Goal: Task Accomplishment & Management: Manage account settings

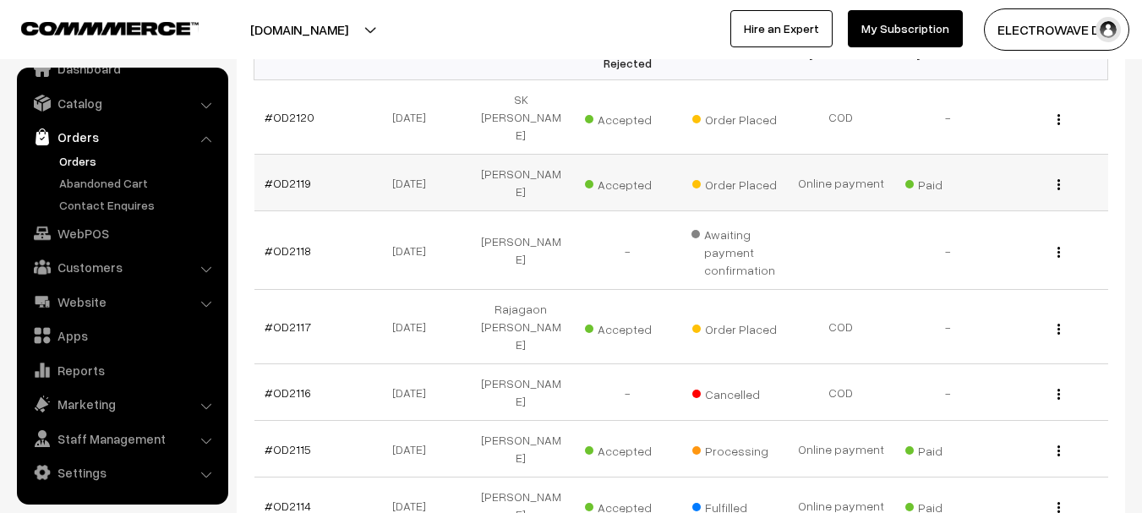
scroll to position [265, 0]
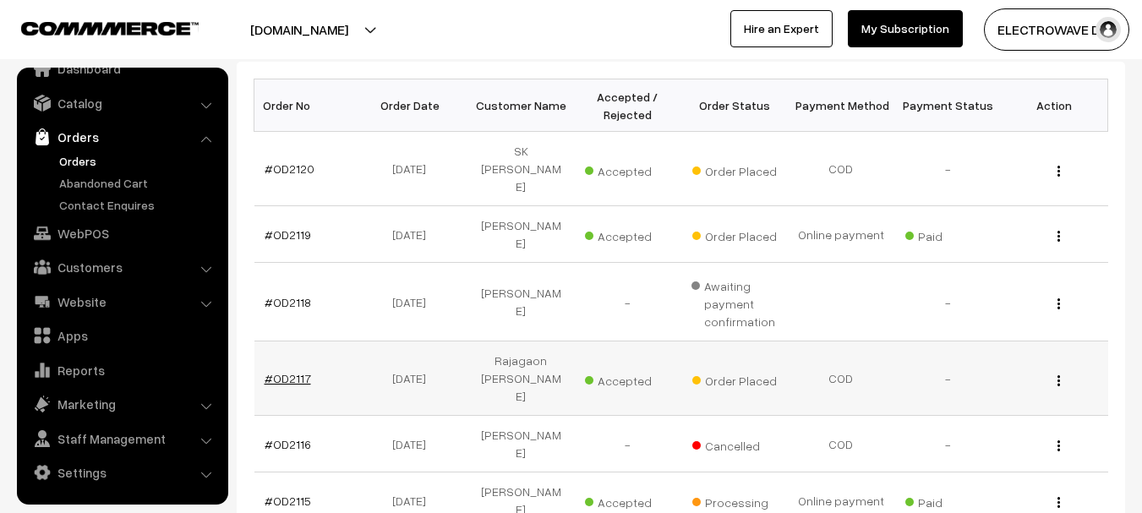
click at [280, 371] on link "#OD2117" at bounding box center [288, 378] width 46 height 14
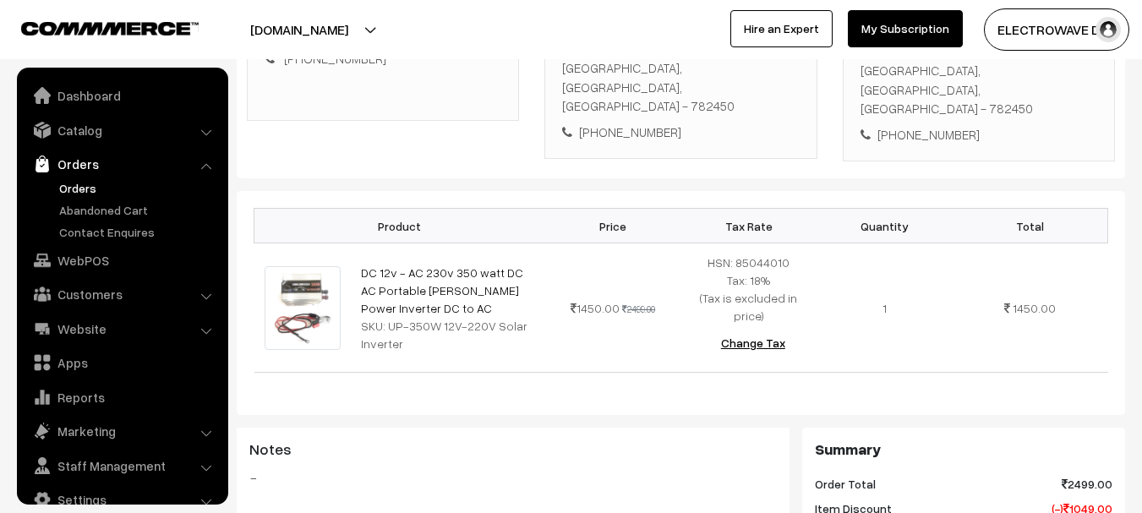
scroll to position [27, 0]
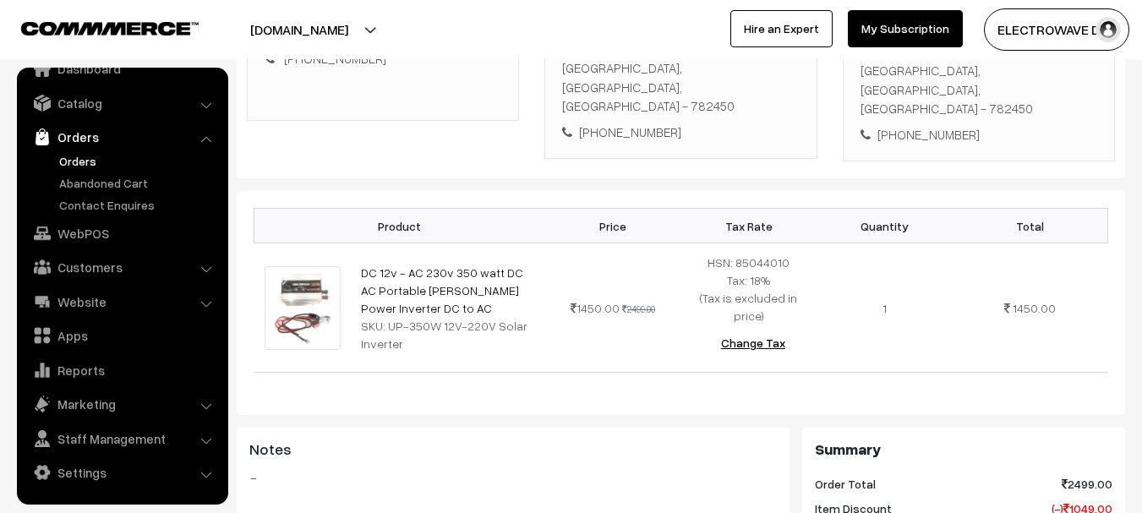
click at [66, 156] on link "Orders" at bounding box center [138, 161] width 167 height 18
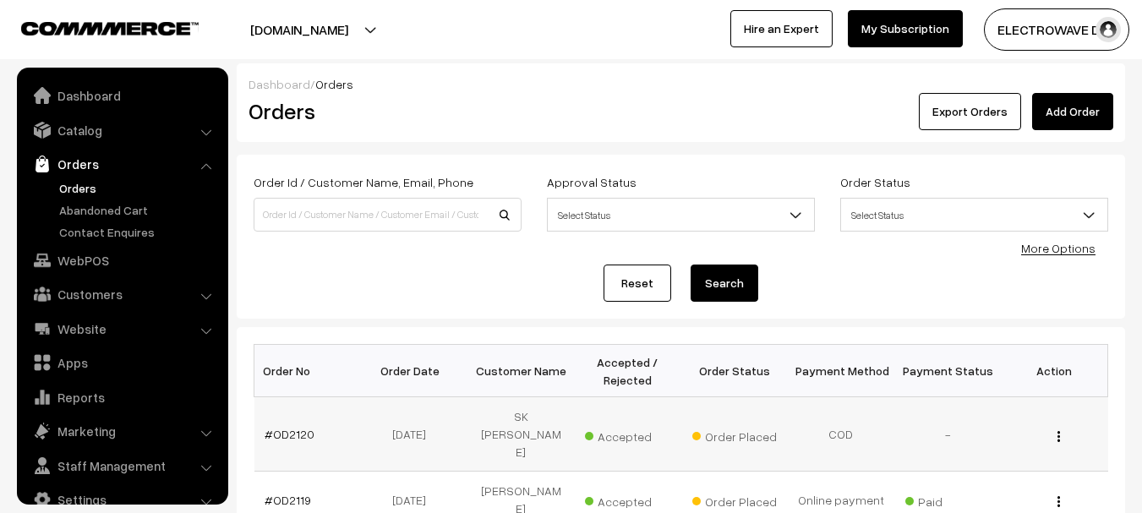
scroll to position [27, 0]
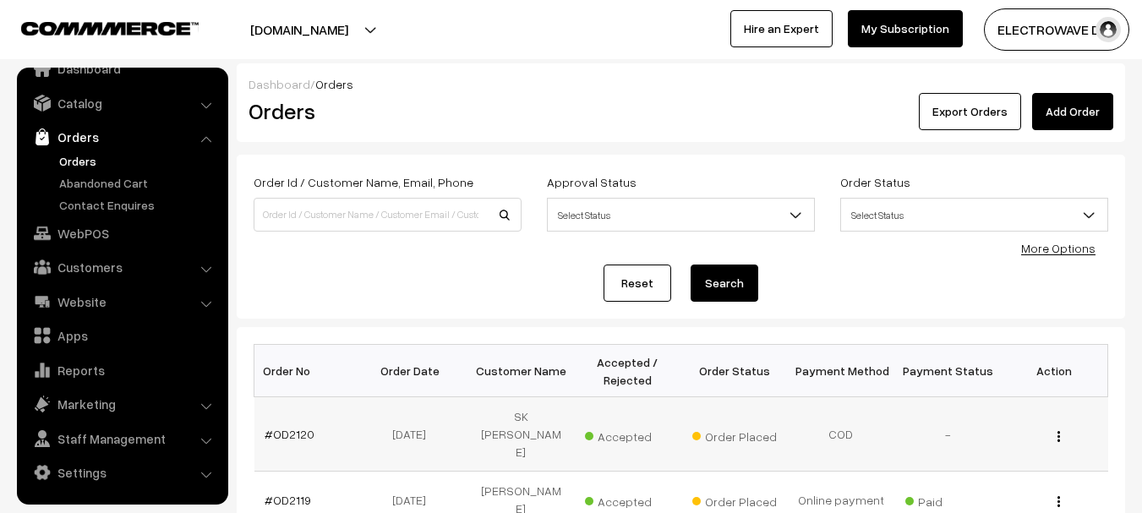
click at [296, 427] on td "#OD2120" at bounding box center [307, 434] width 107 height 74
click at [295, 427] on link "#OD2120" at bounding box center [290, 434] width 50 height 14
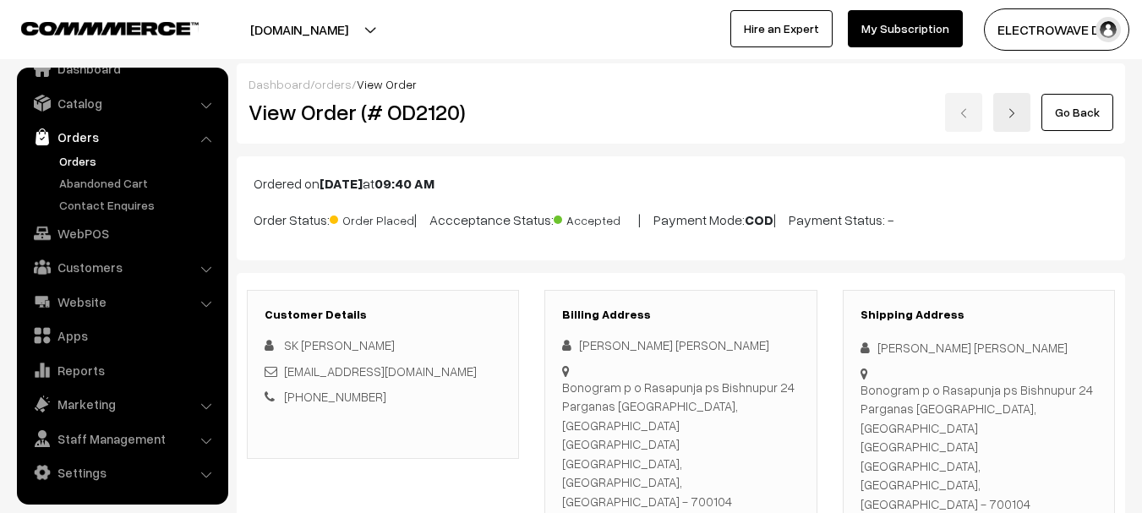
click at [90, 167] on link "Orders" at bounding box center [138, 161] width 167 height 18
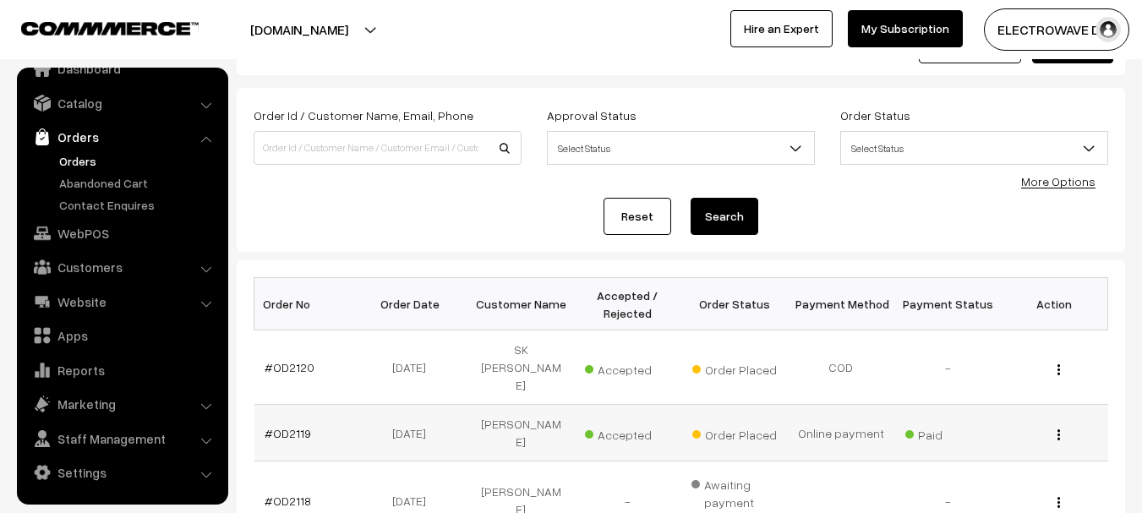
scroll to position [96, 0]
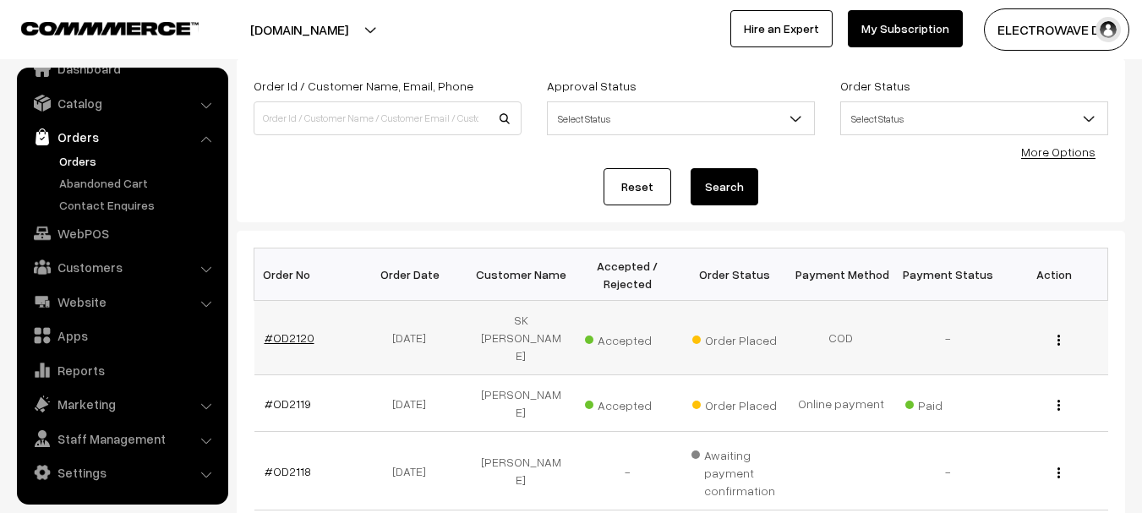
click at [294, 331] on link "#OD2120" at bounding box center [290, 338] width 50 height 14
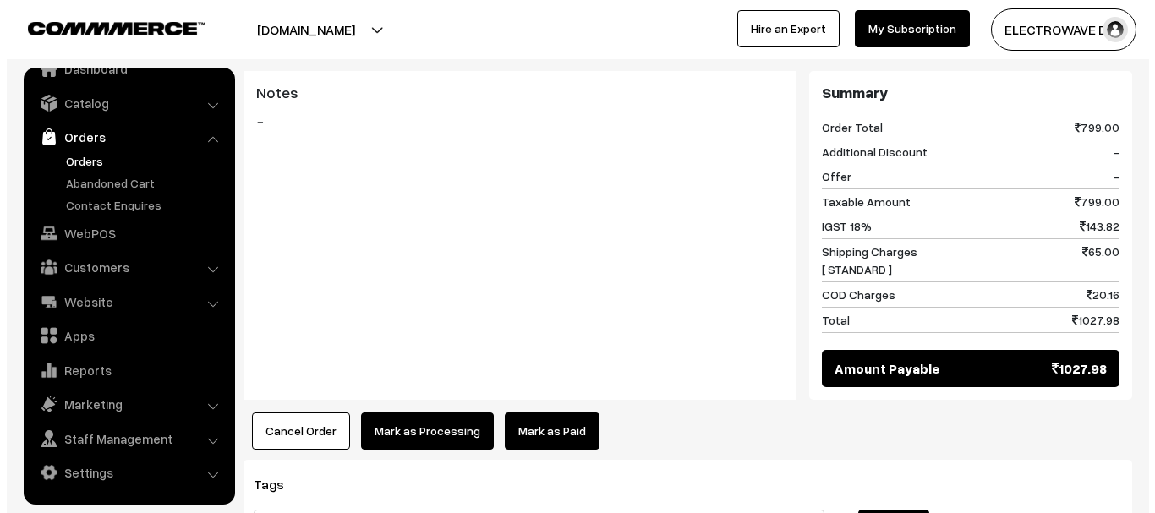
scroll to position [761, 0]
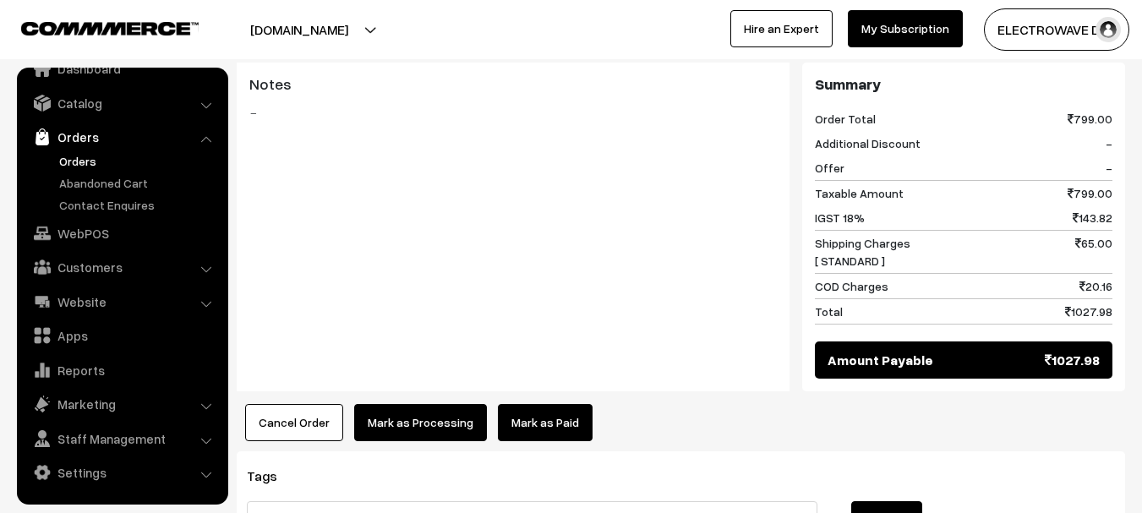
click at [286, 404] on button "Cancel Order" at bounding box center [294, 422] width 98 height 37
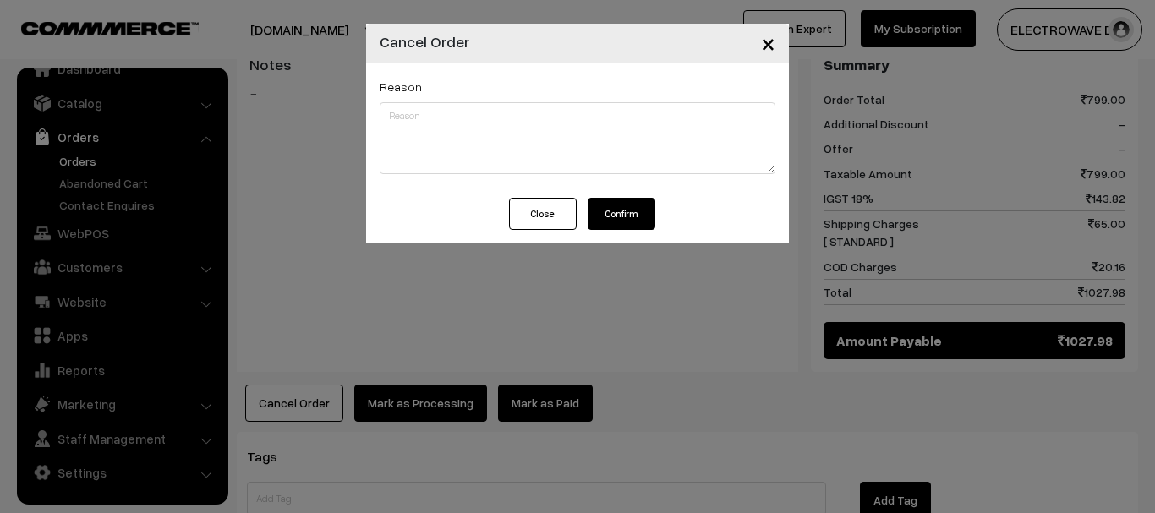
click at [645, 213] on button "Confirm" at bounding box center [622, 214] width 68 height 32
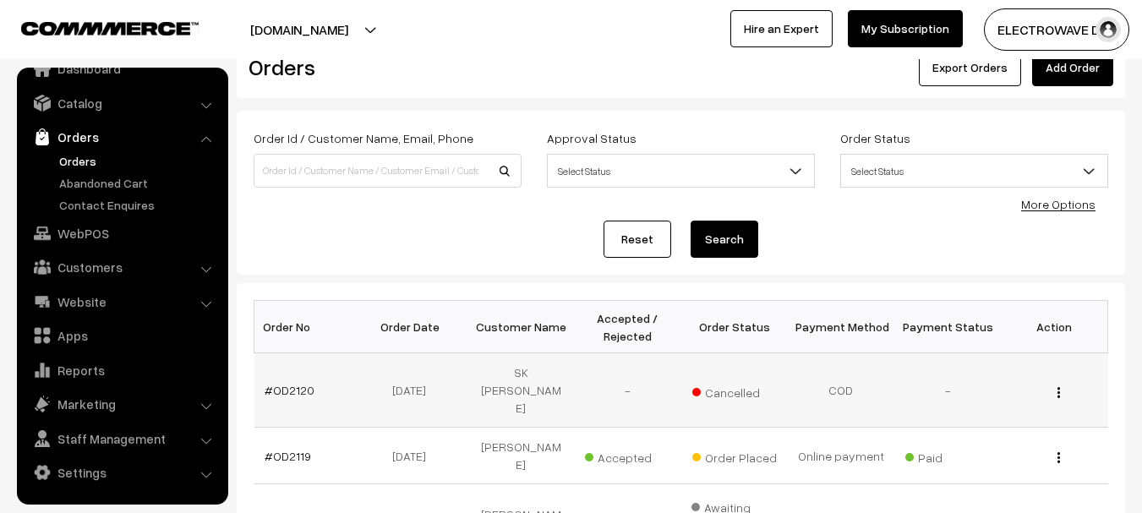
scroll to position [85, 0]
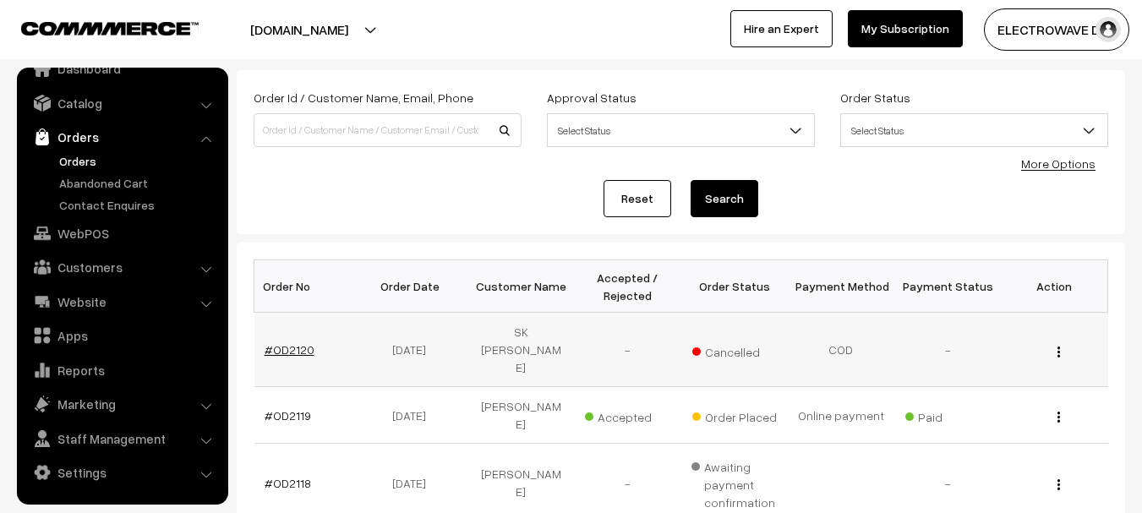
click at [295, 342] on link "#OD2120" at bounding box center [290, 349] width 50 height 14
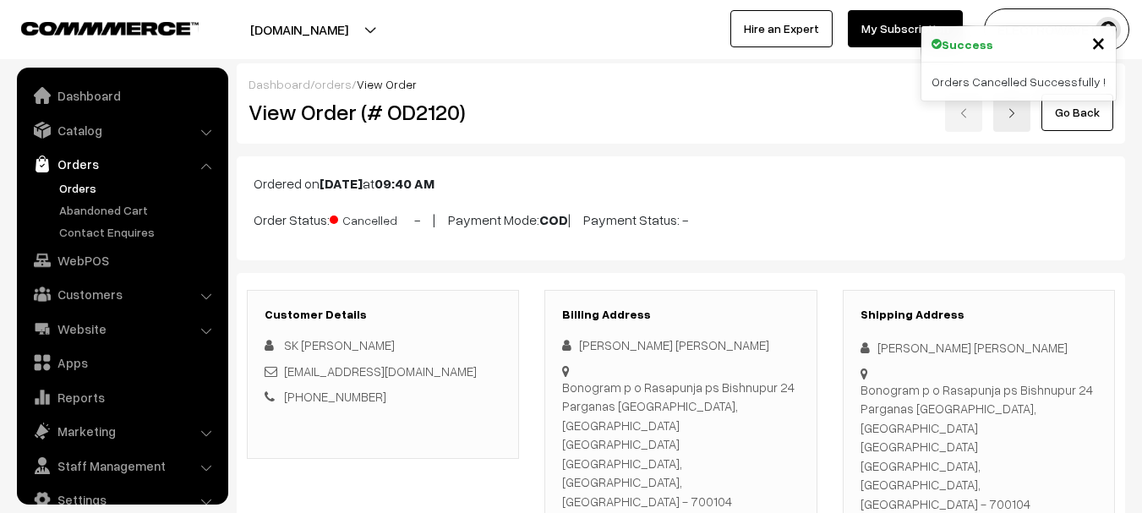
scroll to position [27, 0]
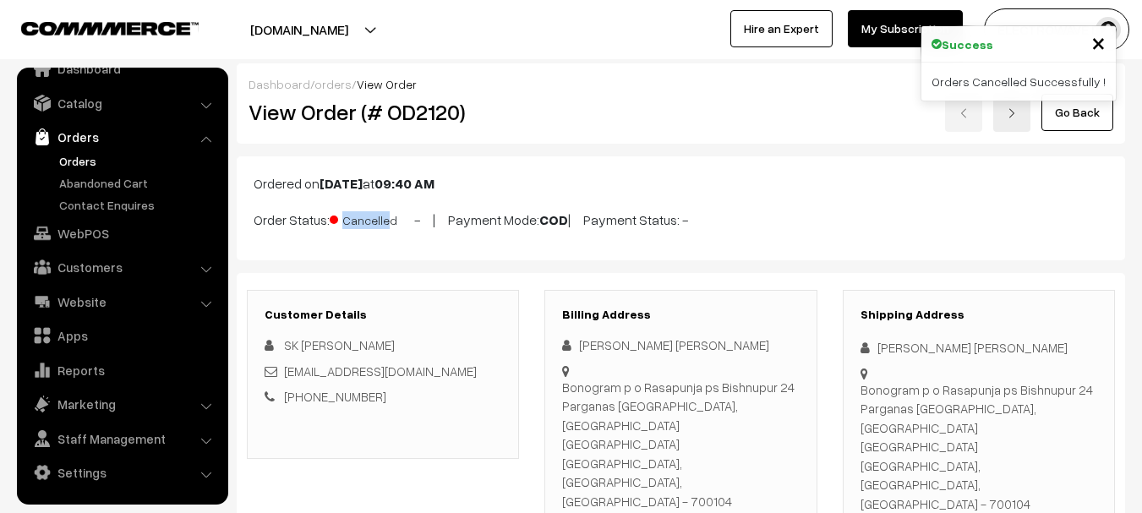
copy p "Order Status: Cancelle"
copy p "Order Status: Cancelled"
drag, startPoint x: 333, startPoint y: 216, endPoint x: 397, endPoint y: 221, distance: 64.5
click at [397, 221] on p "Order Status: Cancelled - | Payment Mode: COD | Payment Status: -" at bounding box center [681, 218] width 855 height 23
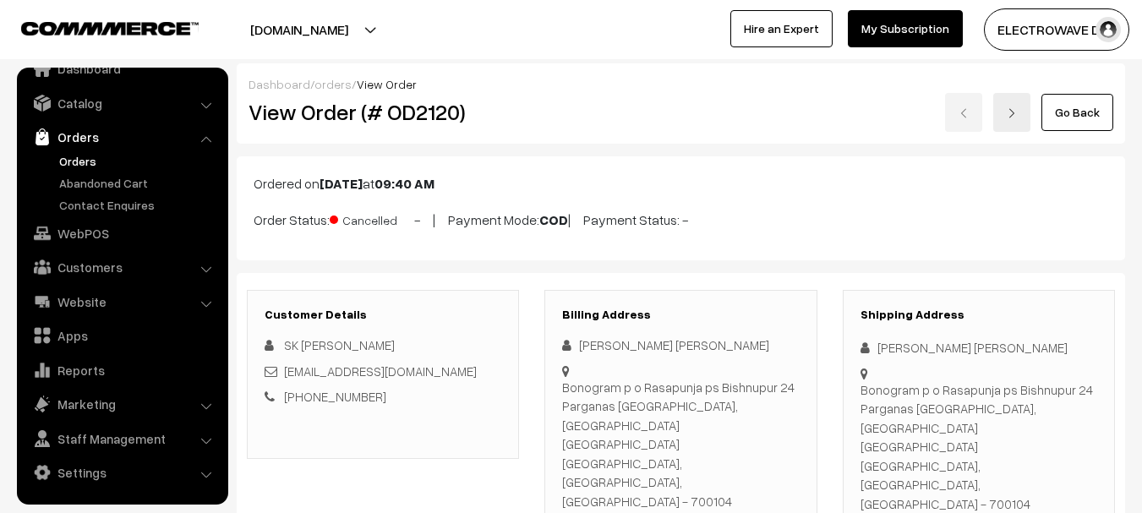
click at [411, 123] on h2 "View Order (# OD2120)" at bounding box center [384, 112] width 271 height 26
copy h2 "OD2120"
click at [68, 158] on link "Orders" at bounding box center [138, 161] width 167 height 18
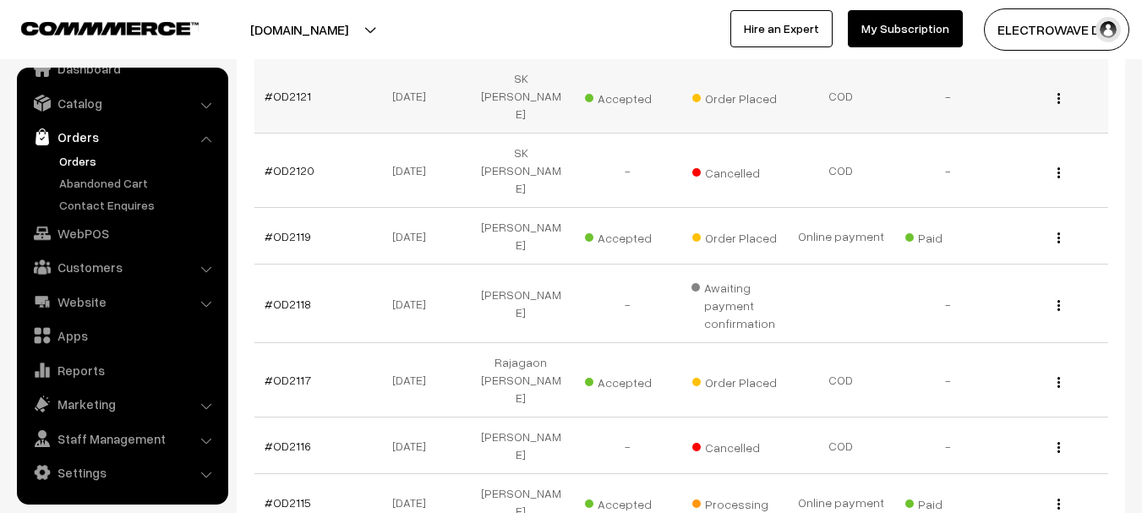
scroll to position [254, 0]
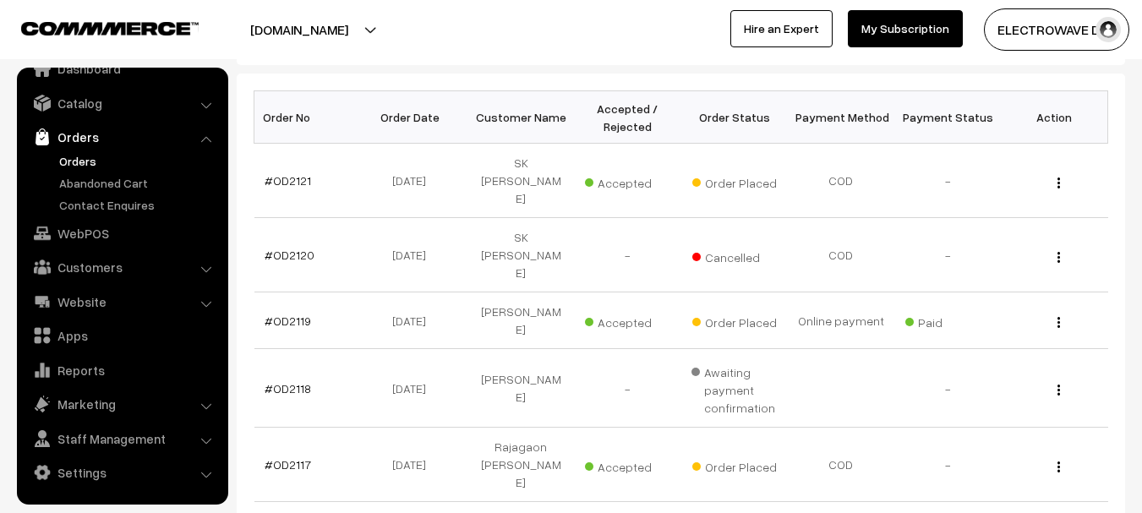
drag, startPoint x: 247, startPoint y: 221, endPoint x: 250, endPoint y: 208, distance: 13.9
click at [247, 221] on div "Bulk Options Delete Selected Bulk Options Order No Order Date Customer Name Acc…" at bounding box center [681, 499] width 888 height 850
click at [286, 173] on link "#OD2121" at bounding box center [288, 180] width 46 height 14
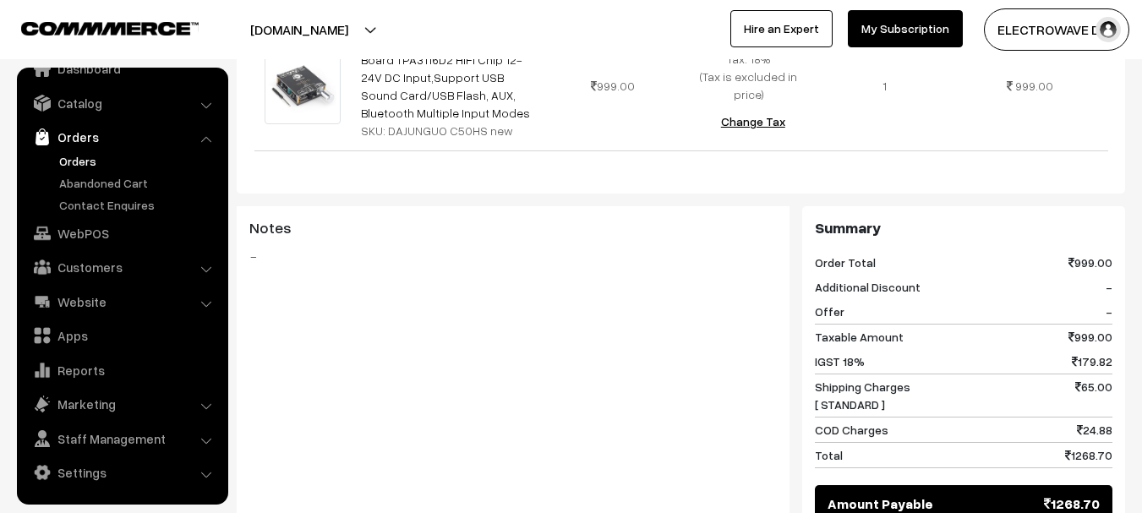
scroll to position [676, 0]
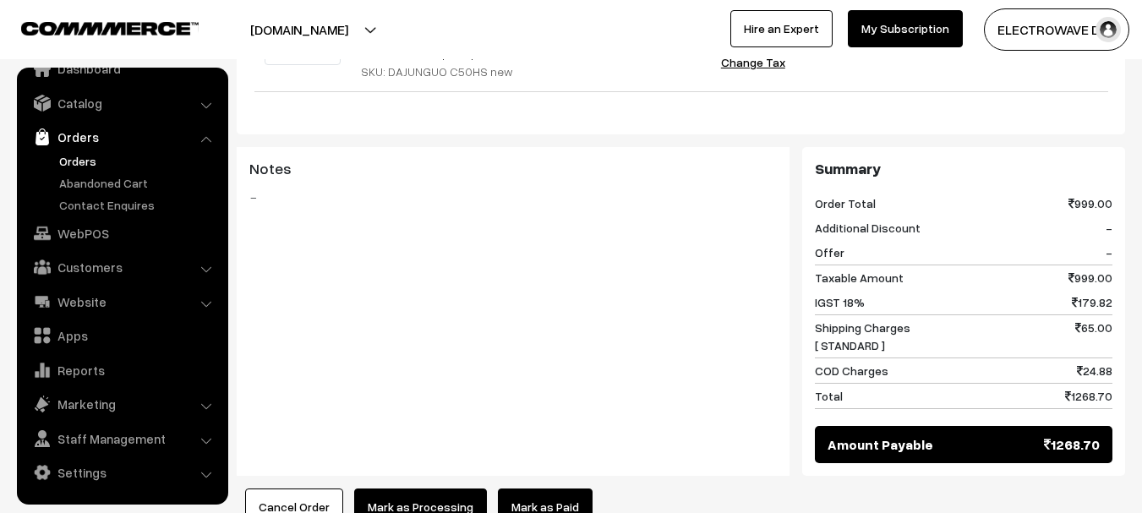
click at [84, 159] on link "Orders" at bounding box center [138, 161] width 167 height 18
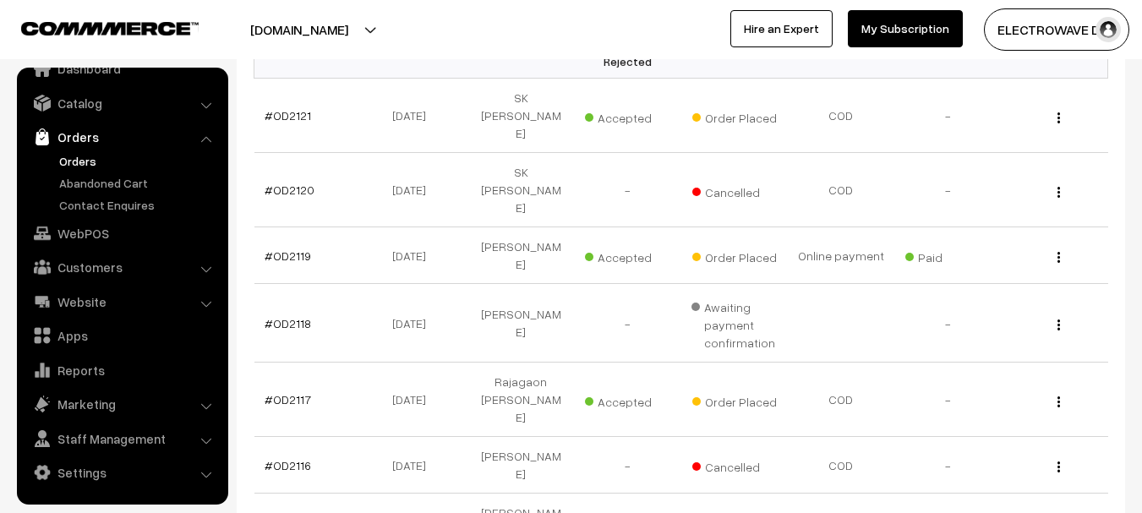
scroll to position [338, 0]
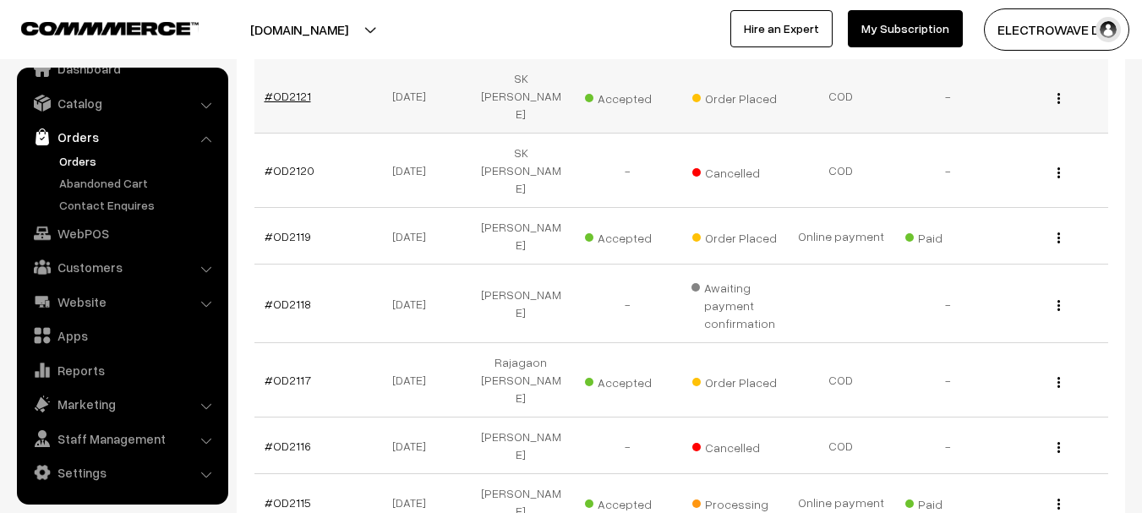
click at [297, 89] on link "#OD2121" at bounding box center [288, 96] width 46 height 14
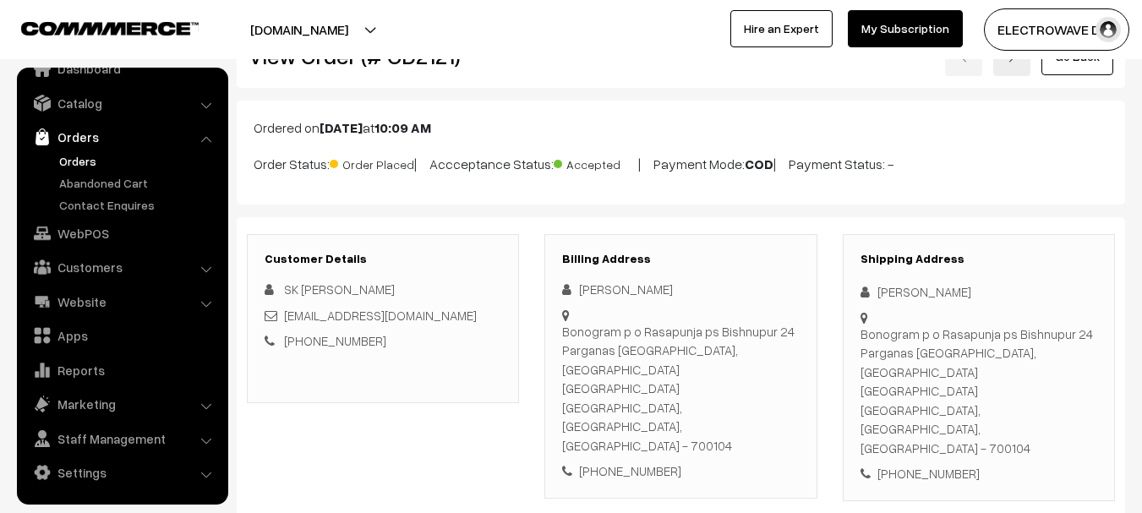
scroll to position [85, 0]
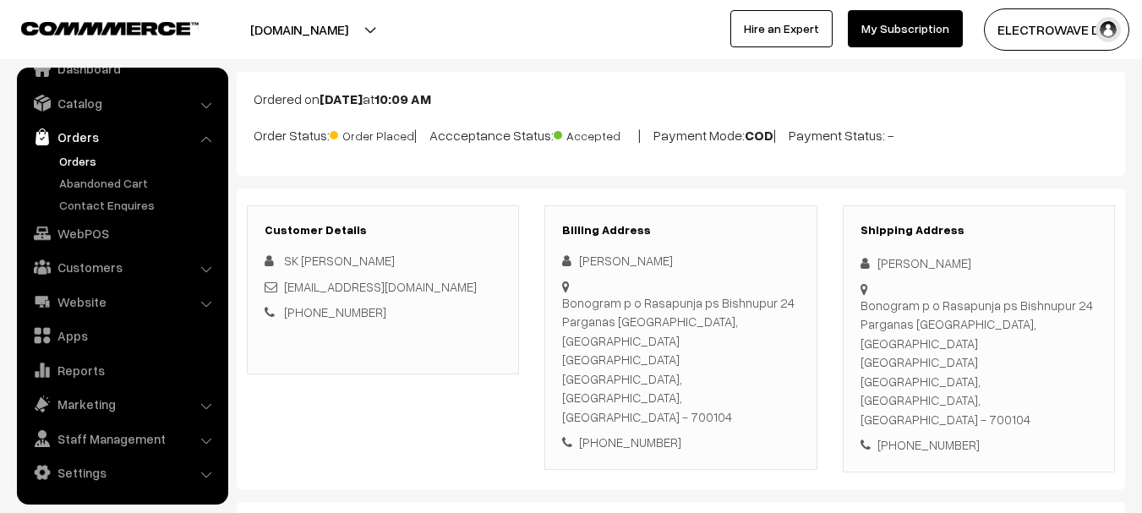
click at [881, 260] on div "[PERSON_NAME] [PERSON_NAME]" at bounding box center [979, 263] width 237 height 19
copy div "Sk"
click at [898, 259] on div "[PERSON_NAME] [PERSON_NAME]" at bounding box center [979, 263] width 237 height 19
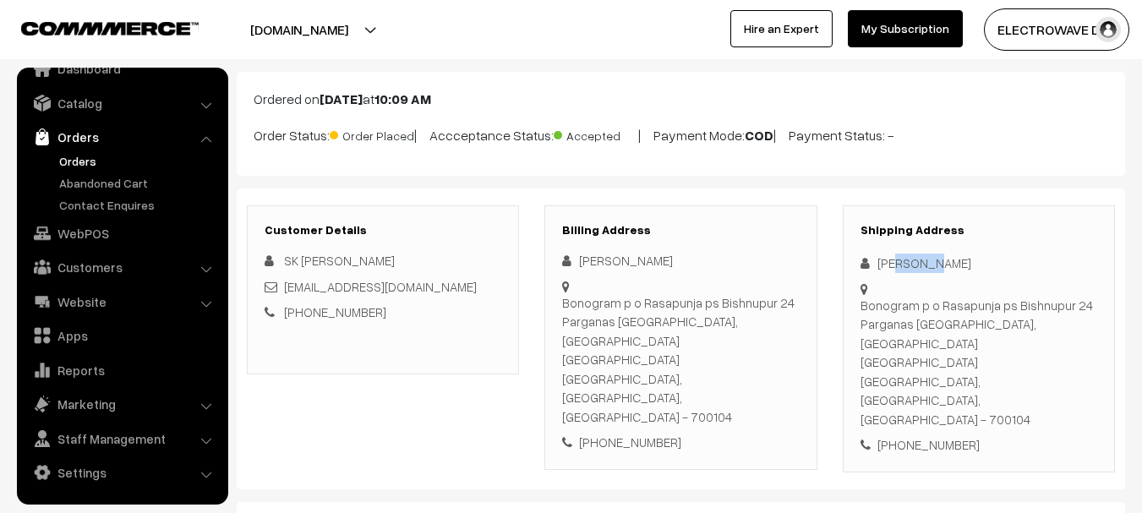
copy div "laltu"
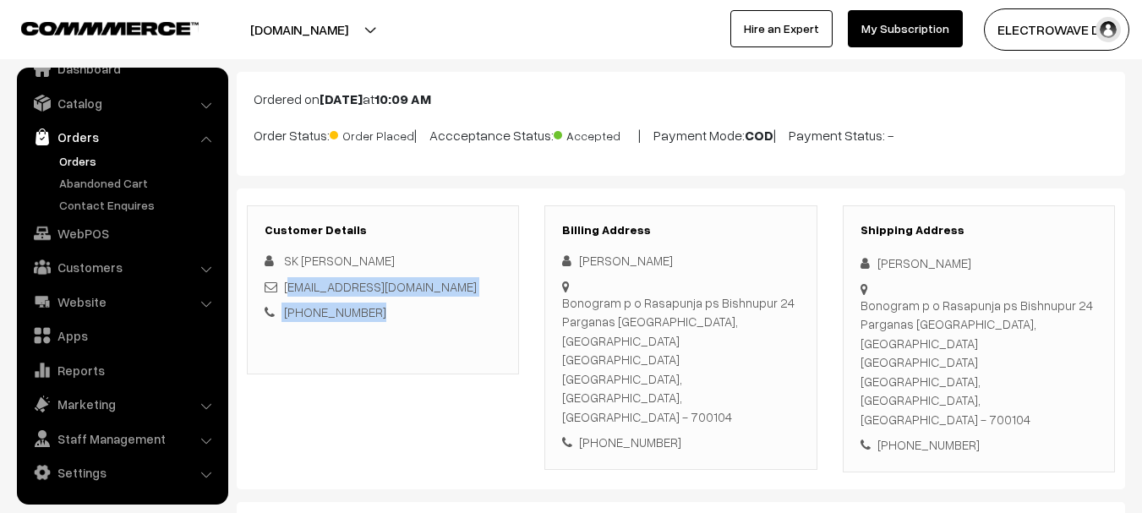
drag, startPoint x: 310, startPoint y: 292, endPoint x: 287, endPoint y: 291, distance: 22.8
click at [287, 291] on div "SK LALITU ALI alirajjak3@gmail.com +91 7980117308" at bounding box center [383, 286] width 237 height 71
click at [415, 292] on div "alirajjak3@gmail.com" at bounding box center [383, 286] width 237 height 19
click at [404, 302] on div "SK LALITU ALI alirajjak3@gmail.com +91 7980117308" at bounding box center [383, 286] width 237 height 71
drag, startPoint x: 402, startPoint y: 290, endPoint x: 285, endPoint y: 292, distance: 116.7
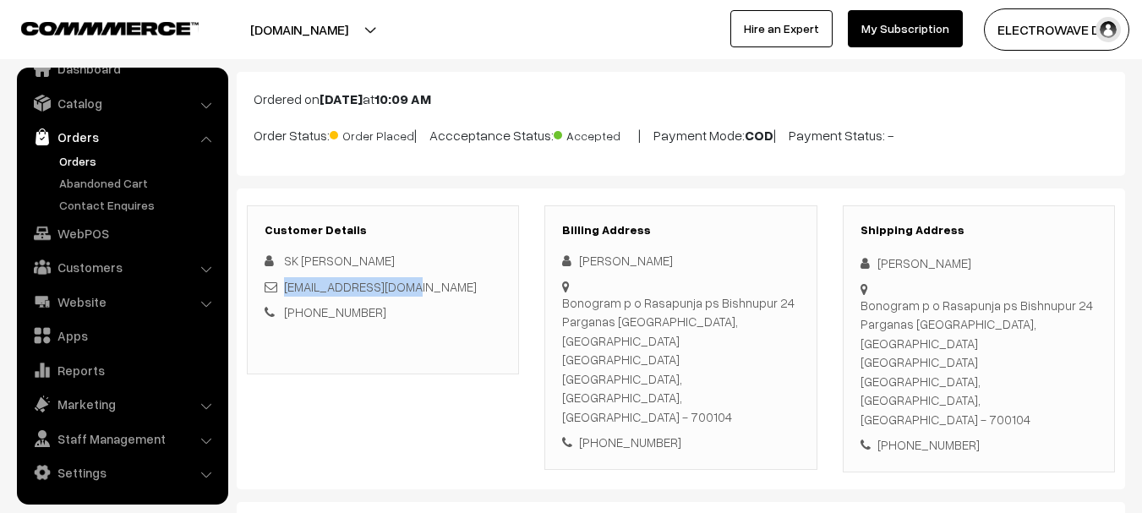
click at [285, 292] on div "alirajjak3@gmail.com" at bounding box center [383, 286] width 237 height 19
copy link "alirajjak3@gmail.com"
click at [918, 435] on div "+91 7980117308" at bounding box center [979, 444] width 237 height 19
copy div "7980117308"
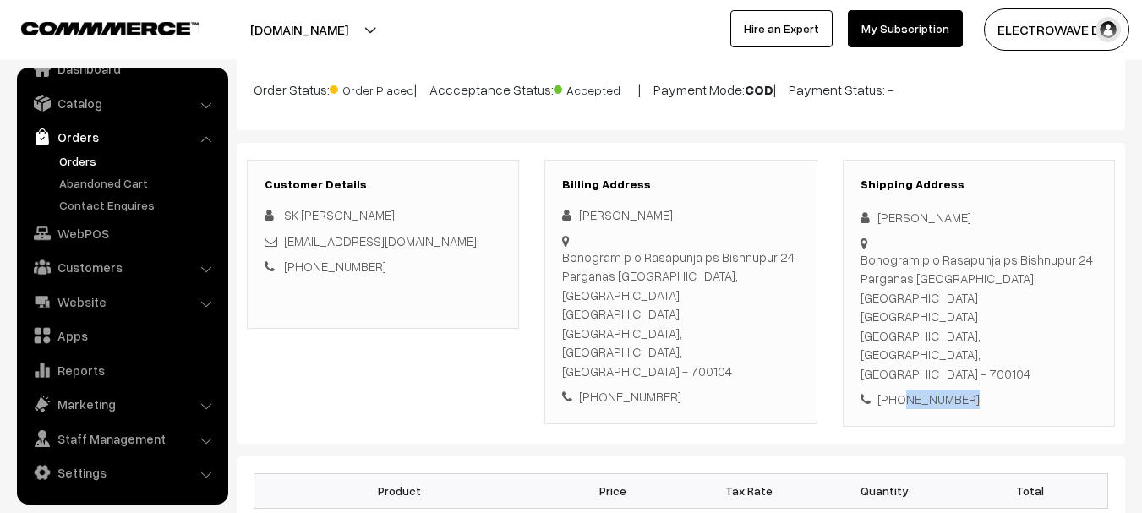
scroll to position [169, 0]
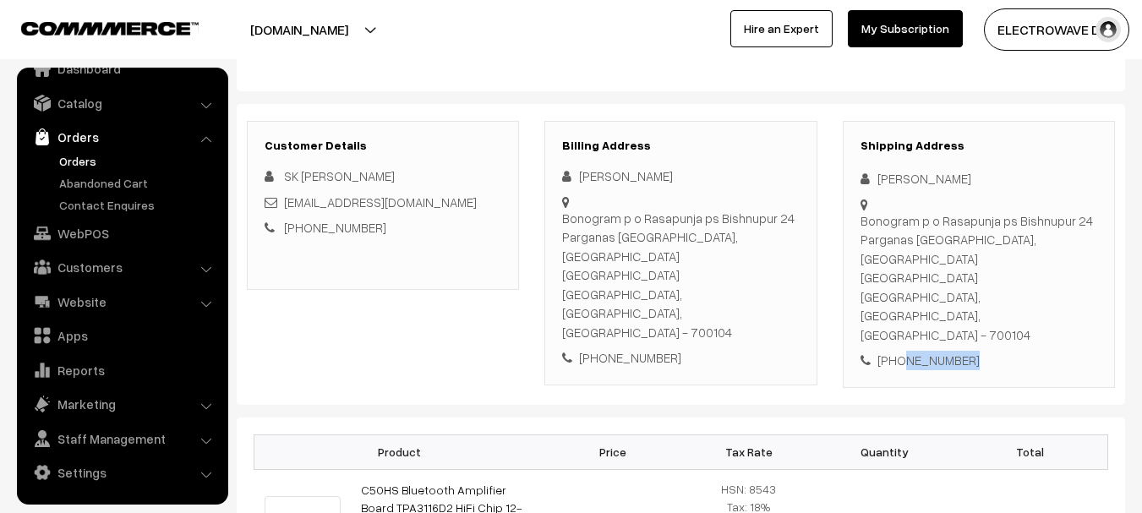
drag, startPoint x: 877, startPoint y: 176, endPoint x: 882, endPoint y: 240, distance: 64.4
click at [921, 253] on div "Shipping Address Sk laltu Ali Bonogram p o Rasapunja ps Bishnupur 24 Parganas s…" at bounding box center [979, 254] width 272 height 267
copy div "Sk laltu Ali Bonogram p o Rasapunja ps Bishnupur 24 Parganas south West Bengal,…"
drag, startPoint x: 860, startPoint y: 282, endPoint x: 866, endPoint y: 274, distance: 10.3
click at [861, 281] on div "Bonogram p o Rasapunja ps Bishnupur 24 Parganas south West Bengal, Bonogram Ras…" at bounding box center [979, 278] width 237 height 134
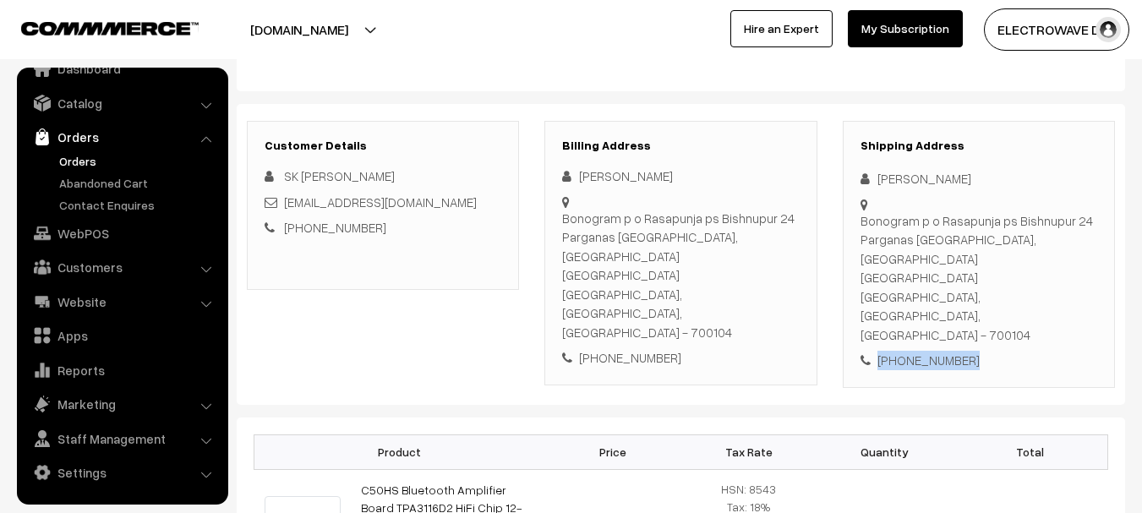
drag, startPoint x: 859, startPoint y: 276, endPoint x: 893, endPoint y: 310, distance: 47.8
click at [1013, 314] on div "Shipping Address Sk laltu Ali Bonogram p o Rasapunja ps Bishnupur 24 Parganas s…" at bounding box center [979, 254] width 272 height 267
click at [848, 277] on div "Shipping Address Sk laltu Ali Bonogram p o Rasapunja ps Bishnupur 24 Parganas s…" at bounding box center [979, 254] width 272 height 267
drag, startPoint x: 860, startPoint y: 272, endPoint x: 1020, endPoint y: 310, distance: 165.1
click at [1019, 312] on div "Shipping Address Sk laltu Ali Bonogram p o Rasapunja ps Bishnupur 24 Parganas s…" at bounding box center [979, 254] width 272 height 267
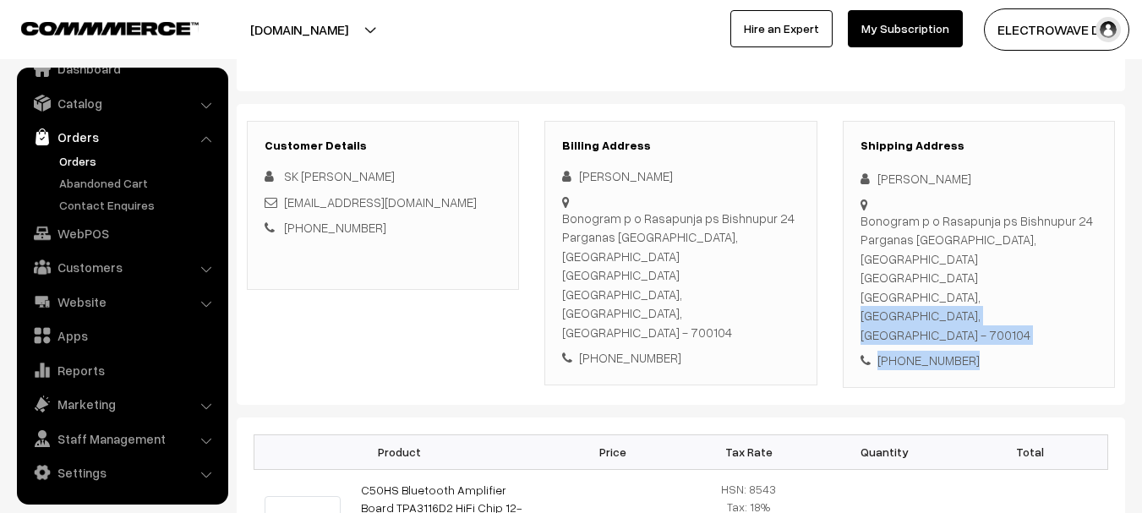
copy div "Kolkata, West Bengal, India - 700104 +91 7980117308"
click at [932, 351] on div "+91 7980117308" at bounding box center [979, 360] width 237 height 19
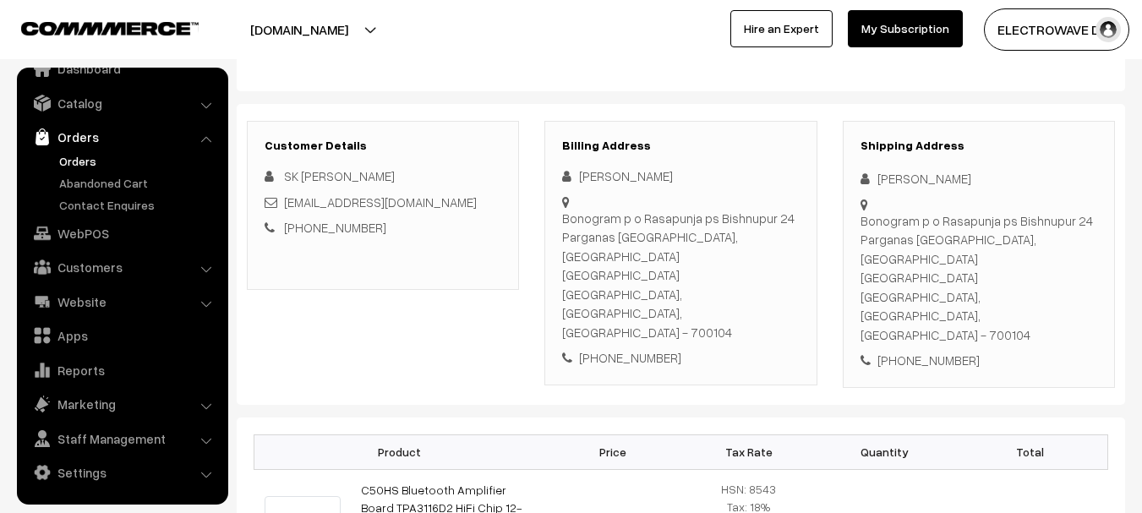
click at [1027, 276] on div "Bonogram p o Rasapunja ps Bishnupur 24 Parganas south West Bengal, Bonogram Ras…" at bounding box center [979, 278] width 237 height 134
copy div "700104"
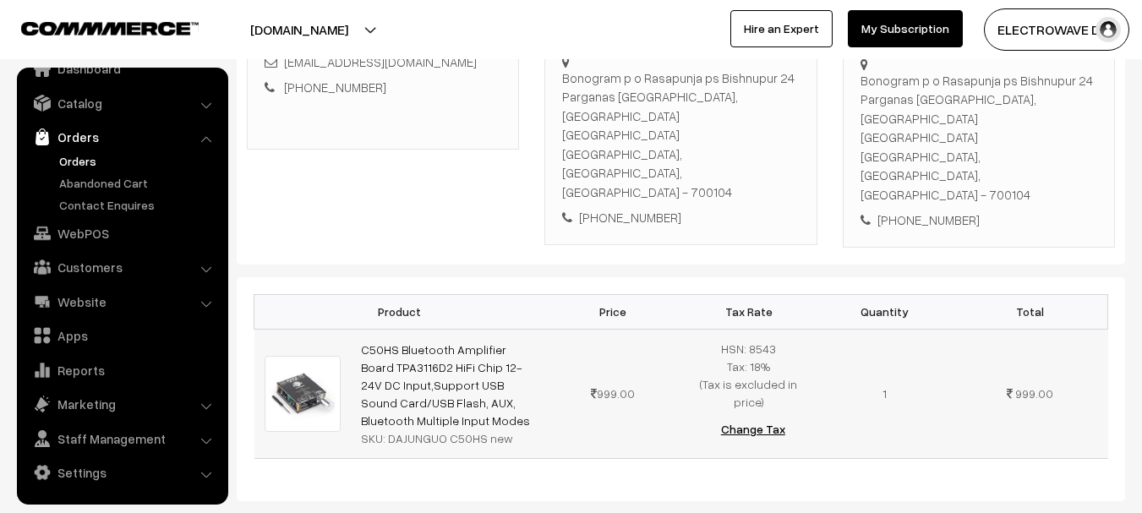
scroll to position [423, 0]
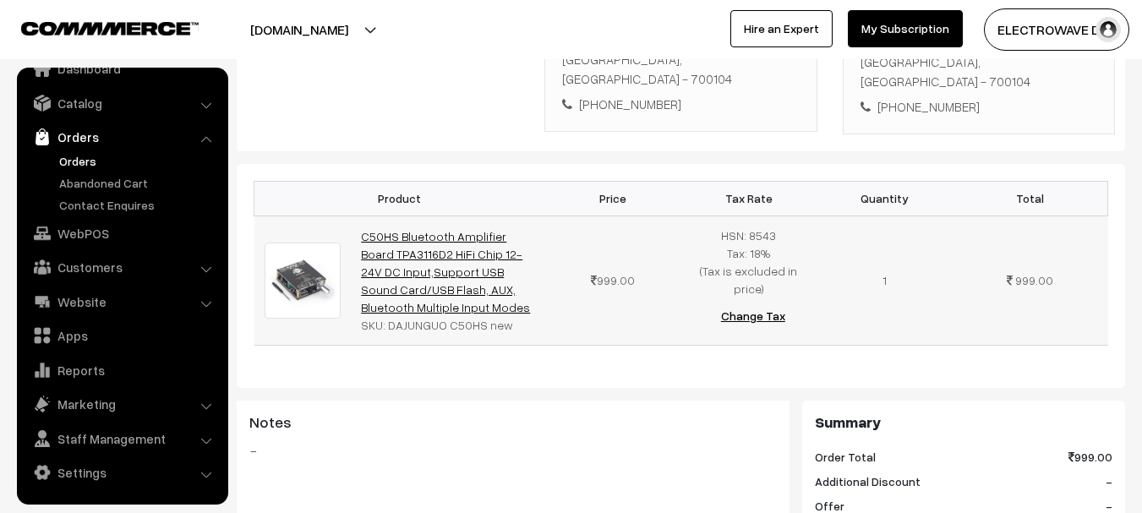
drag, startPoint x: 483, startPoint y: 251, endPoint x: 364, endPoint y: 179, distance: 139.2
click at [364, 216] on td "C50HS Bluetooth Amplifier Board TPA3116D2 HiFi Chip 12-24V DC Input,Support USB…" at bounding box center [448, 280] width 194 height 129
copy link "C50HS Bluetooth Amplifier Board TPA3116D2 HiFi Chip 12-24V DC Input,Support USB…"
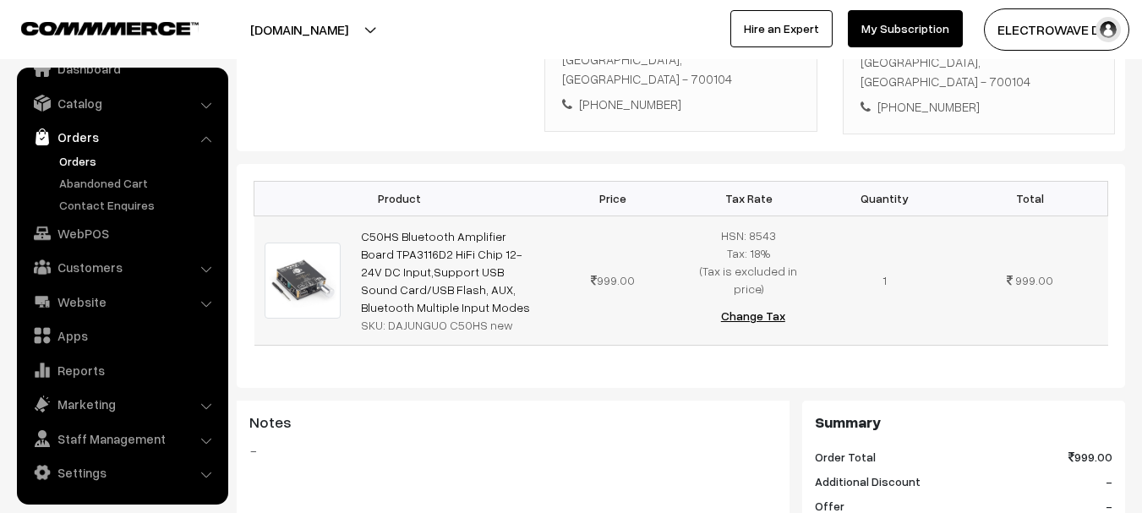
drag, startPoint x: 385, startPoint y: 271, endPoint x: 456, endPoint y: 265, distance: 71.2
click at [558, 270] on tr "C50HS Bluetooth Amplifier Board TPA3116D2 HiFi Chip 12-24V DC Input,Support USB…" at bounding box center [681, 280] width 854 height 129
copy tr "DAJUNGUO C50HS new"
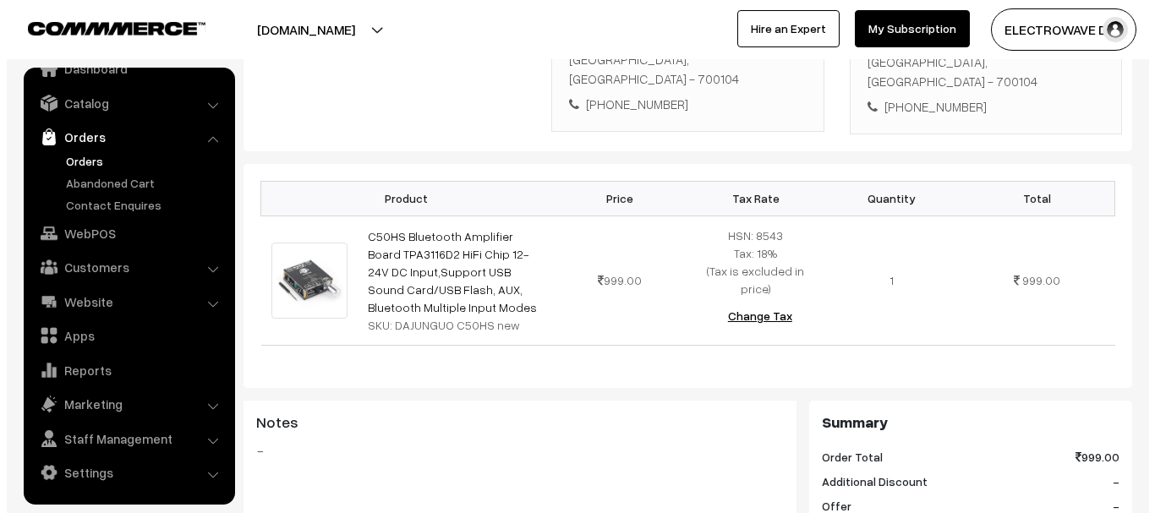
scroll to position [872, 0]
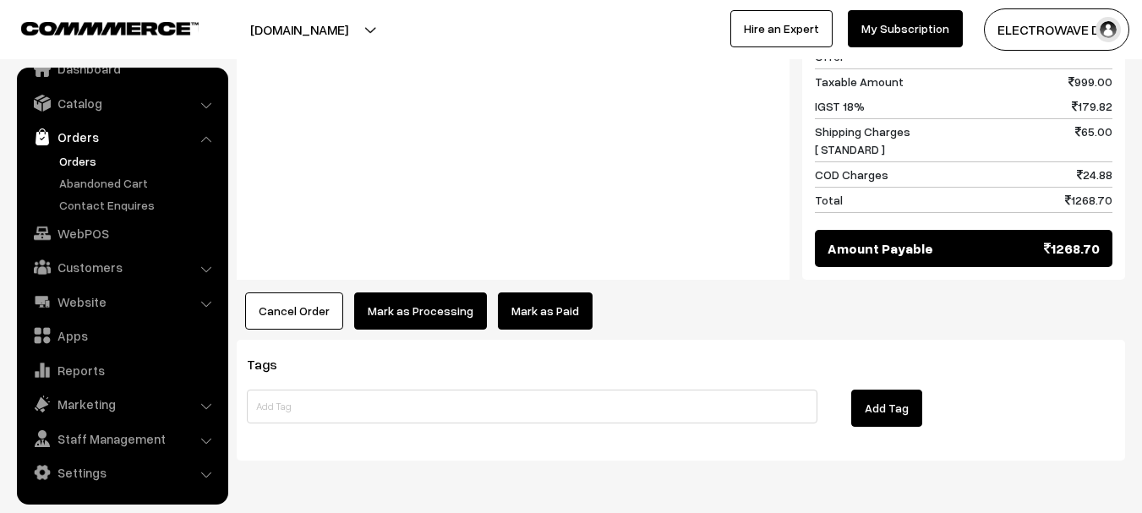
click at [415, 292] on button "Mark as Processing" at bounding box center [420, 310] width 133 height 37
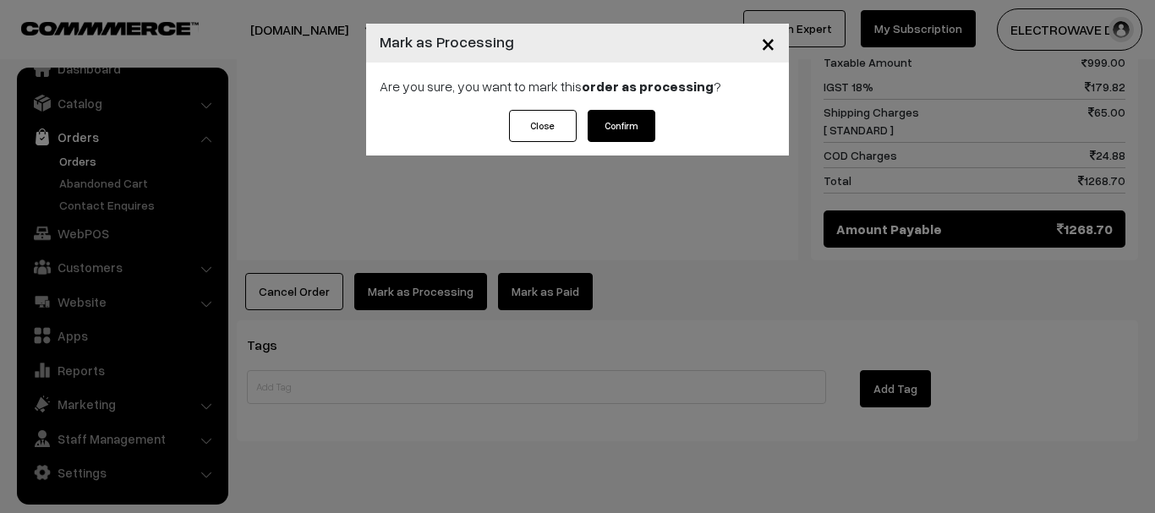
click at [648, 125] on button "Confirm" at bounding box center [622, 126] width 68 height 32
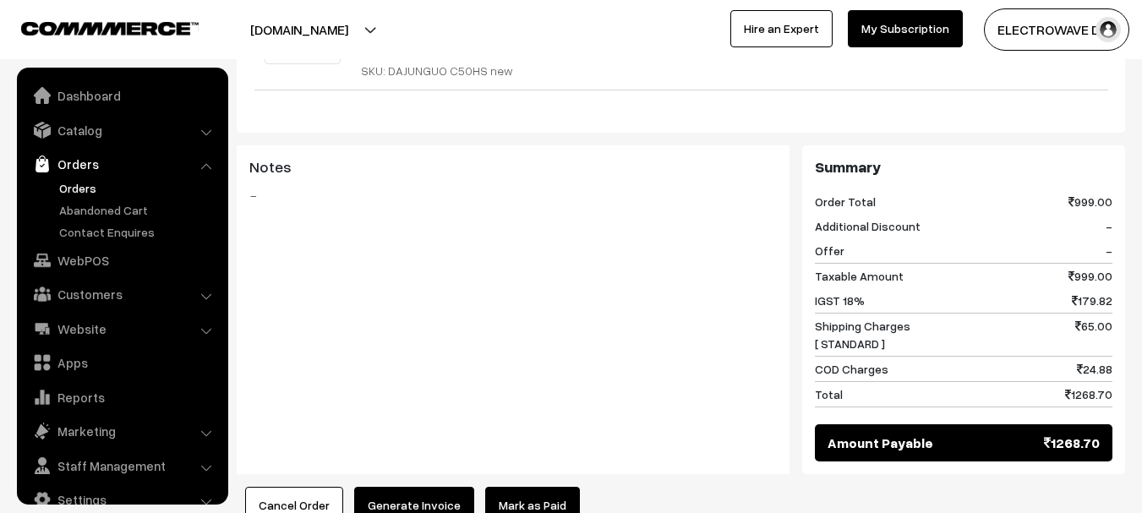
scroll to position [27, 0]
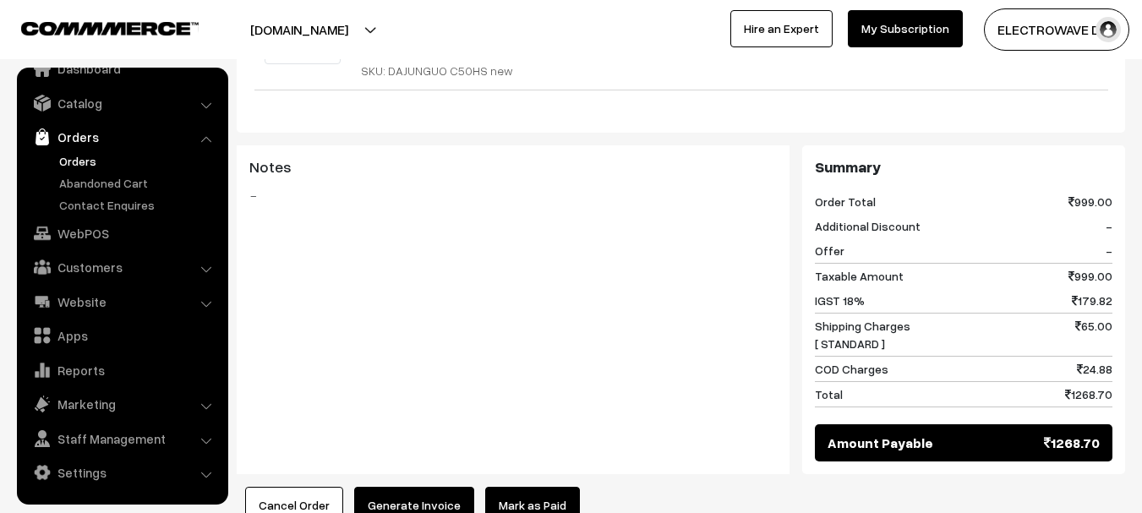
click at [411, 487] on button "Generate Invoice" at bounding box center [414, 505] width 120 height 37
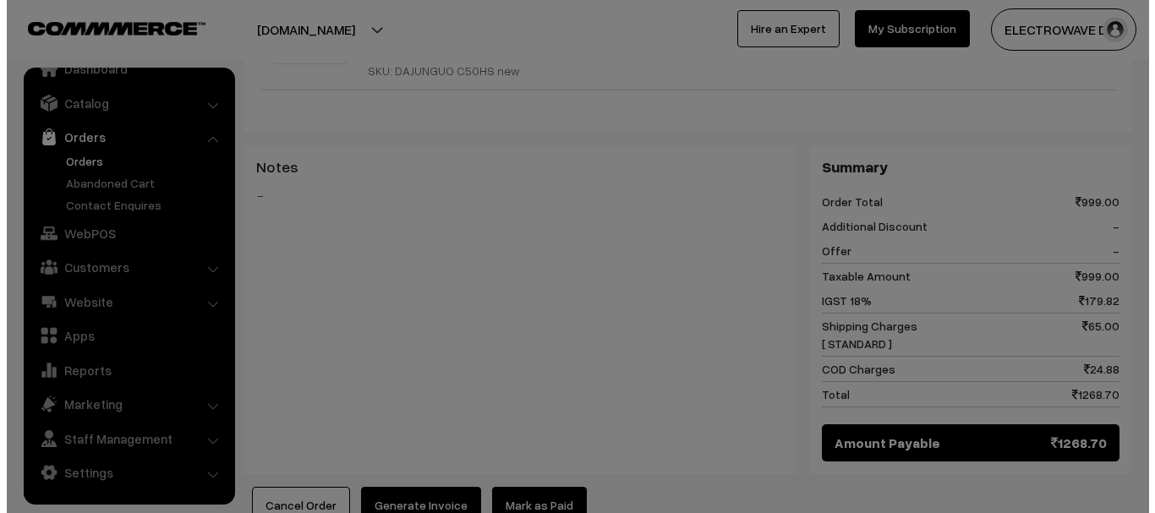
scroll to position [675, 0]
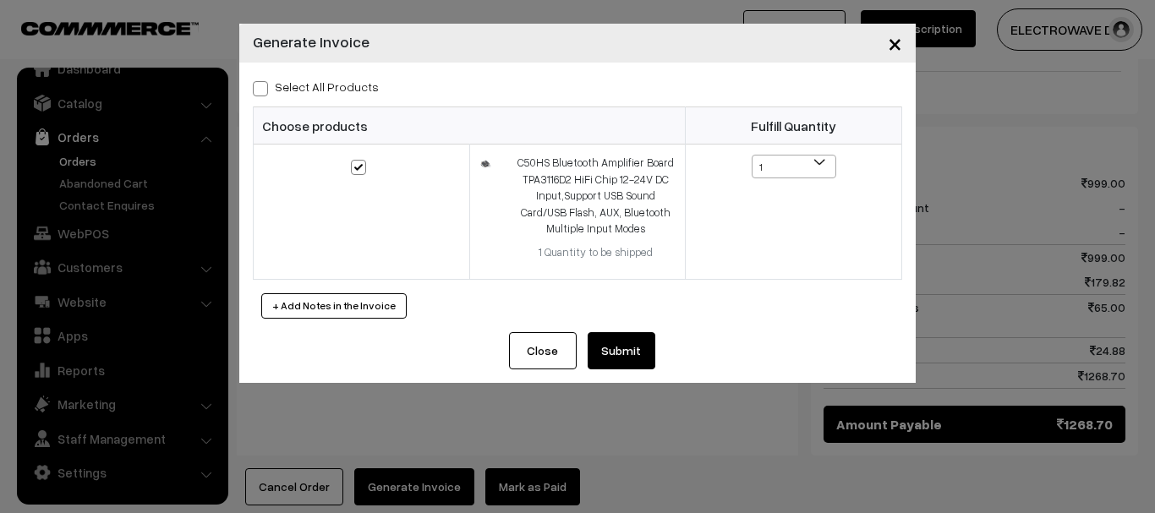
click at [635, 347] on button "Submit" at bounding box center [622, 350] width 68 height 37
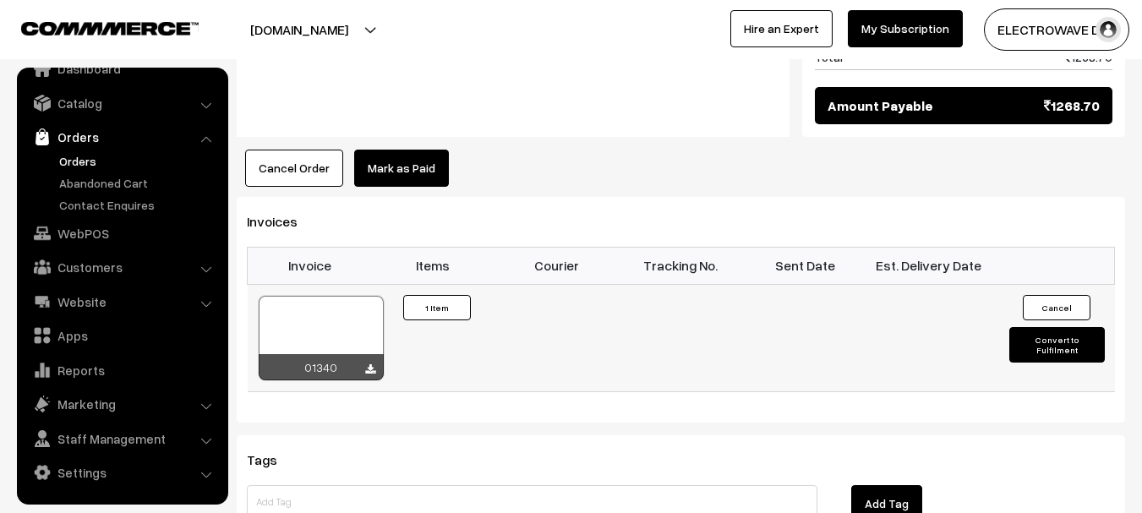
scroll to position [1014, 0]
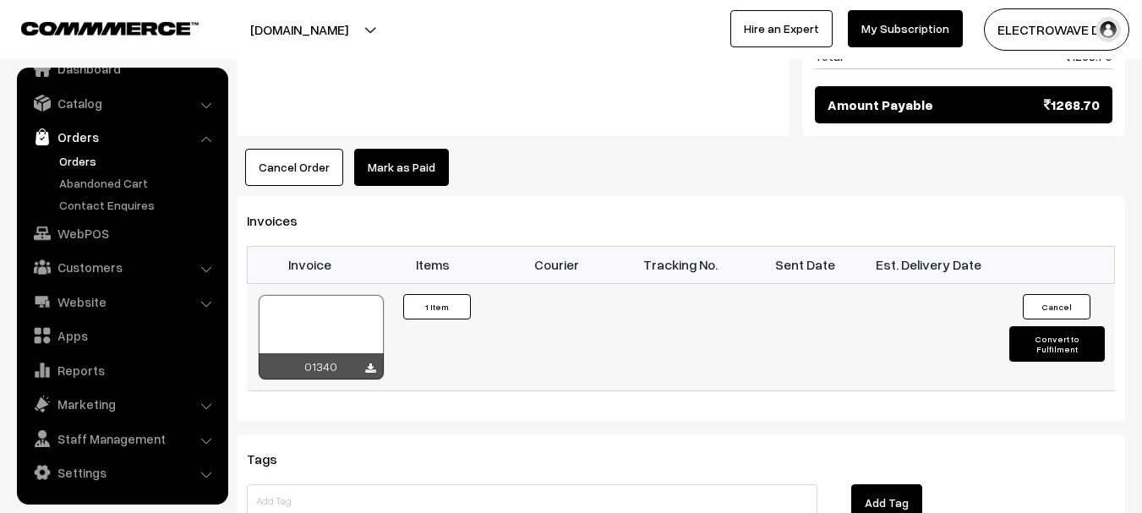
click at [331, 295] on div at bounding box center [321, 337] width 125 height 85
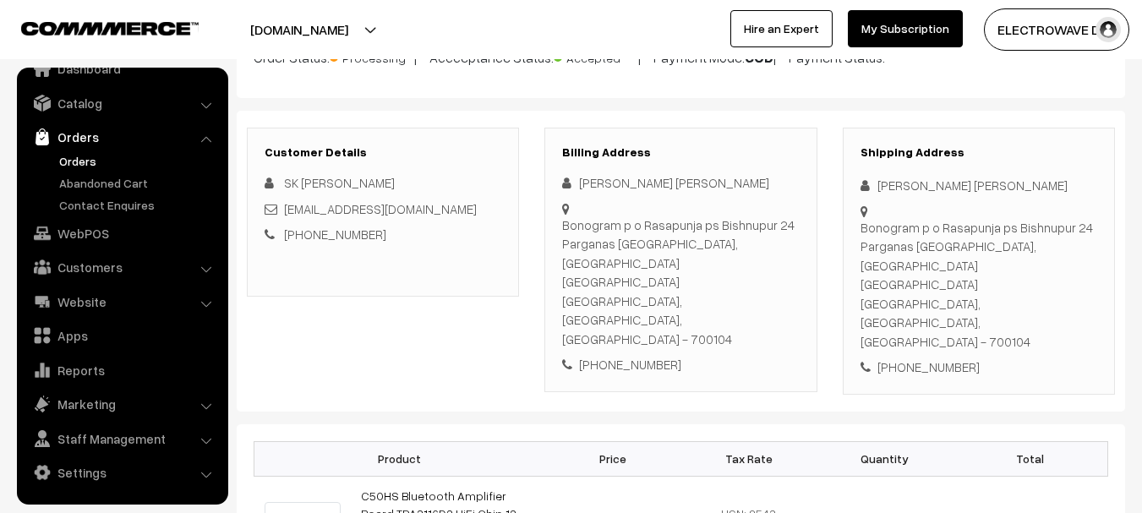
scroll to position [0, 0]
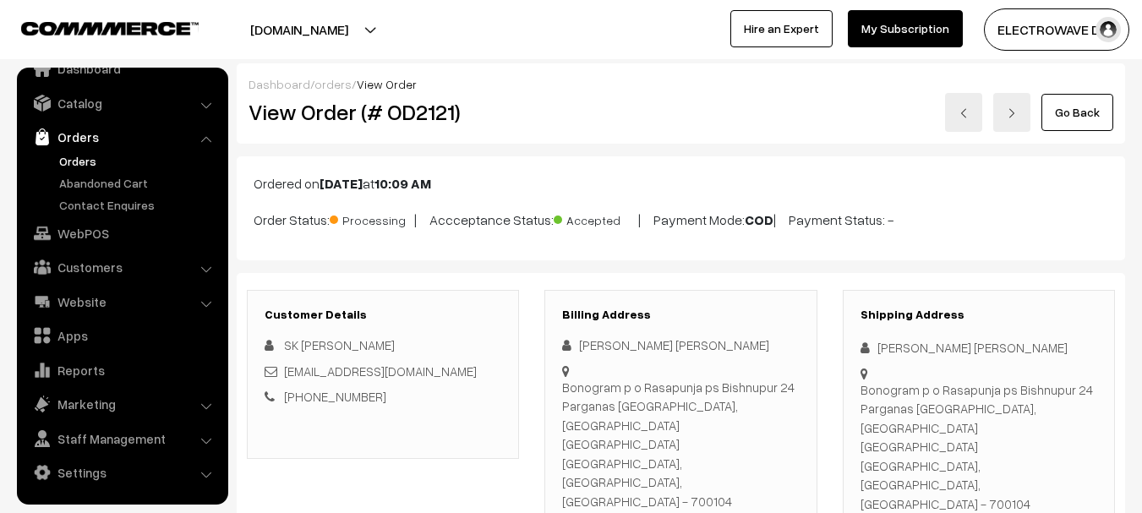
click at [421, 96] on div "View Order (# OD2121)" at bounding box center [384, 112] width 297 height 39
copy h2 "OD2121"
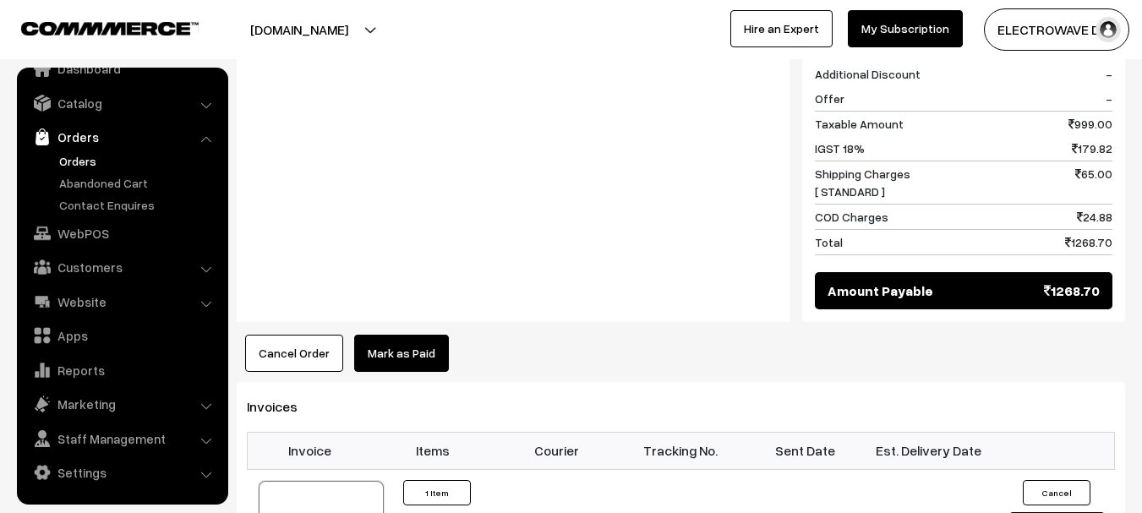
scroll to position [423, 0]
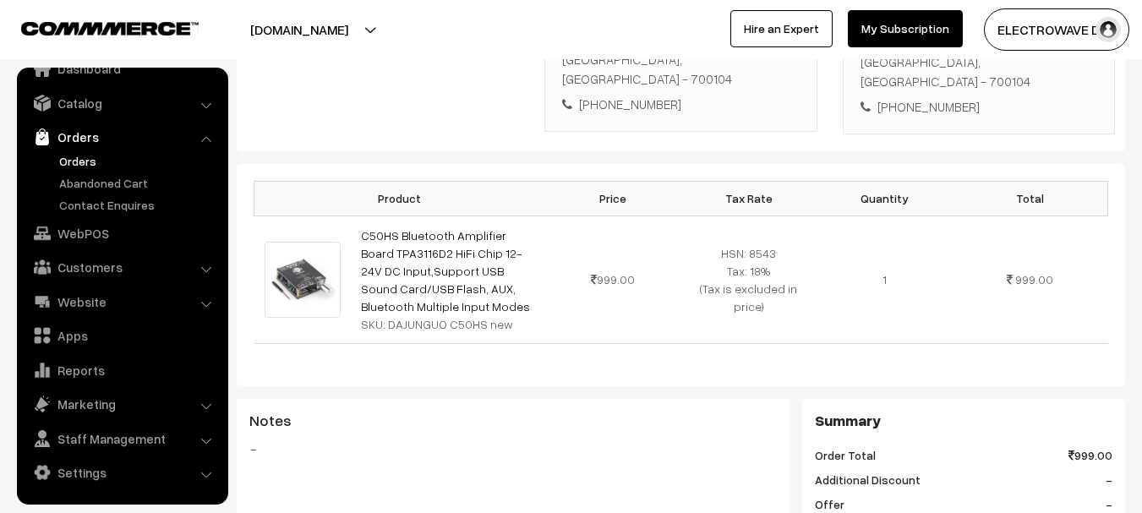
click at [80, 155] on link "Orders" at bounding box center [138, 161] width 167 height 18
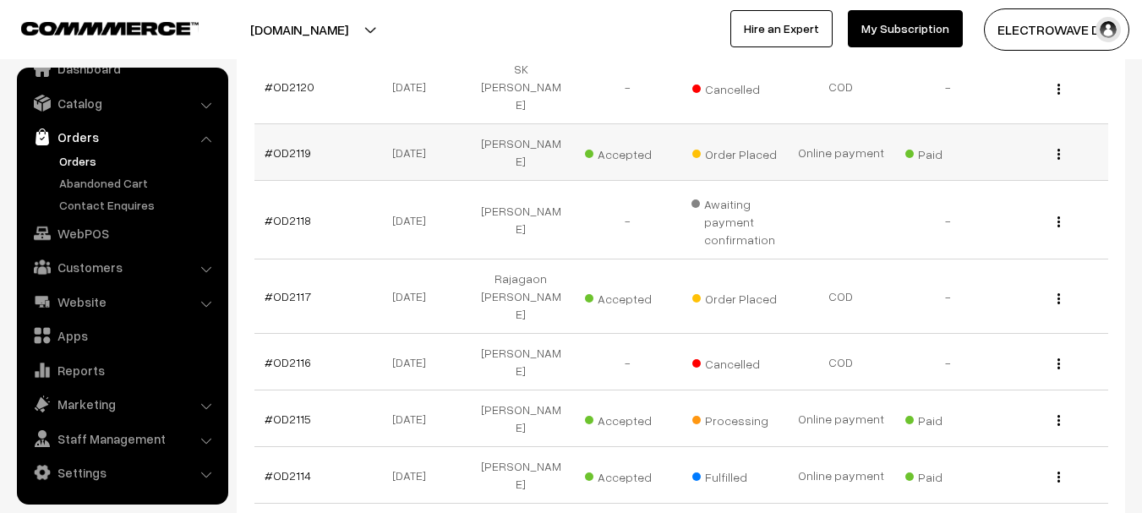
scroll to position [507, 0]
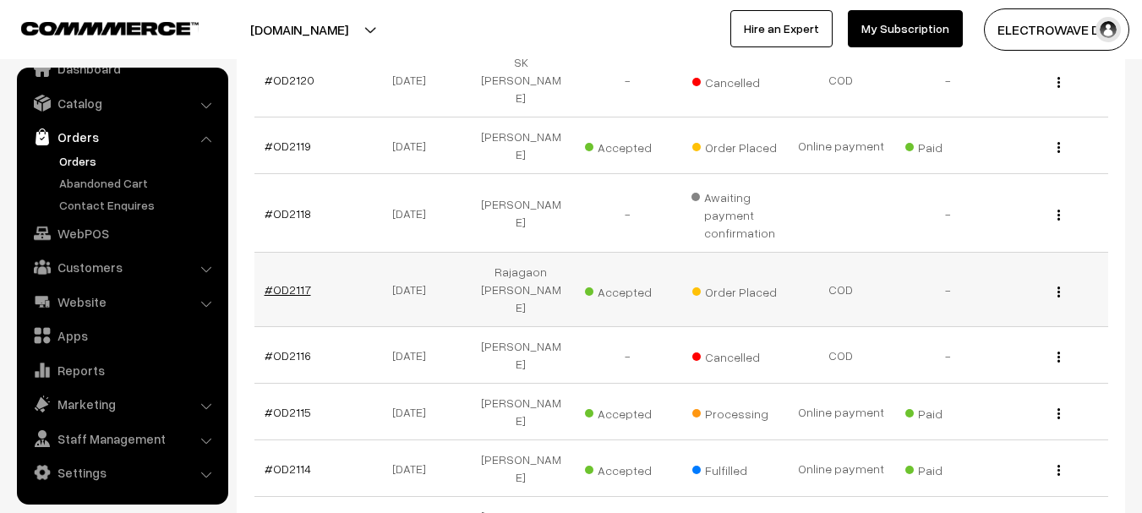
click at [298, 282] on link "#OD2117" at bounding box center [288, 289] width 46 height 14
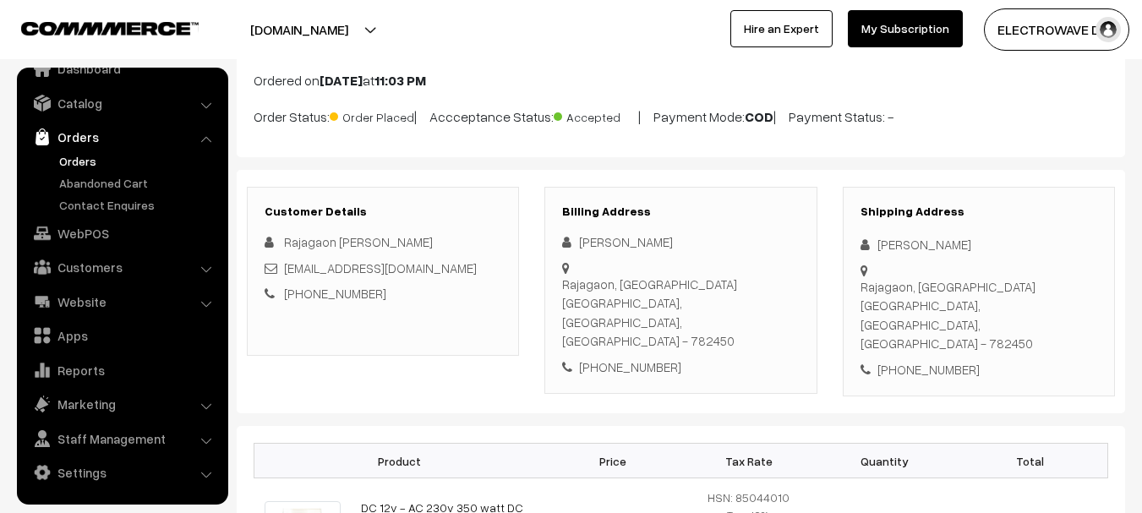
scroll to position [85, 0]
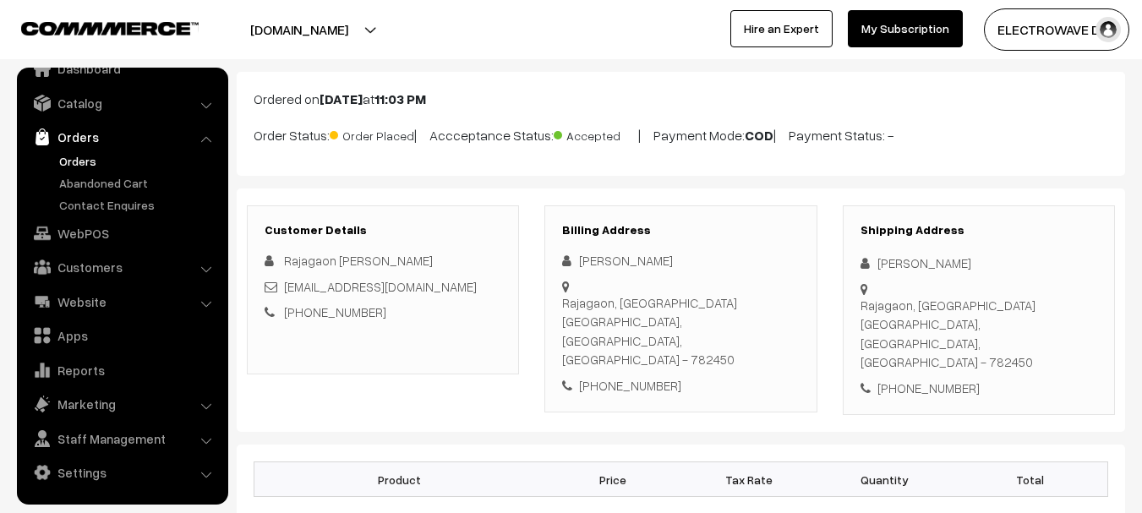
click at [889, 265] on div "Rakesh Das" at bounding box center [979, 263] width 237 height 19
copy div "Rakesh"
copy div "Smazunder245@gmail.com"
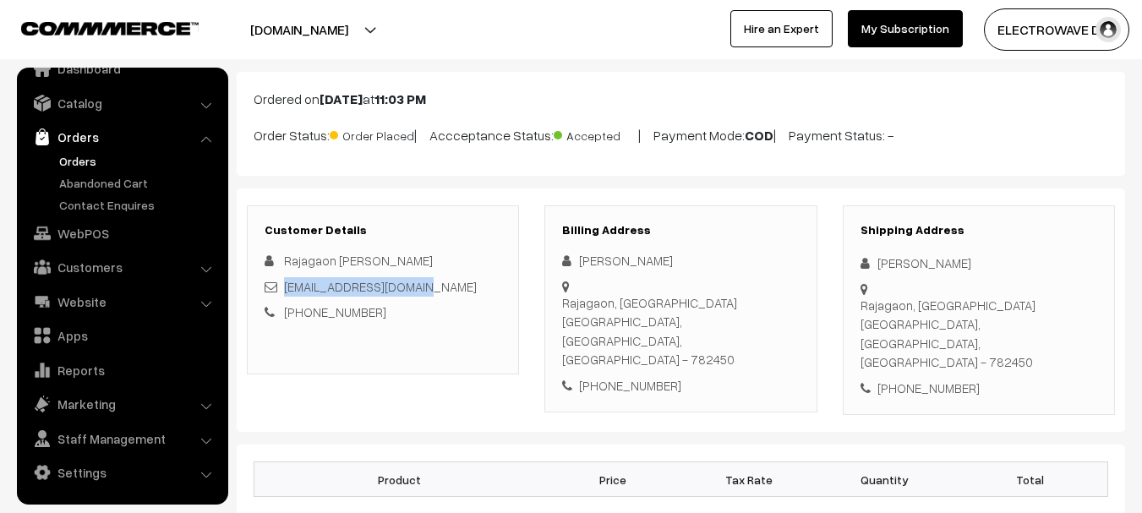
copy link "Smazunder245@gmail.com"
drag, startPoint x: 462, startPoint y: 289, endPoint x: 287, endPoint y: 289, distance: 175.0
click at [287, 289] on div "Smazunder245@gmail.com" at bounding box center [383, 286] width 237 height 19
click at [894, 379] on div "+91 9191276834" at bounding box center [979, 388] width 237 height 19
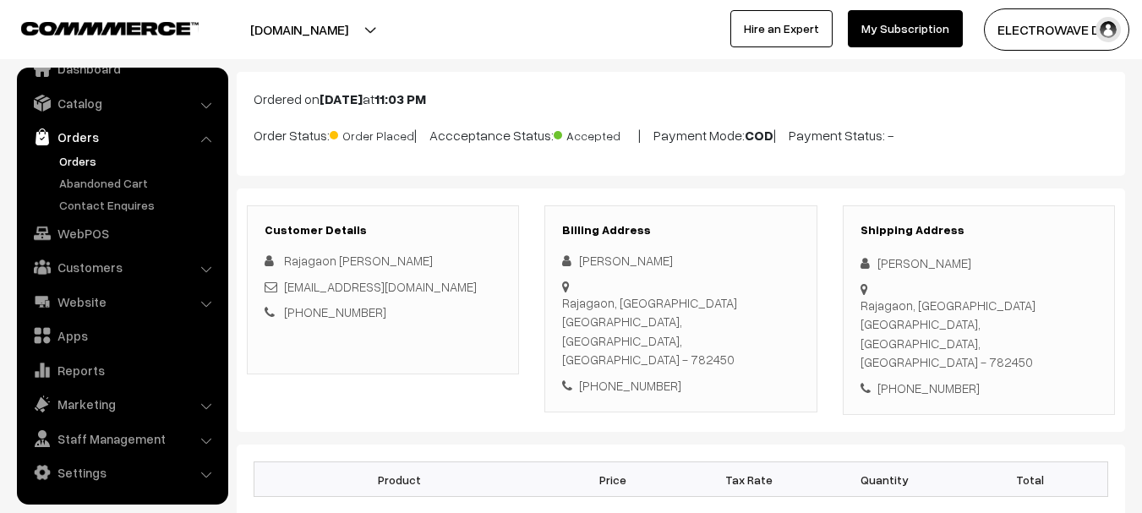
click at [931, 379] on div "+91 9191276834" at bounding box center [979, 388] width 237 height 19
copy div "9191276834"
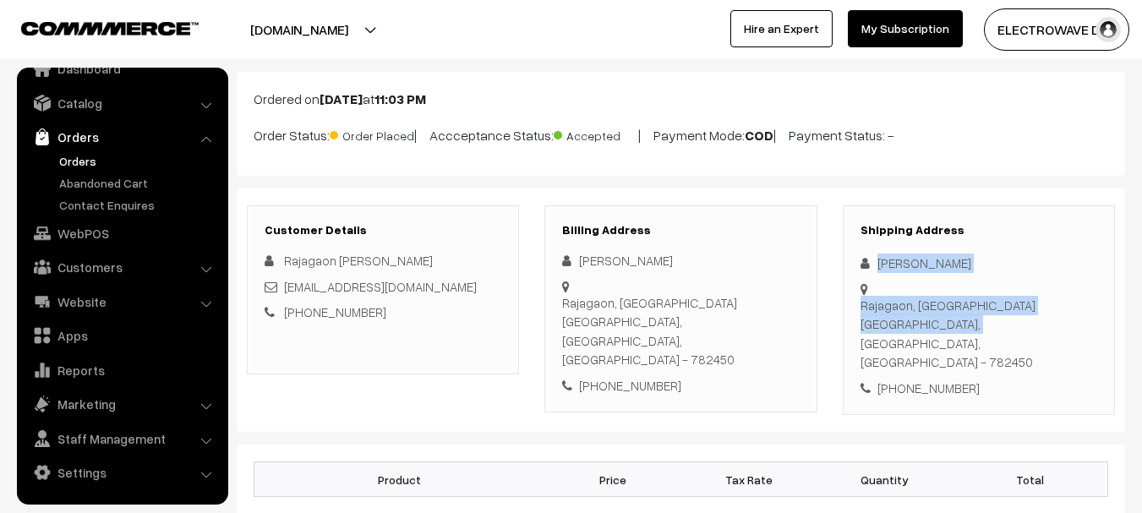
copy div "Rakesh Das Rajagaon, Coloni Nagaon,"
drag, startPoint x: 876, startPoint y: 259, endPoint x: 921, endPoint y: 307, distance: 65.8
click at [921, 307] on div "Shipping Address Rakesh Das Rajagaon, Coloni Nagaon, Assam, India - 782450 +91 …" at bounding box center [979, 310] width 272 height 210
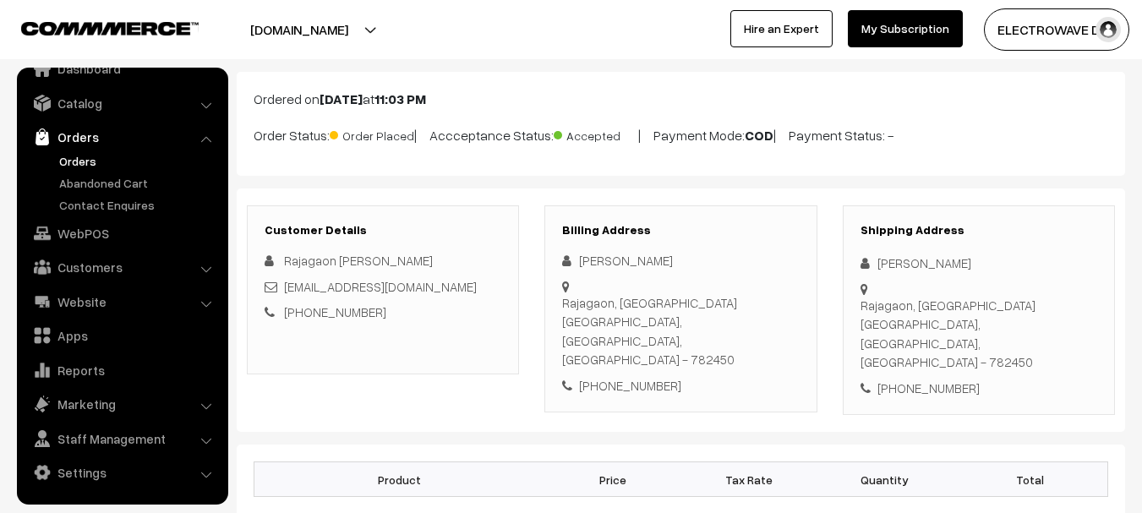
click at [943, 309] on div "Rajagaon, Coloni Nagaon, Assam, India - 782450" at bounding box center [979, 334] width 237 height 76
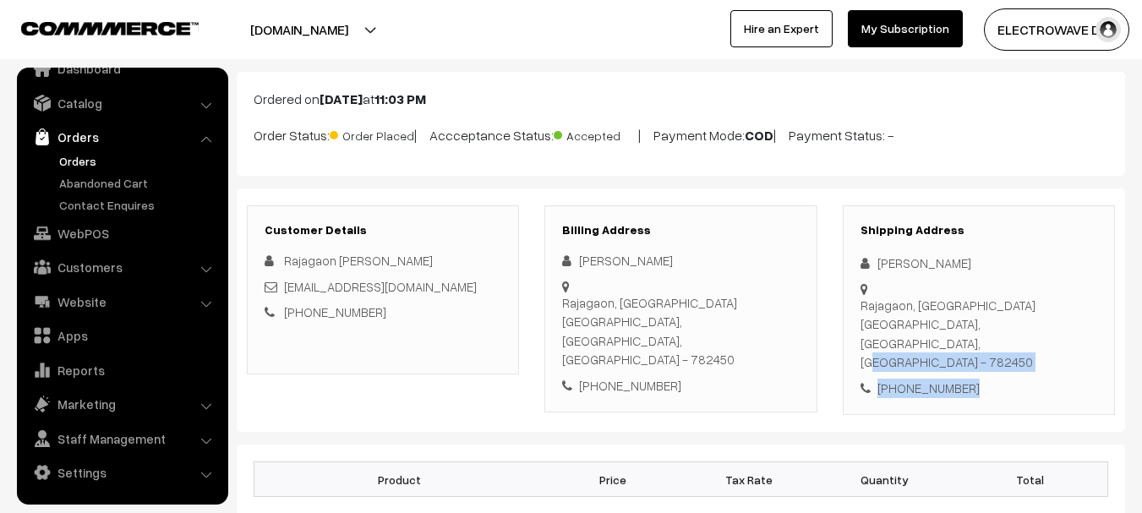
copy div "Assam, India - 782450 +91 9191276834"
drag, startPoint x: 927, startPoint y: 308, endPoint x: 985, endPoint y: 345, distance: 69.2
click at [986, 345] on div "Shipping Address Rakesh Das Rajagaon, Coloni Nagaon, Assam, India - 782450 +91 …" at bounding box center [979, 310] width 272 height 210
click at [1007, 309] on div "Rajagaon, Coloni Nagaon, Assam, India - 782450" at bounding box center [979, 334] width 237 height 76
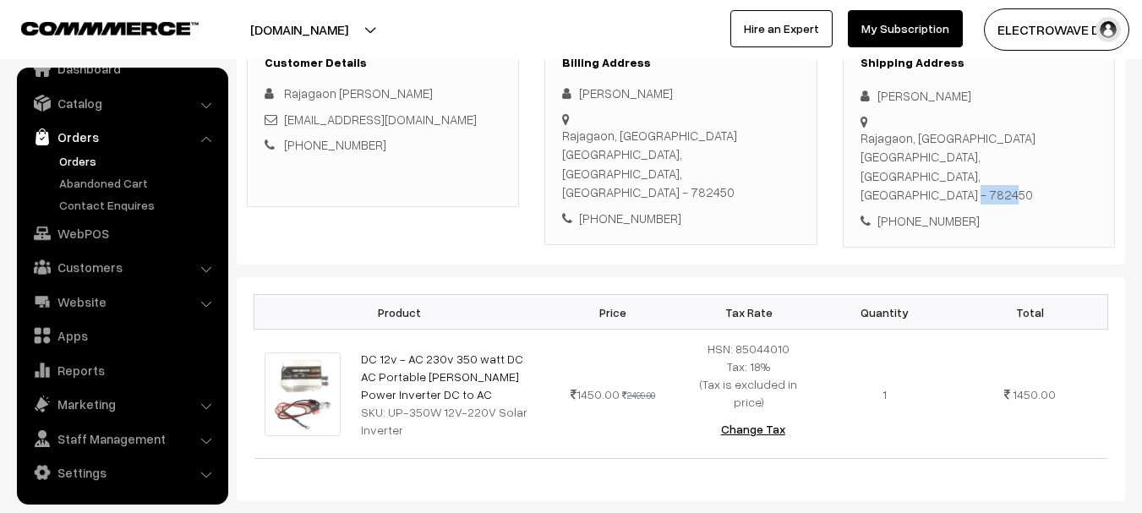
scroll to position [254, 0]
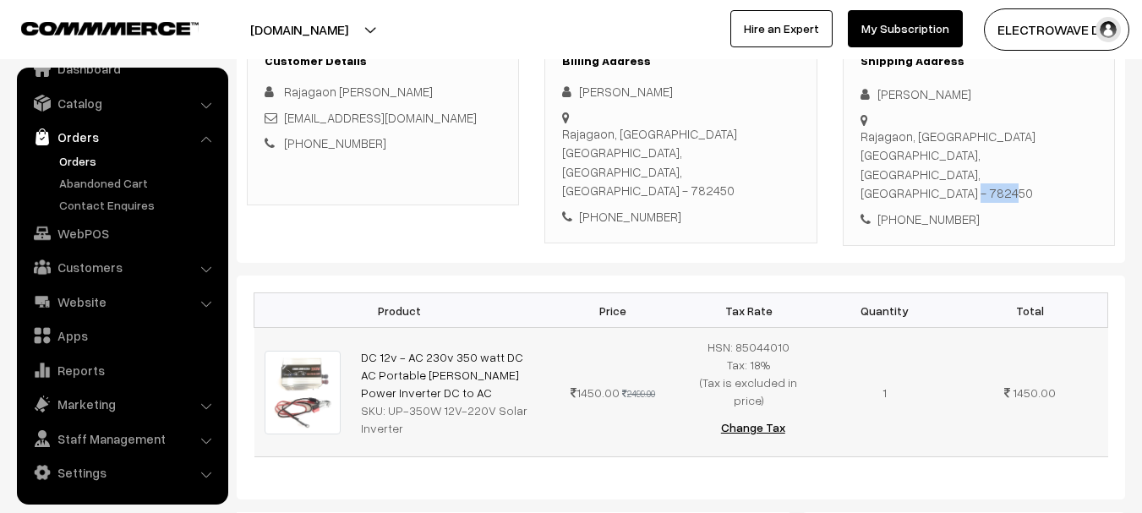
copy tr "DC 12v - AC 230v 350 watt DC AC Portable Soler Power Inverter DC to AC"
drag, startPoint x: 385, startPoint y: 353, endPoint x: 336, endPoint y: 315, distance: 62.1
click at [336, 328] on tr "DC 12v - AC 230v 350 watt DC AC Portable Soler Power Inverter DC to AC SKU: UP-…" at bounding box center [681, 392] width 854 height 129
copy div "UP-350W 12V-220V Solar Inverter"
drag, startPoint x: 385, startPoint y: 372, endPoint x: 407, endPoint y: 381, distance: 23.1
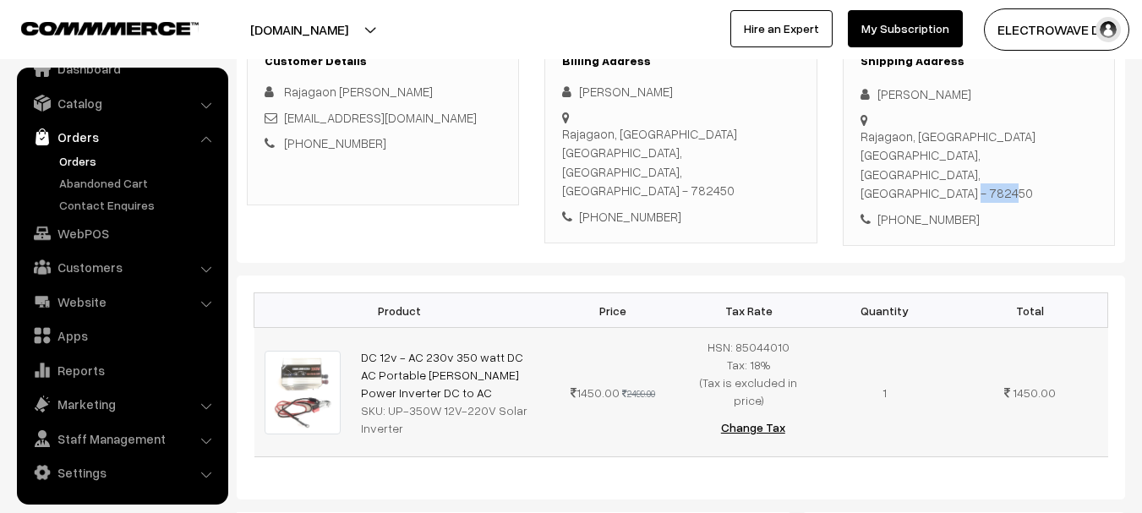
click at [407, 402] on div "SKU: UP-350W 12V-220V Solar Inverter" at bounding box center [448, 420] width 174 height 36
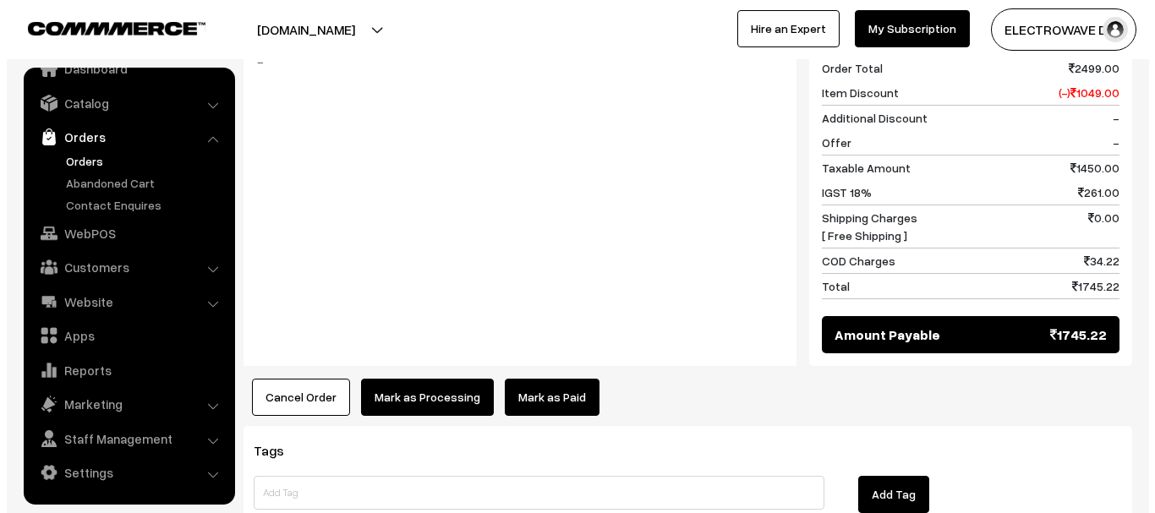
scroll to position [845, 0]
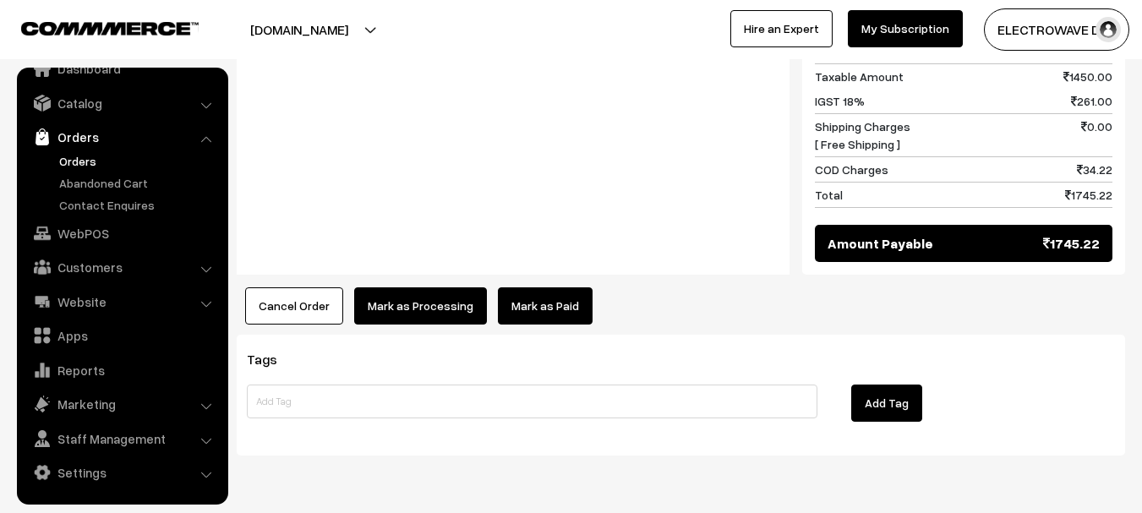
click at [407, 287] on button "Mark as Processing" at bounding box center [420, 305] width 133 height 37
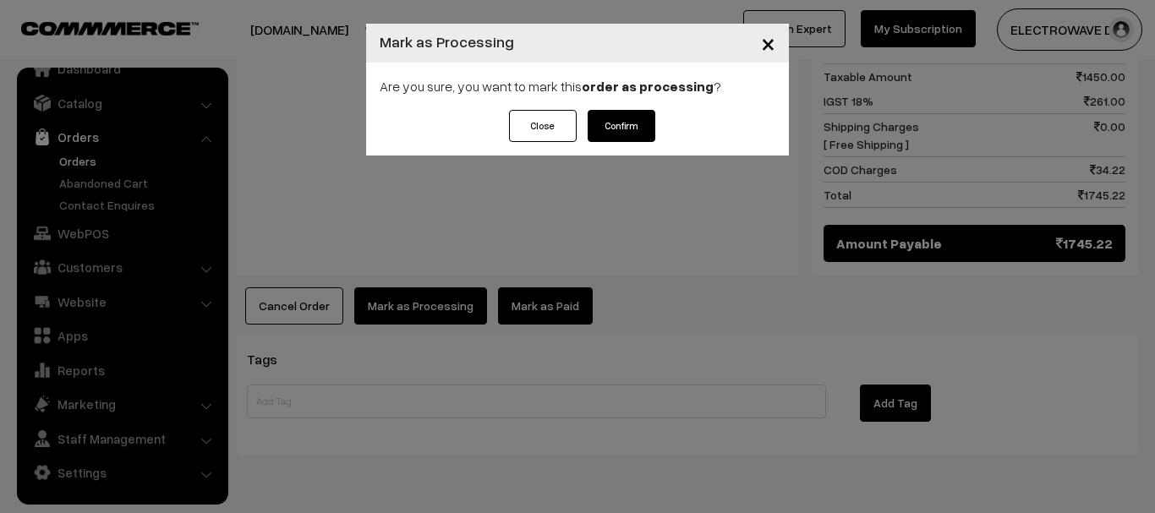
click at [637, 119] on button "Confirm" at bounding box center [622, 126] width 68 height 32
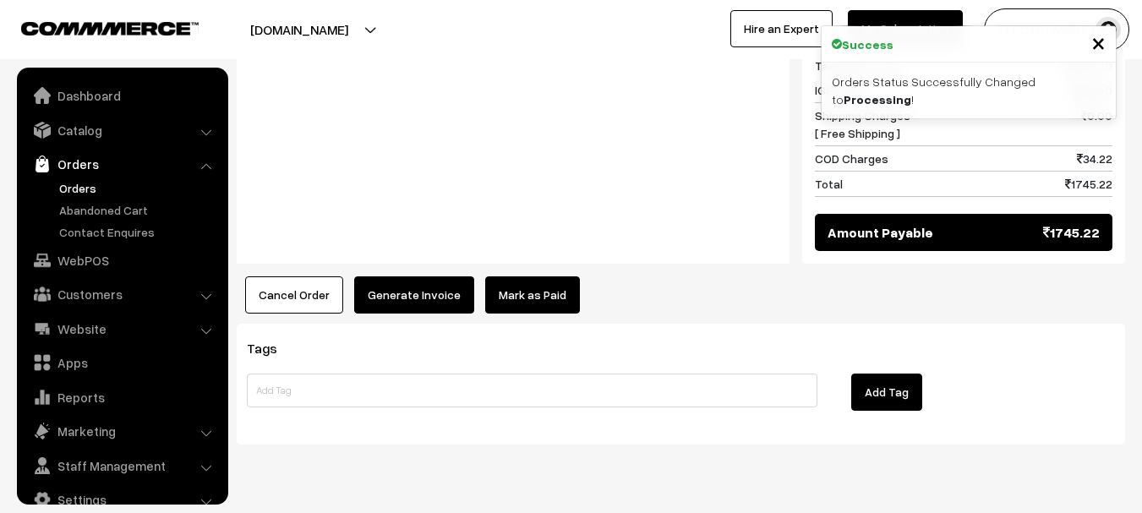
click at [393, 225] on div "Product Price Tax Rate Quantity Total DC 12v - AC 230v 350 watt DC AC Portable …" at bounding box center [681, 2] width 888 height 621
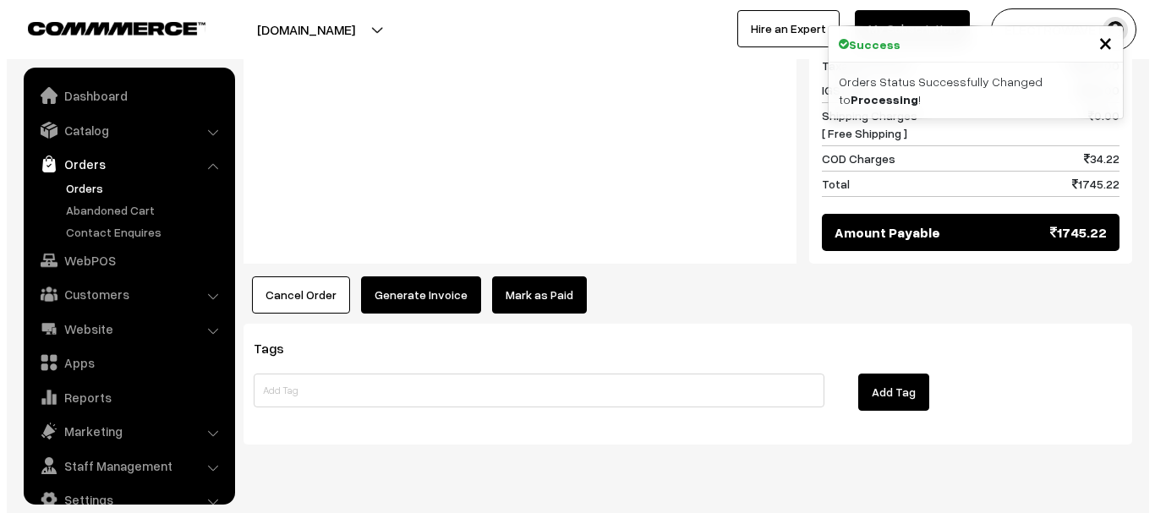
scroll to position [27, 0]
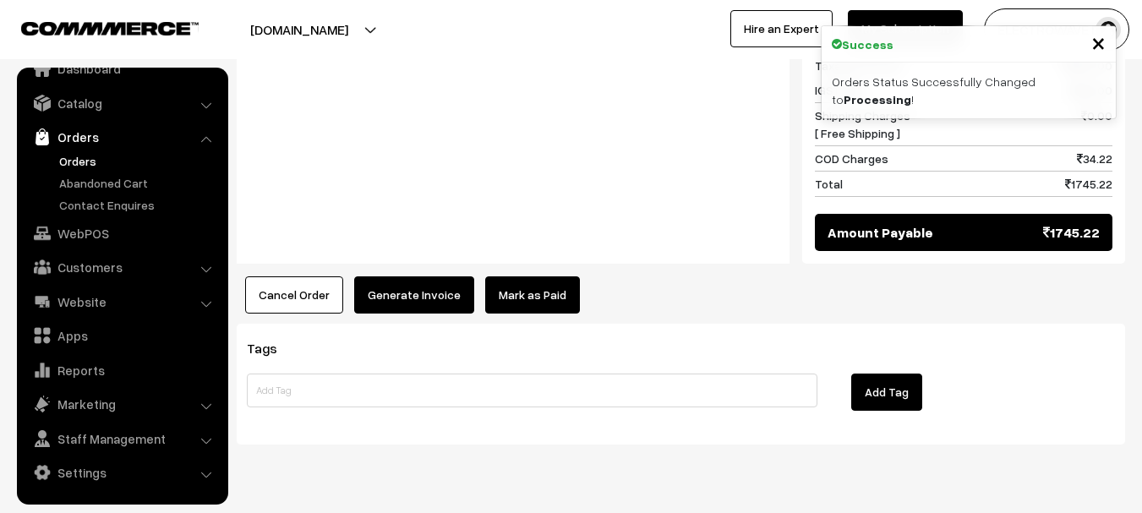
click at [395, 276] on button "Generate Invoice" at bounding box center [414, 294] width 120 height 37
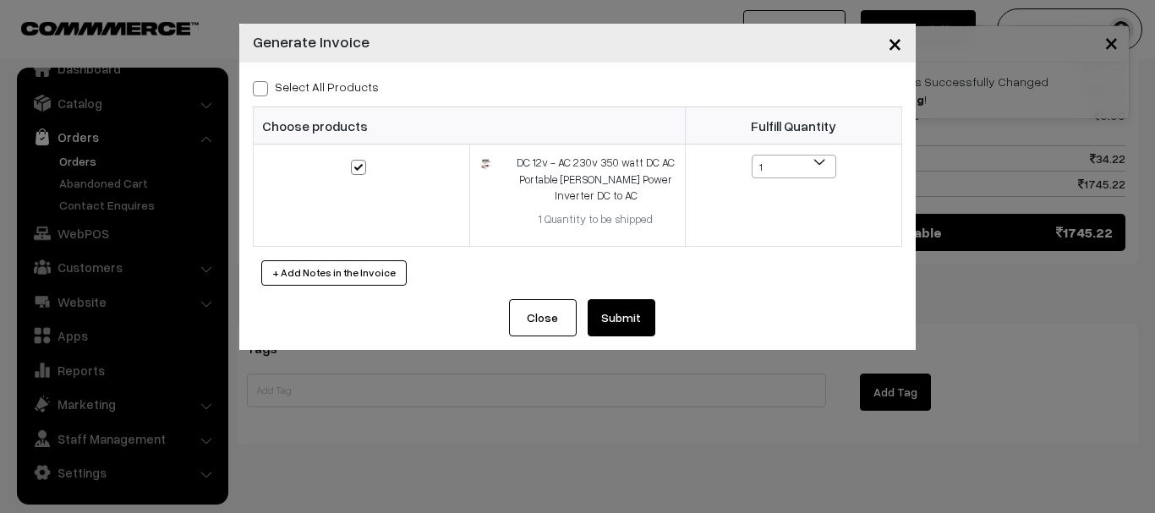
click at [637, 325] on button "Submit" at bounding box center [622, 317] width 68 height 37
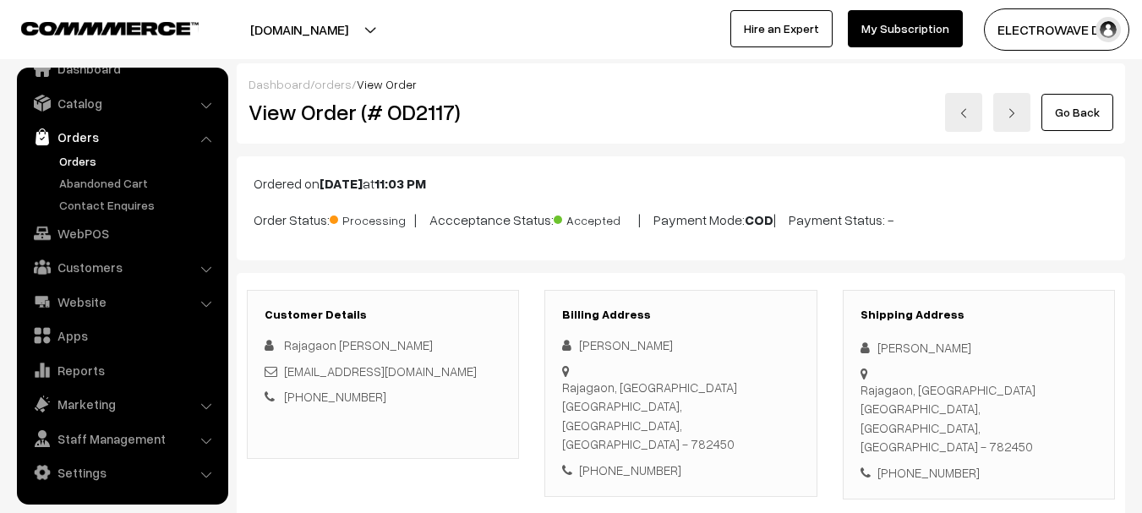
click at [428, 123] on h2 "View Order (# OD2117)" at bounding box center [384, 112] width 271 height 26
copy h2 "OD2117"
click at [76, 163] on link "Orders" at bounding box center [138, 161] width 167 height 18
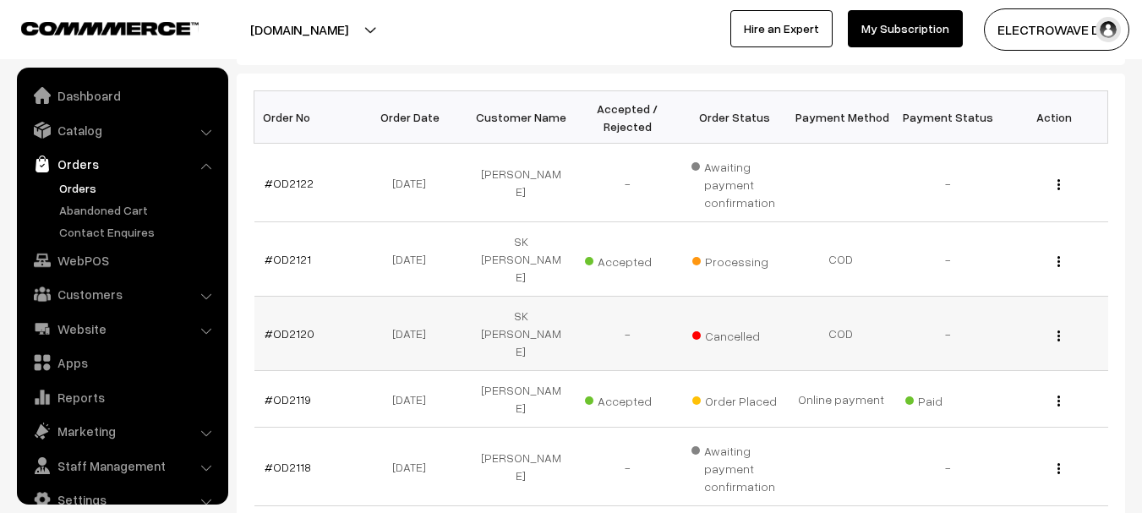
scroll to position [27, 0]
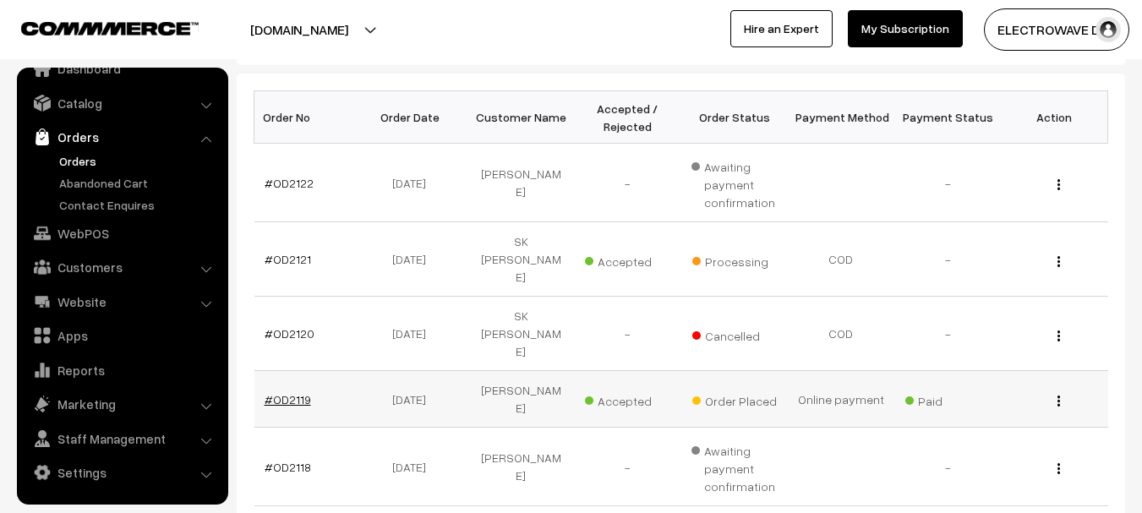
click at [298, 392] on link "#OD2119" at bounding box center [288, 399] width 46 height 14
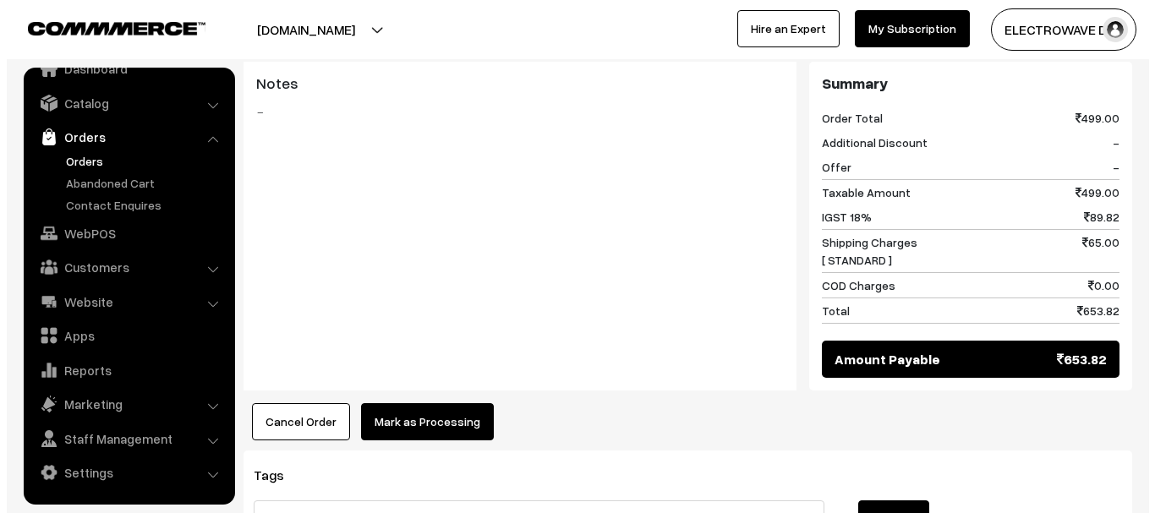
scroll to position [845, 0]
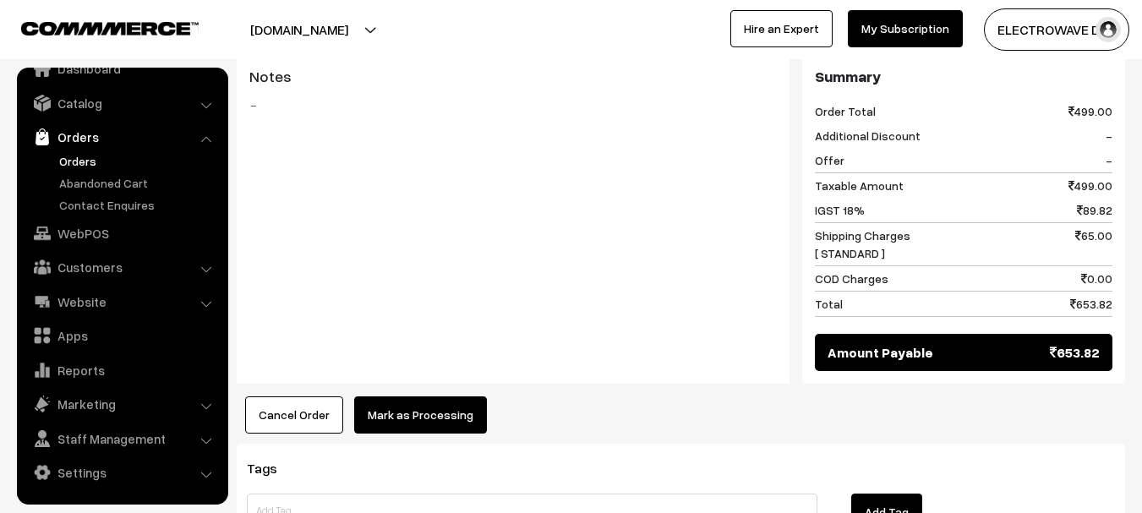
click at [448, 396] on button "Mark as Processing" at bounding box center [420, 414] width 133 height 37
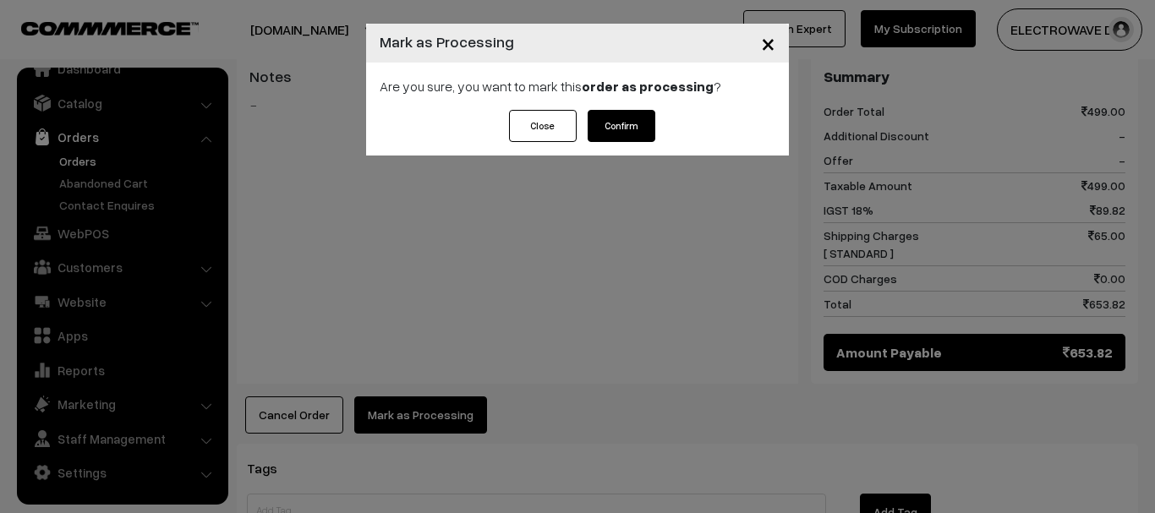
click at [637, 120] on button "Confirm" at bounding box center [622, 126] width 68 height 32
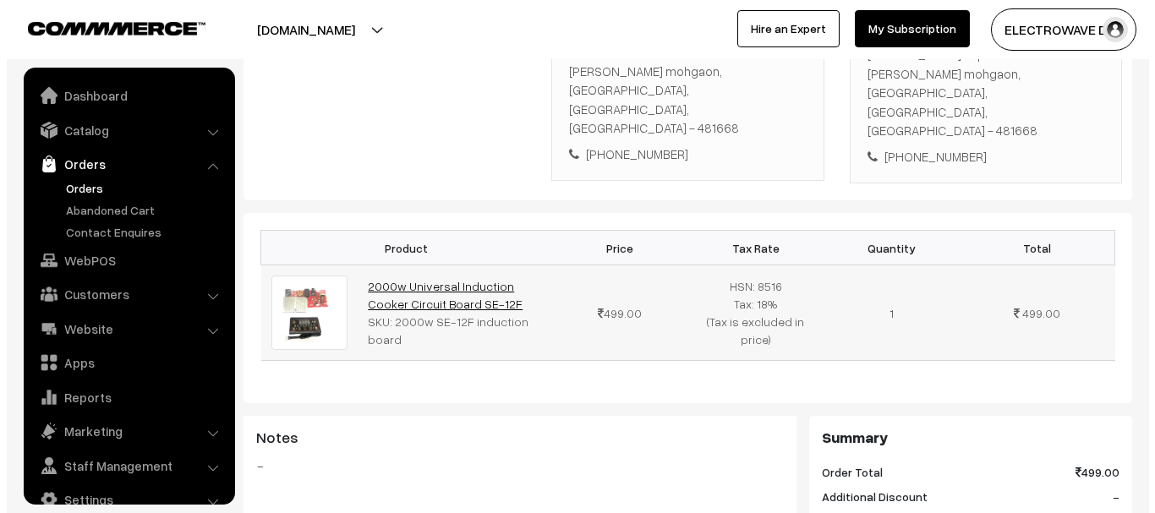
scroll to position [27, 0]
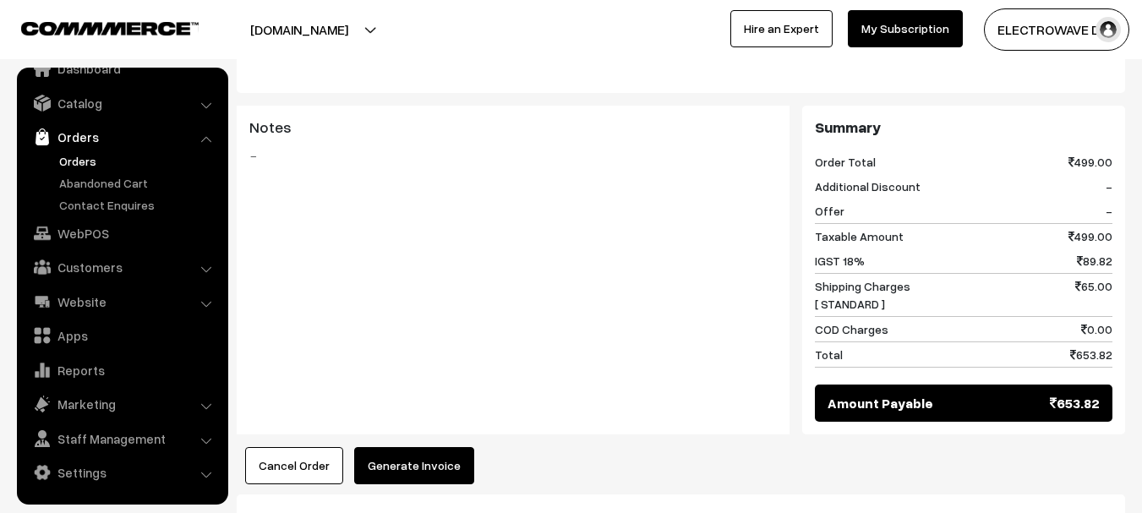
click at [427, 447] on button "Generate Invoice" at bounding box center [414, 465] width 120 height 37
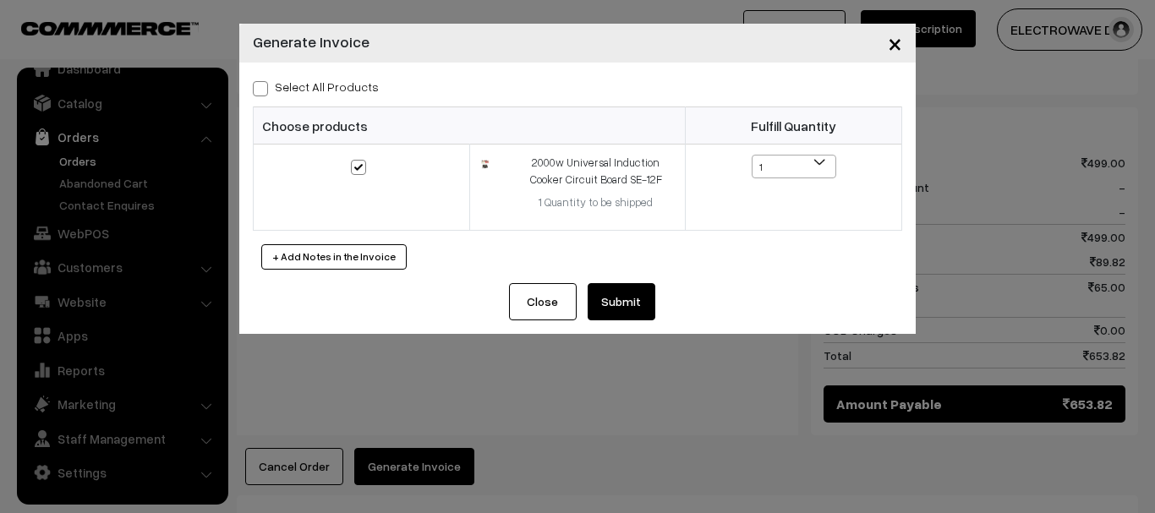
click at [626, 298] on button "Submit" at bounding box center [622, 301] width 68 height 37
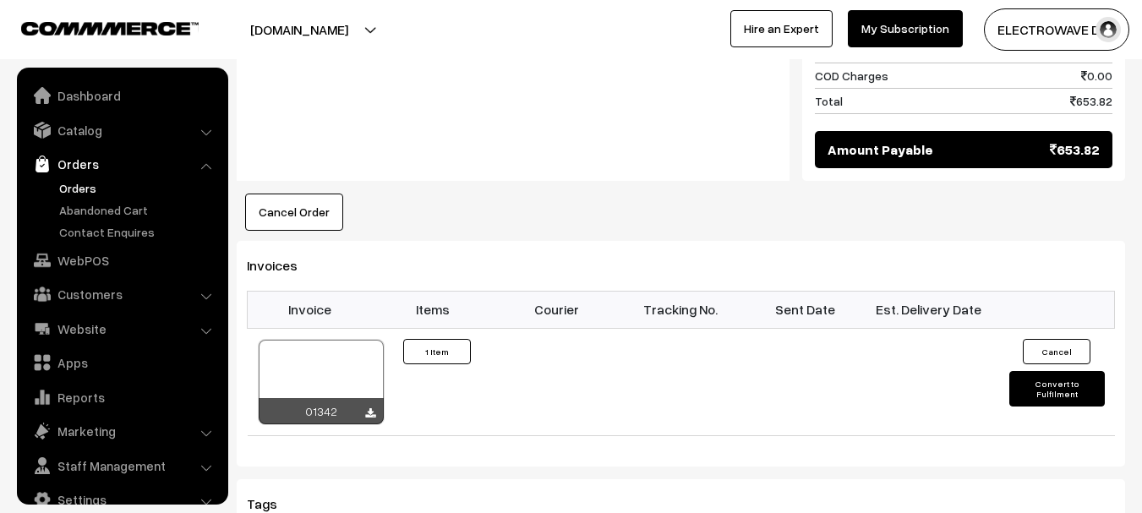
scroll to position [27, 0]
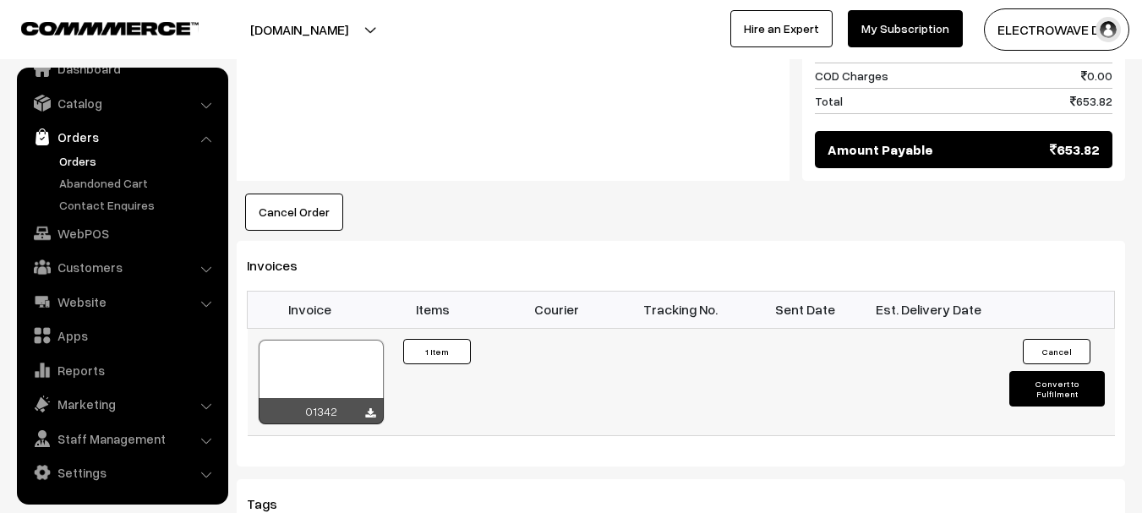
click at [306, 340] on div at bounding box center [321, 382] width 125 height 85
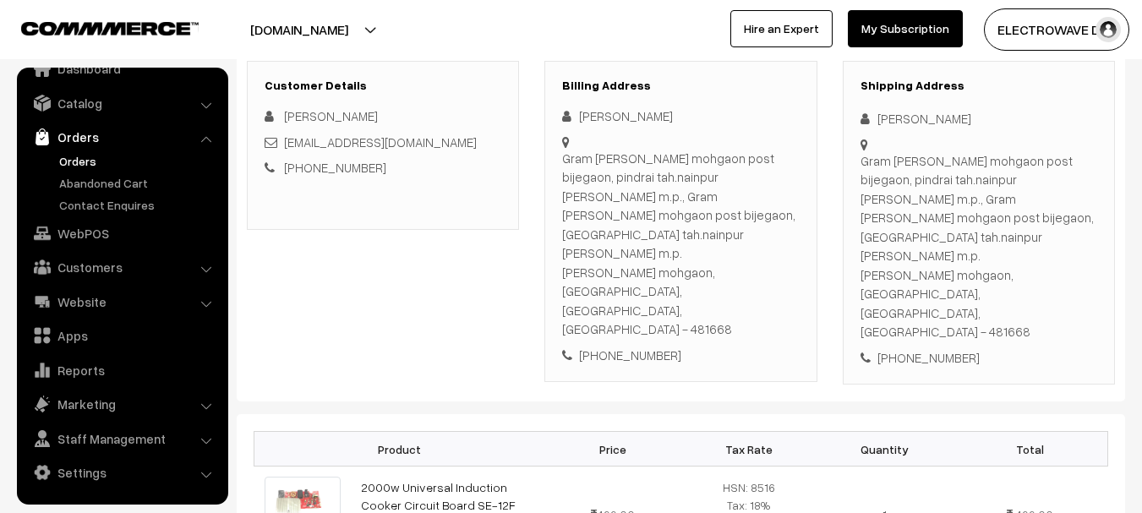
scroll to position [85, 0]
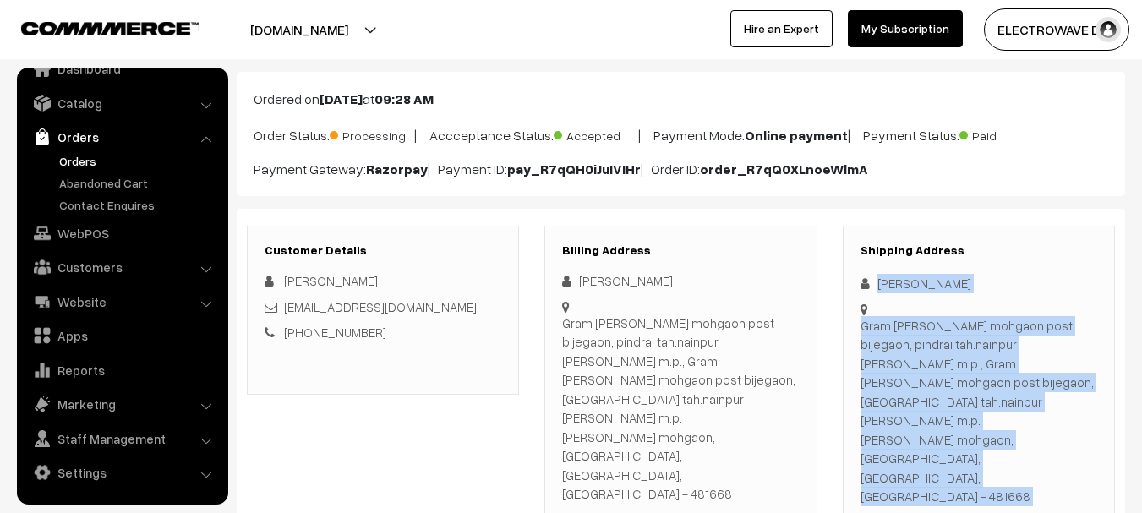
drag, startPoint x: 886, startPoint y: 296, endPoint x: 955, endPoint y: 413, distance: 135.7
click at [983, 444] on div "Shipping Address Chandrashekhar Warkade Gram katare mohgaon post bijegaon, pind…" at bounding box center [979, 388] width 272 height 325
copy div "Chandrashekhar Warkade Gram katare mohgaon post bijegaon, pindrai tah.nainpur j…"
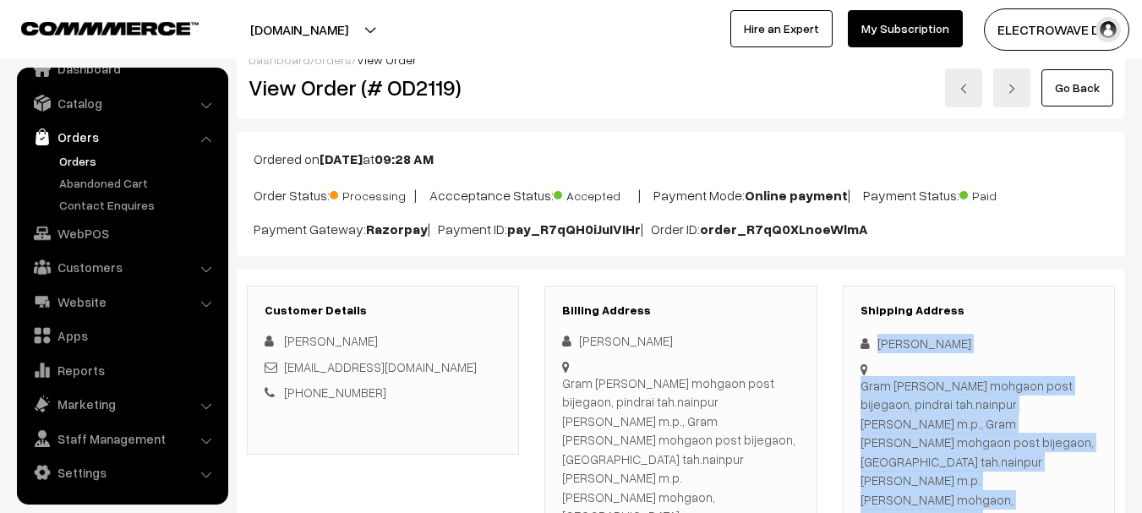
scroll to position [0, 0]
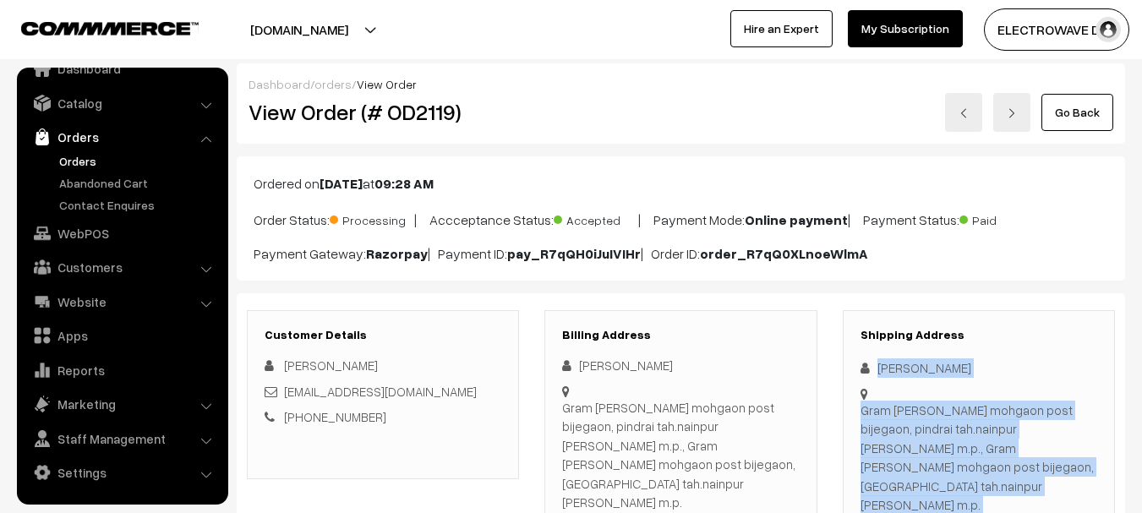
click at [79, 167] on link "Orders" at bounding box center [138, 161] width 167 height 18
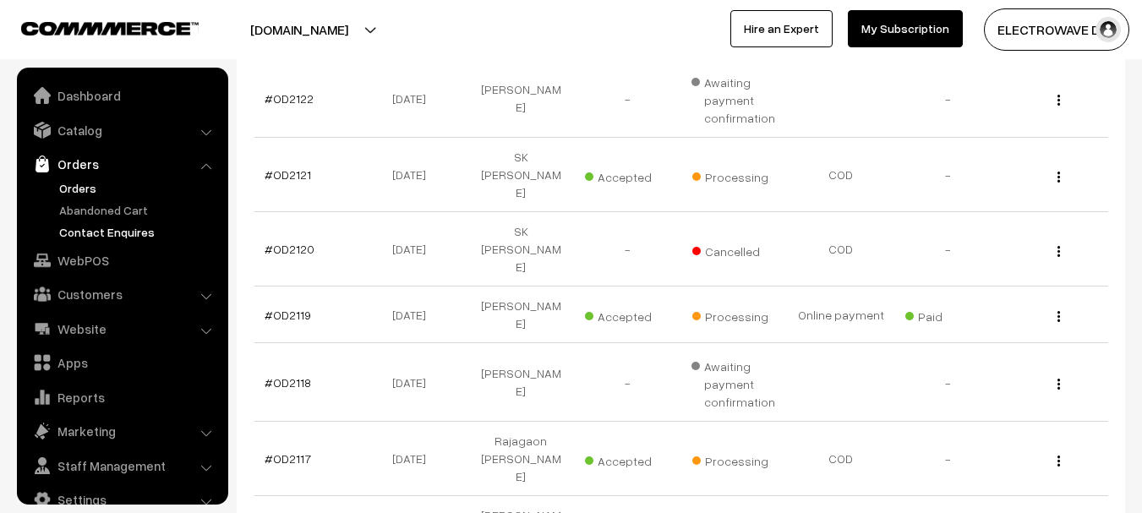
scroll to position [27, 0]
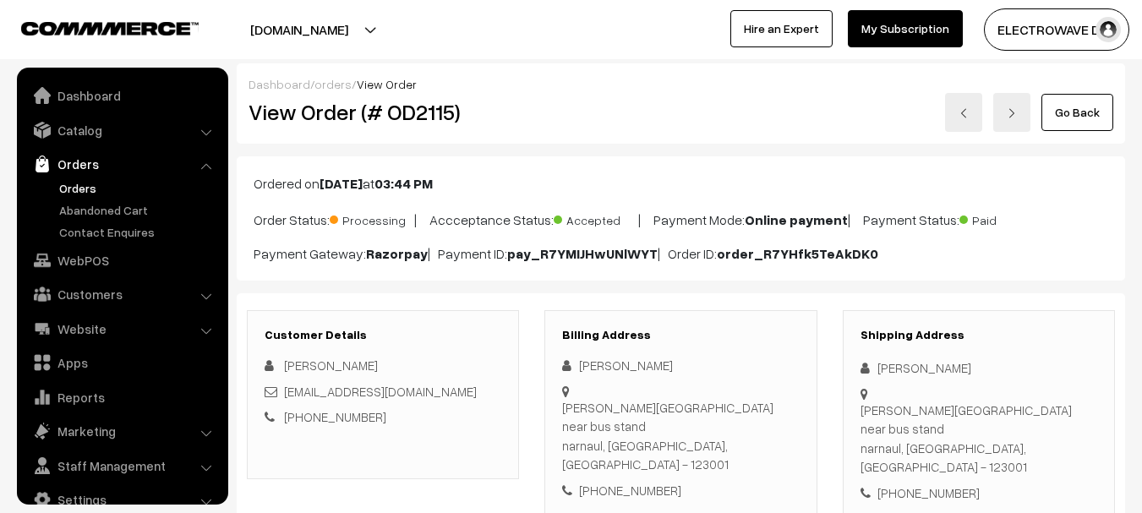
scroll to position [27, 0]
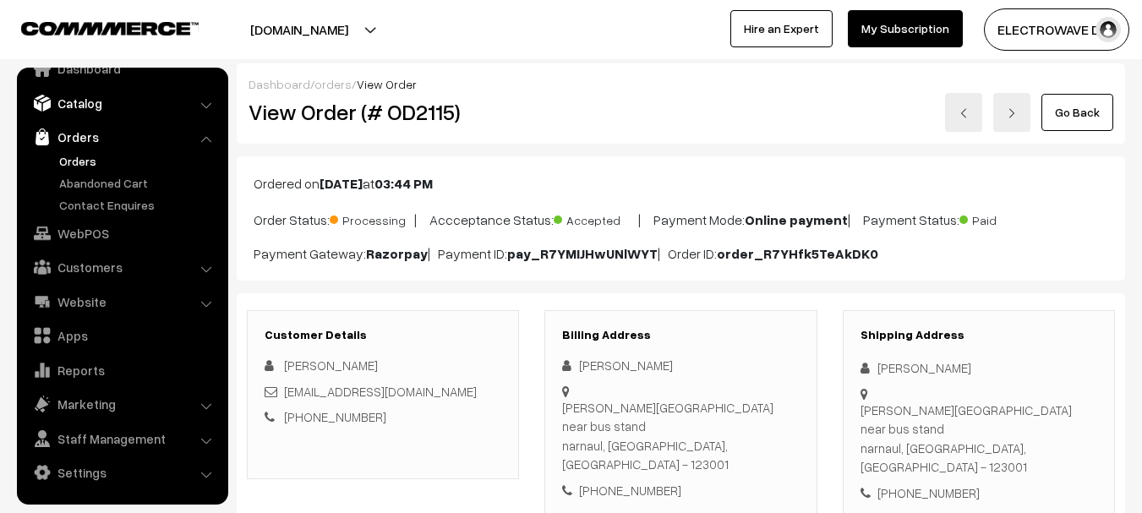
click at [121, 104] on link "Catalog" at bounding box center [121, 103] width 201 height 30
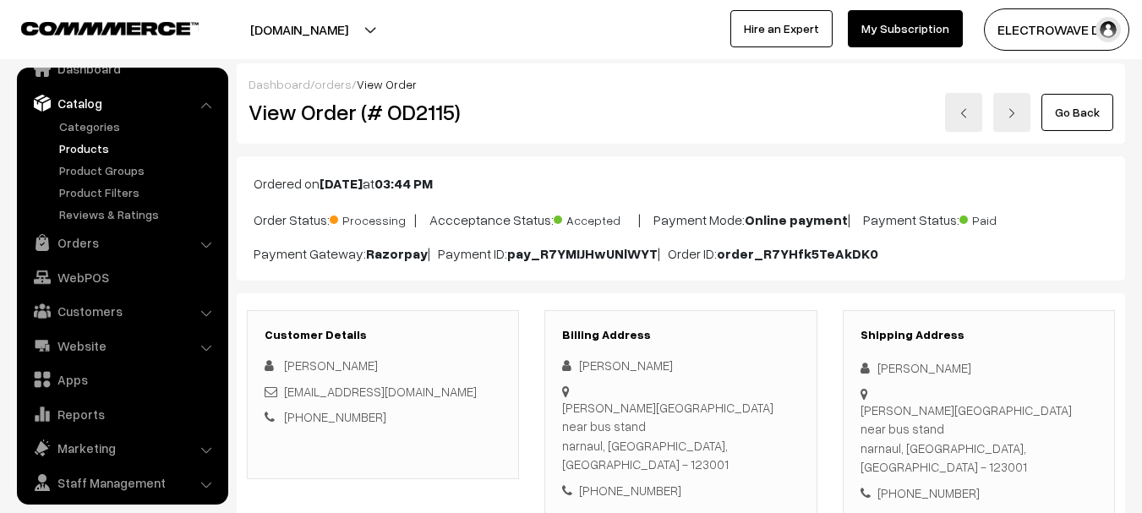
click at [97, 146] on link "Products" at bounding box center [138, 148] width 167 height 18
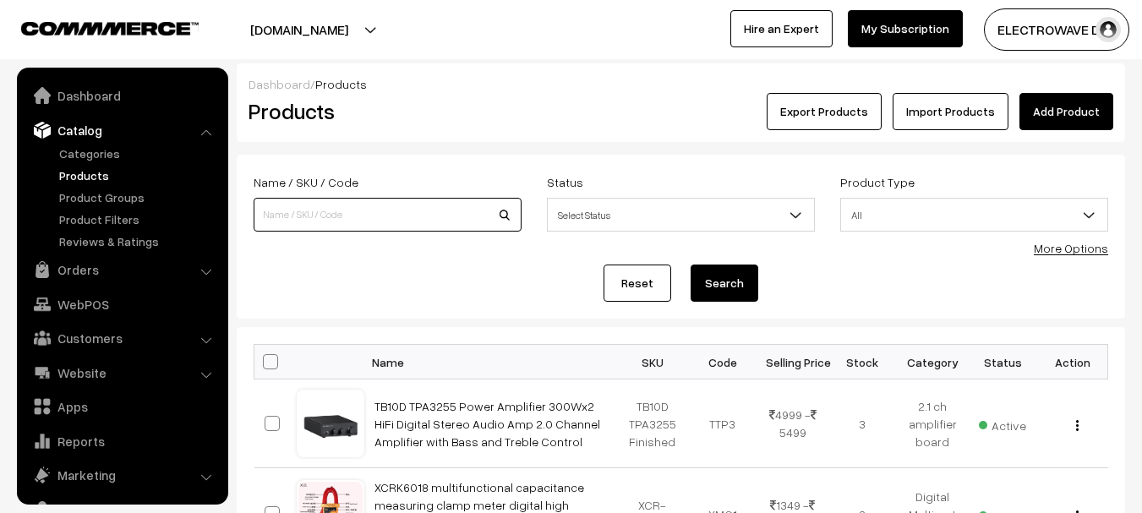
click at [377, 209] on input at bounding box center [388, 215] width 268 height 34
type input "500W"
click at [691, 265] on button "Search" at bounding box center [725, 283] width 68 height 37
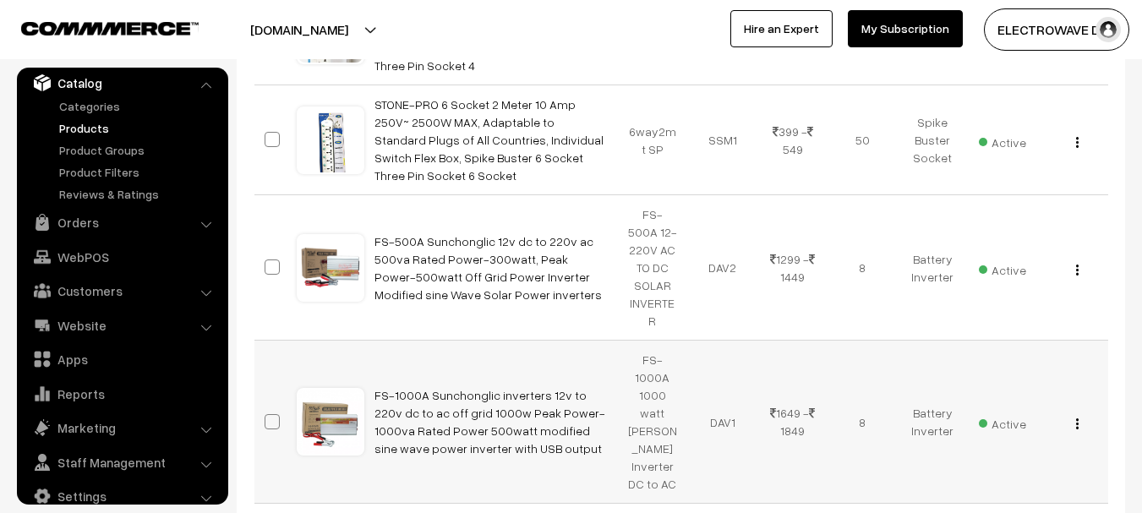
scroll to position [1079, 0]
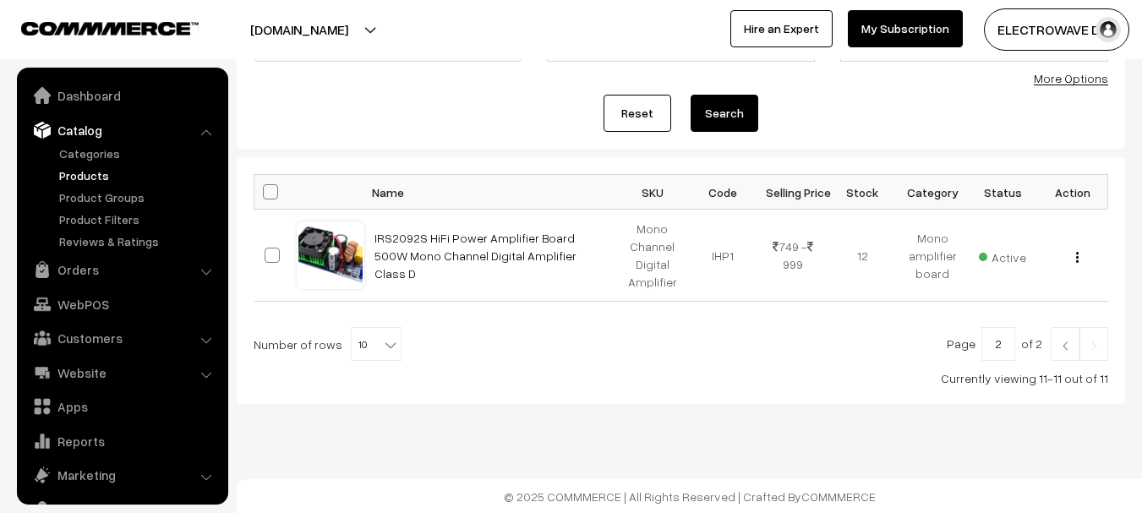
scroll to position [47, 0]
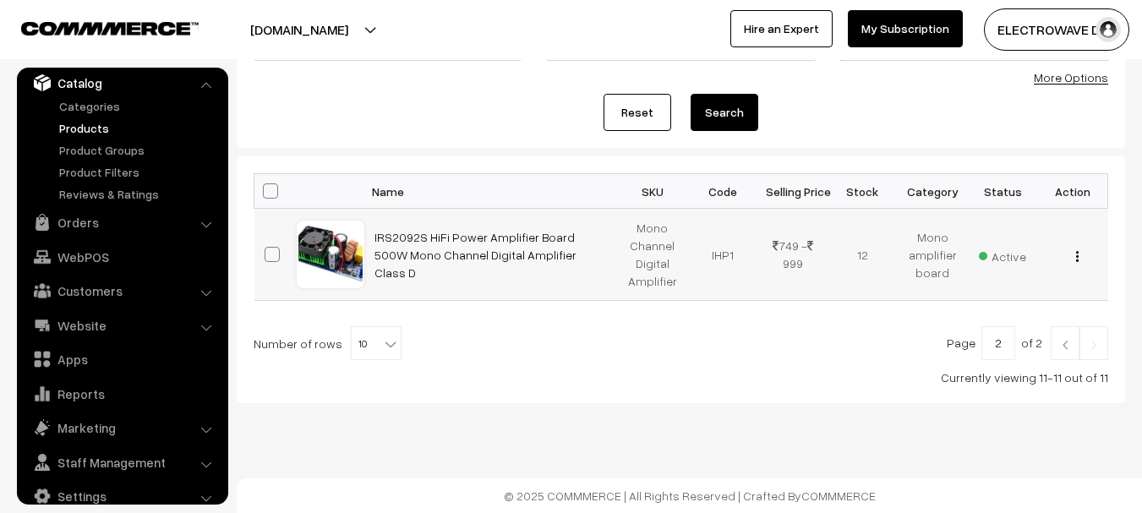
click at [1082, 258] on div "View Edit Delete" at bounding box center [1073, 255] width 50 height 18
click at [1080, 258] on div "View Edit Delete" at bounding box center [1073, 255] width 50 height 18
click at [1078, 255] on img "button" at bounding box center [1077, 256] width 3 height 11
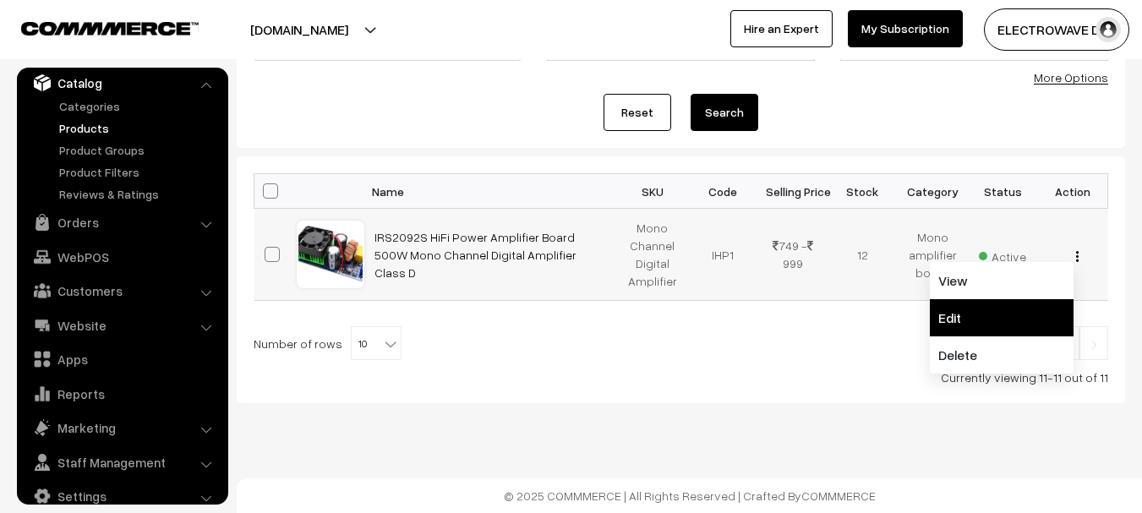
click at [985, 320] on link "Edit" at bounding box center [1002, 317] width 144 height 37
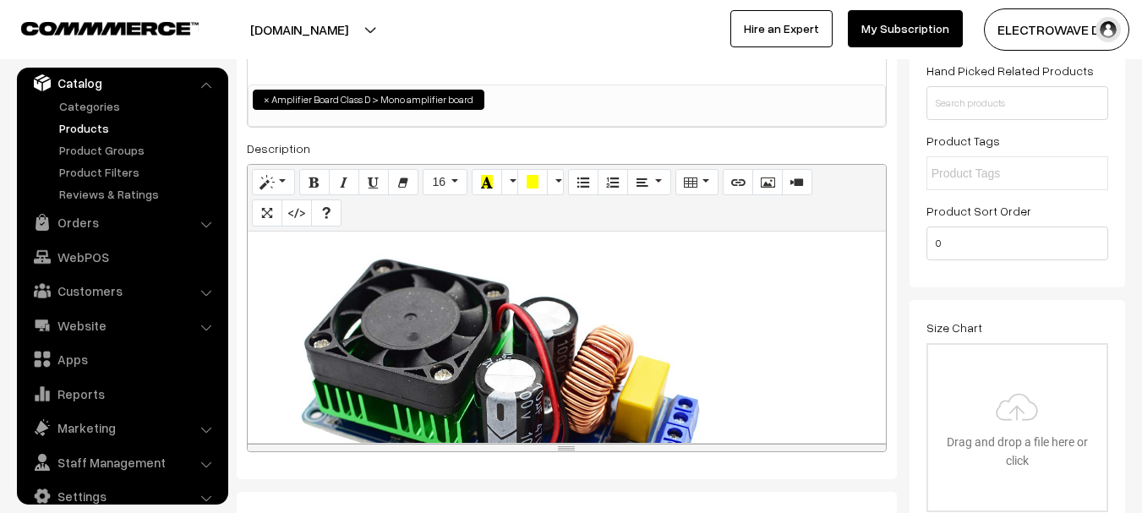
click at [268, 250] on div "Input : dual DC Power SPY ± 58 -- ± 70V, do not over 70V IRS2092 500W Mono posi…" at bounding box center [567, 337] width 638 height 211
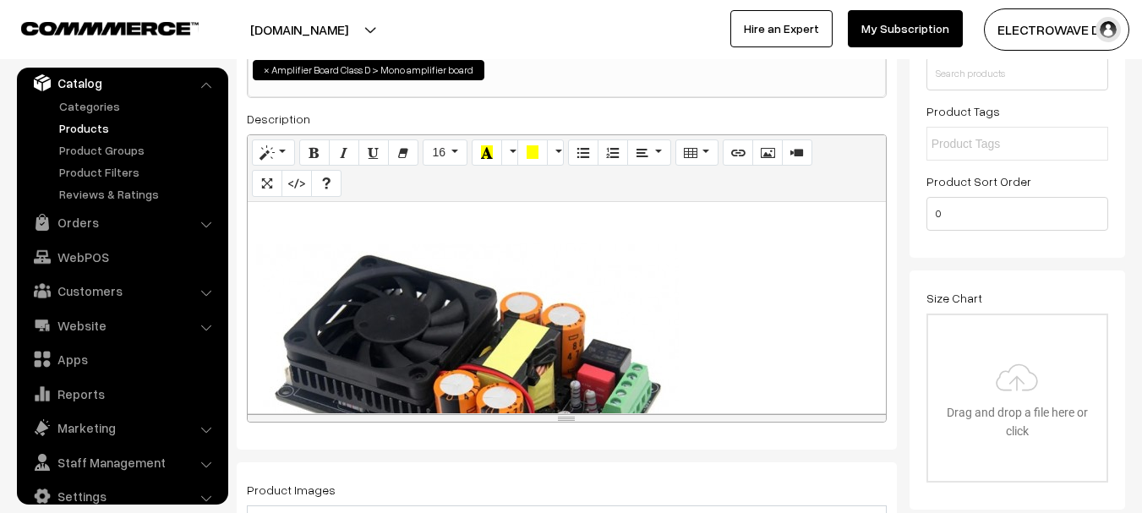
scroll to position [254, 0]
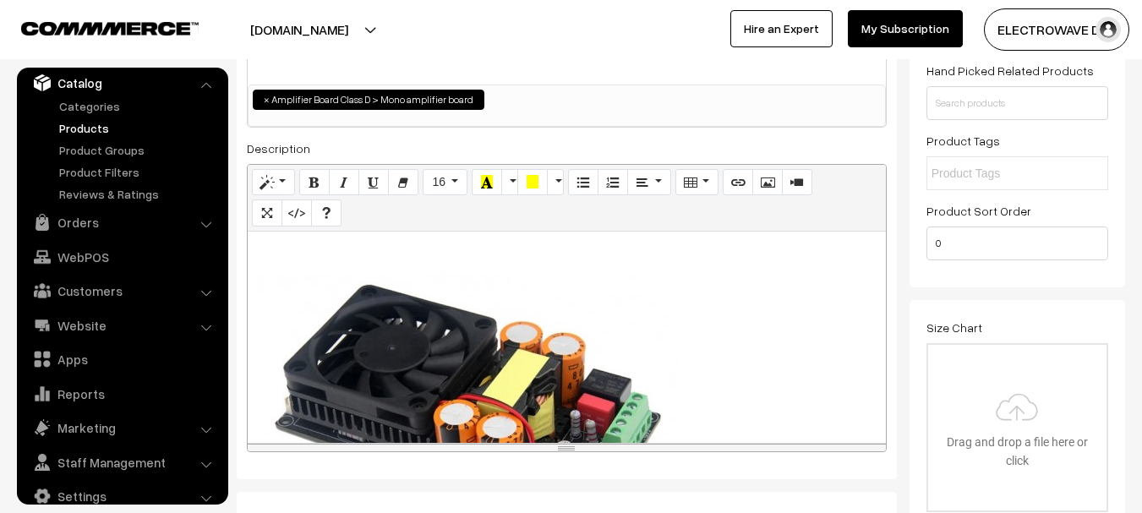
paste div
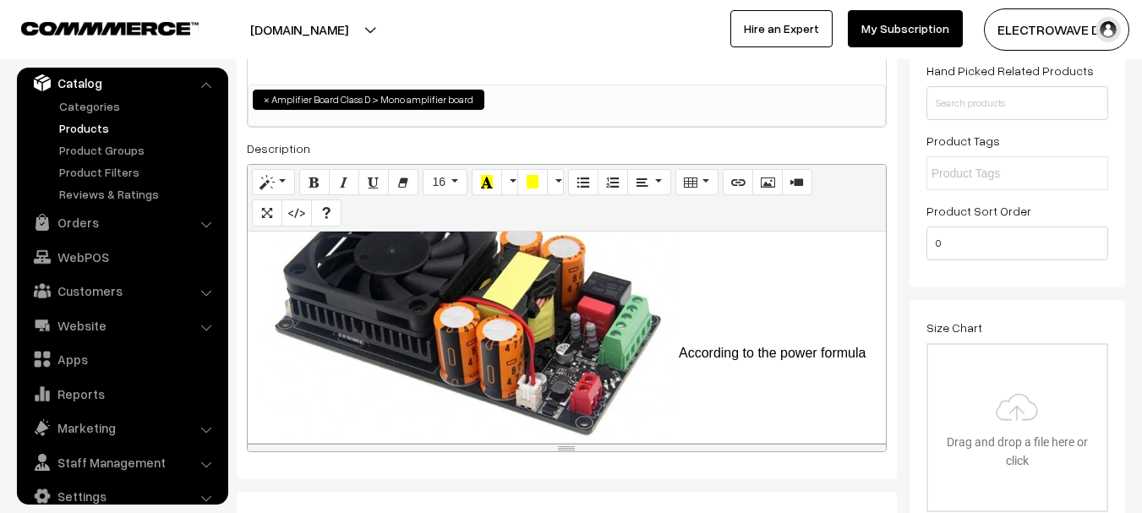
scroll to position [0, 0]
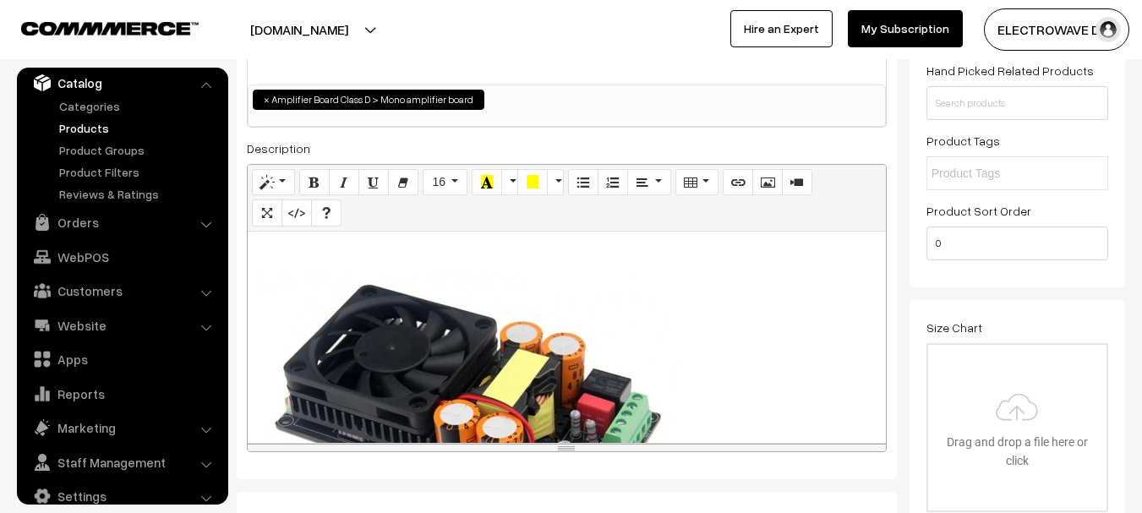
click at [520, 369] on div "565x377 (Original: 0x0) According to the power formula (P=U*U/R=Voltage*Voltage…" at bounding box center [567, 337] width 638 height 211
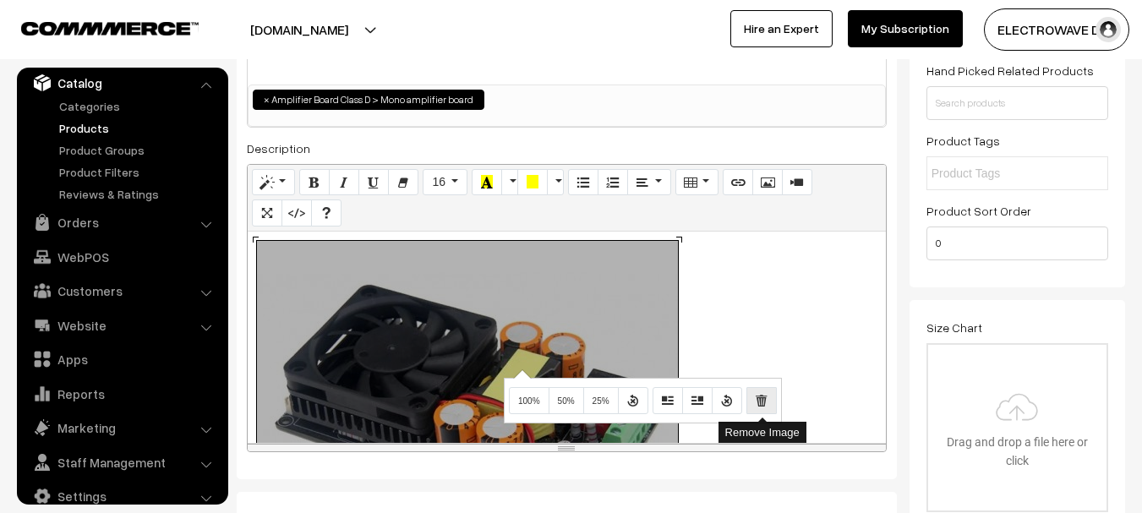
click at [767, 407] on icon "Remove Image" at bounding box center [762, 400] width 12 height 14
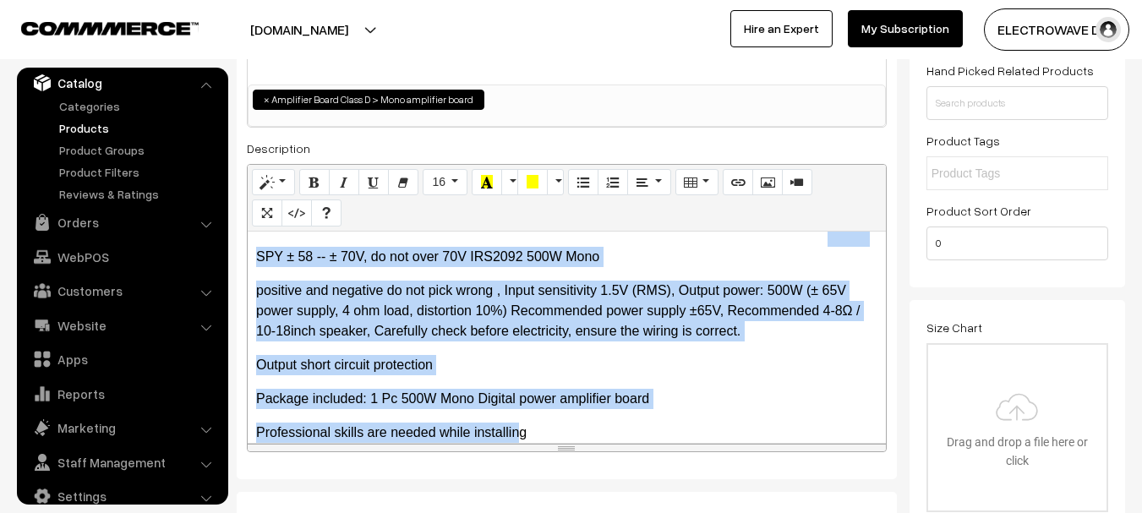
scroll to position [3572, 0]
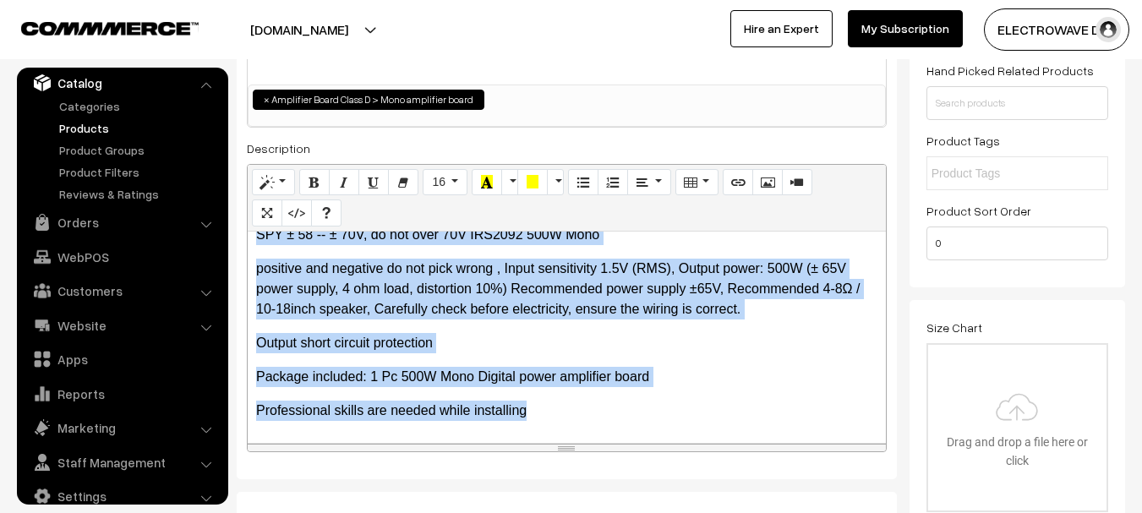
drag, startPoint x: 258, startPoint y: 255, endPoint x: 572, endPoint y: 432, distance: 360.7
click at [565, 434] on div "According to the power formula (P=U*U/R=Voltage*Voltage/Load), power is determi…" at bounding box center [567, 337] width 638 height 211
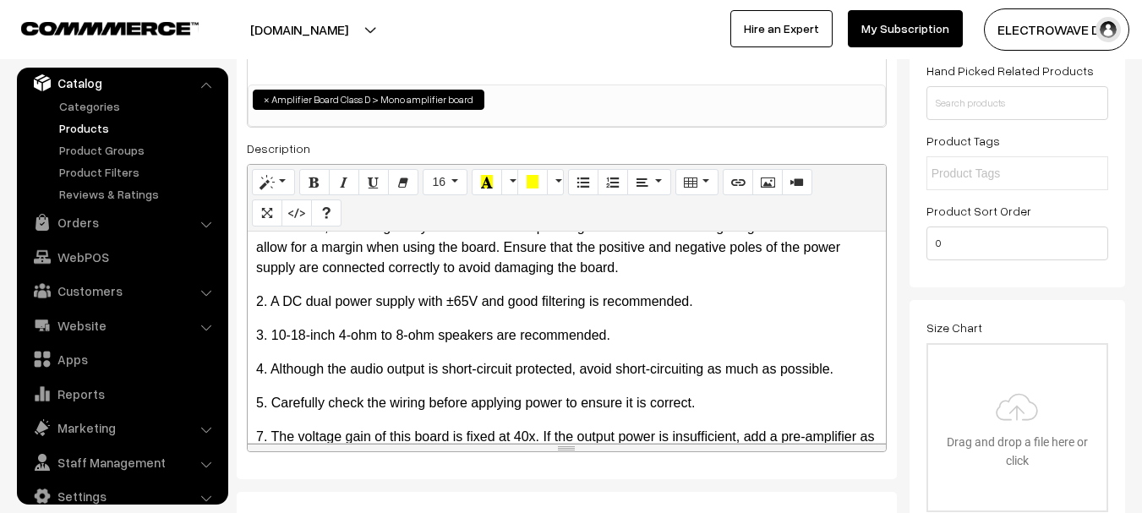
scroll to position [756, 0]
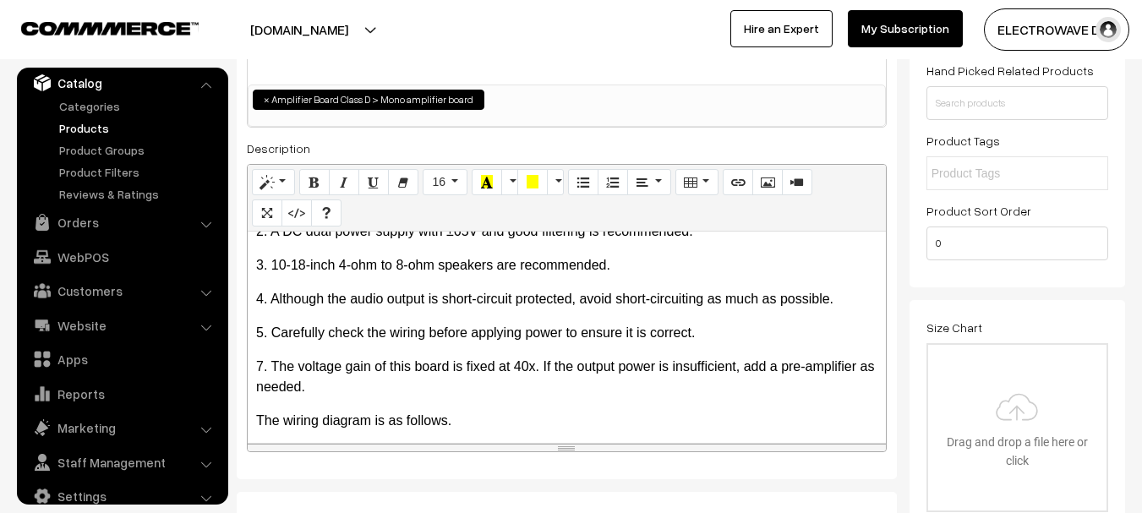
click at [600, 395] on p "7. The voltage gain of this board is fixed at 40x. If the output power is insuf…" at bounding box center [566, 377] width 621 height 41
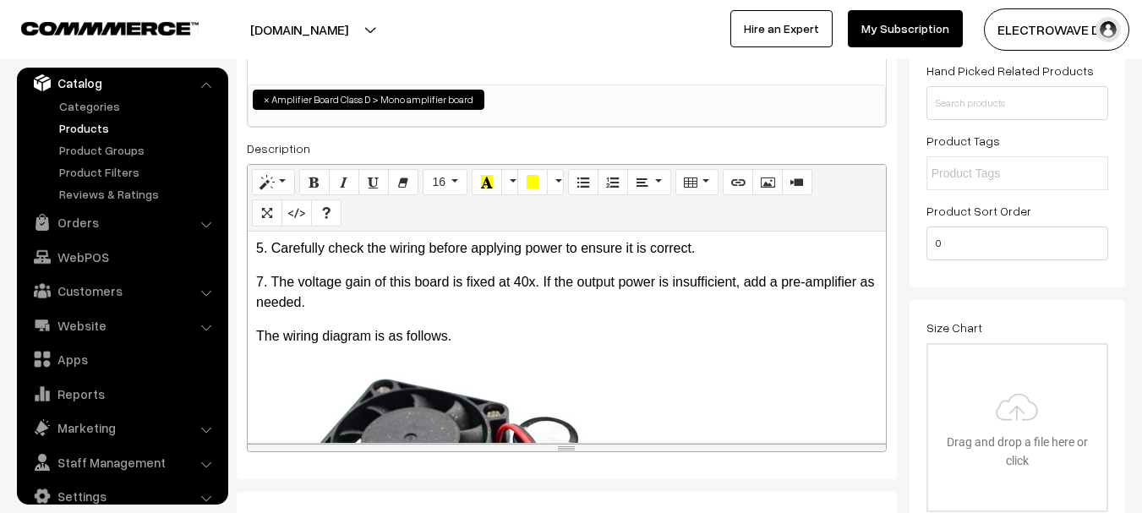
click at [521, 333] on p "The wiring diagram is as follows." at bounding box center [566, 336] width 621 height 20
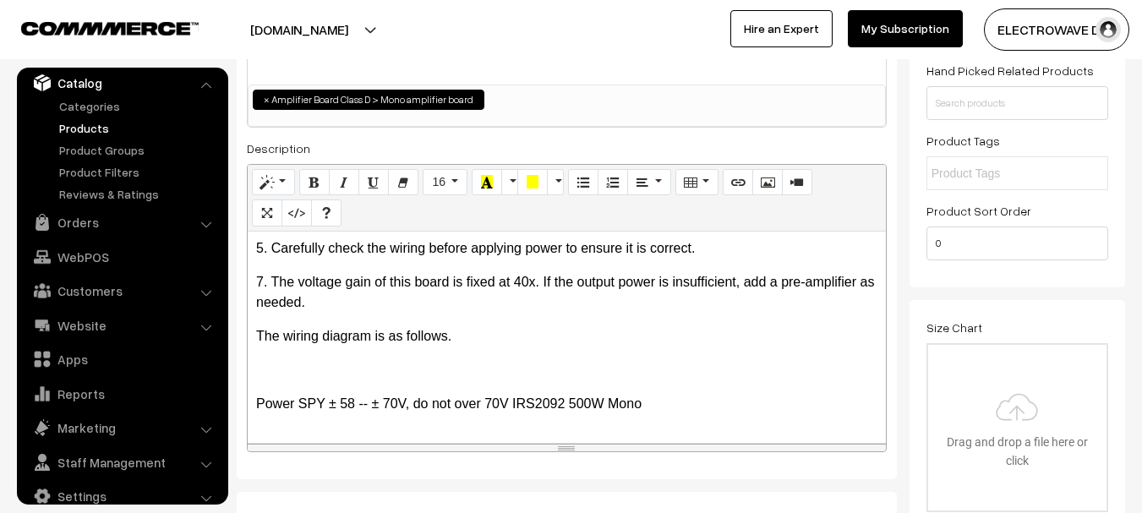
scroll to position [1153, 0]
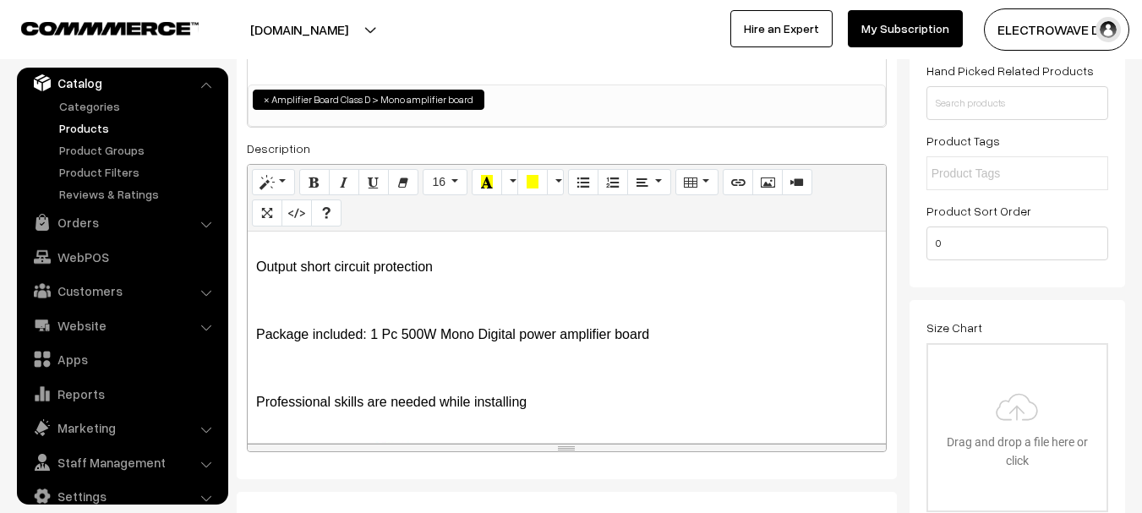
click at [348, 364] on p at bounding box center [566, 368] width 621 height 20
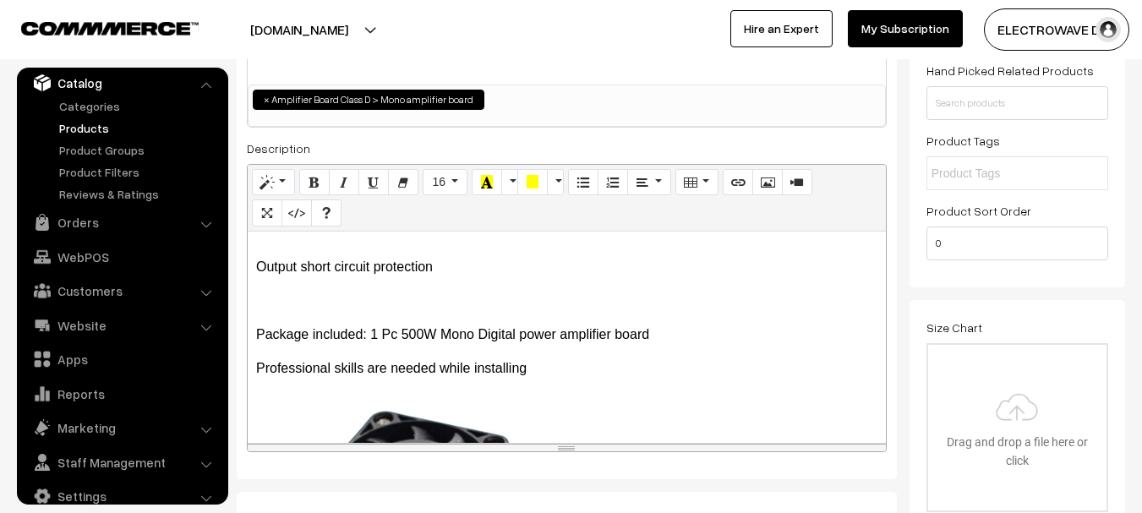
drag, startPoint x: 0, startPoint y: 511, endPoint x: 298, endPoint y: 303, distance: 363.0
click at [298, 303] on p at bounding box center [566, 301] width 621 height 20
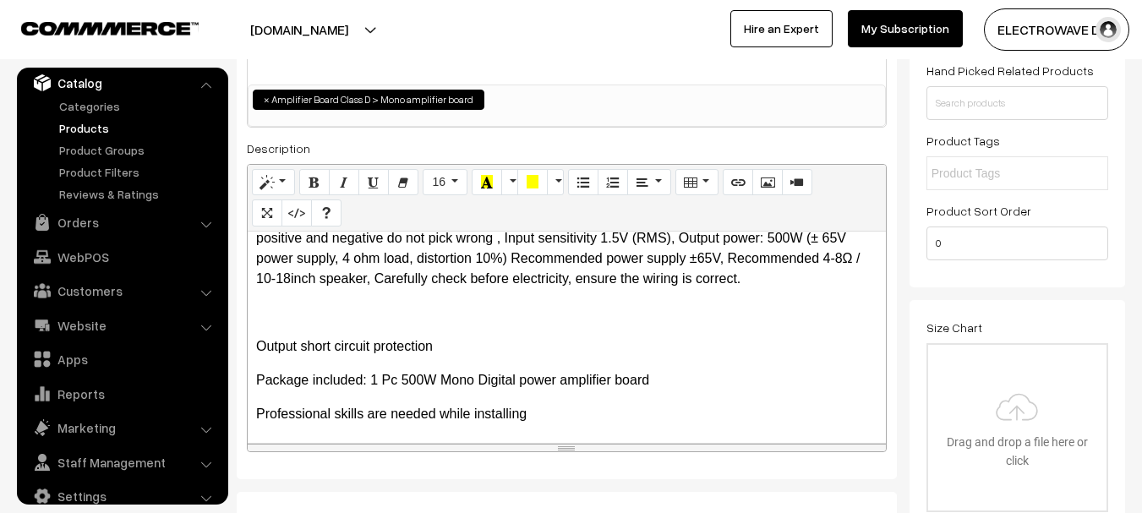
scroll to position [984, 0]
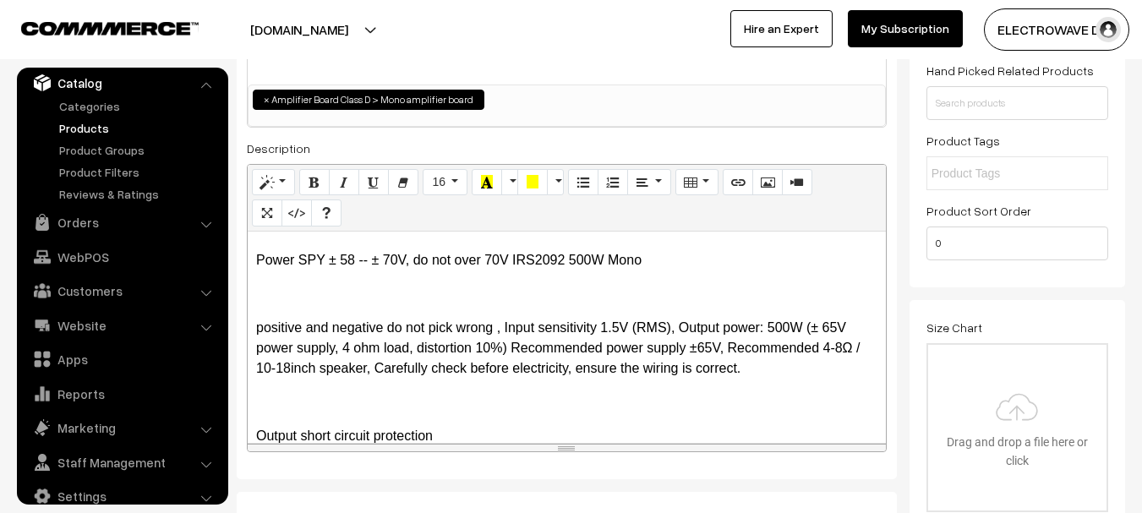
click at [277, 408] on p at bounding box center [566, 402] width 621 height 20
click at [300, 287] on p at bounding box center [566, 294] width 621 height 20
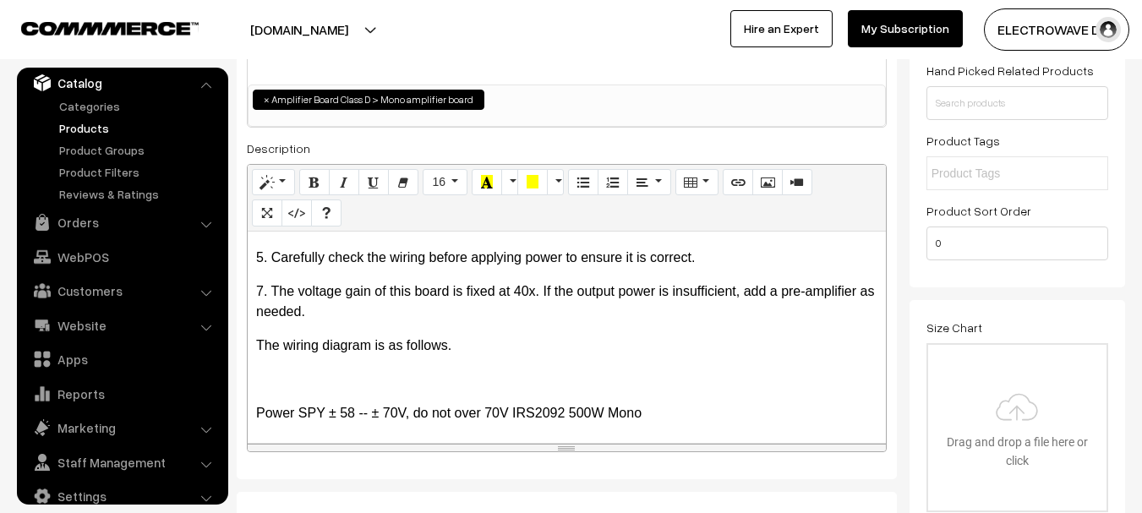
scroll to position [815, 0]
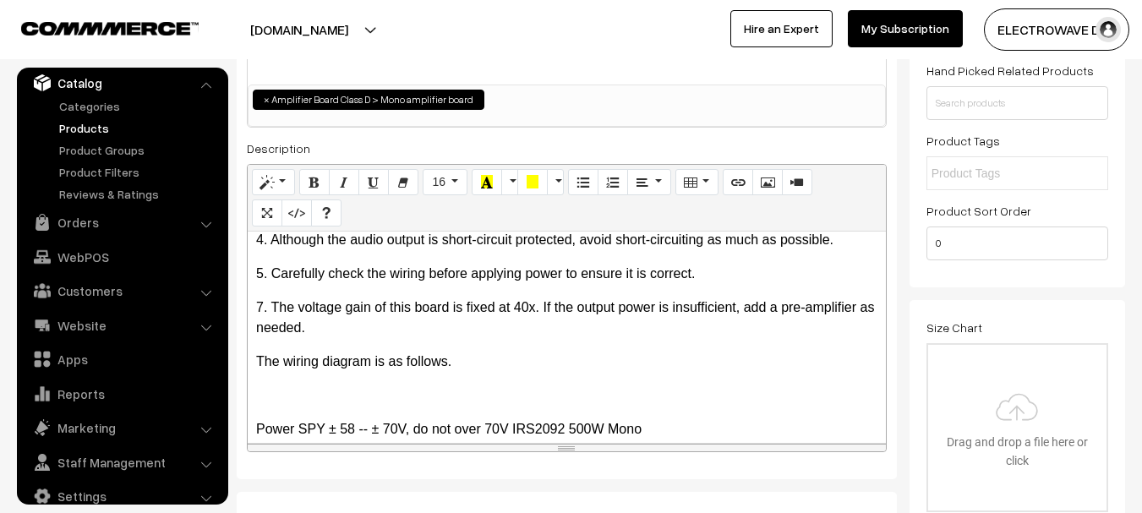
click at [273, 407] on div "According to the power formula (P=U*U/R=Voltage*Voltage/Load), power is determi…" at bounding box center [567, 337] width 638 height 211
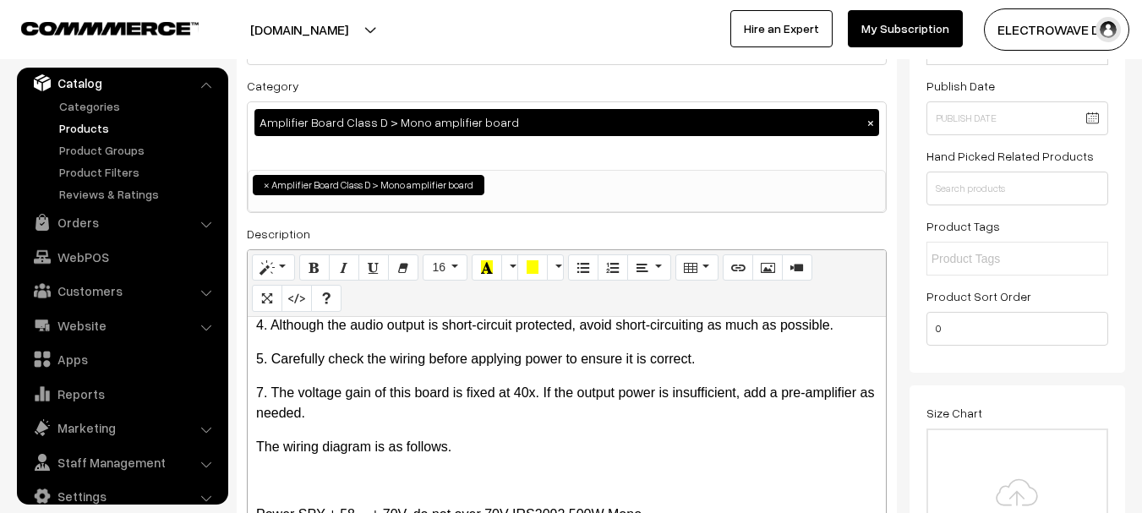
scroll to position [0, 0]
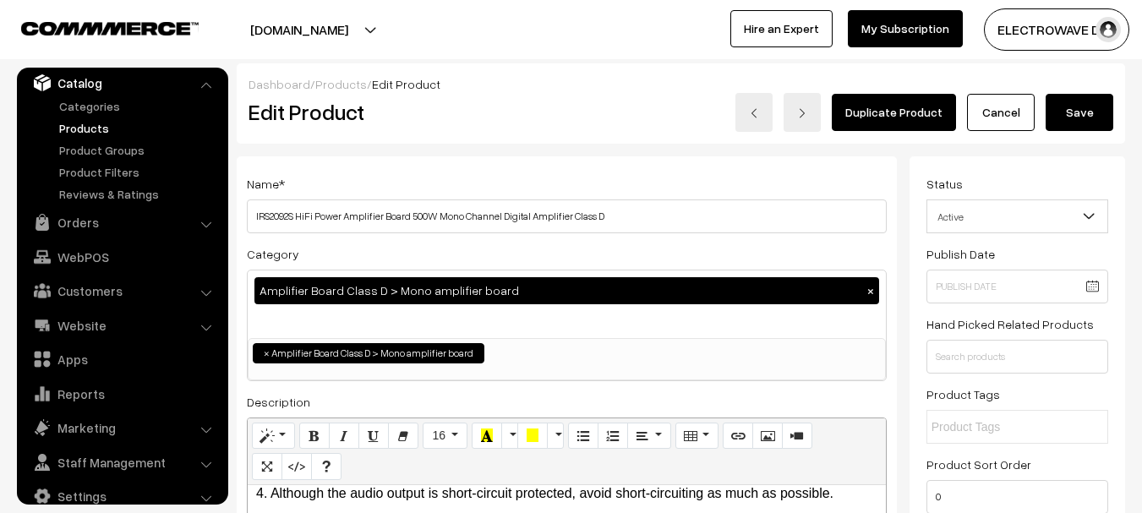
click at [1079, 105] on button "Save" at bounding box center [1080, 112] width 68 height 37
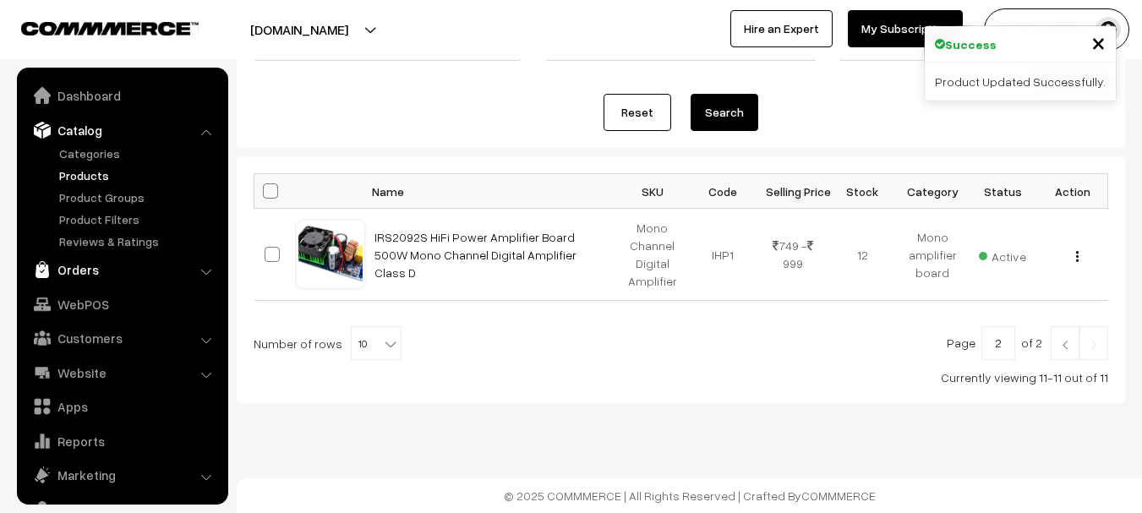
scroll to position [171, 0]
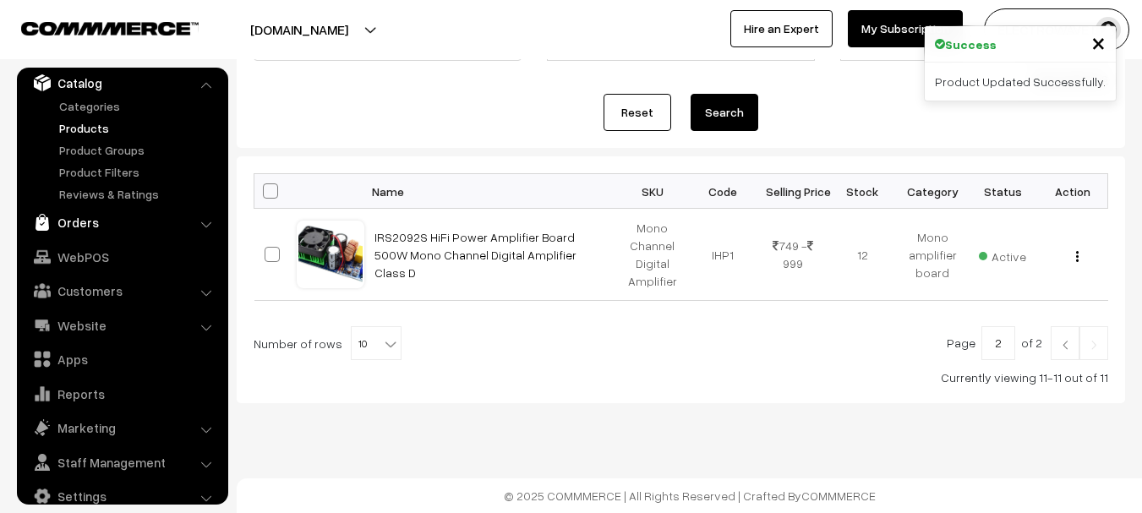
drag, startPoint x: 85, startPoint y: 219, endPoint x: 50, endPoint y: 227, distance: 36.5
click at [85, 219] on link "Orders" at bounding box center [121, 222] width 201 height 30
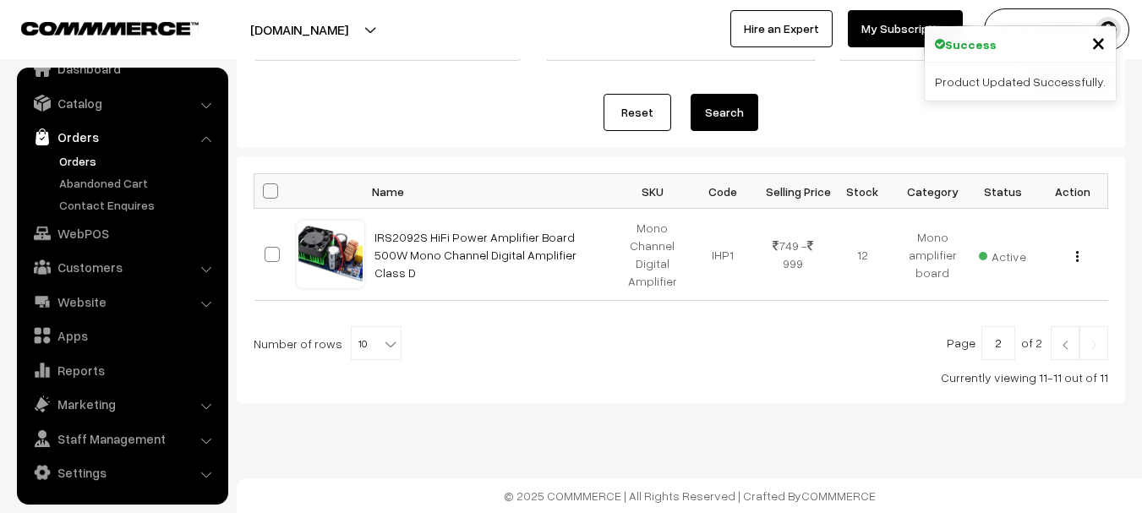
click at [82, 164] on link "Orders" at bounding box center [138, 161] width 167 height 18
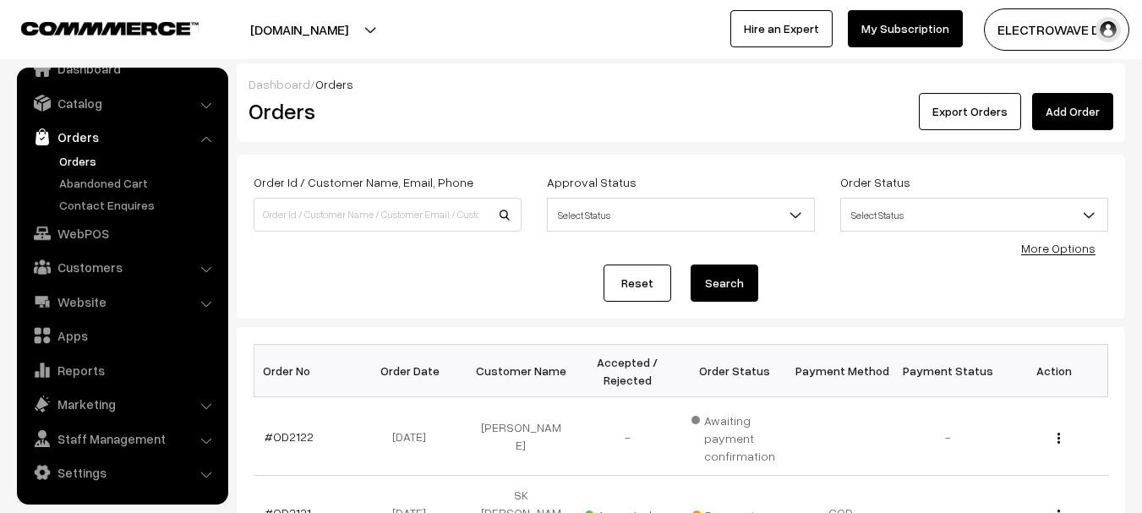
click at [117, 152] on link "Orders" at bounding box center [138, 161] width 167 height 18
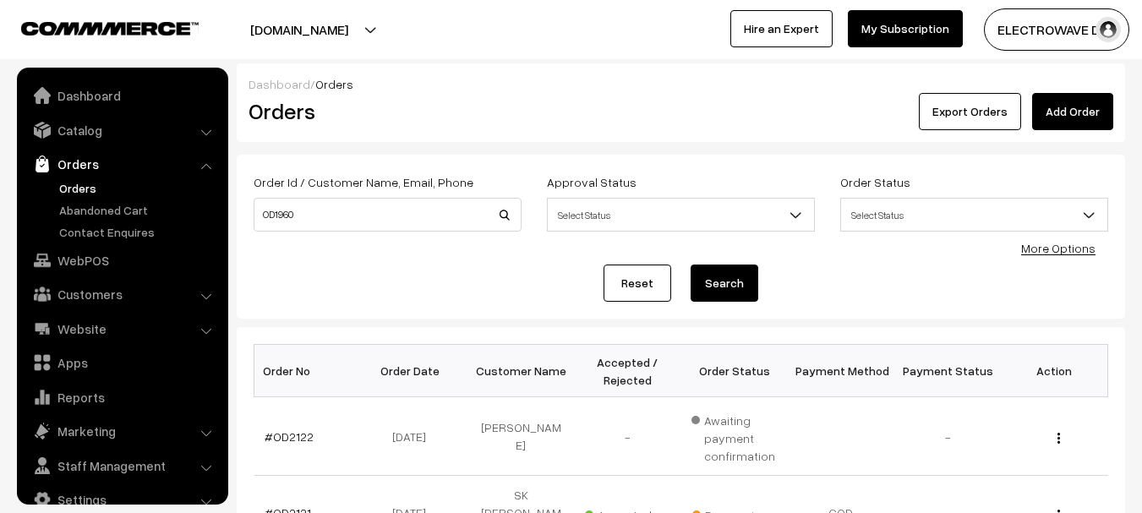
scroll to position [27, 0]
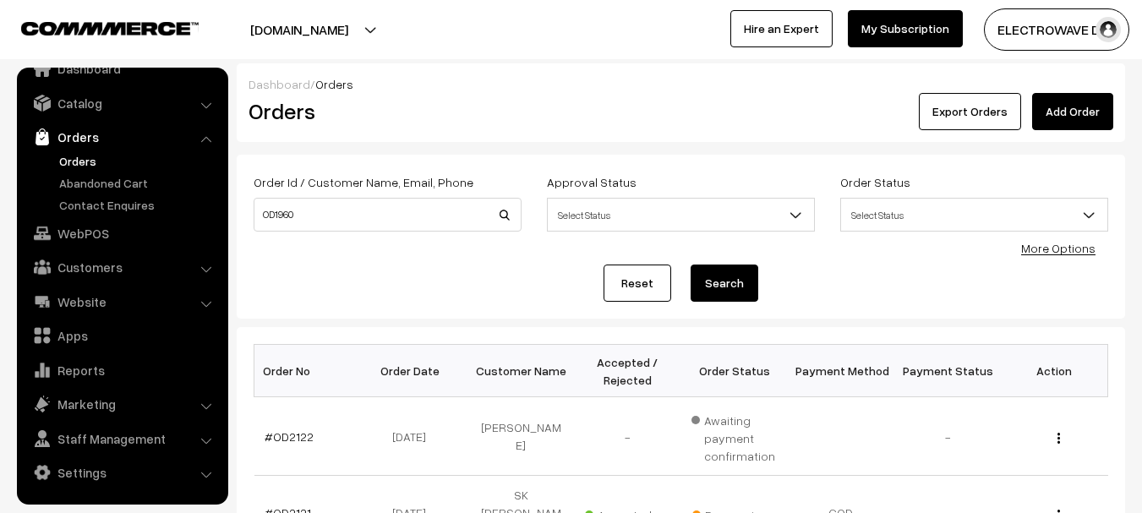
type input "OD1960"
click at [691, 265] on button "Search" at bounding box center [725, 283] width 68 height 37
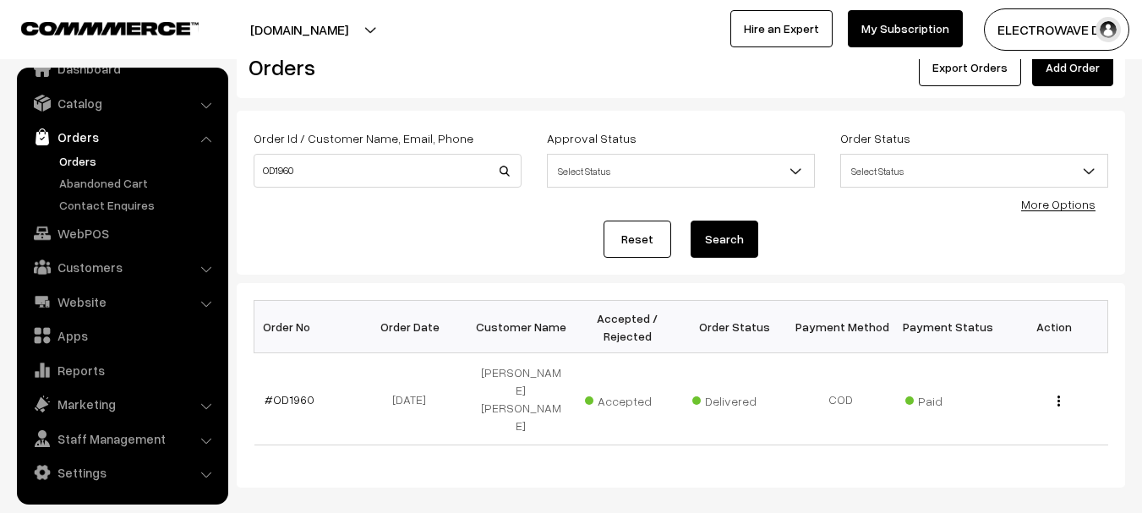
scroll to position [85, 0]
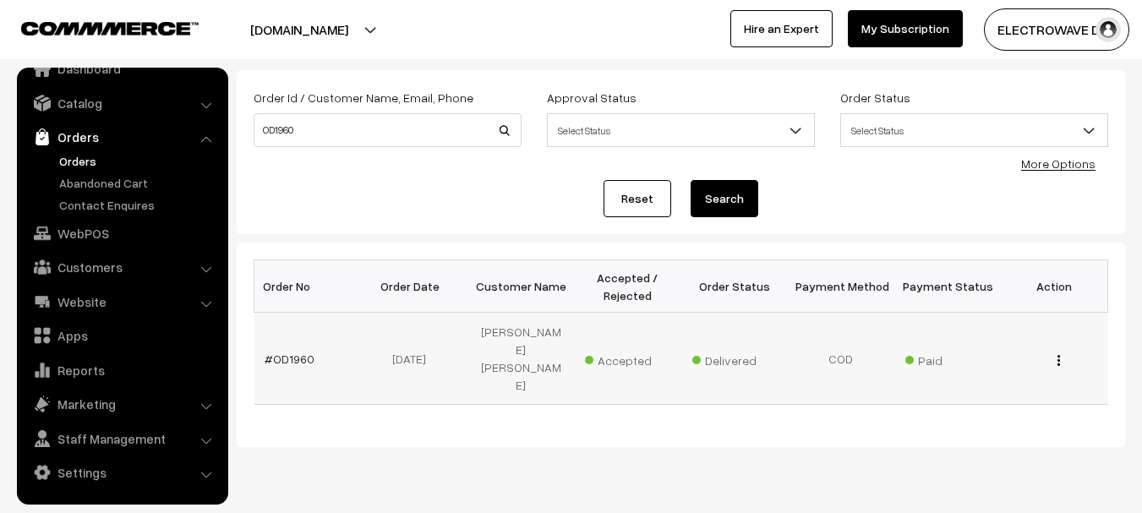
click at [292, 348] on td "#OD1960" at bounding box center [307, 359] width 107 height 92
click at [292, 352] on link "#OD1960" at bounding box center [290, 359] width 50 height 14
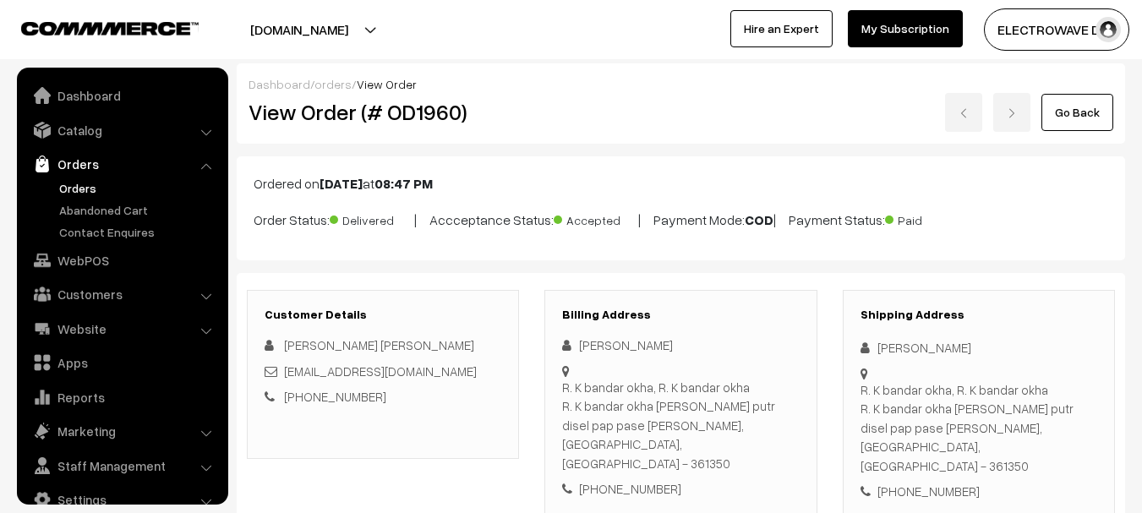
scroll to position [27, 0]
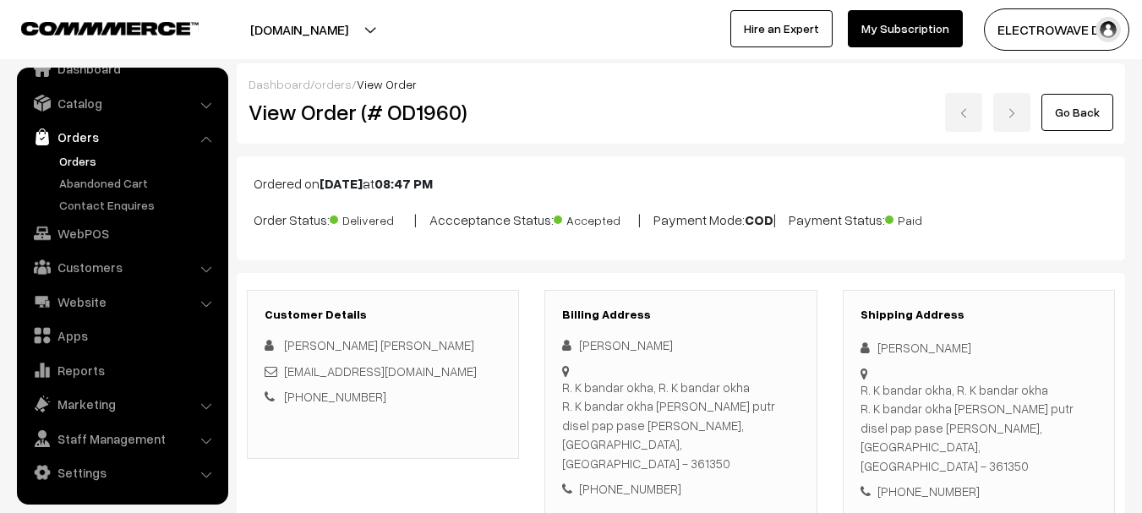
click at [318, 35] on button "[DOMAIN_NAME]" at bounding box center [299, 29] width 216 height 42
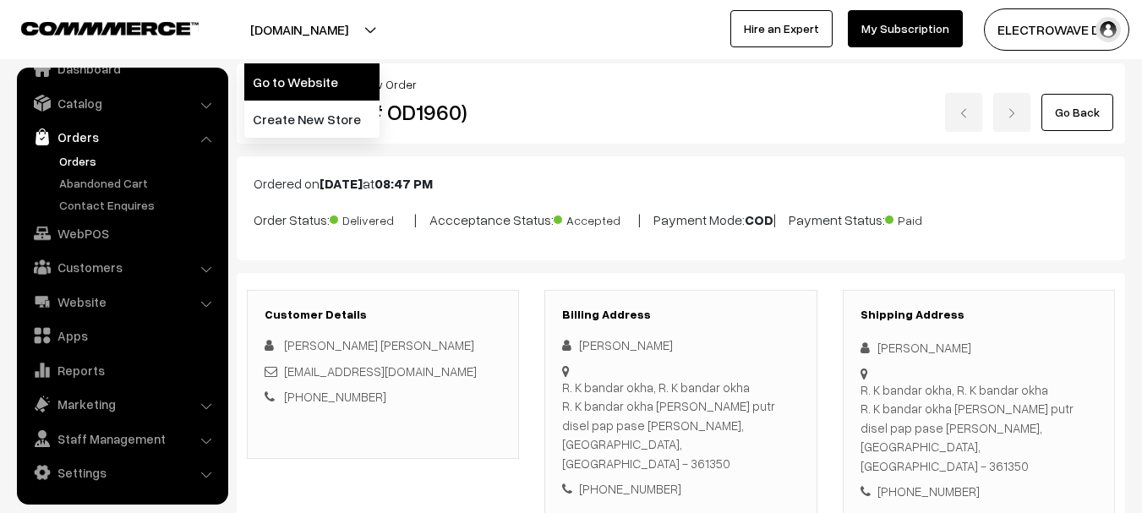
click at [309, 75] on link "Go to Website" at bounding box center [311, 81] width 135 height 37
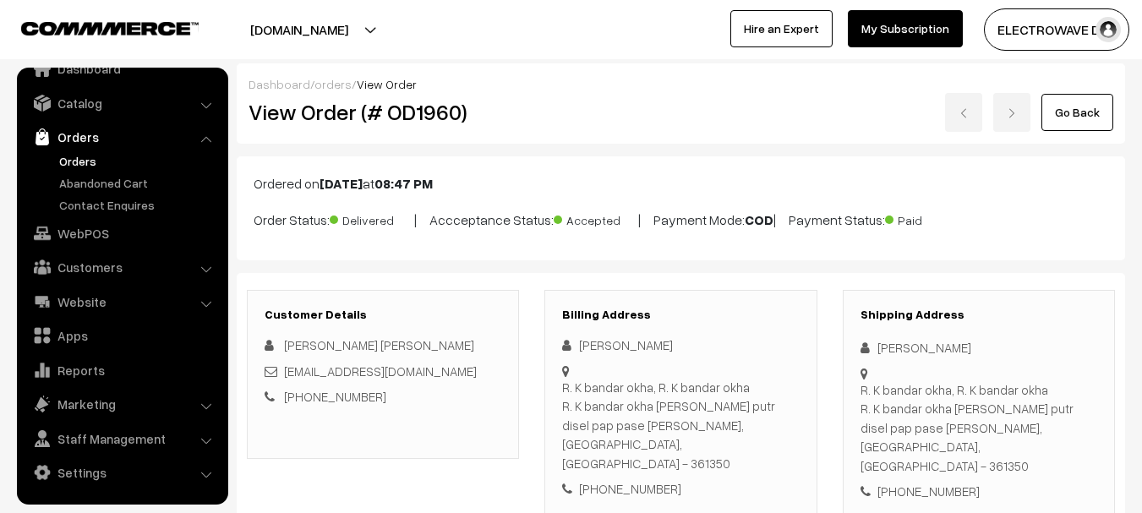
click at [320, 25] on button "[DOMAIN_NAME]" at bounding box center [299, 29] width 216 height 42
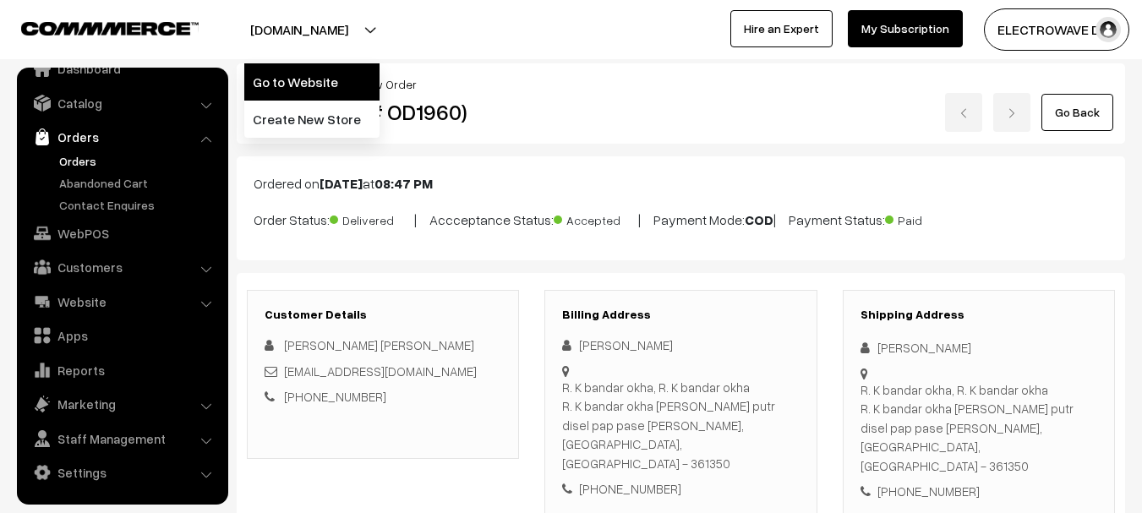
click at [312, 72] on link "Go to Website" at bounding box center [311, 81] width 135 height 37
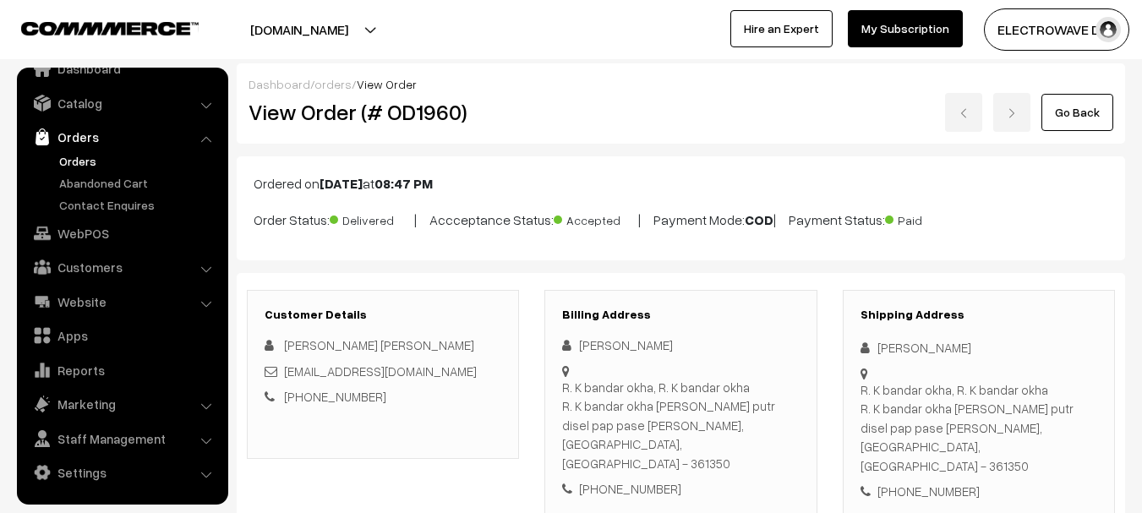
click at [88, 150] on link "Orders" at bounding box center [121, 137] width 201 height 30
click at [83, 164] on link "Orders" at bounding box center [138, 161] width 167 height 18
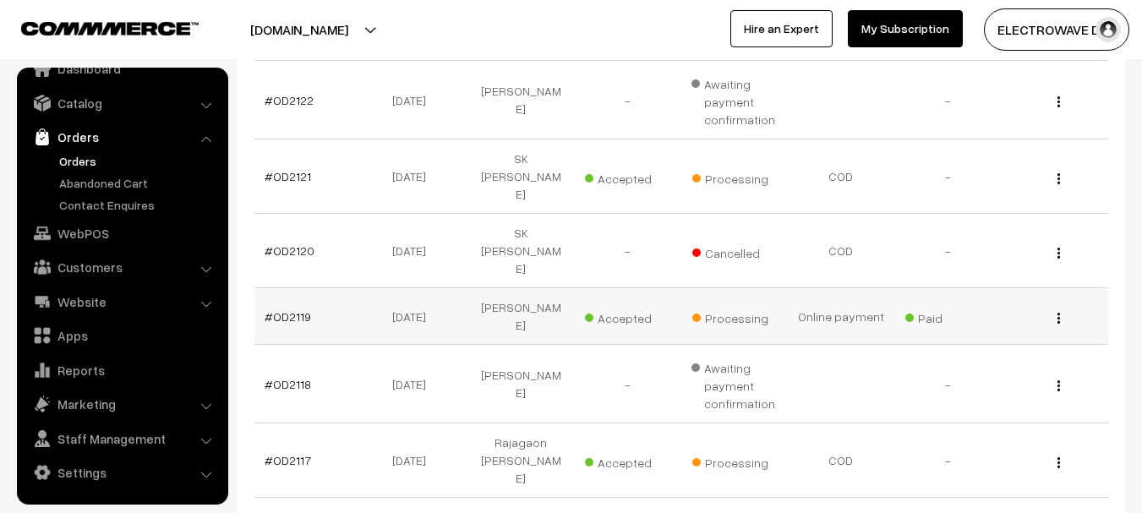
scroll to position [423, 0]
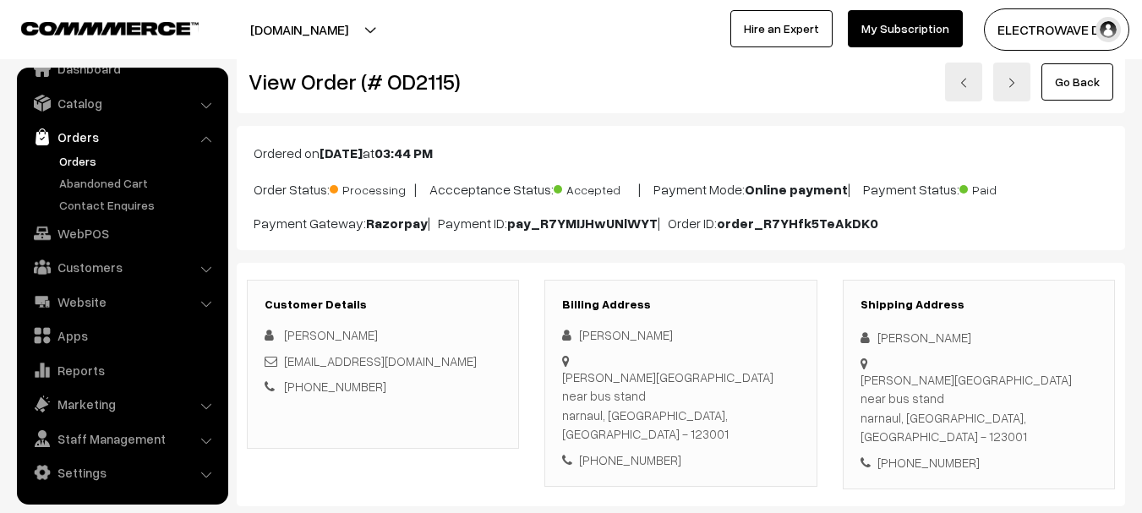
scroll to position [85, 0]
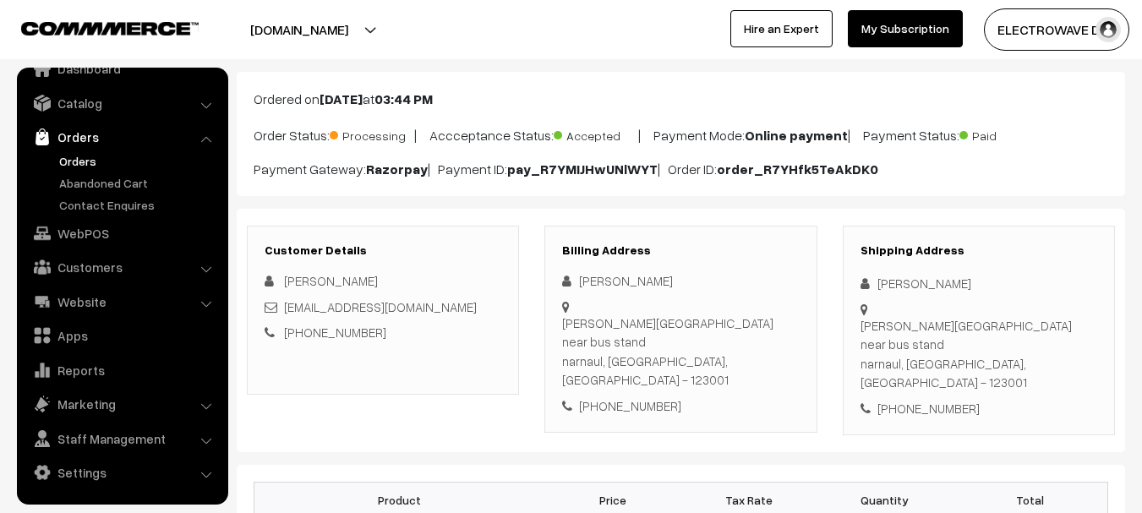
click at [892, 289] on div "[PERSON_NAME]" at bounding box center [979, 283] width 237 height 19
copy div "bhaskar"
click at [934, 288] on div "[PERSON_NAME]" at bounding box center [979, 283] width 237 height 19
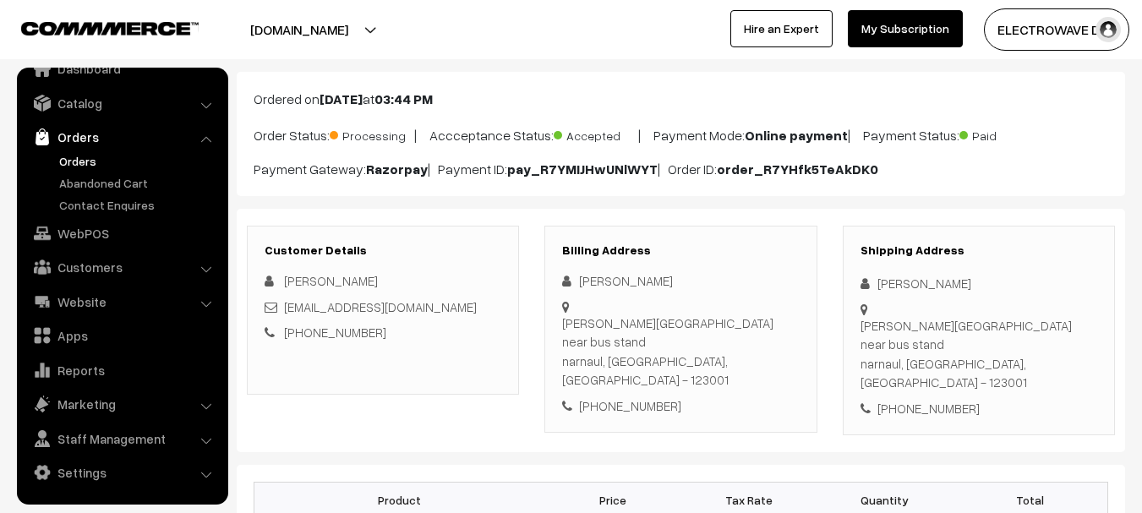
click at [934, 288] on div "[PERSON_NAME]" at bounding box center [979, 283] width 237 height 19
copy div "[PERSON_NAME]"
copy div "[EMAIL_ADDRESS][DOMAIN_NAME]"
copy link "[EMAIL_ADDRESS][DOMAIN_NAME]"
drag, startPoint x: 461, startPoint y: 314, endPoint x: 285, endPoint y: 305, distance: 176.0
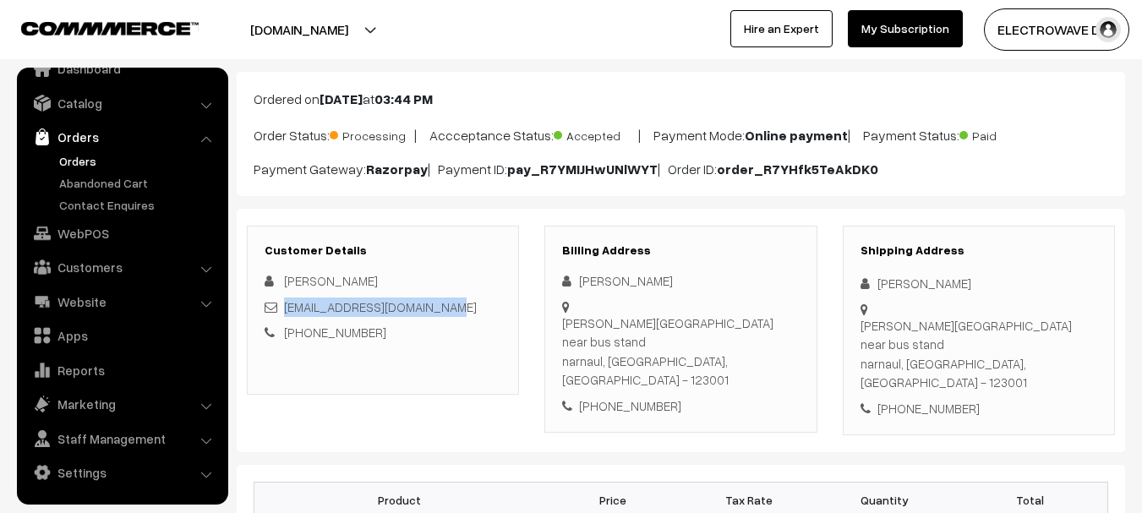
click at [285, 305] on div "[EMAIL_ADDRESS][DOMAIN_NAME]" at bounding box center [383, 307] width 237 height 19
click at [631, 396] on div "[PHONE_NUMBER]" at bounding box center [680, 405] width 237 height 19
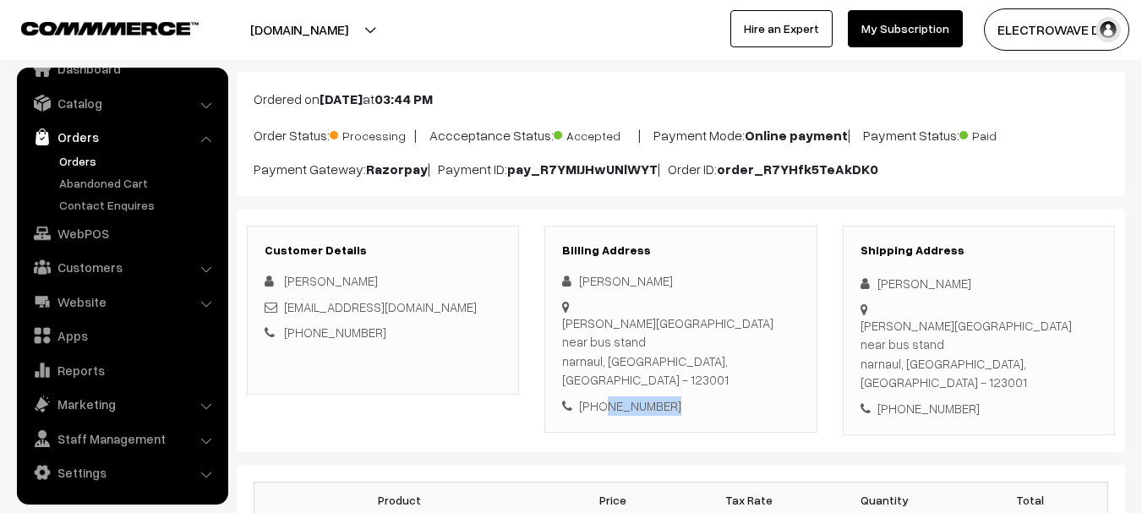
click at [631, 396] on div "[PHONE_NUMBER]" at bounding box center [680, 405] width 237 height 19
copy div "8295128934"
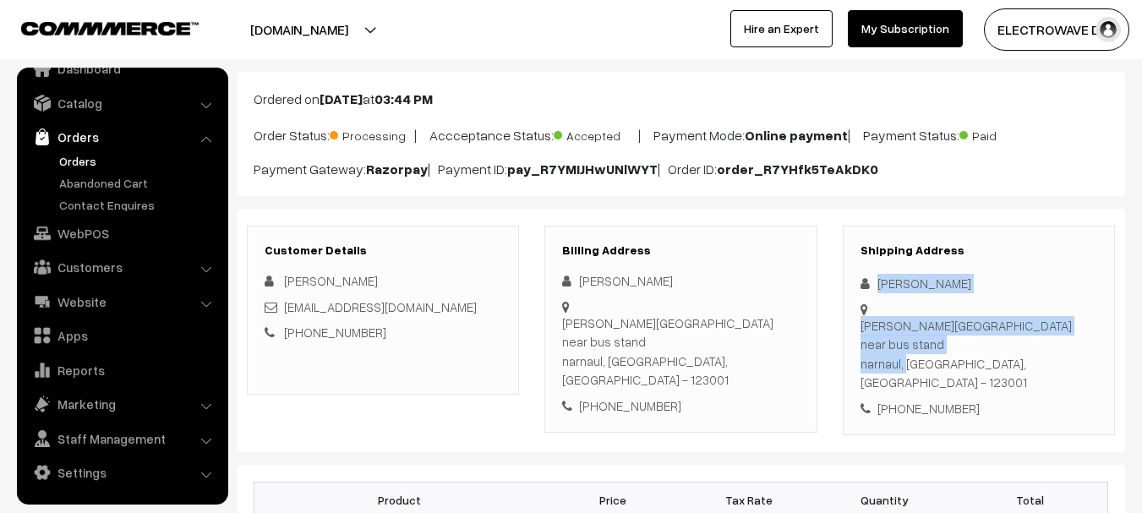
copy div "bhaskar [PERSON_NAME][GEOGRAPHIC_DATA] near bus stand [GEOGRAPHIC_DATA],"
drag, startPoint x: 872, startPoint y: 280, endPoint x: 918, endPoint y: 333, distance: 70.7
click at [918, 333] on div "Shipping Address bhaskar [PERSON_NAME][GEOGRAPHIC_DATA] near bus stand [GEOGRAP…" at bounding box center [979, 331] width 272 height 210
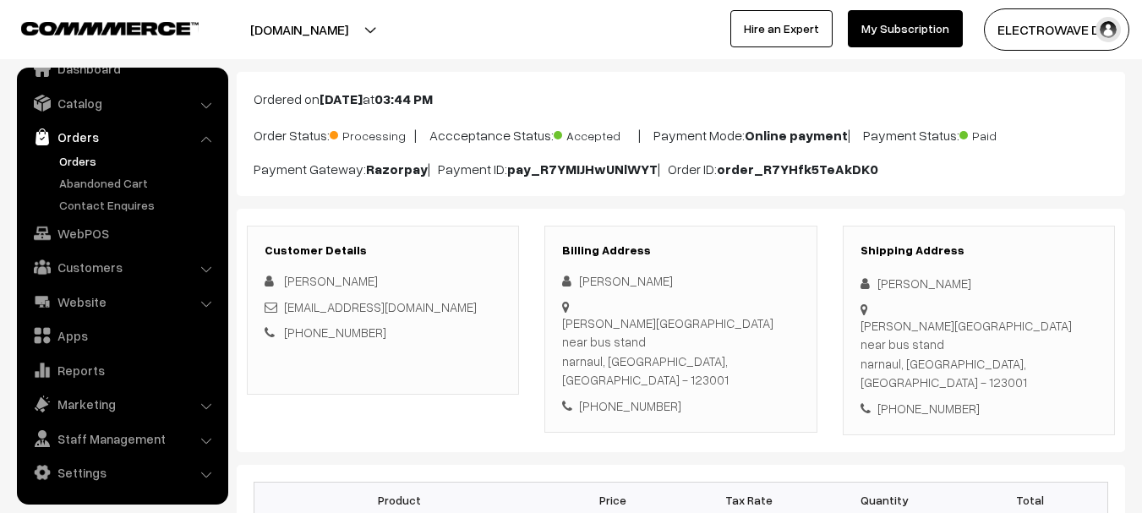
click at [815, 276] on div "Billing Address bhaskar [PERSON_NAME][GEOGRAPHIC_DATA] near bus stand [GEOGRAPH…" at bounding box center [680, 330] width 272 height 208
copy div "[GEOGRAPHIC_DATA], [GEOGRAPHIC_DATA] - 123001 [PHONE_NUMBER]"
drag, startPoint x: 921, startPoint y: 329, endPoint x: 965, endPoint y: 364, distance: 56.5
click at [965, 364] on div "Shipping Address bhaskar [PERSON_NAME][GEOGRAPHIC_DATA] near bus stand [GEOGRAP…" at bounding box center [979, 331] width 272 height 210
click at [1009, 320] on div "[PERSON_NAME][GEOGRAPHIC_DATA] near bus stand [GEOGRAPHIC_DATA], [GEOGRAPHIC_DA…" at bounding box center [979, 354] width 237 height 76
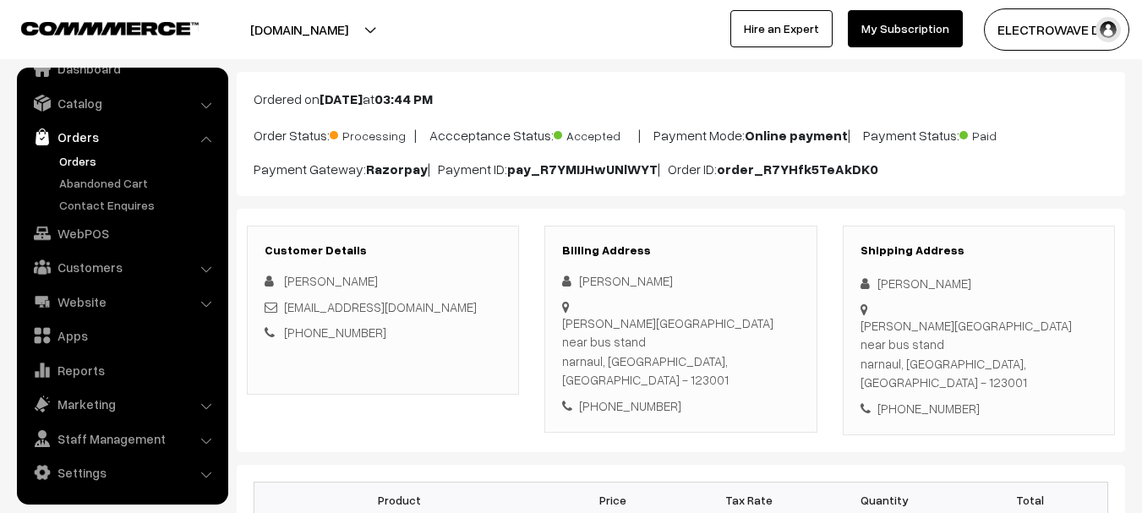
click at [1009, 320] on div "[PERSON_NAME][GEOGRAPHIC_DATA] near bus stand [GEOGRAPHIC_DATA], [GEOGRAPHIC_DA…" at bounding box center [979, 354] width 237 height 76
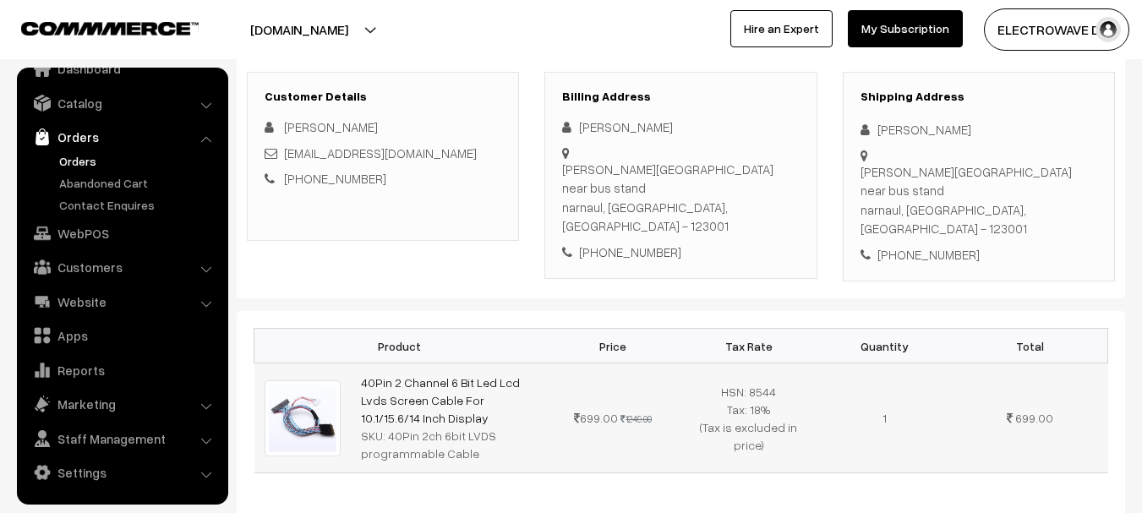
scroll to position [254, 0]
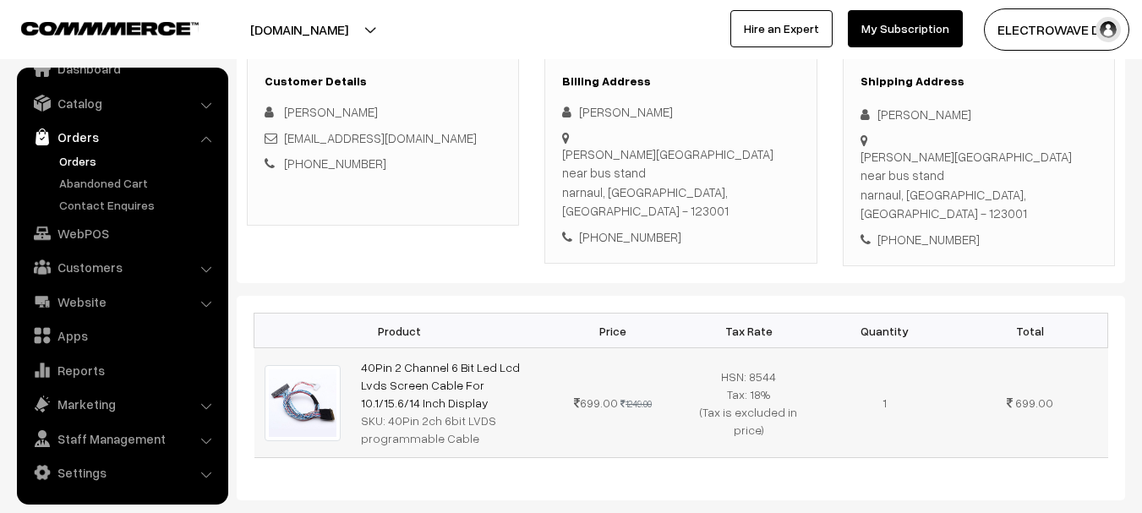
drag, startPoint x: 411, startPoint y: 374, endPoint x: 367, endPoint y: 335, distance: 59.3
click at [367, 348] on td "40Pin 2 Channel 6 Bit Led Lcd Lvds Screen Cable For 10.1/15.6/14 Inch Display S…" at bounding box center [448, 403] width 194 height 110
drag, startPoint x: 427, startPoint y: 382, endPoint x: 398, endPoint y: 358, distance: 37.2
click at [427, 412] on div "SKU: 40Pin 2ch 6bit LVDS programmable Cable" at bounding box center [448, 430] width 174 height 36
copy link "40Pin 2 Channel 6 Bit Led Lcd Lvds Screen Cable For 10.1/15.6/14 Inch Display"
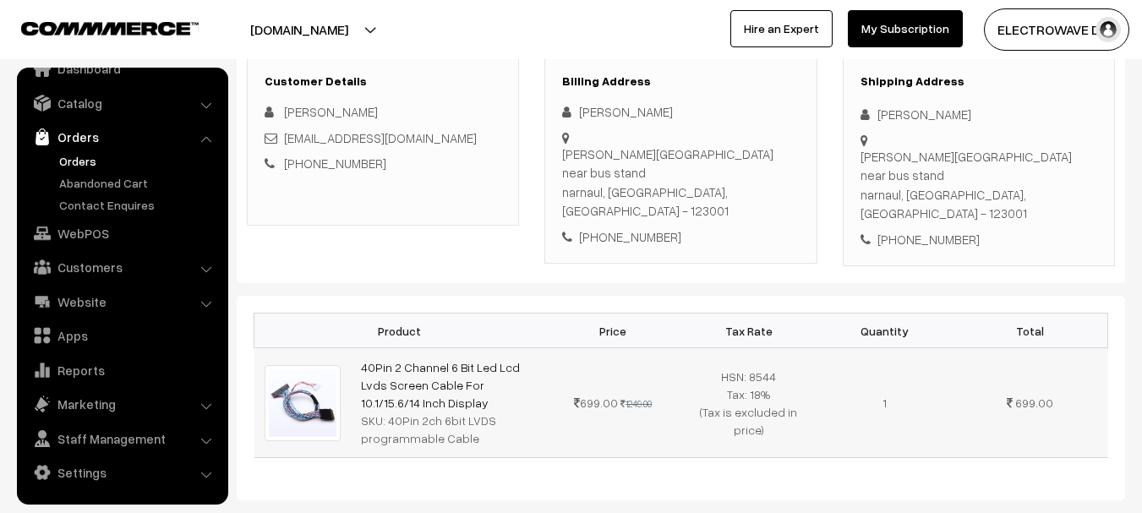
drag, startPoint x: 398, startPoint y: 358, endPoint x: 358, endPoint y: 321, distance: 55.0
click at [358, 348] on td "40Pin 2 Channel 6 Bit Led Lcd Lvds Screen Cable For 10.1/15.6/14 Inch Display S…" at bounding box center [448, 403] width 194 height 110
copy div "40Pin 2ch 6bit LVDS programmable Cable"
drag, startPoint x: 386, startPoint y: 382, endPoint x: 480, endPoint y: 393, distance: 94.5
click at [478, 412] on div "SKU: 40Pin 2ch 6bit LVDS programmable Cable" at bounding box center [448, 430] width 174 height 36
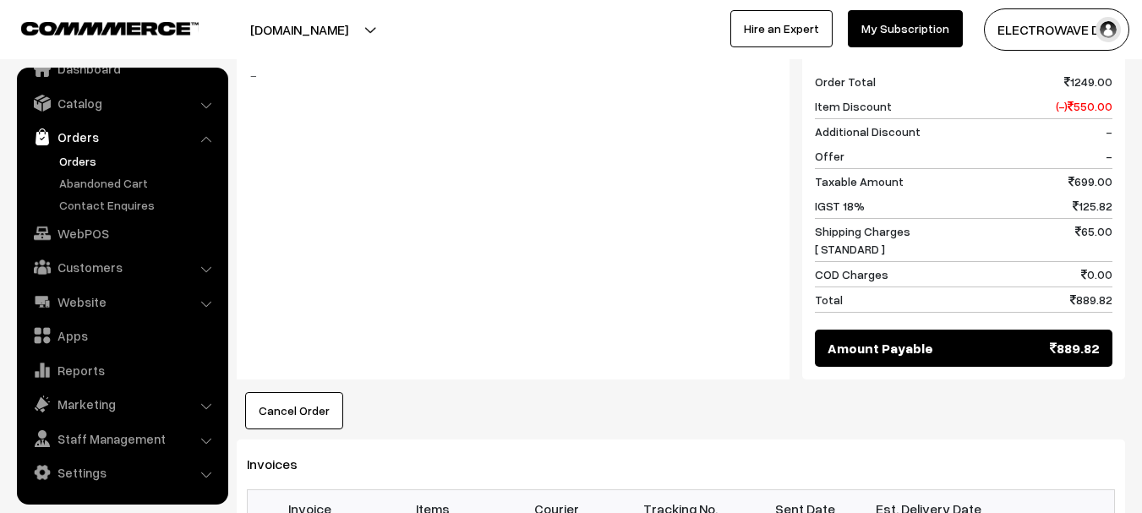
scroll to position [845, 0]
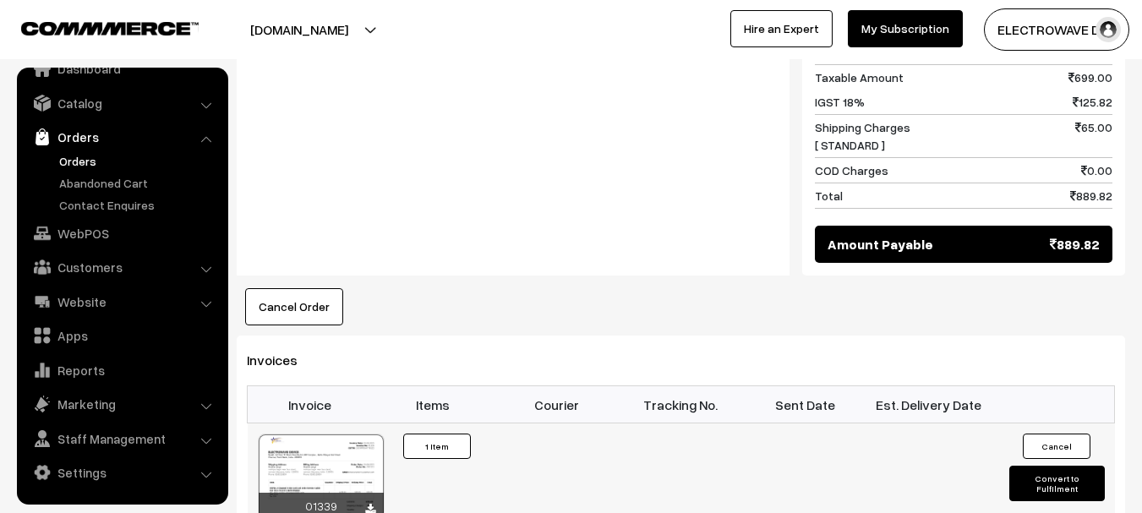
click at [283, 435] on div at bounding box center [321, 477] width 125 height 85
click at [1027, 466] on button "Convert to Fulfilment" at bounding box center [1057, 484] width 96 height 36
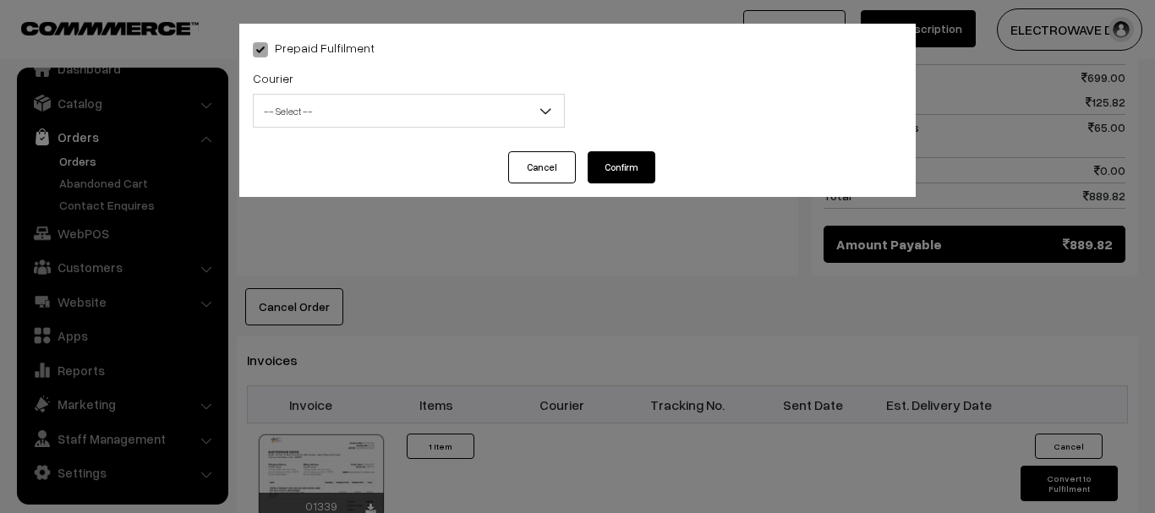
click at [544, 178] on button "Cancel" at bounding box center [542, 167] width 68 height 32
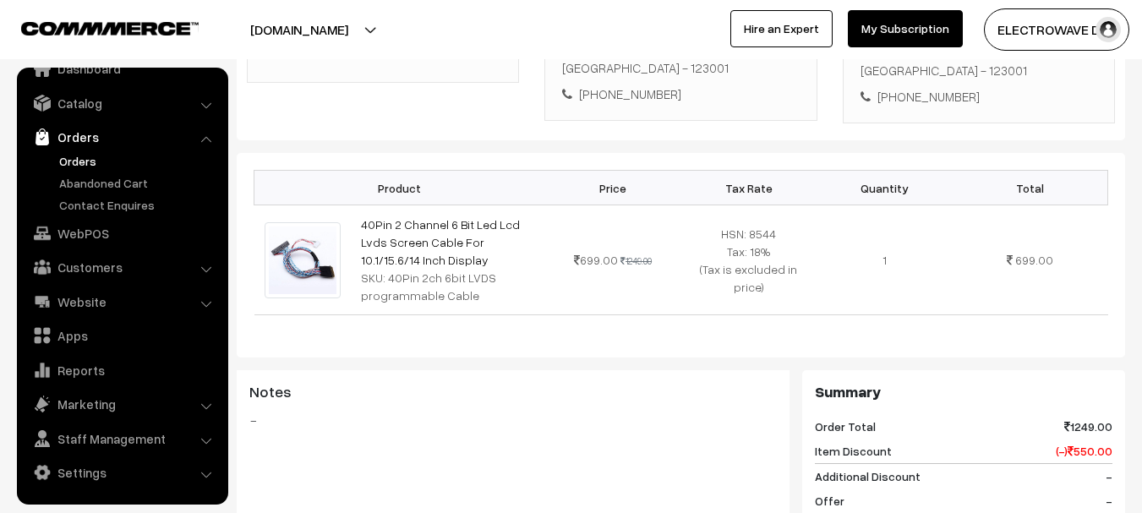
scroll to position [0, 0]
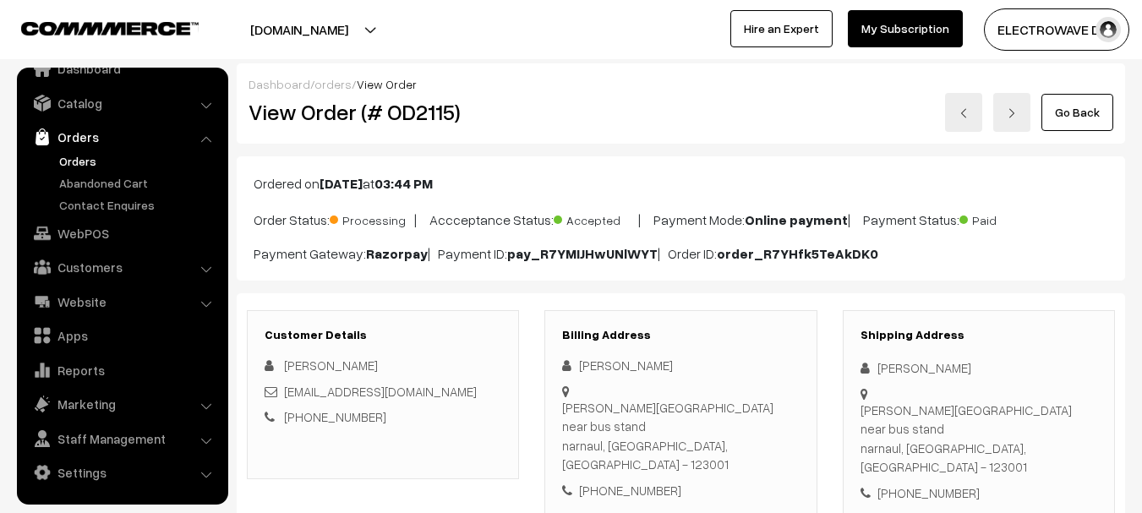
click at [427, 115] on h2 "View Order (# OD2115)" at bounding box center [384, 112] width 271 height 26
click at [85, 405] on link "Marketing" at bounding box center [121, 404] width 201 height 30
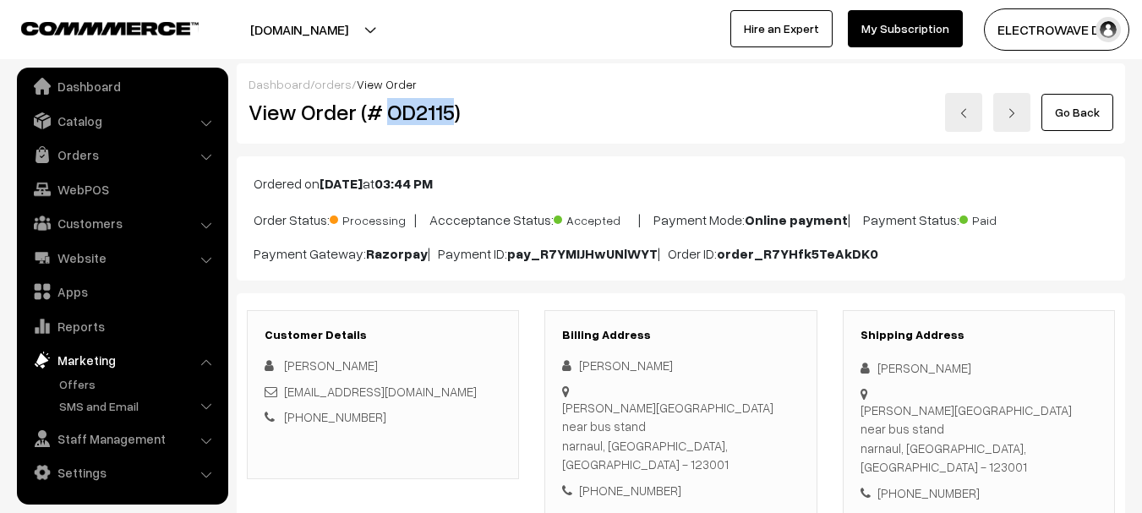
scroll to position [9, 0]
click at [81, 384] on link "Offers" at bounding box center [138, 384] width 167 height 18
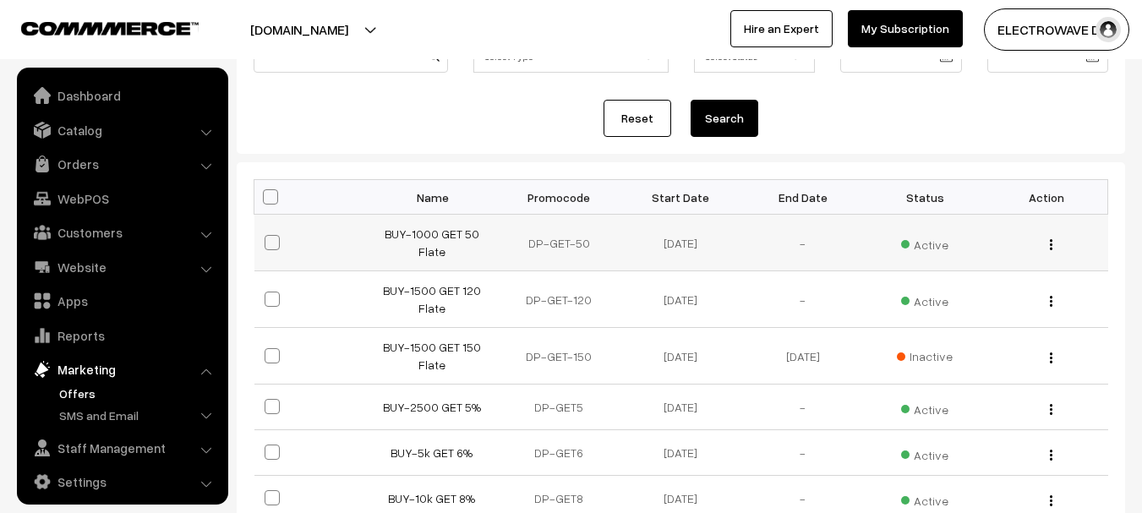
scroll to position [9, 0]
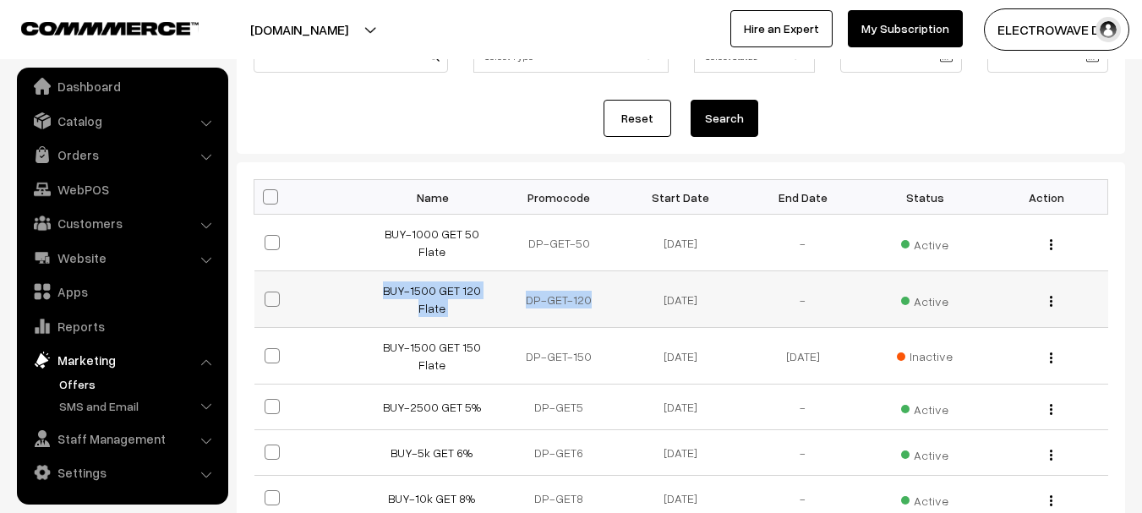
copy tr "BUY-1500 GET 120 Flate DP-GET-120"
drag, startPoint x: 371, startPoint y: 297, endPoint x: 475, endPoint y: 307, distance: 104.5
click at [475, 307] on tr "BUY-1500 GET 120 Flate DP-GET-120 [DATE] - Active Edit" at bounding box center [681, 299] width 854 height 57
copy tr "BUY-1500 GET 120 Flate"
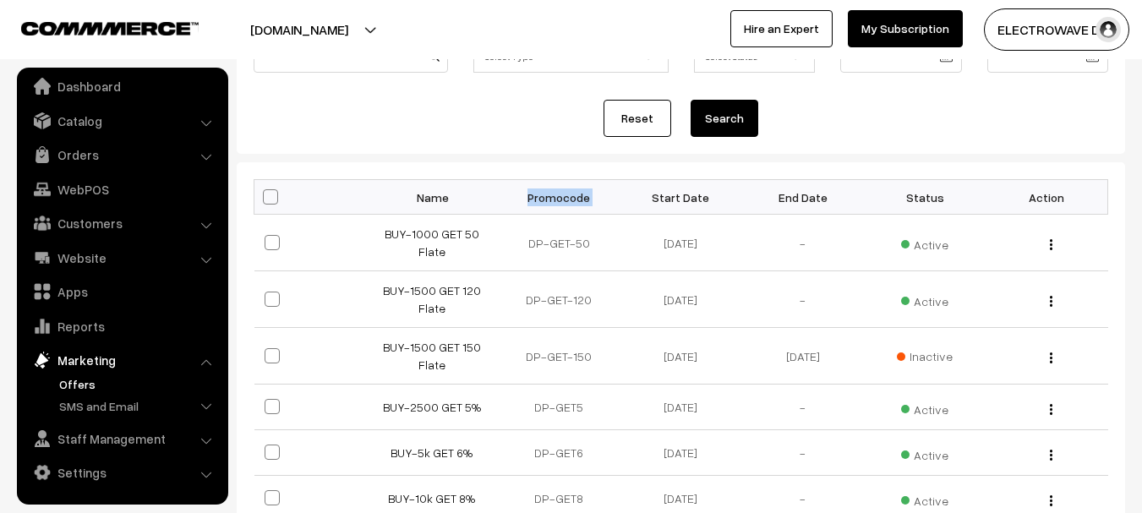
copy tr "Promocode"
drag, startPoint x: 573, startPoint y: 200, endPoint x: 639, endPoint y: 198, distance: 66.0
click at [639, 198] on tr "Name Promocode Start Date End Date Status Action" at bounding box center [681, 197] width 854 height 35
drag, startPoint x: 562, startPoint y: 357, endPoint x: 572, endPoint y: 348, distance: 13.2
click at [577, 353] on td "DP-GET-150" at bounding box center [559, 356] width 122 height 57
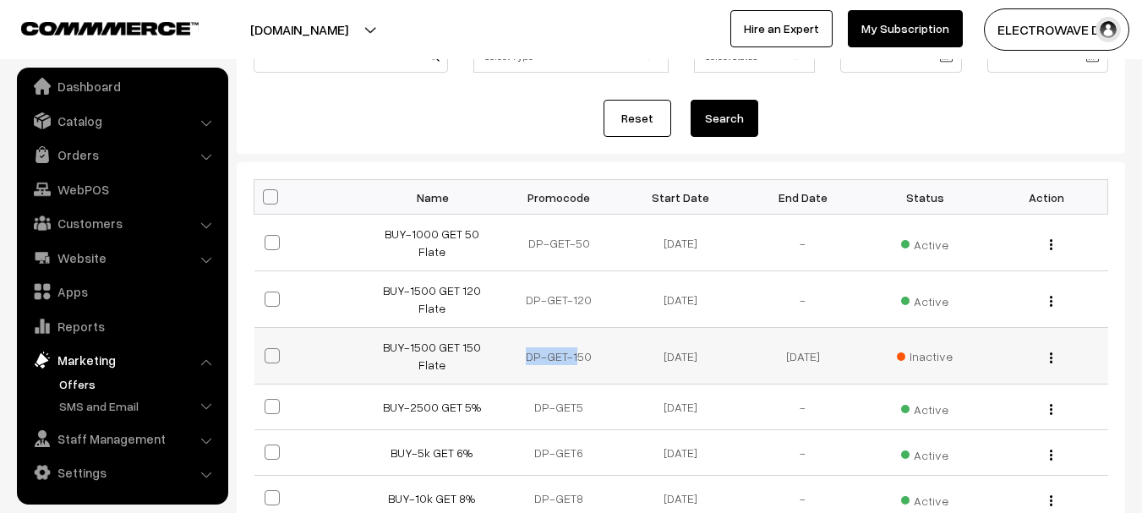
drag, startPoint x: 540, startPoint y: 356, endPoint x: 519, endPoint y: 358, distance: 21.3
click at [539, 356] on td "DP-GET-150" at bounding box center [559, 356] width 122 height 57
click at [597, 356] on td "DP-GET-150" at bounding box center [559, 356] width 122 height 57
copy td "DP-GET-150"
drag, startPoint x: 604, startPoint y: 354, endPoint x: 527, endPoint y: 358, distance: 76.2
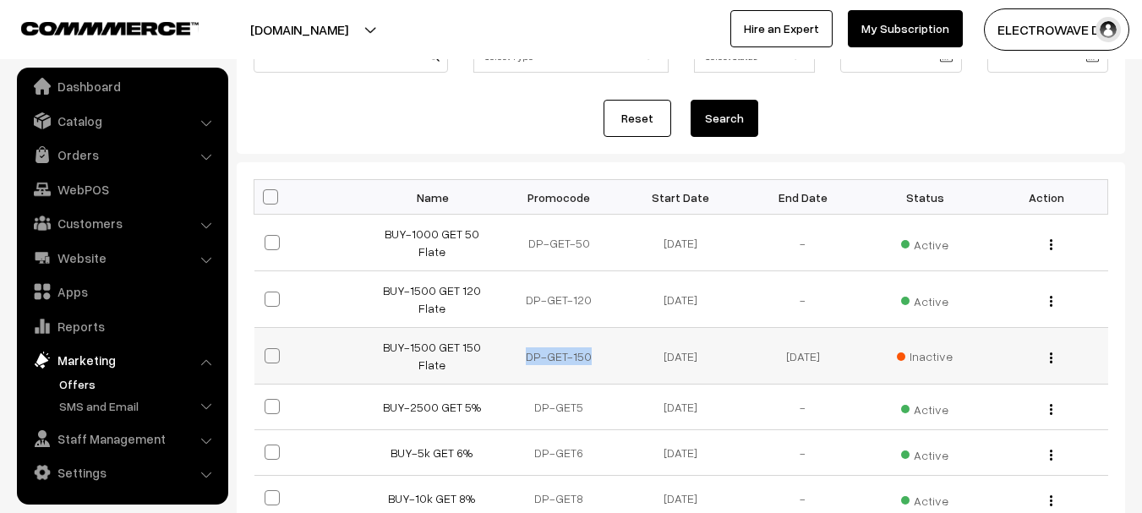
click at [527, 358] on td "DP-GET-150" at bounding box center [559, 356] width 122 height 57
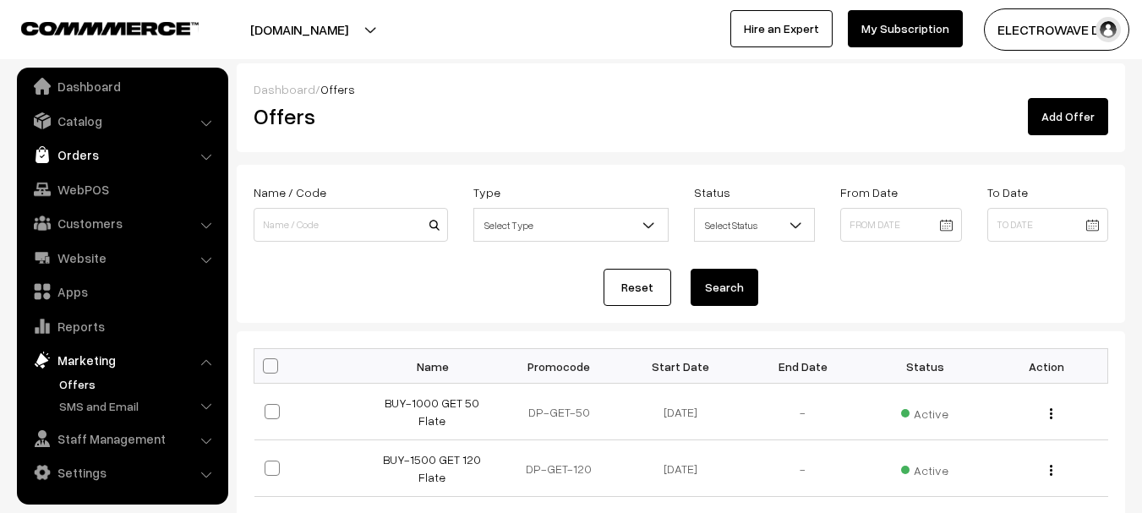
click at [78, 167] on link "Orders" at bounding box center [121, 154] width 201 height 30
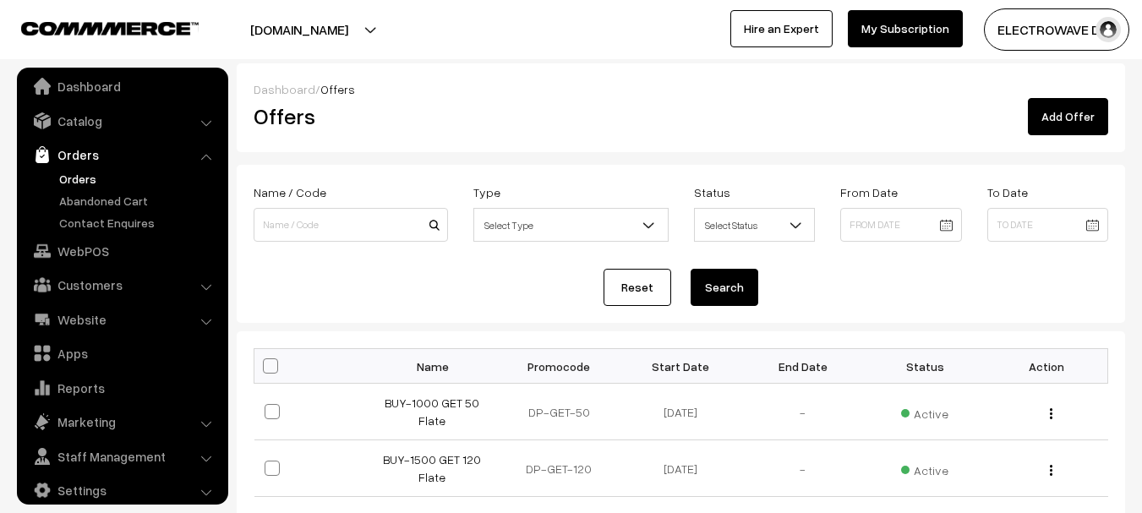
click at [77, 183] on link "Orders" at bounding box center [138, 179] width 167 height 18
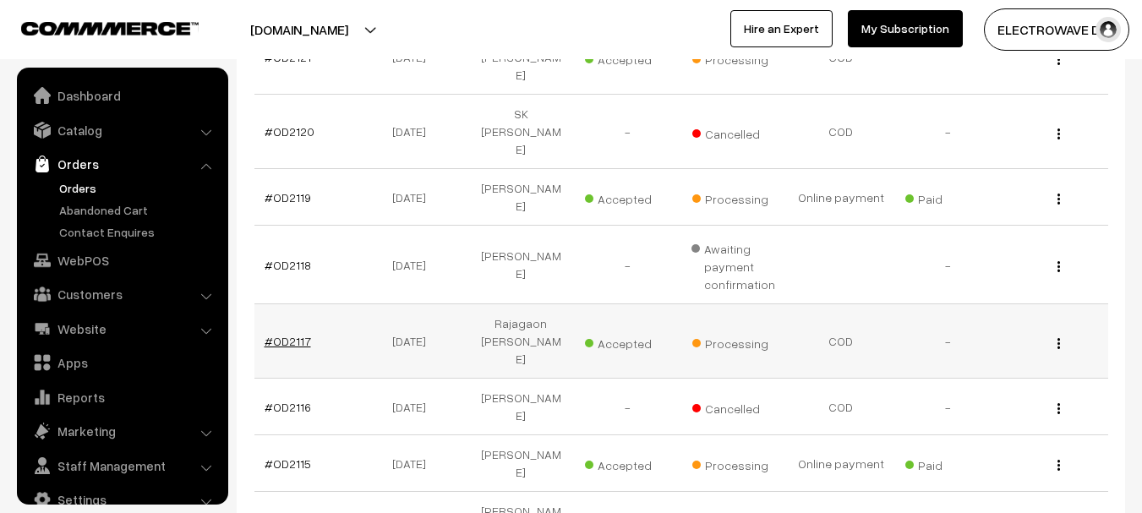
scroll to position [27, 0]
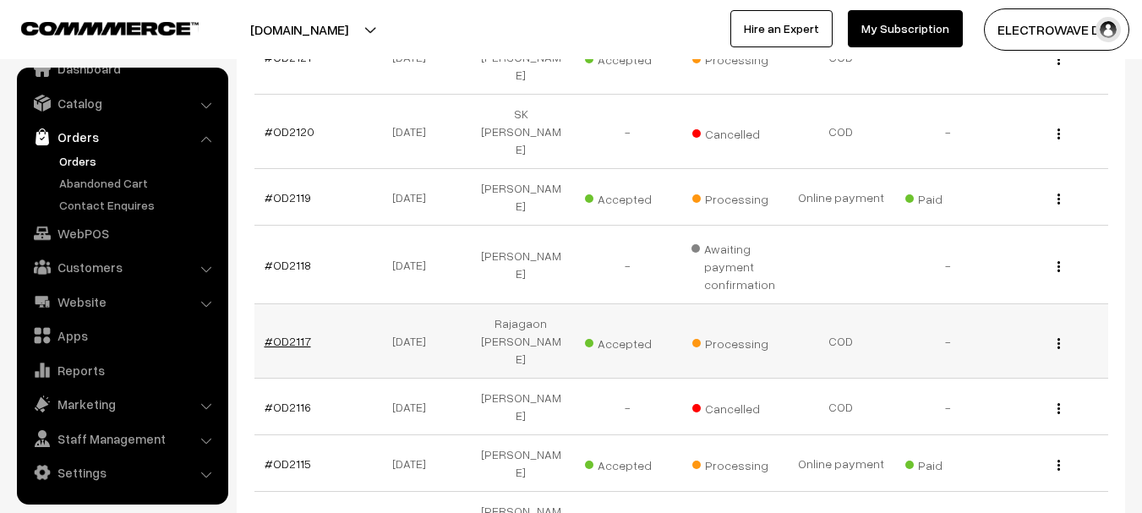
click at [285, 334] on link "#OD2117" at bounding box center [288, 341] width 46 height 14
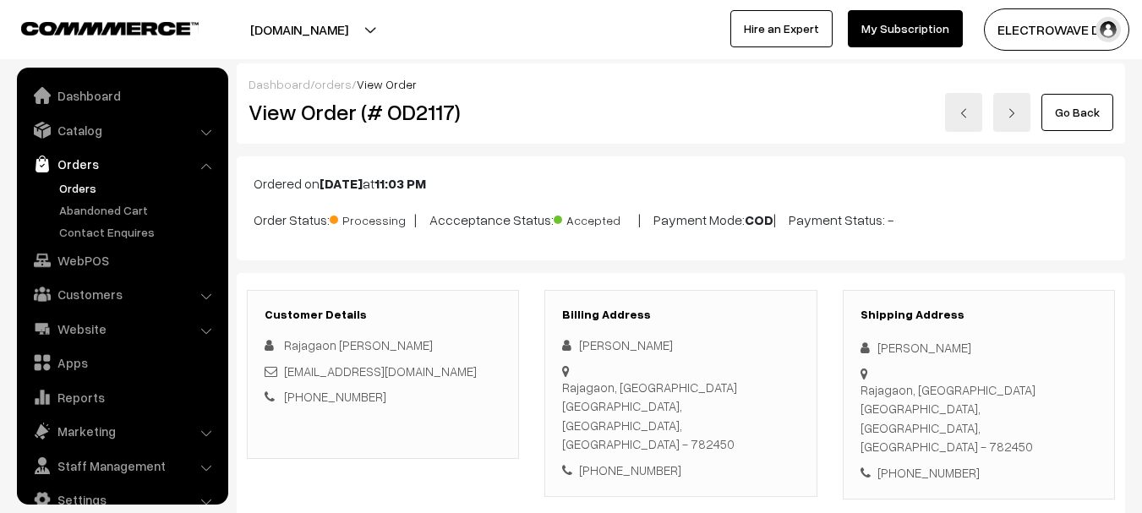
scroll to position [27, 0]
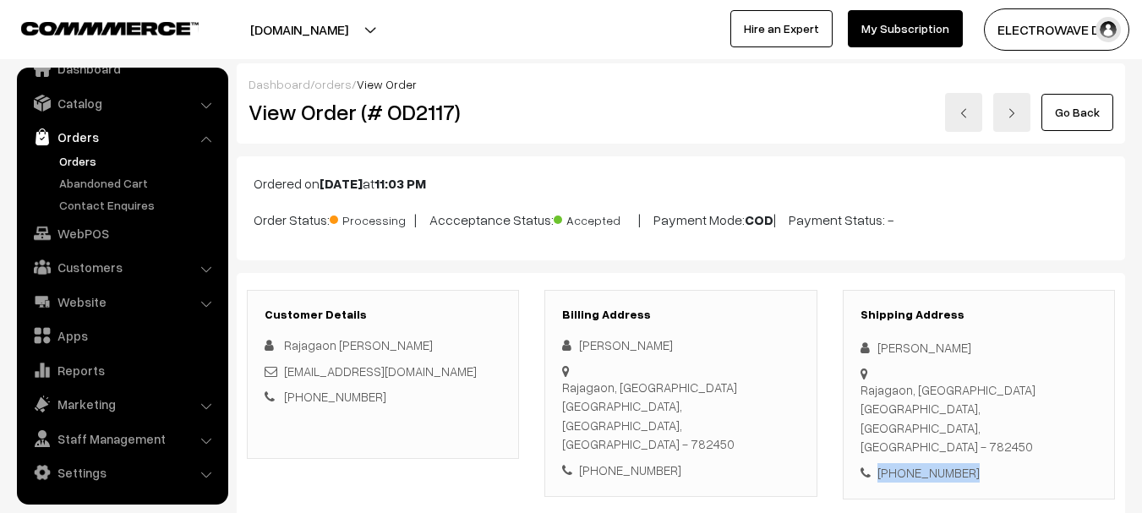
drag, startPoint x: 965, startPoint y: 424, endPoint x: 862, endPoint y: 430, distance: 102.5
click at [862, 430] on div "Shipping Address Rakesh Das Rajagaon, Coloni Nagaon, Assam, India - 782450 +91 …" at bounding box center [979, 395] width 272 height 210
copy div "+91 9191276834"
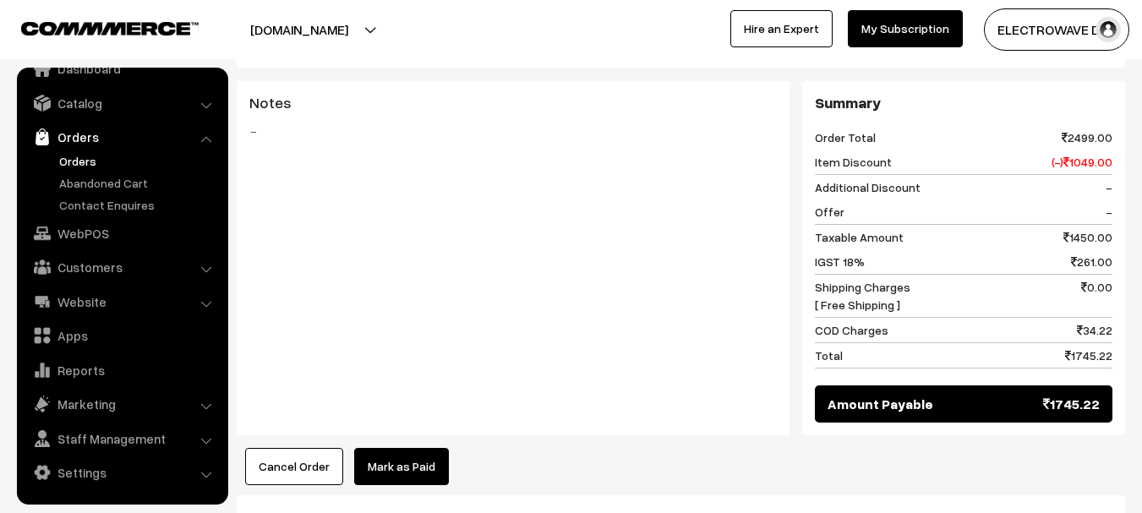
scroll to position [676, 0]
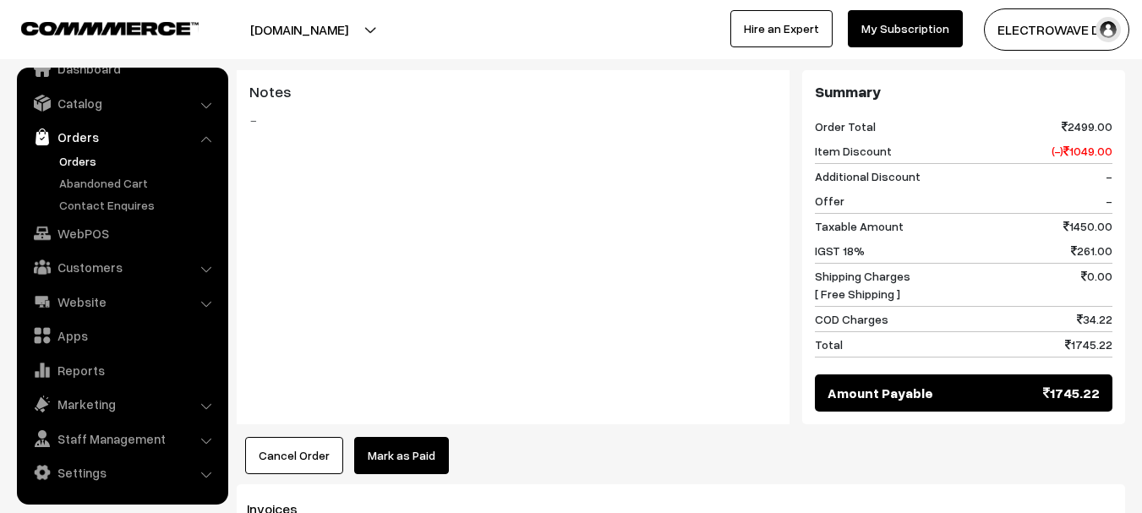
drag, startPoint x: 307, startPoint y: 411, endPoint x: 307, endPoint y: 460, distance: 49.0
click at [307, 460] on div "Dashboard / orders / View Order View Order (# OD2117) Go Back Ordered on Aug 20…" at bounding box center [681, 208] width 888 height 1643
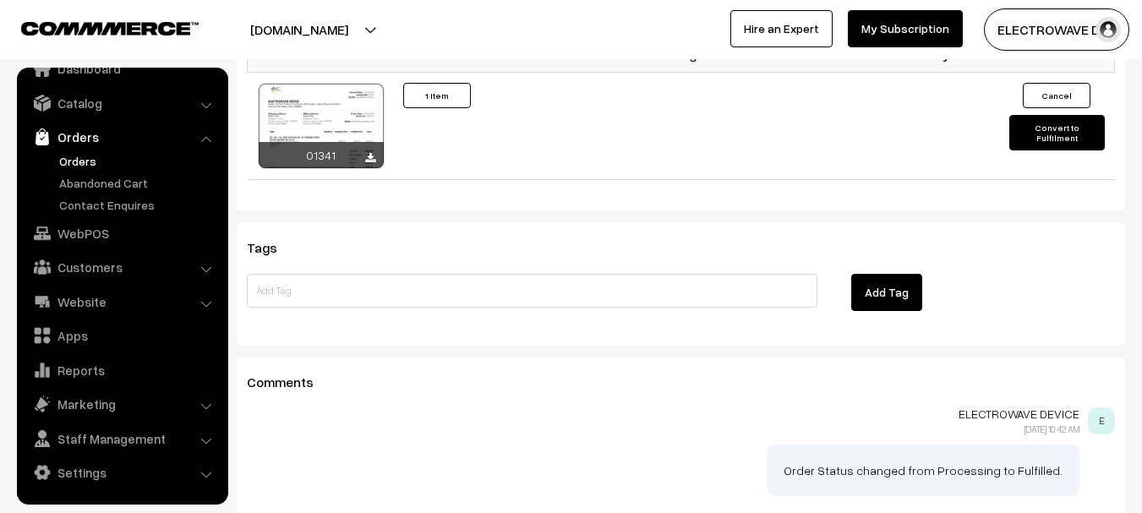
scroll to position [1183, 0]
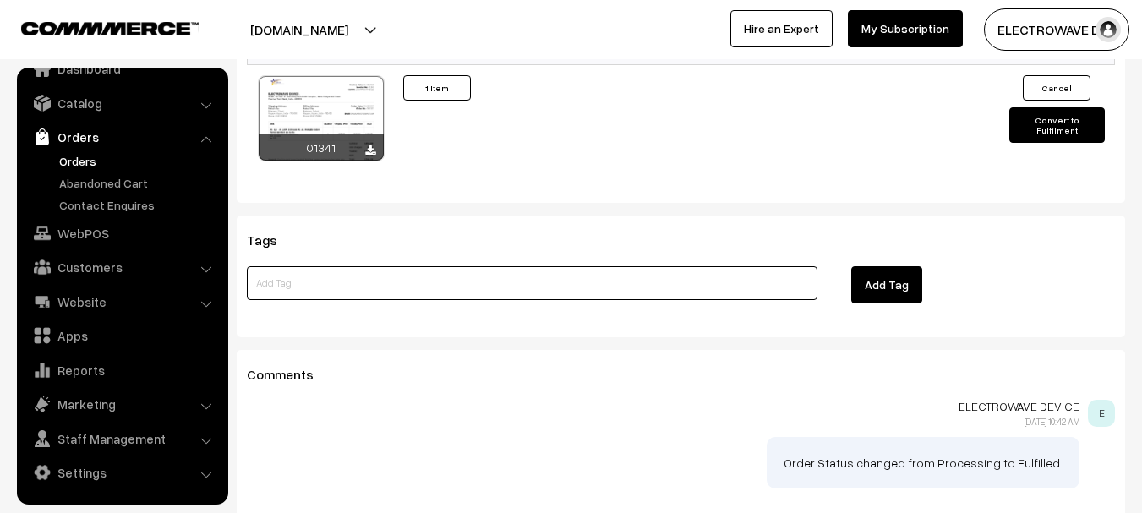
click at [417, 266] on input at bounding box center [532, 283] width 571 height 34
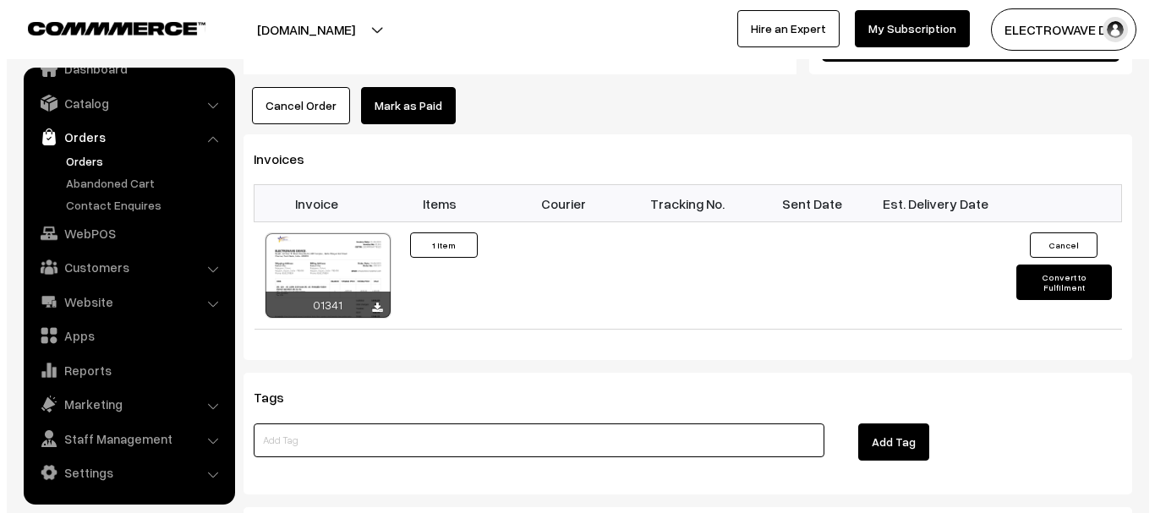
scroll to position [761, 0]
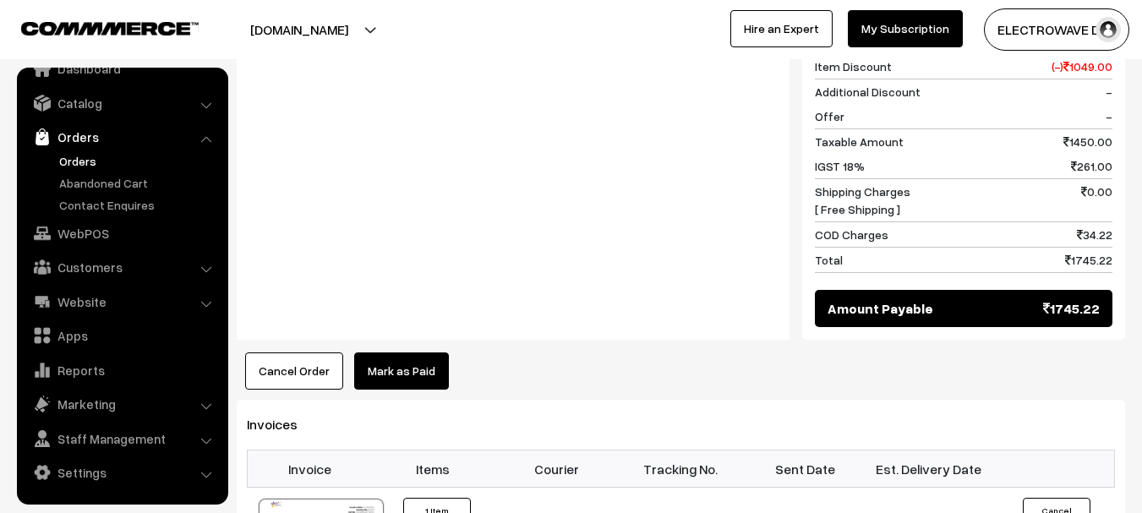
click at [292, 353] on button "Cancel Order" at bounding box center [294, 371] width 98 height 37
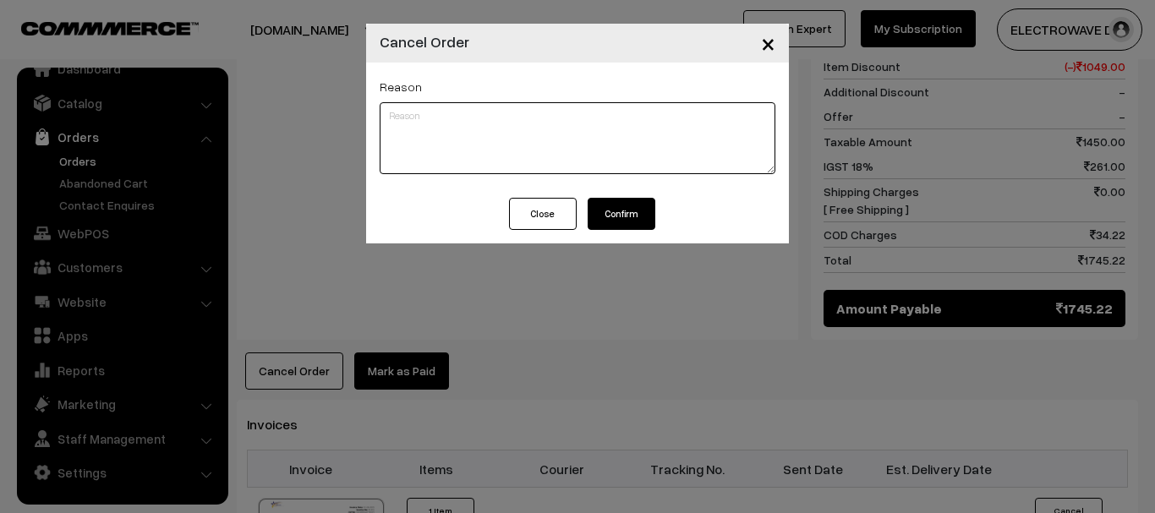
click at [597, 140] on textarea at bounding box center [578, 138] width 396 height 72
paste textarea "+91 9191276834"
type textarea "+91 9191276834 number is wroung"
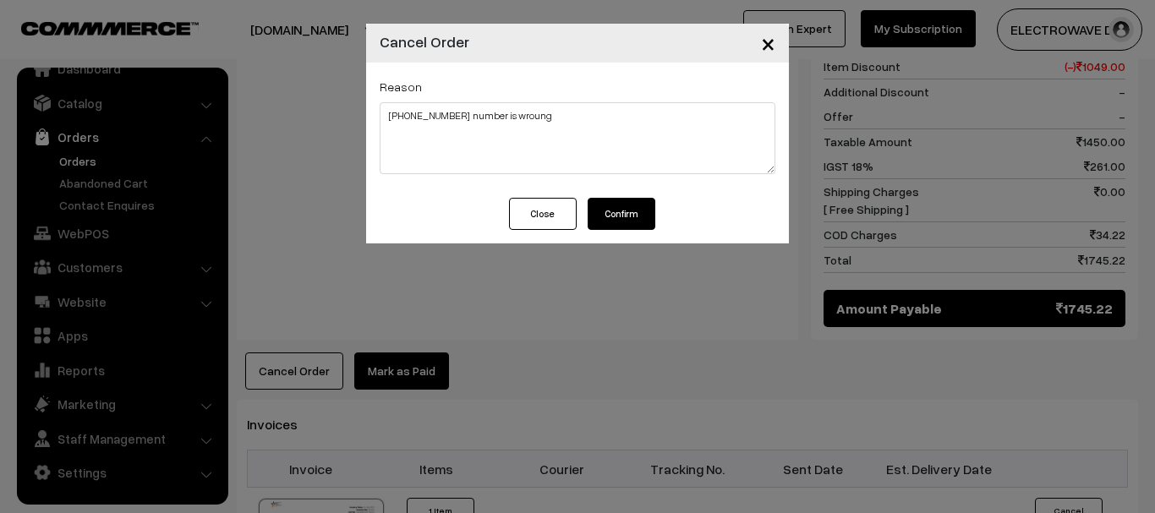
click at [631, 205] on button "Confirm" at bounding box center [622, 214] width 68 height 32
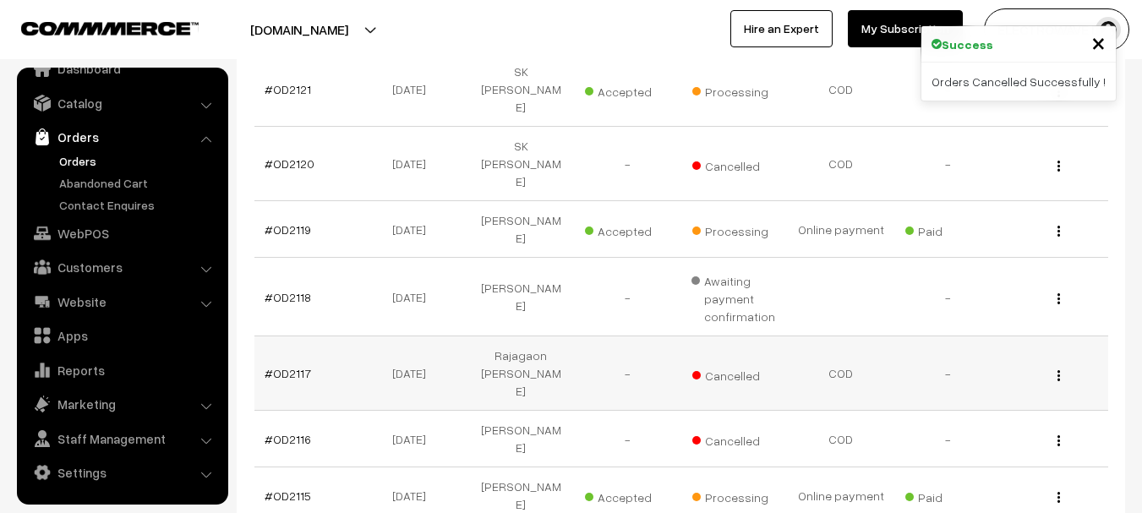
scroll to position [592, 0]
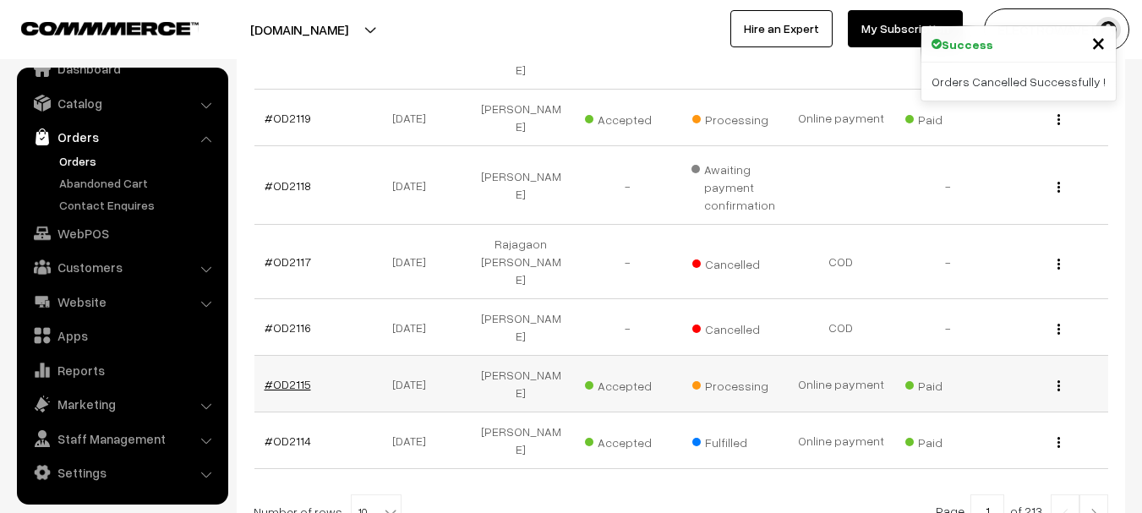
click at [280, 377] on link "#OD2115" at bounding box center [288, 384] width 46 height 14
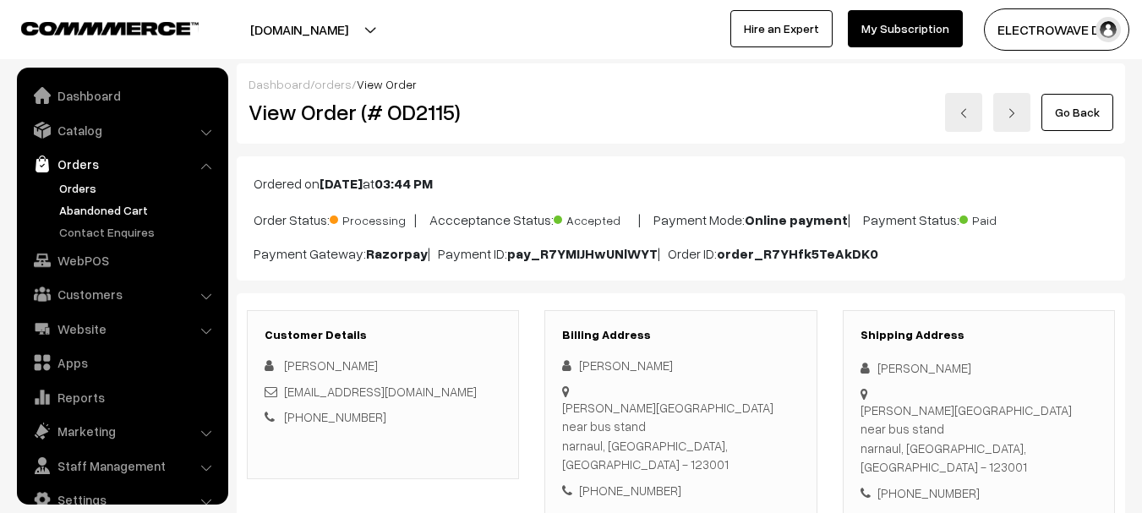
scroll to position [27, 0]
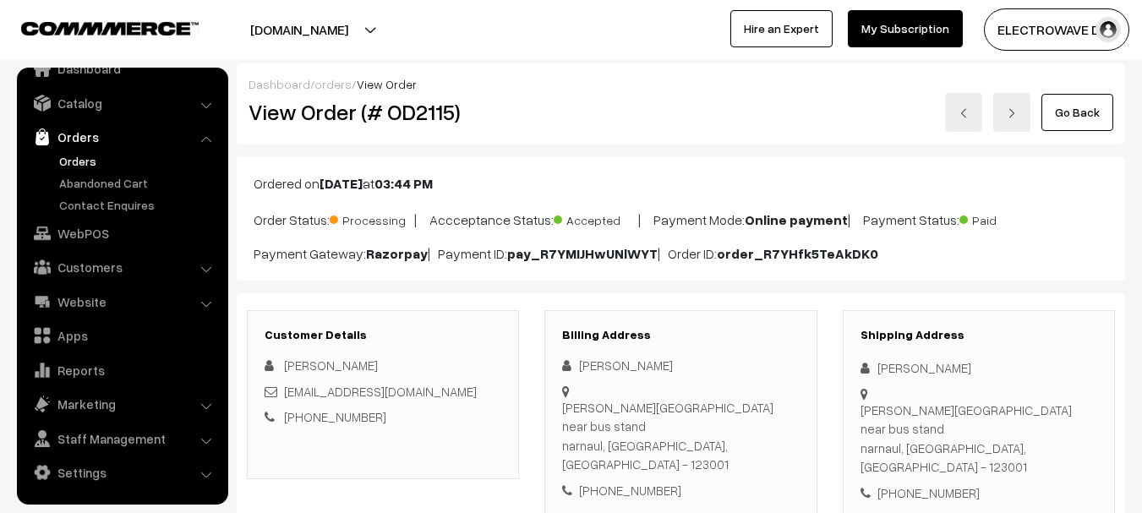
click at [85, 162] on link "Orders" at bounding box center [138, 161] width 167 height 18
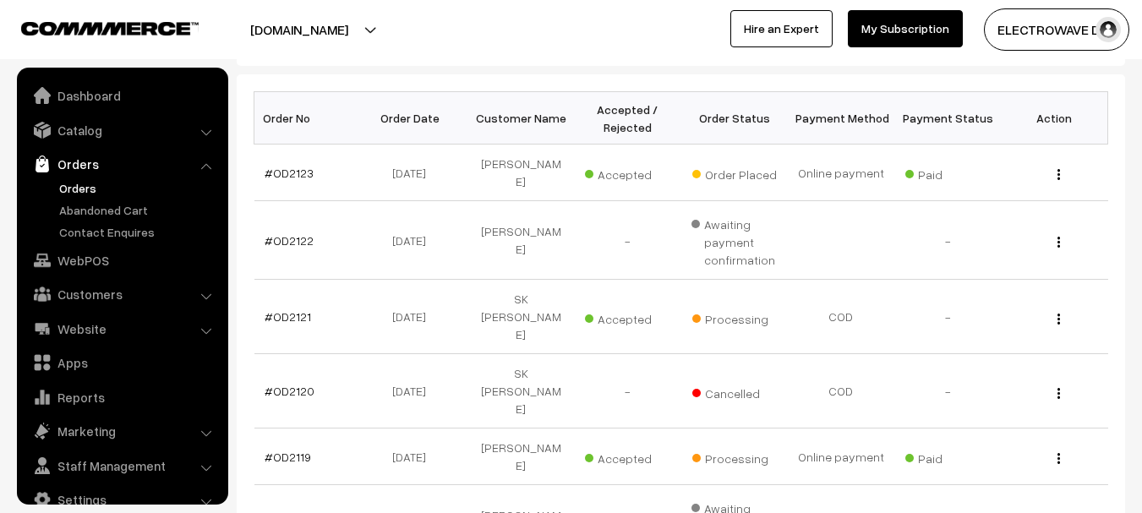
scroll to position [27, 0]
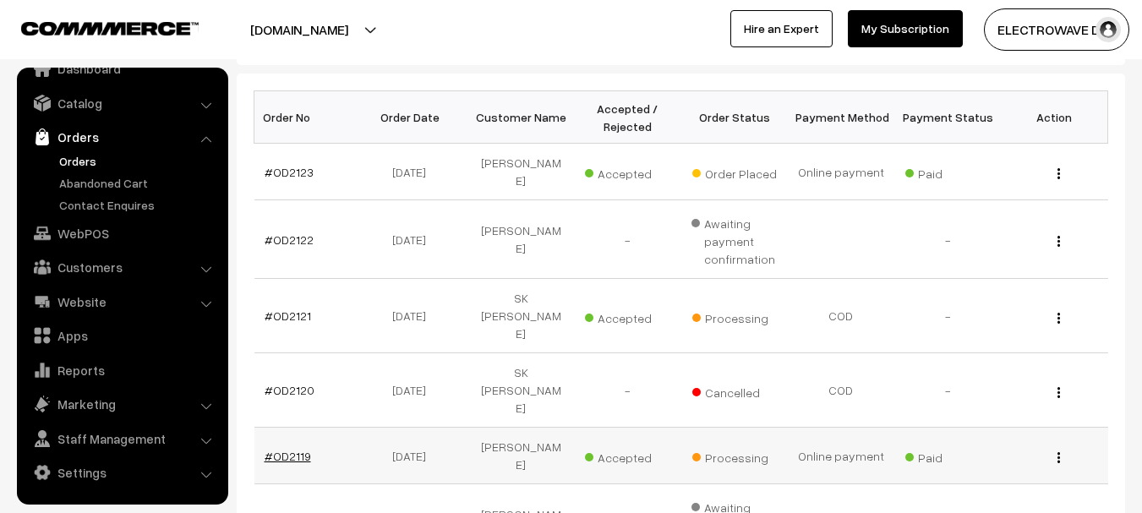
click at [286, 449] on link "#OD2119" at bounding box center [288, 456] width 46 height 14
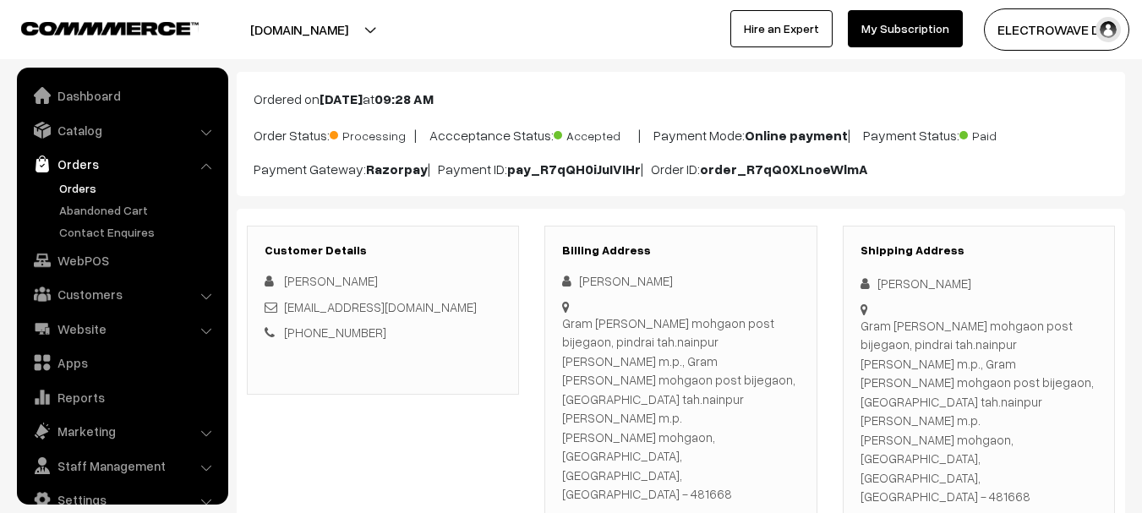
scroll to position [27, 0]
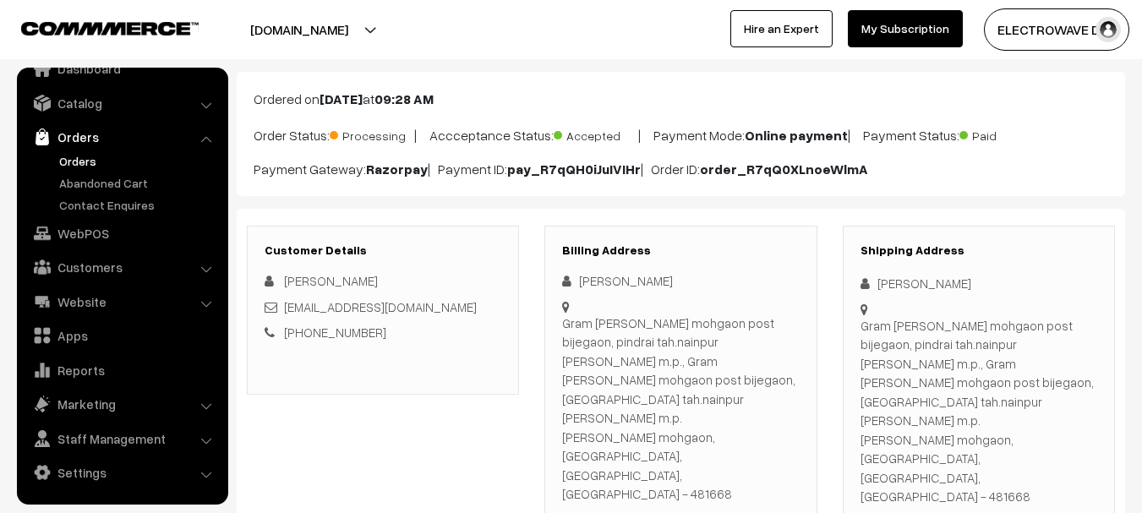
click at [906, 420] on div "Gram katare mohgaon post bijegaon, pindrai tah.nainpur jila Mandla m.p., Gram k…" at bounding box center [979, 411] width 237 height 190
copy div "481668"
click at [81, 169] on link "Orders" at bounding box center [138, 161] width 167 height 18
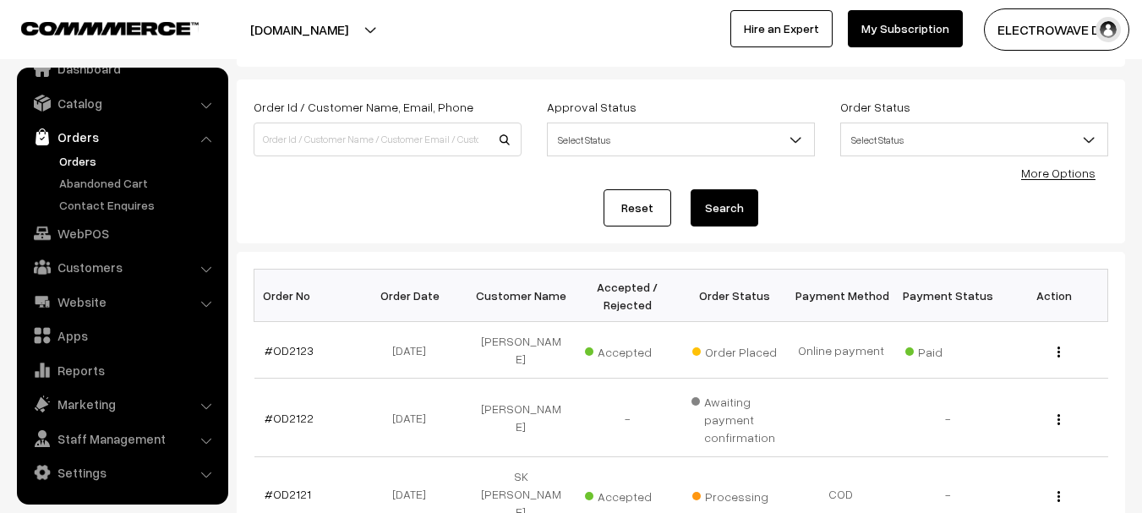
scroll to position [254, 0]
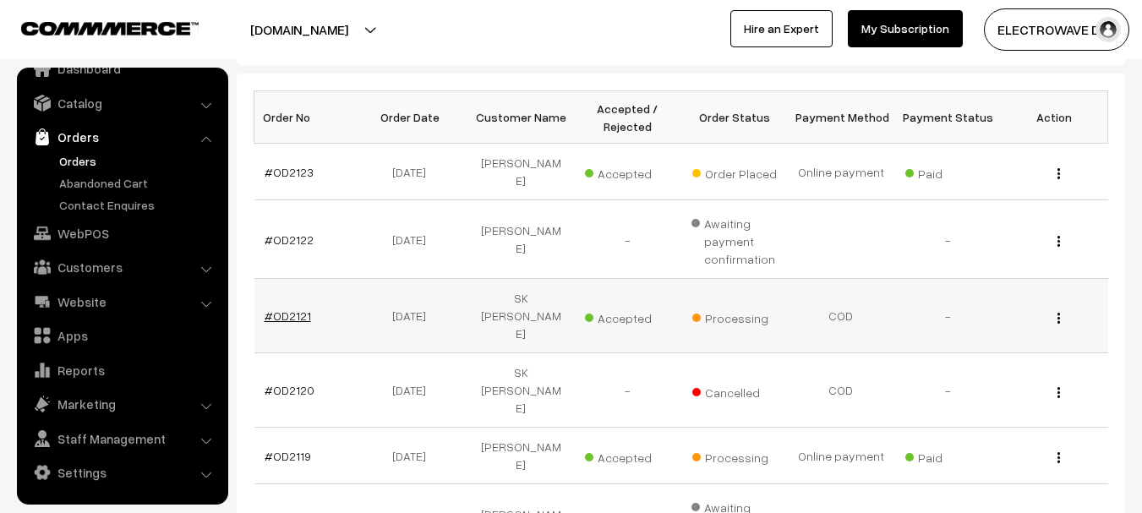
click at [272, 309] on link "#OD2121" at bounding box center [288, 316] width 46 height 14
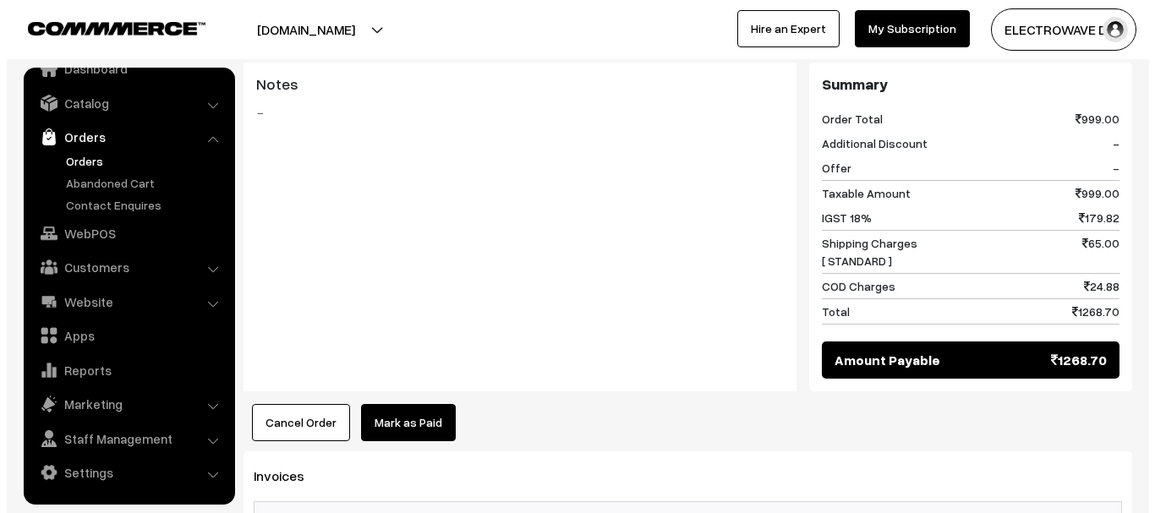
scroll to position [930, 0]
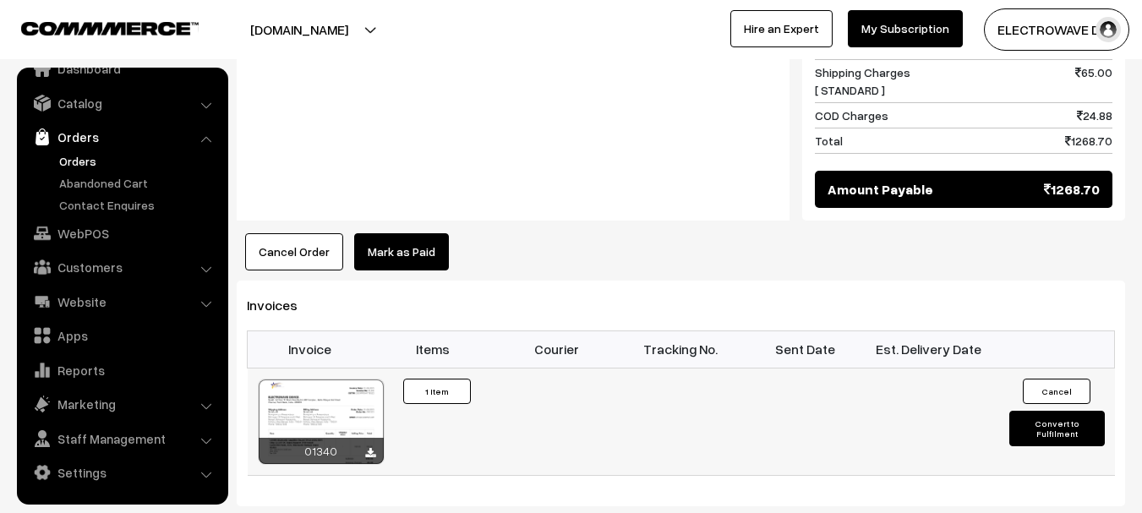
click at [1036, 411] on button "Convert to Fulfilment" at bounding box center [1057, 429] width 96 height 36
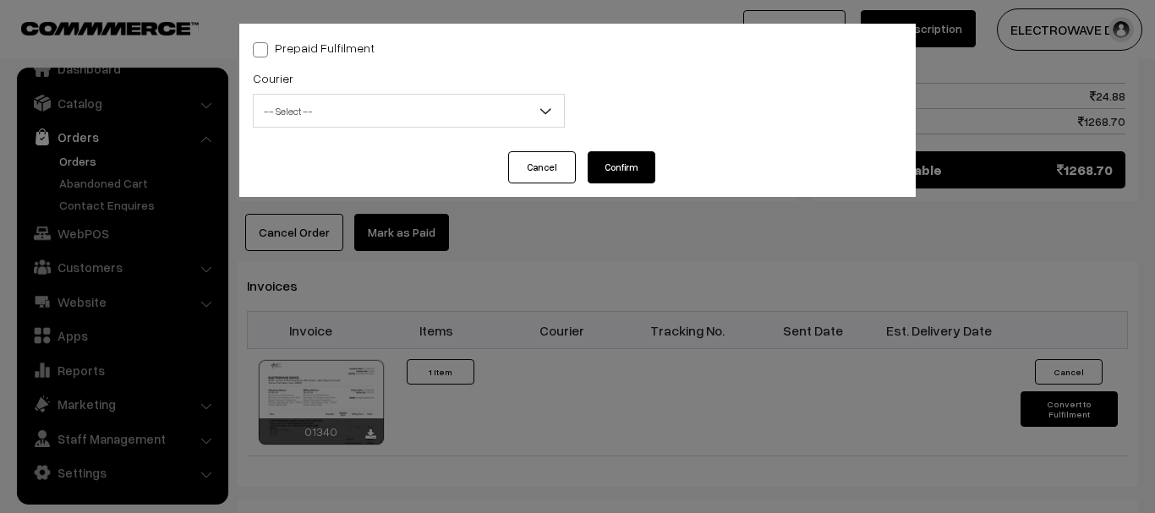
click at [382, 112] on span "-- Select --" at bounding box center [409, 111] width 310 height 30
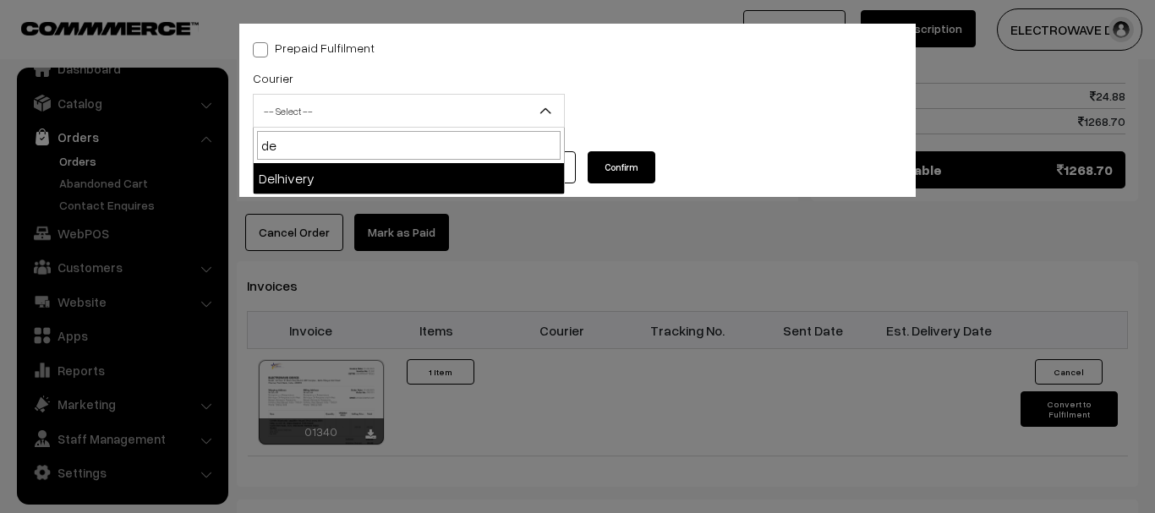
type input "de"
select select "4"
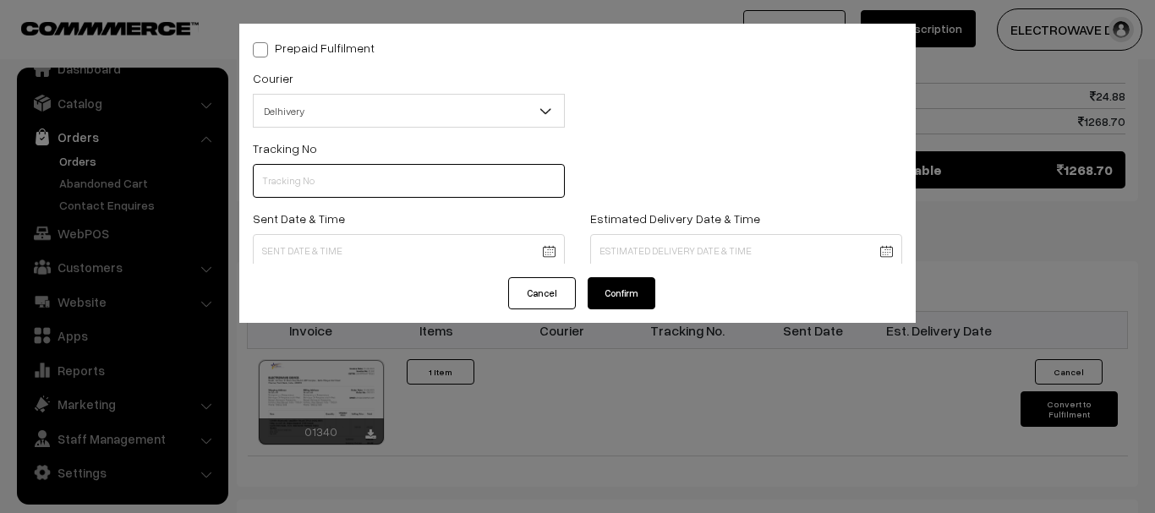
click at [354, 177] on input "text" at bounding box center [409, 181] width 312 height 34
paste input "22679033422840"
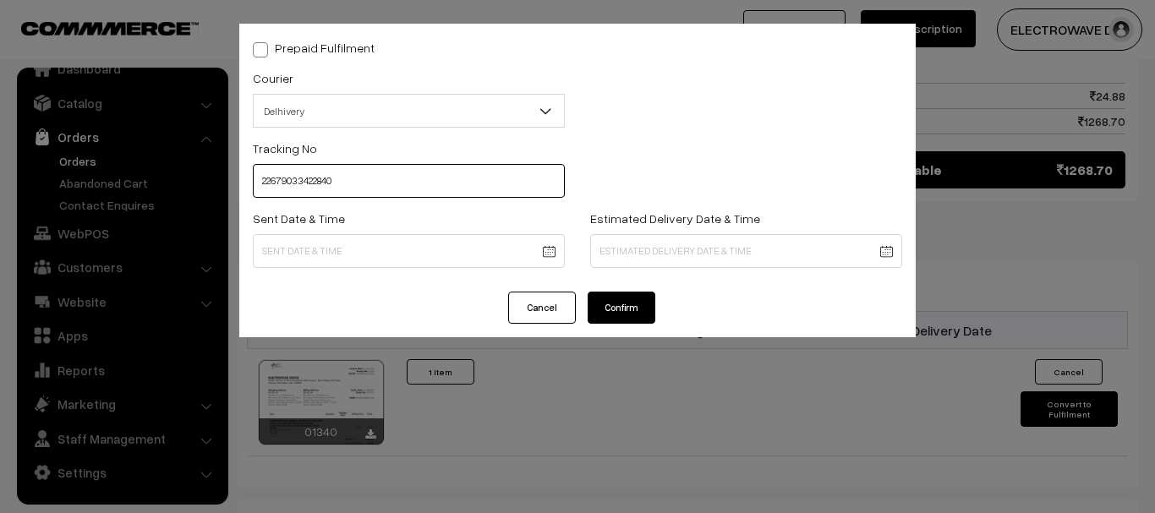
type input "22679033422840"
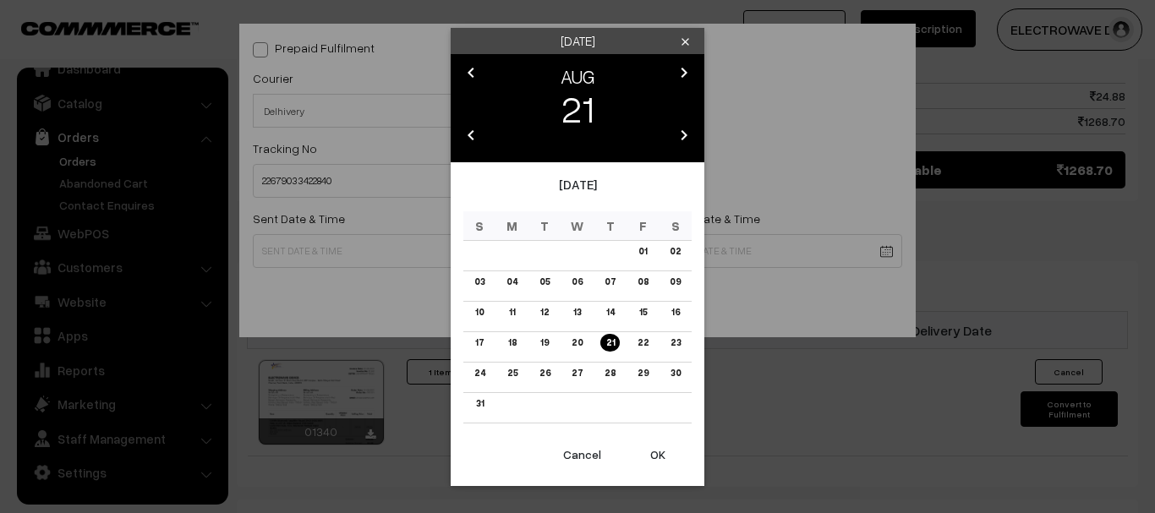
click at [652, 451] on button "OK" at bounding box center [658, 454] width 68 height 37
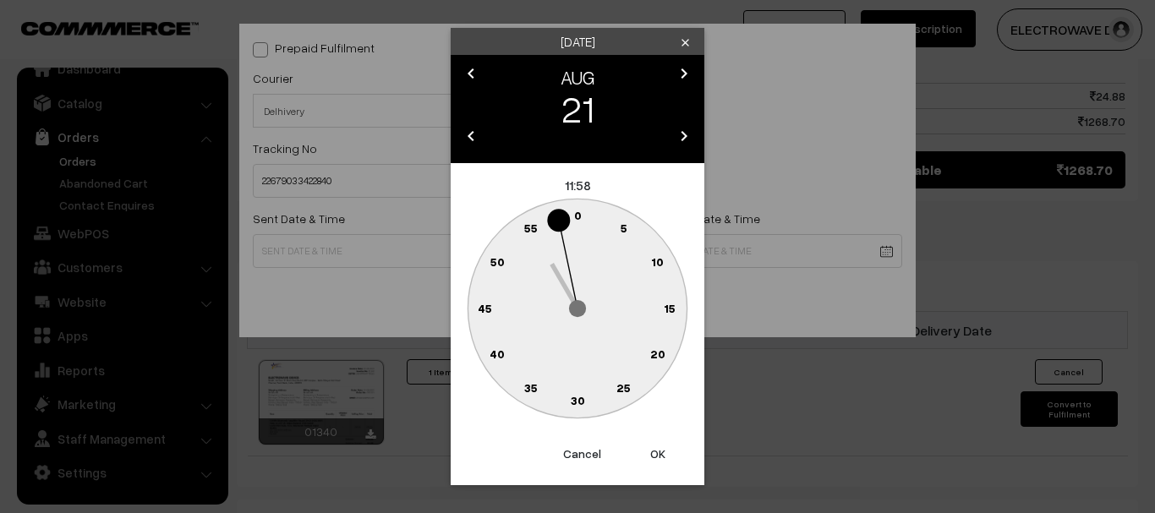
click at [652, 451] on button "OK" at bounding box center [658, 453] width 68 height 37
type input "21-08-2025 11:58"
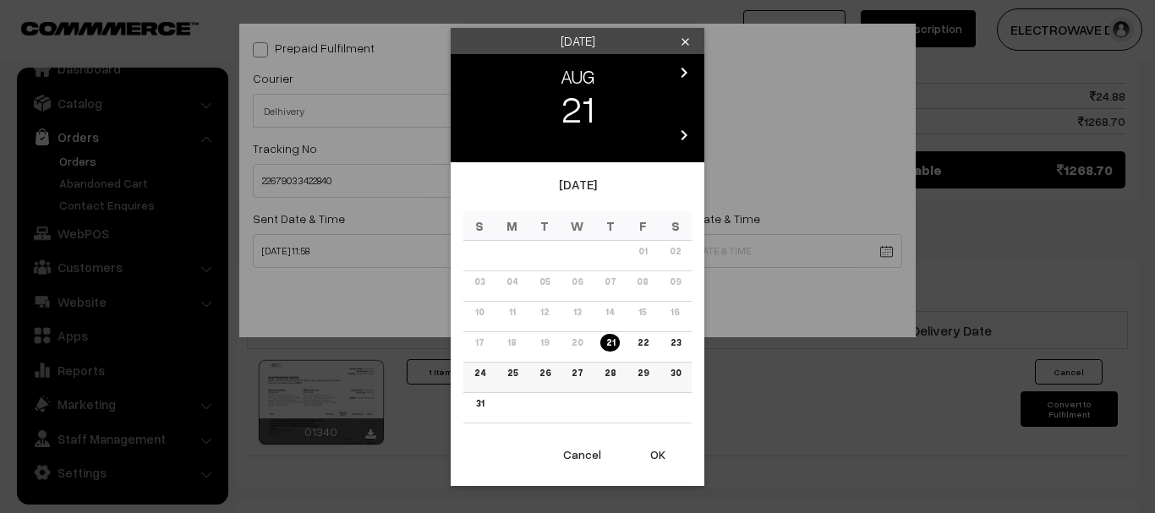
click at [547, 376] on link "26" at bounding box center [544, 373] width 21 height 18
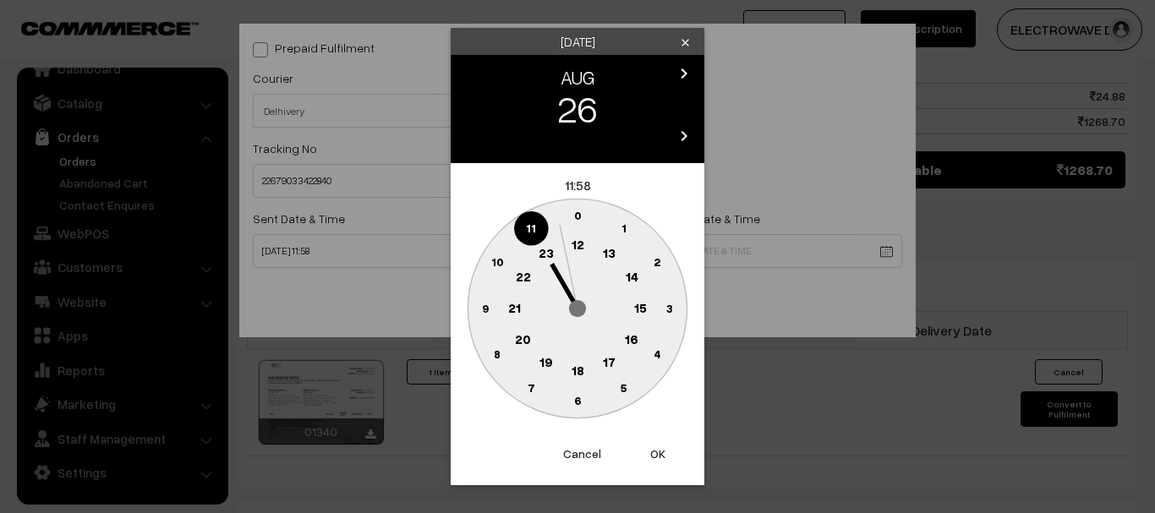
click at [643, 451] on button "OK" at bounding box center [658, 453] width 68 height 37
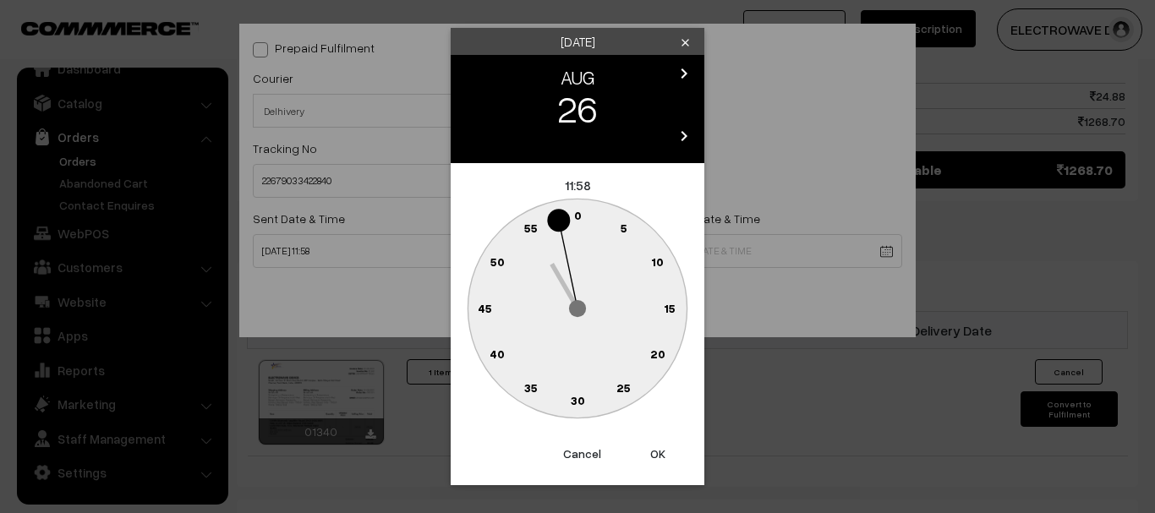
click at [643, 451] on button "OK" at bounding box center [658, 453] width 68 height 37
type input "26-08-2025 11:58"
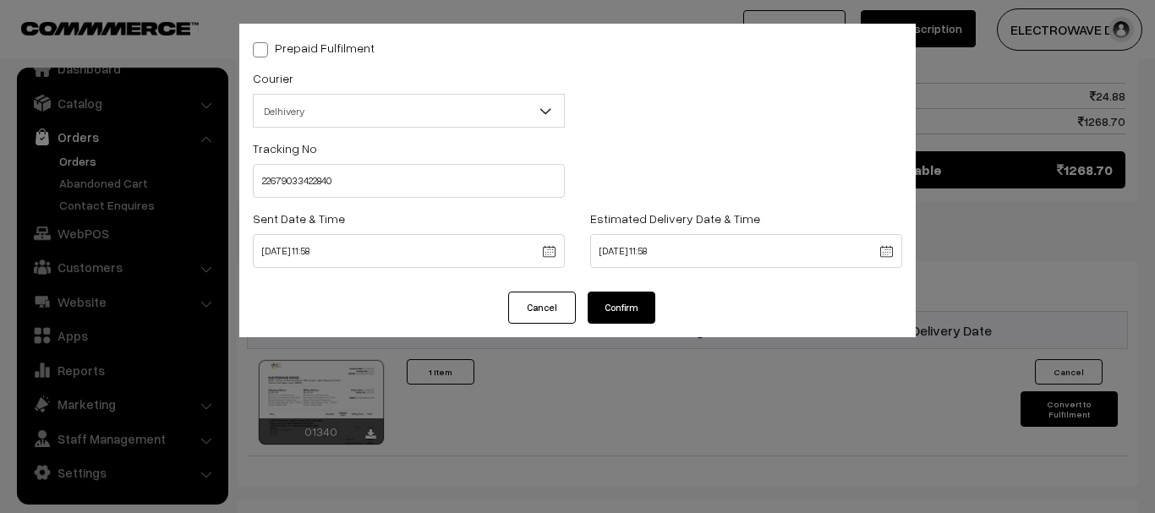
click at [611, 303] on button "Confirm" at bounding box center [622, 308] width 68 height 32
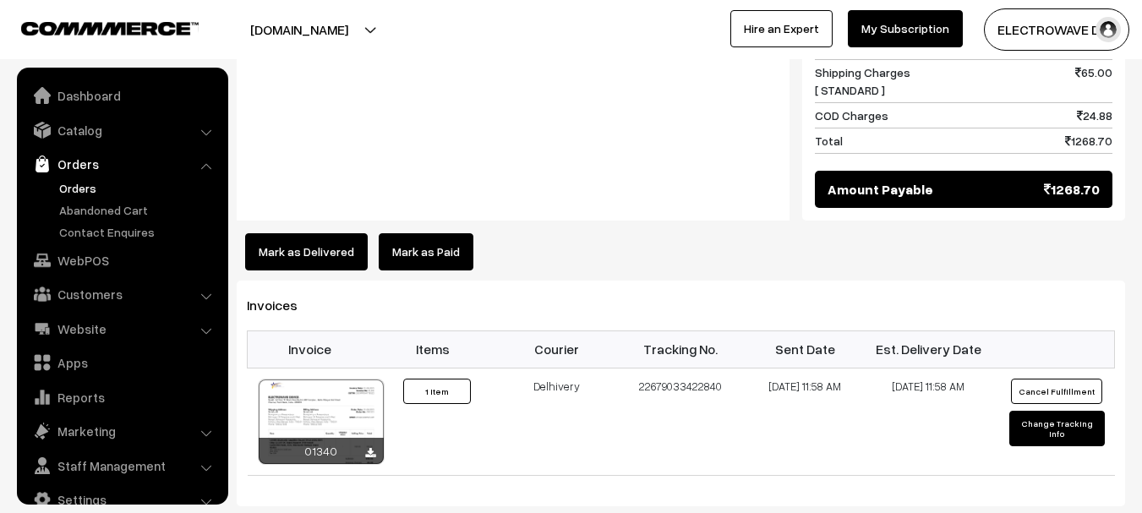
scroll to position [27, 0]
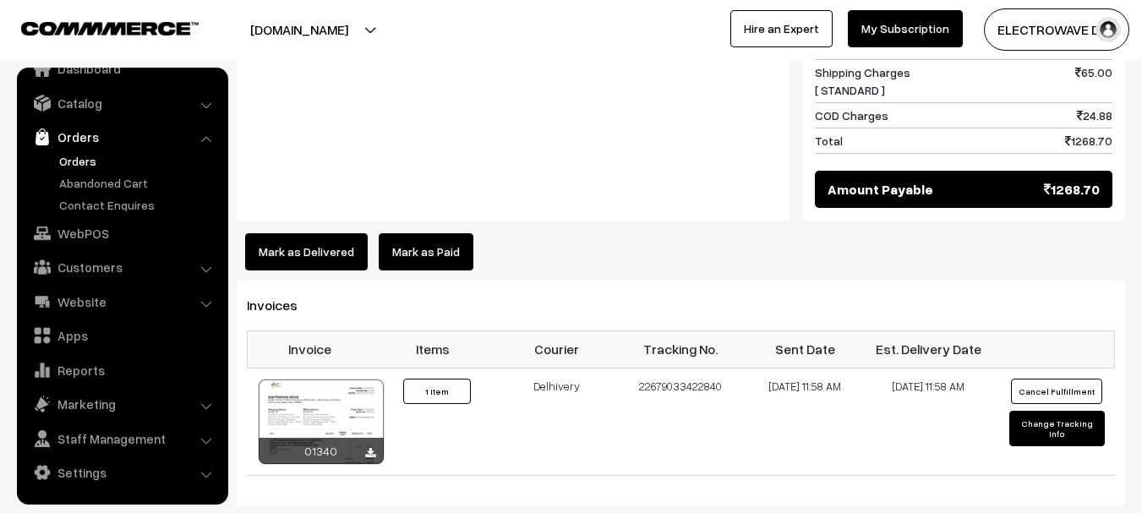
click at [70, 167] on link "Orders" at bounding box center [138, 161] width 167 height 18
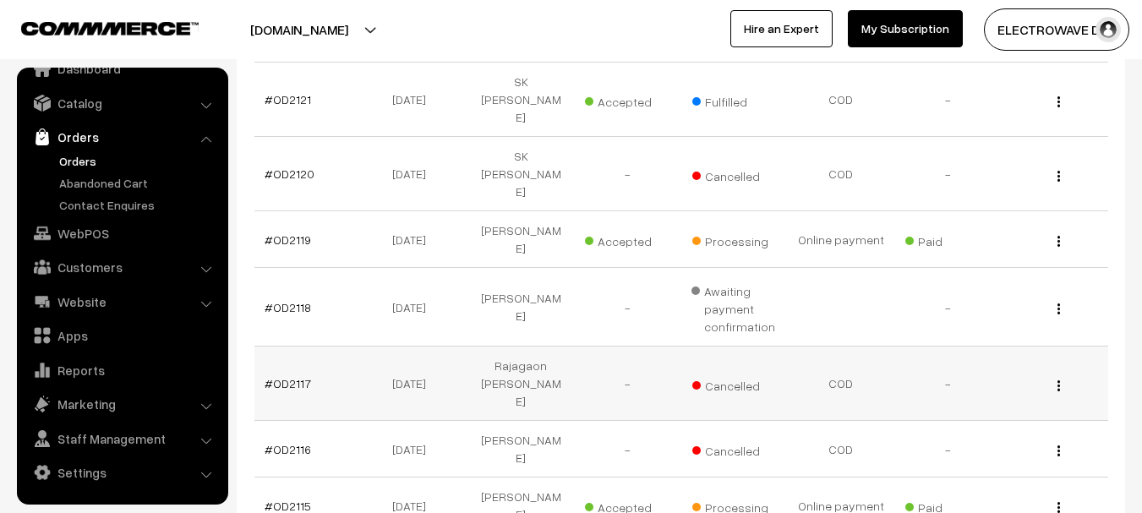
scroll to position [592, 0]
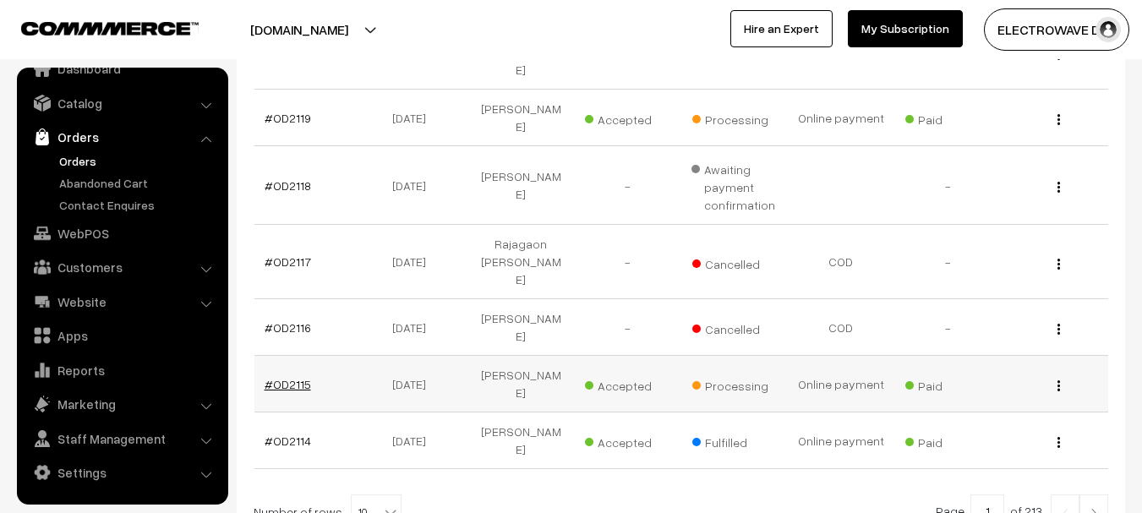
click at [282, 377] on link "#OD2115" at bounding box center [288, 384] width 46 height 14
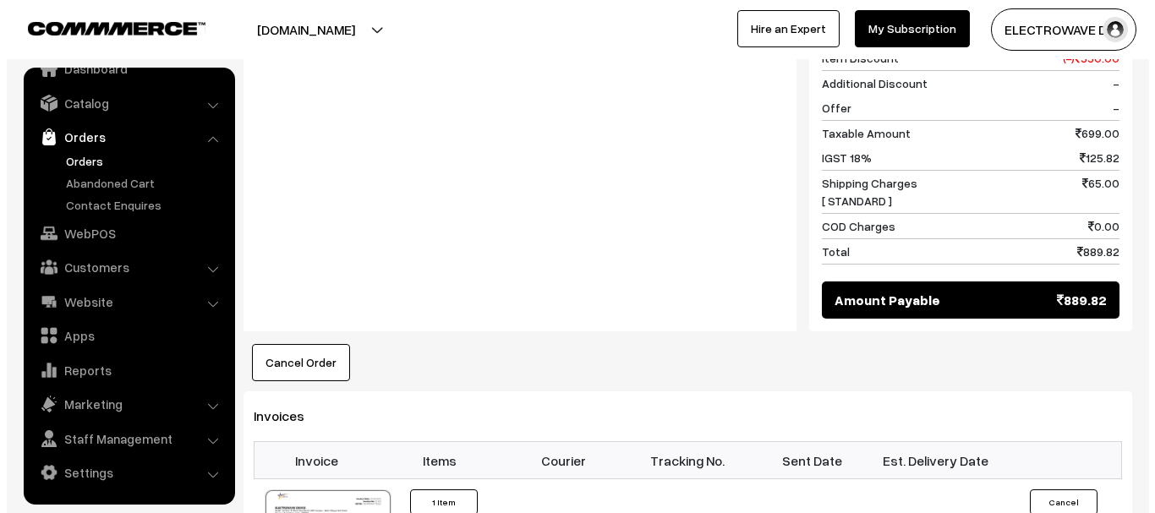
scroll to position [1014, 0]
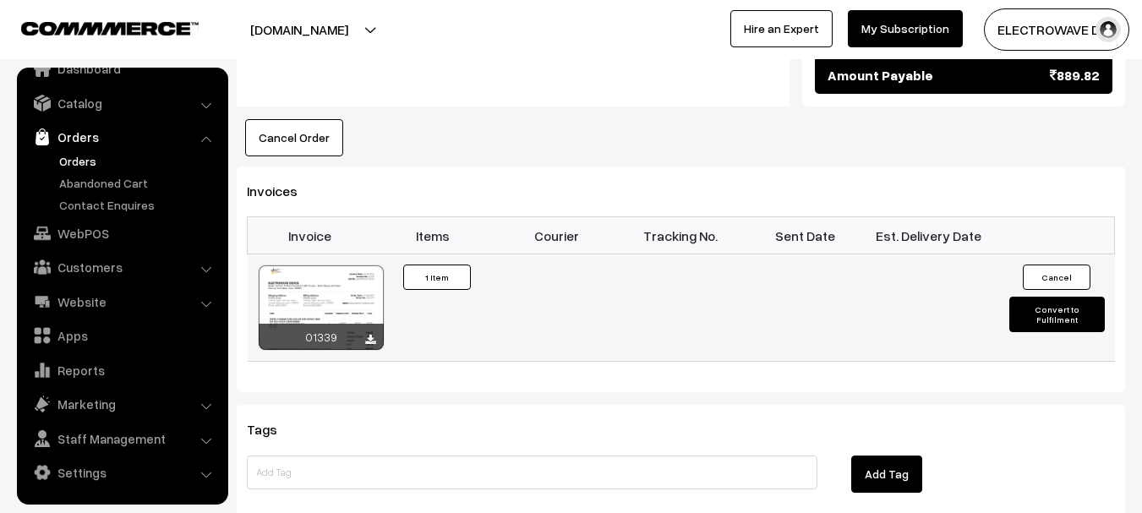
click at [1038, 297] on button "Convert to Fulfilment" at bounding box center [1057, 315] width 96 height 36
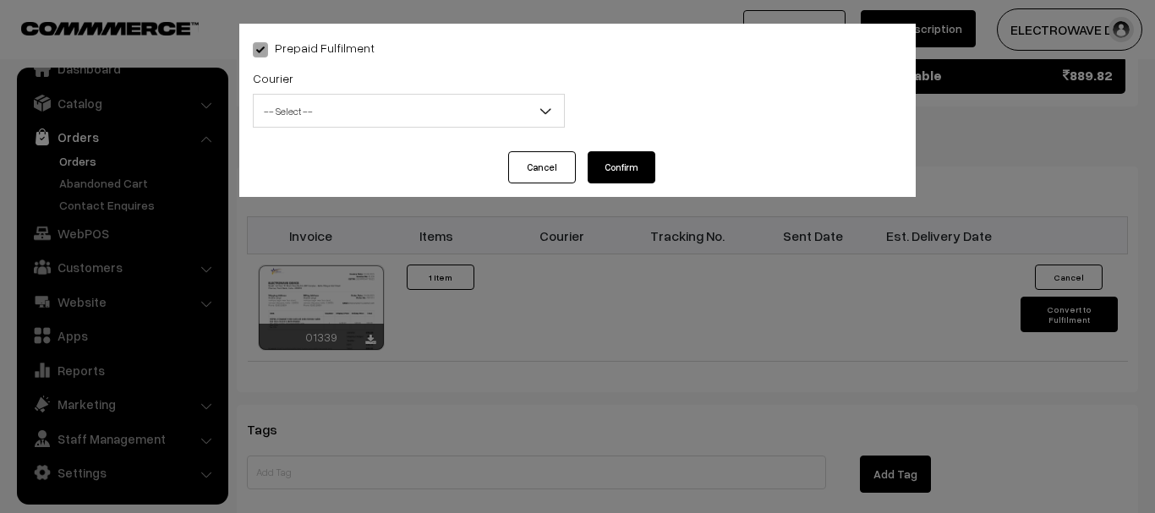
click at [319, 123] on span "-- Select --" at bounding box center [409, 111] width 310 height 30
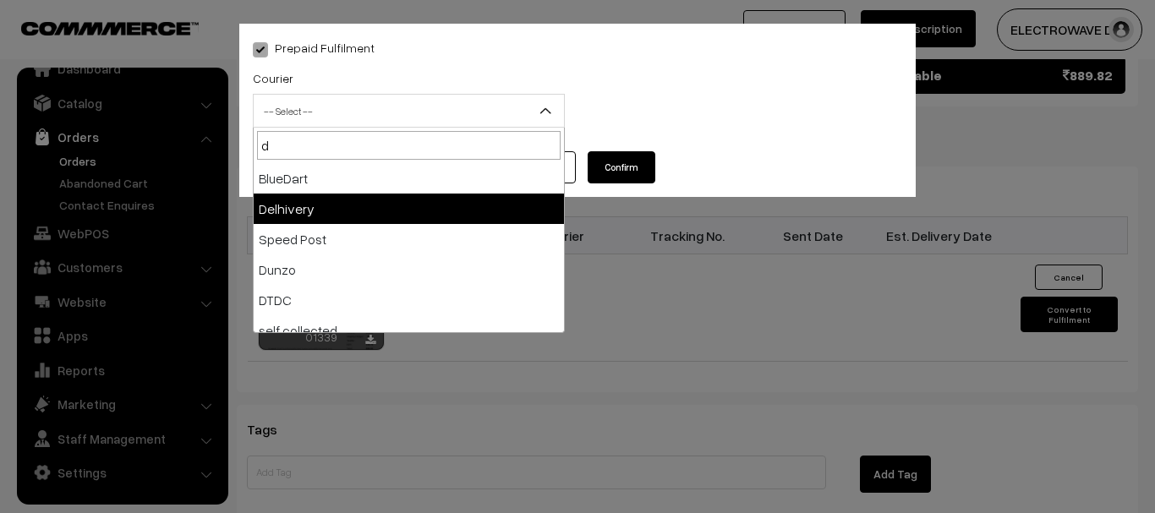
type input "d"
click at [316, 210] on li "Delhivery" at bounding box center [409, 209] width 310 height 30
select select "4"
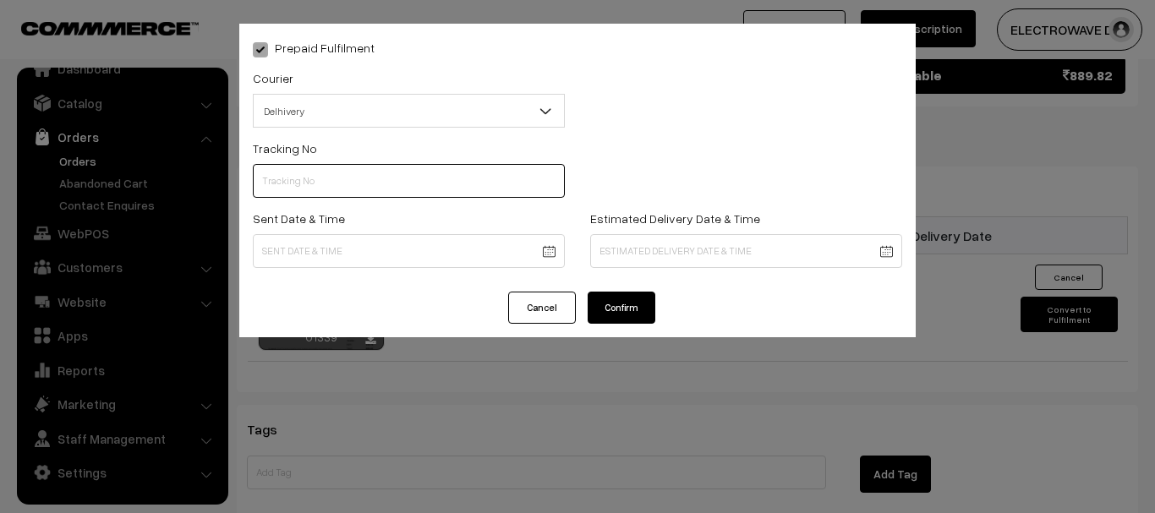
click at [329, 195] on input "text" at bounding box center [409, 181] width 312 height 34
paste input "22679033422346"
type input "22679033422346"
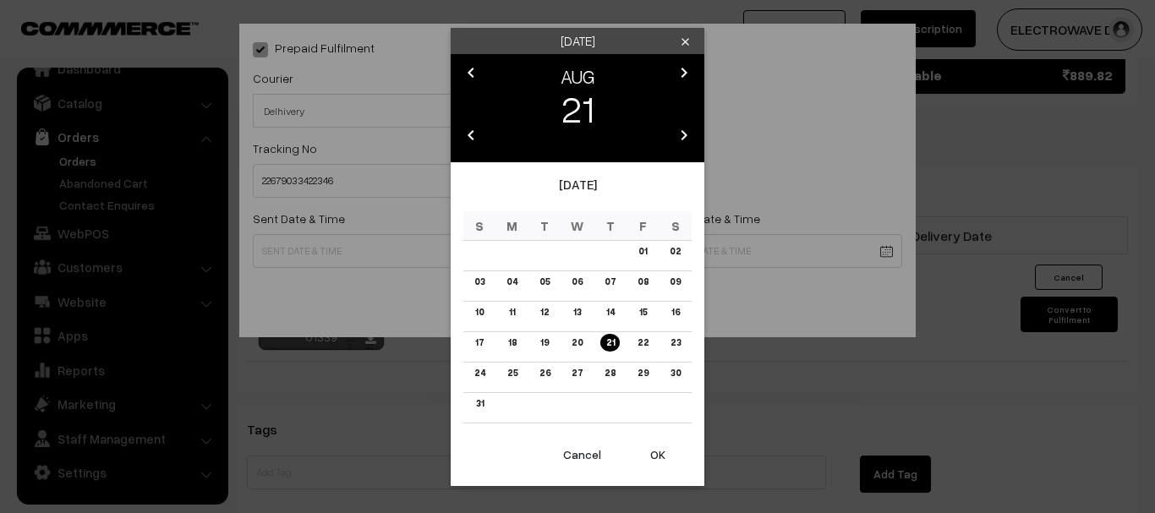
click at [659, 440] on button "OK" at bounding box center [658, 454] width 68 height 37
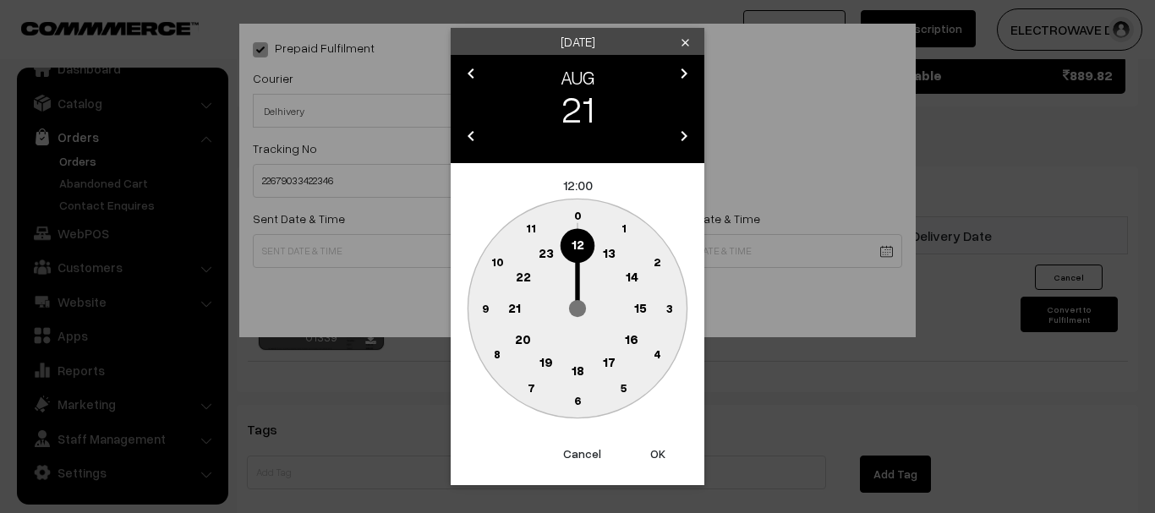
click at [659, 440] on button "OK" at bounding box center [658, 453] width 68 height 37
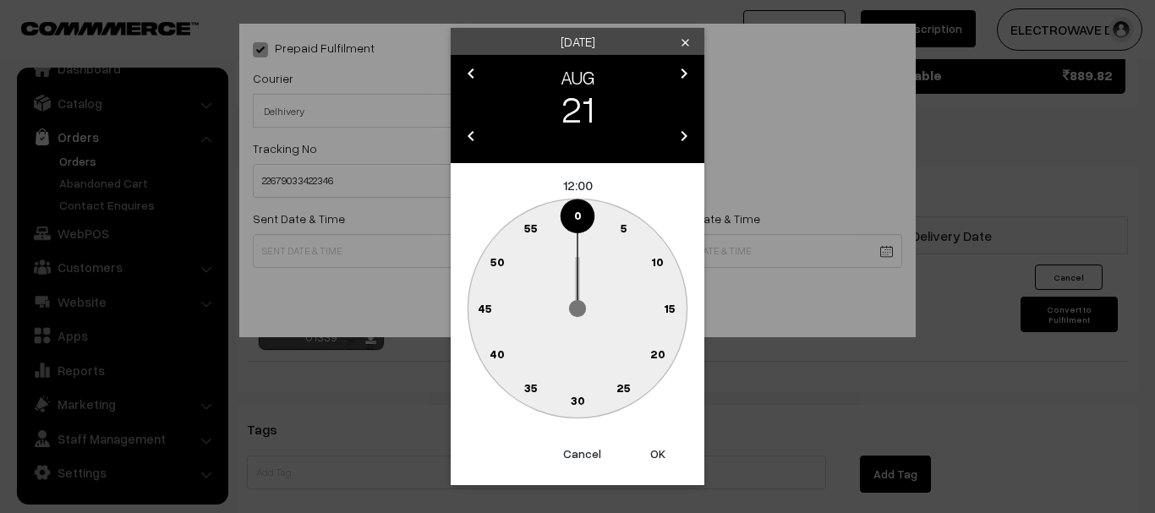
click at [659, 440] on button "OK" at bounding box center [658, 453] width 68 height 37
type input "21-08-2025 12:00"
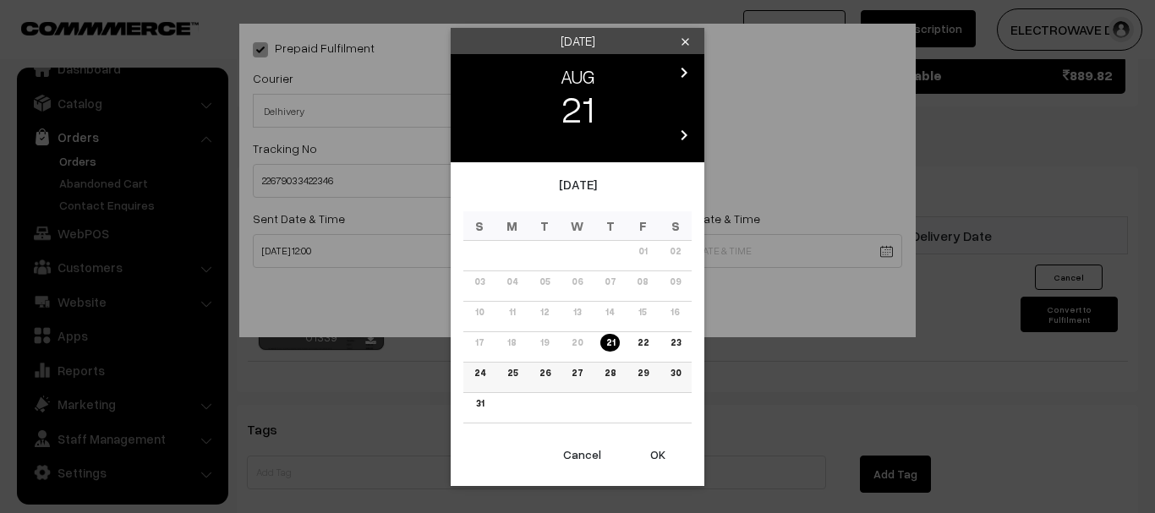
click at [514, 369] on link "25" at bounding box center [512, 373] width 20 height 18
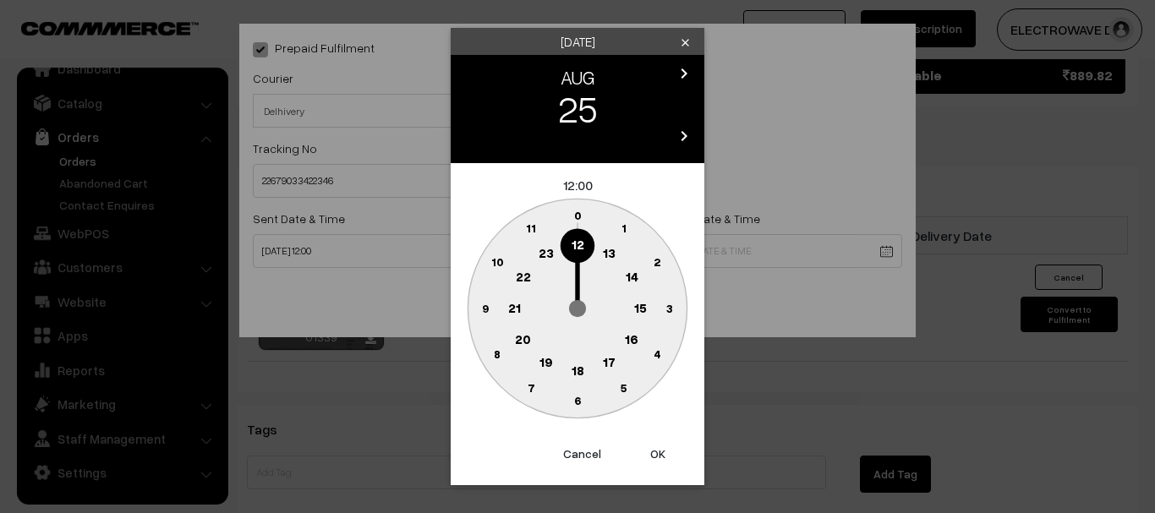
click at [664, 451] on button "OK" at bounding box center [658, 453] width 68 height 37
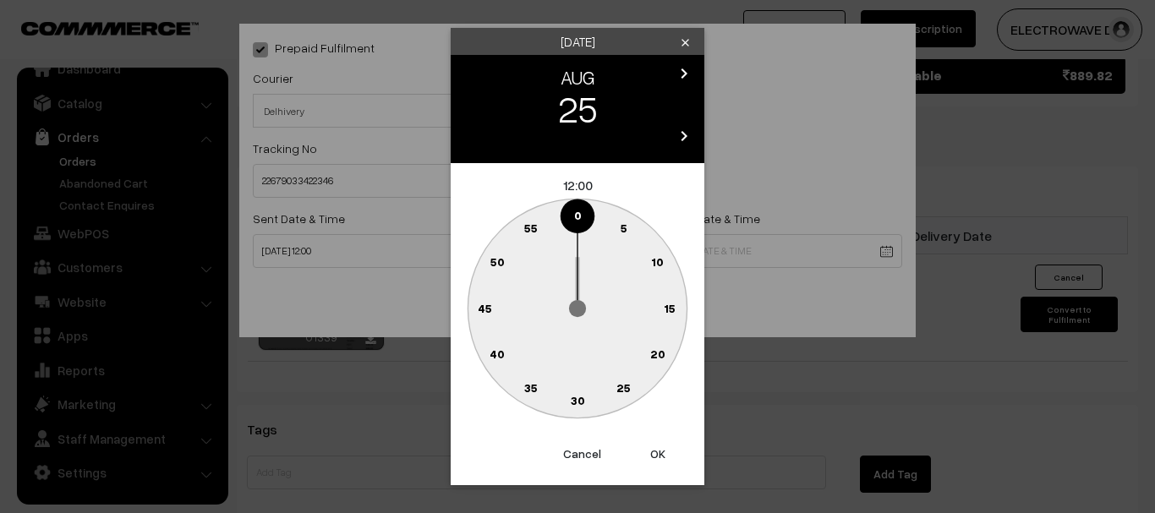
click at [664, 451] on button "OK" at bounding box center [658, 453] width 68 height 37
type input "25-08-2025 12:00"
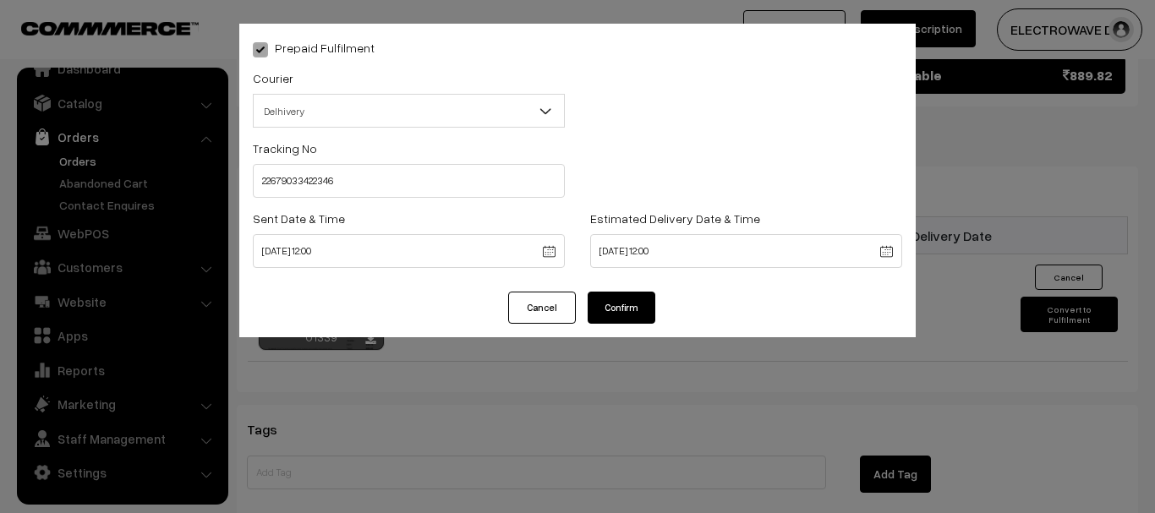
click at [626, 290] on div "Prepaid Fulfilment Courier -- Select -- BlueDart Xpressbees Delhivery Speed Pos…" at bounding box center [577, 158] width 676 height 268
click at [626, 303] on button "Confirm" at bounding box center [622, 308] width 68 height 32
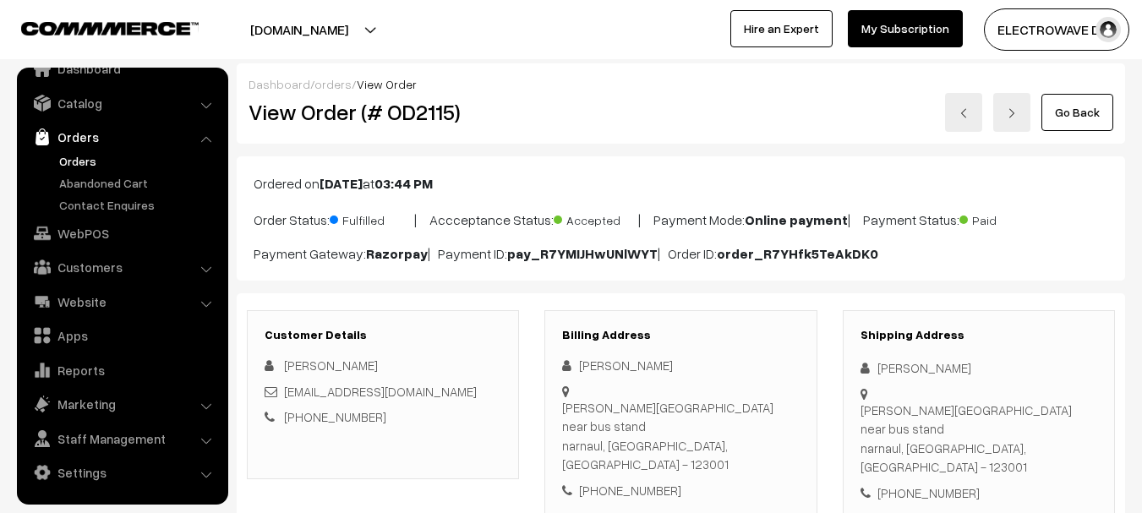
click at [73, 161] on link "Orders" at bounding box center [138, 161] width 167 height 18
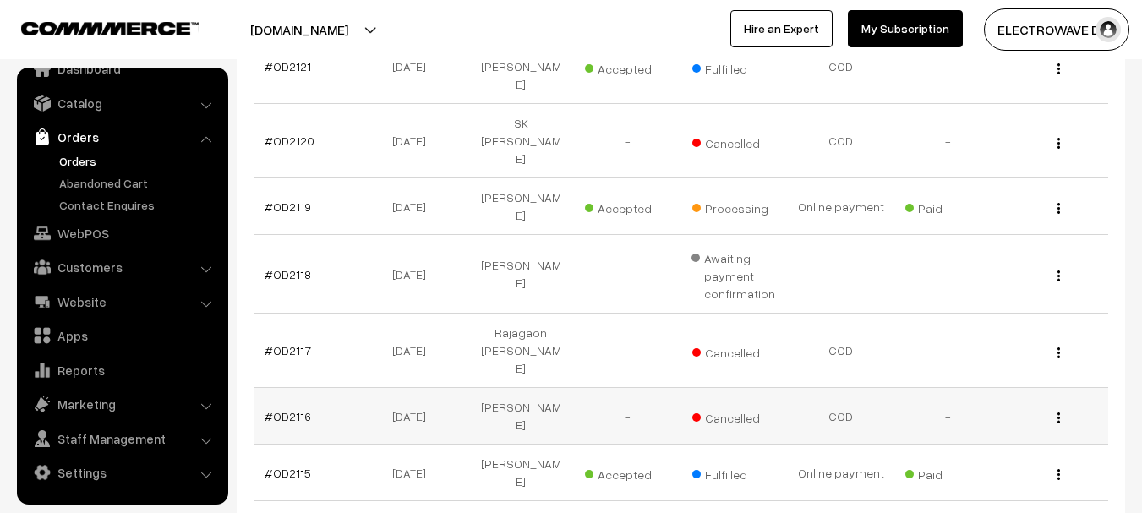
scroll to position [423, 0]
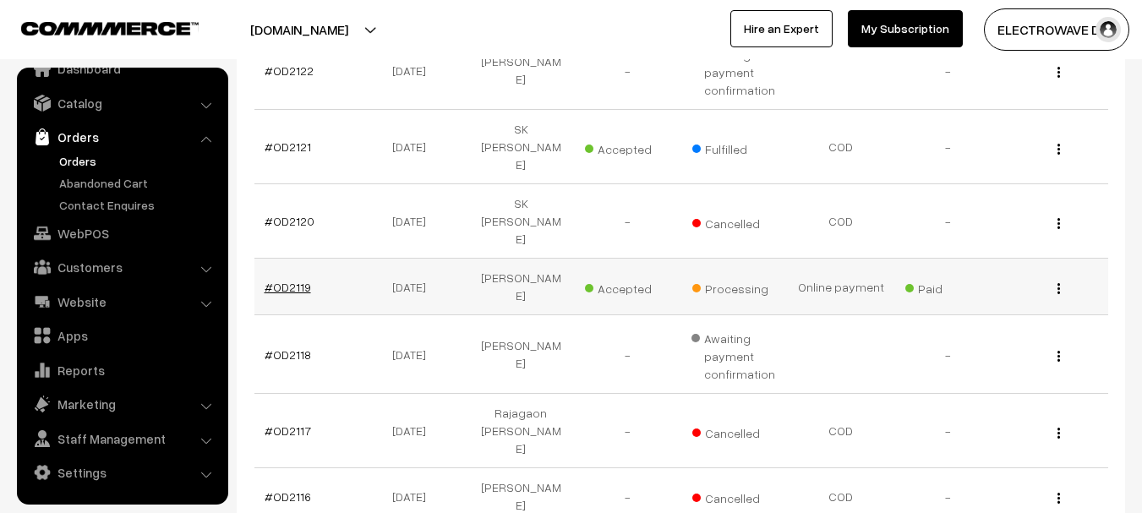
click at [293, 280] on link "#OD2119" at bounding box center [288, 287] width 46 height 14
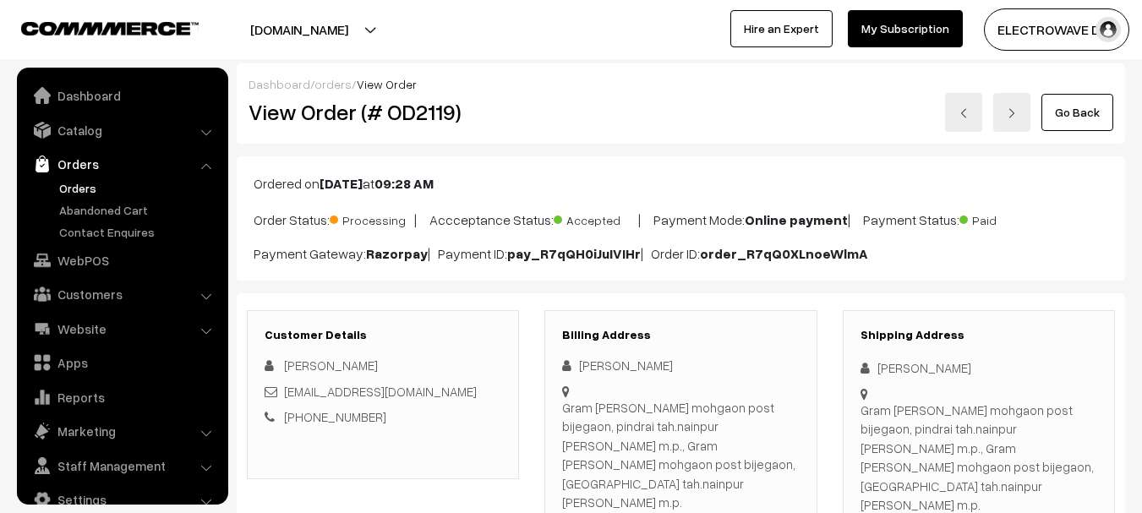
scroll to position [27, 0]
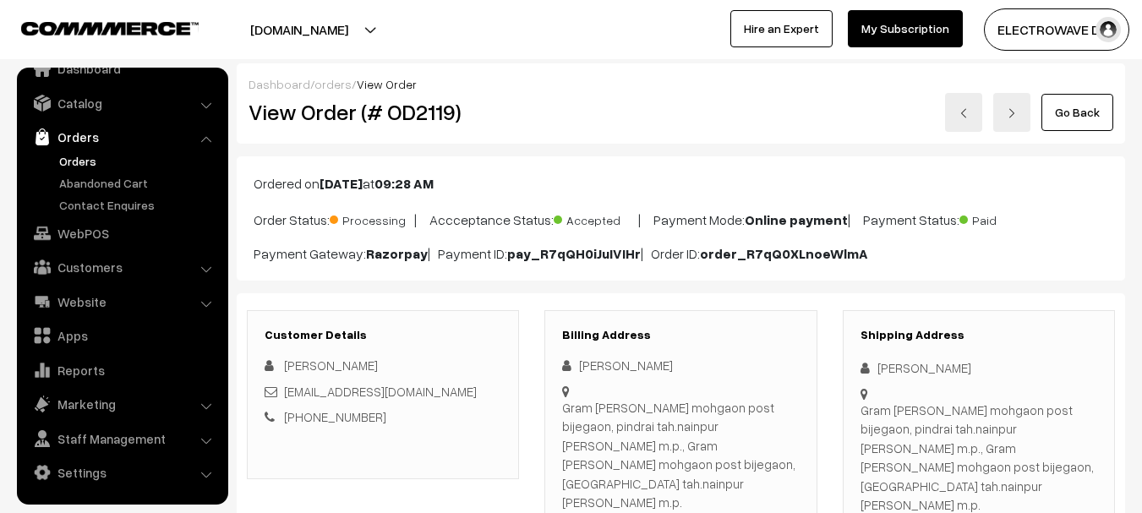
click at [76, 161] on link "Orders" at bounding box center [138, 161] width 167 height 18
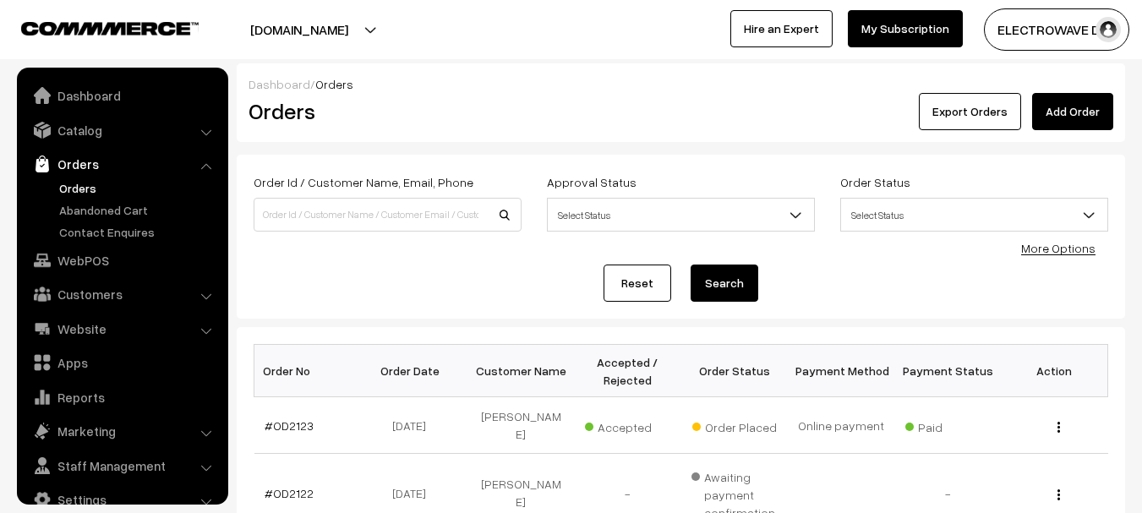
scroll to position [27, 0]
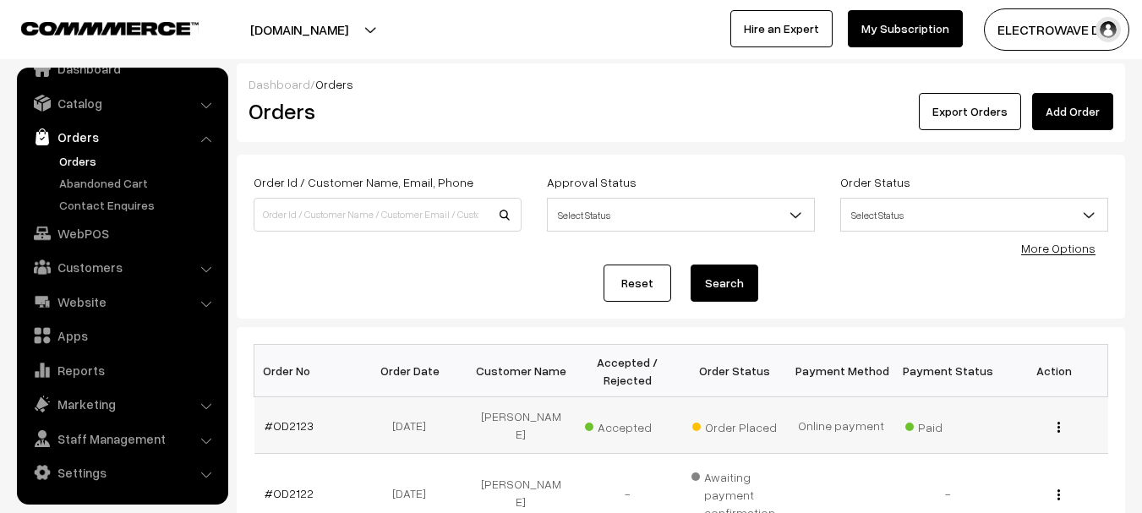
click at [282, 428] on td "#OD2123" at bounding box center [307, 425] width 107 height 57
click at [287, 418] on link "#OD2123" at bounding box center [289, 425] width 49 height 14
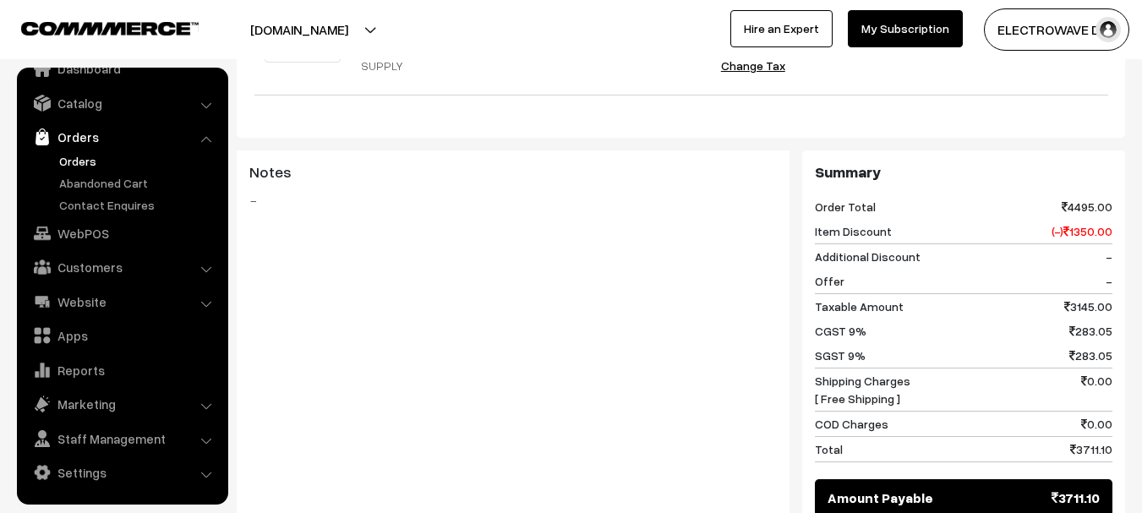
scroll to position [761, 0]
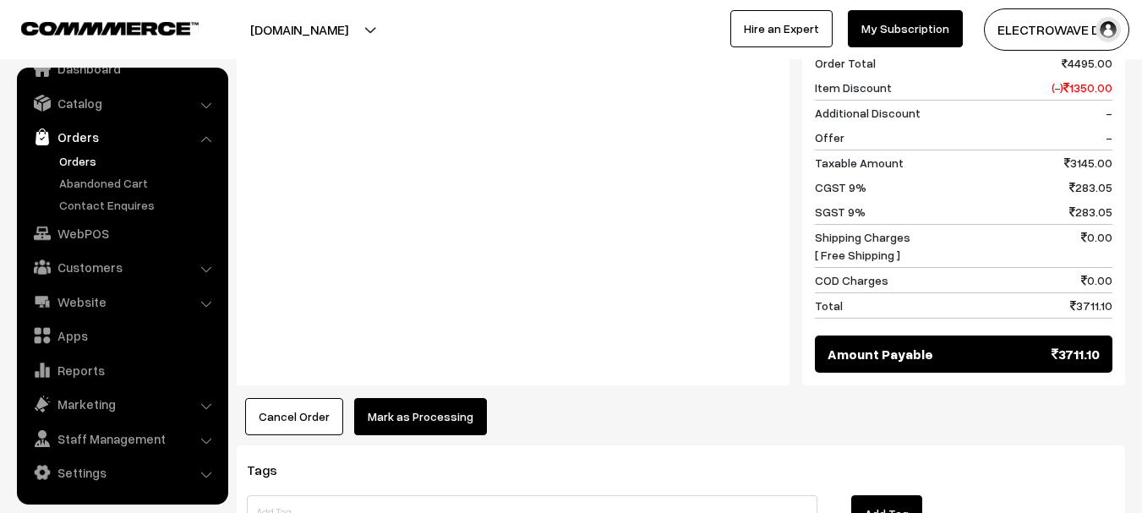
click at [390, 398] on button "Mark as Processing" at bounding box center [420, 416] width 133 height 37
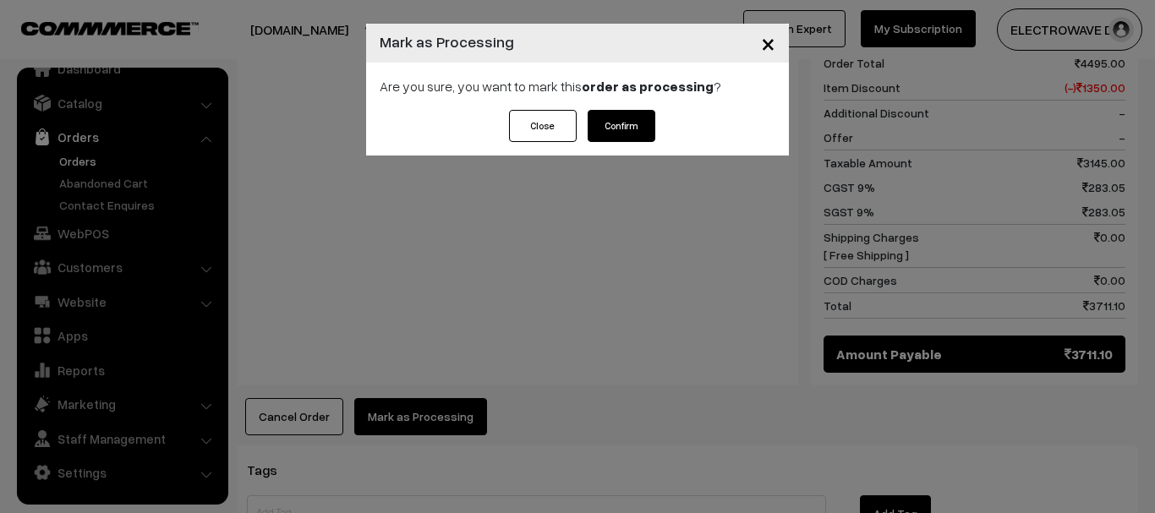
drag, startPoint x: 625, startPoint y: 119, endPoint x: 675, endPoint y: 247, distance: 137.0
click at [674, 246] on div "× Mark as Processing Are you sure, you want to mark this order as processing ? …" at bounding box center [577, 256] width 1155 height 513
click at [538, 134] on button "Close" at bounding box center [543, 126] width 68 height 32
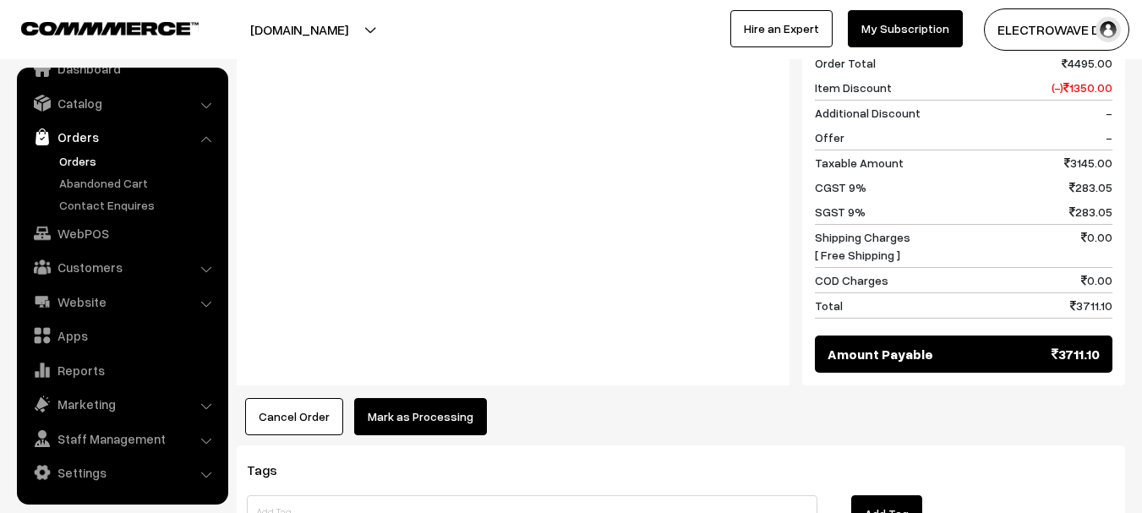
click at [407, 398] on button "Mark as Processing" at bounding box center [420, 416] width 133 height 37
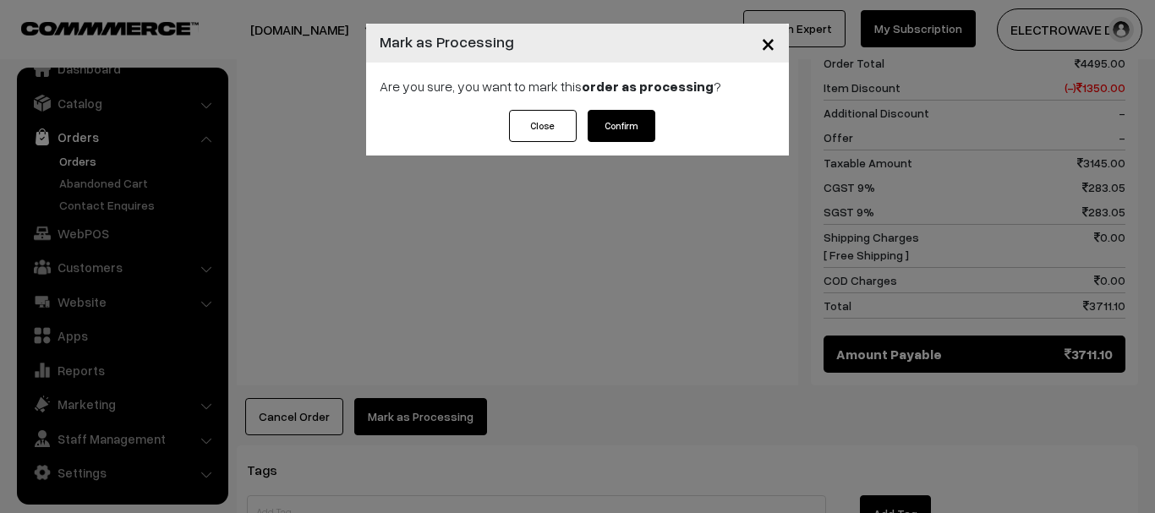
click at [626, 112] on button "Confirm" at bounding box center [622, 126] width 68 height 32
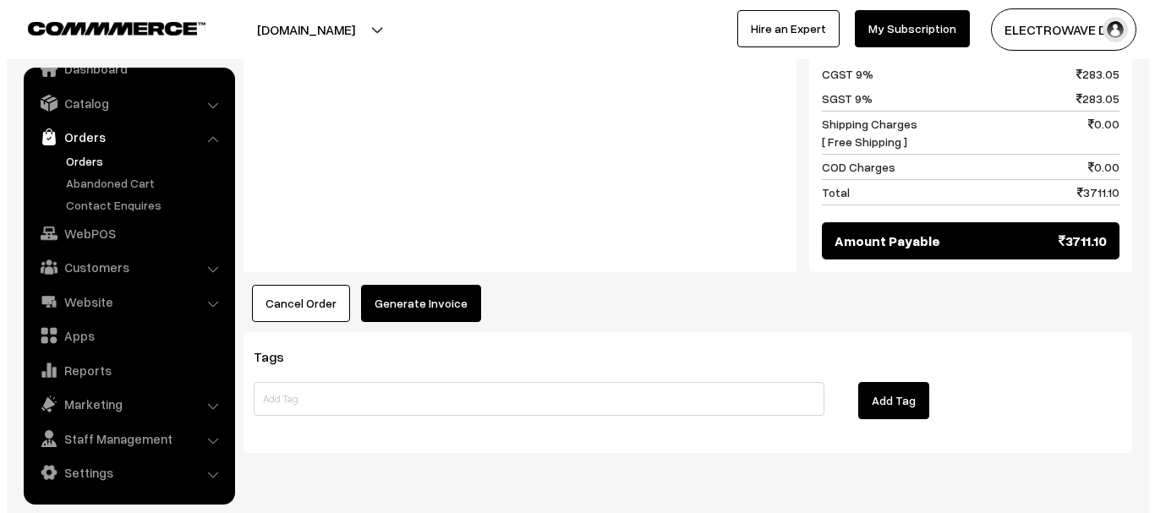
scroll to position [864, 0]
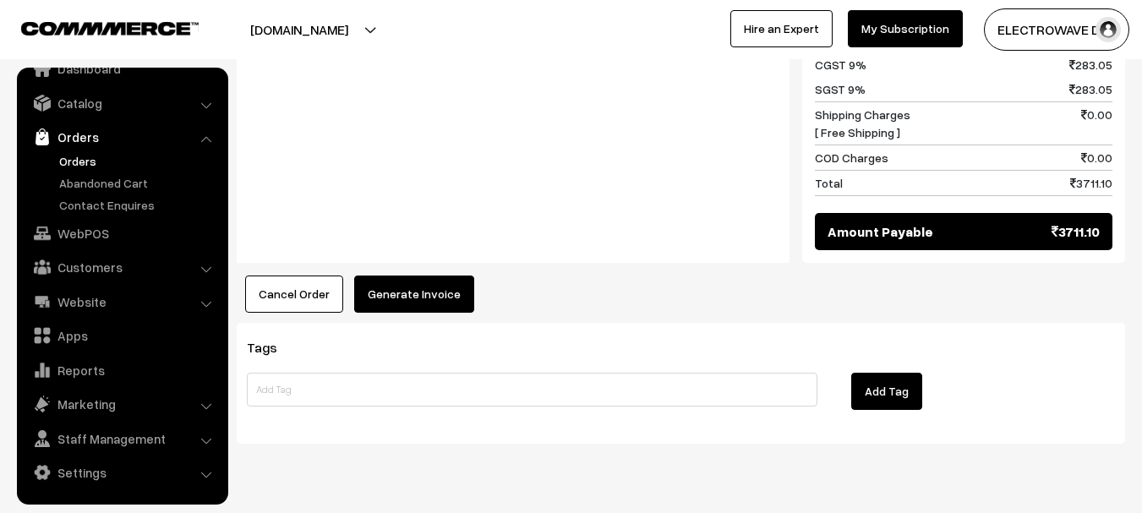
click at [420, 276] on button "Generate Invoice" at bounding box center [414, 294] width 120 height 37
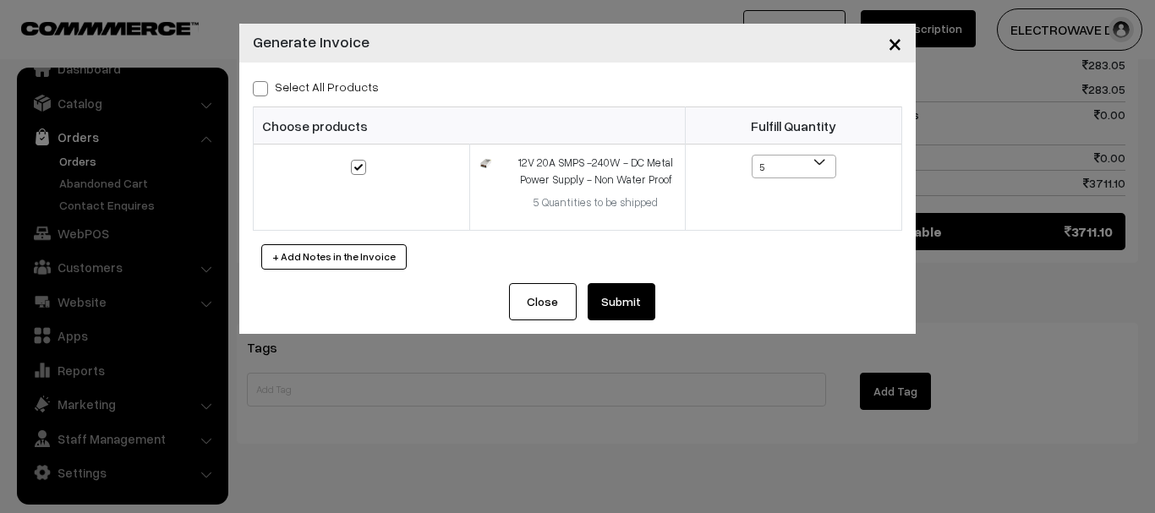
click at [602, 292] on button "Submit" at bounding box center [622, 301] width 68 height 37
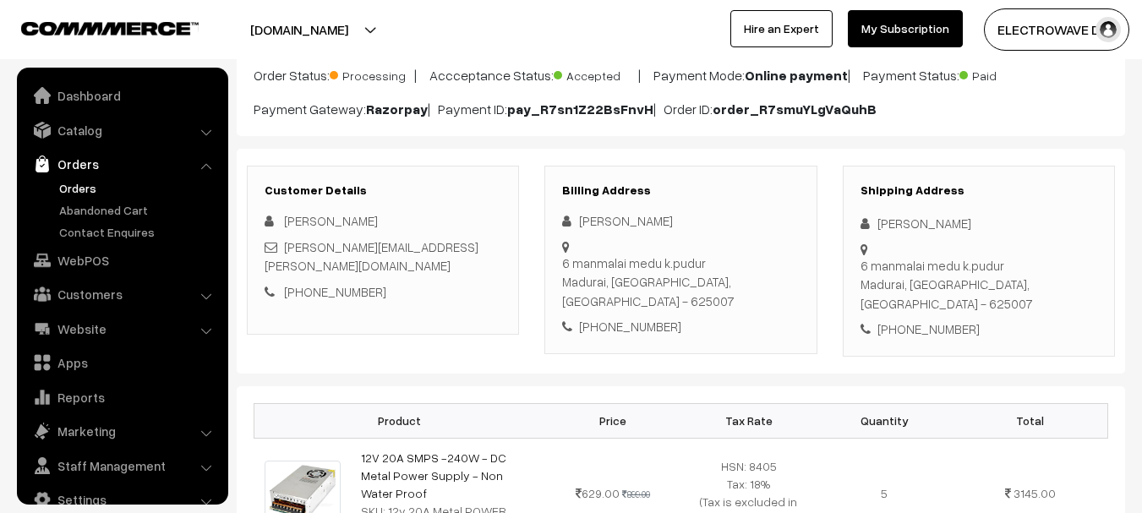
scroll to position [169, 0]
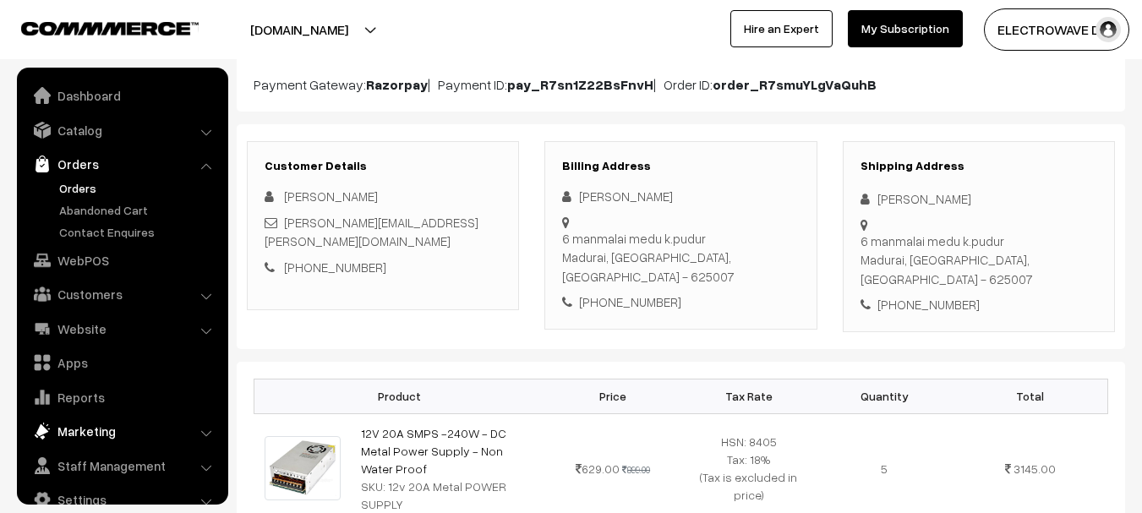
click at [107, 438] on link "Marketing" at bounding box center [121, 431] width 201 height 30
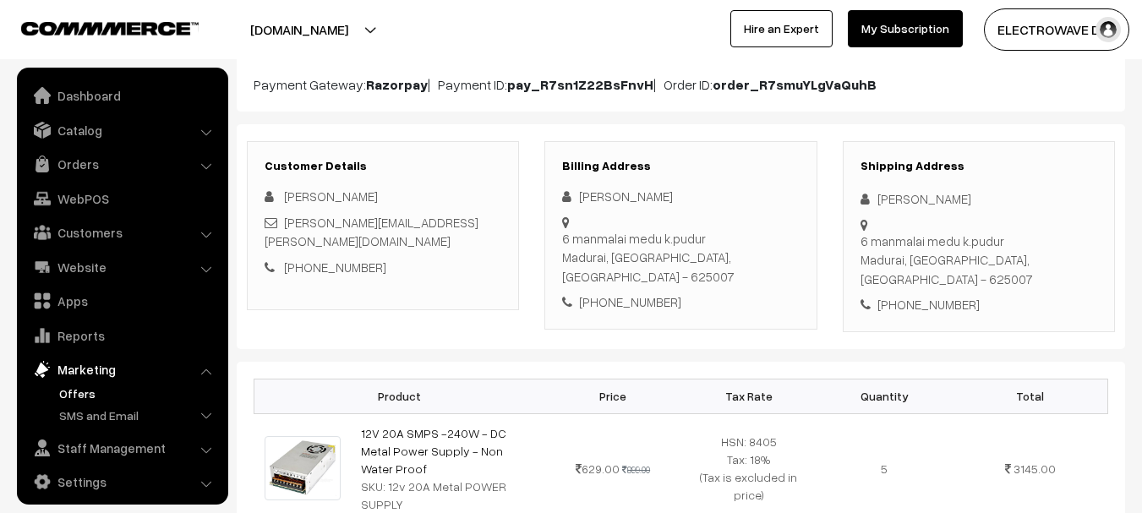
click at [70, 396] on link "Offers" at bounding box center [138, 394] width 167 height 18
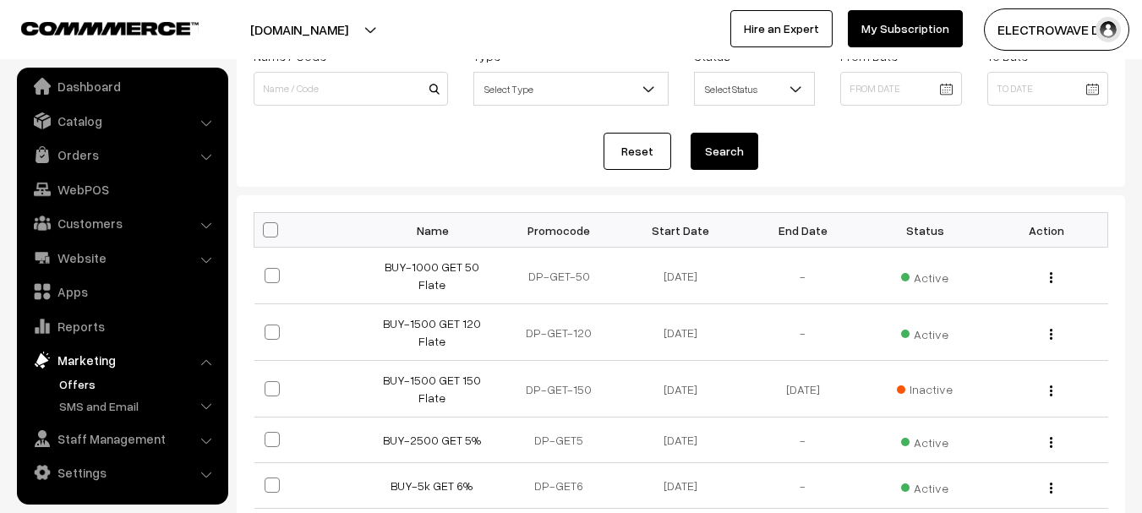
scroll to position [254, 0]
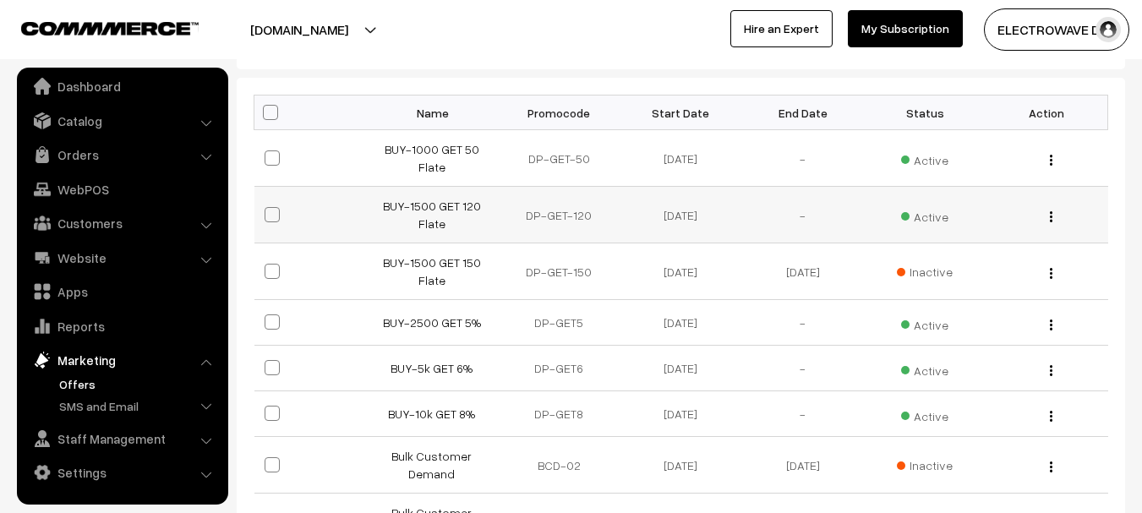
click at [1052, 212] on img "button" at bounding box center [1051, 216] width 3 height 11
click at [272, 211] on span at bounding box center [272, 214] width 15 height 15
click at [267, 210] on input "checkbox" at bounding box center [261, 204] width 11 height 11
checkbox input "true"
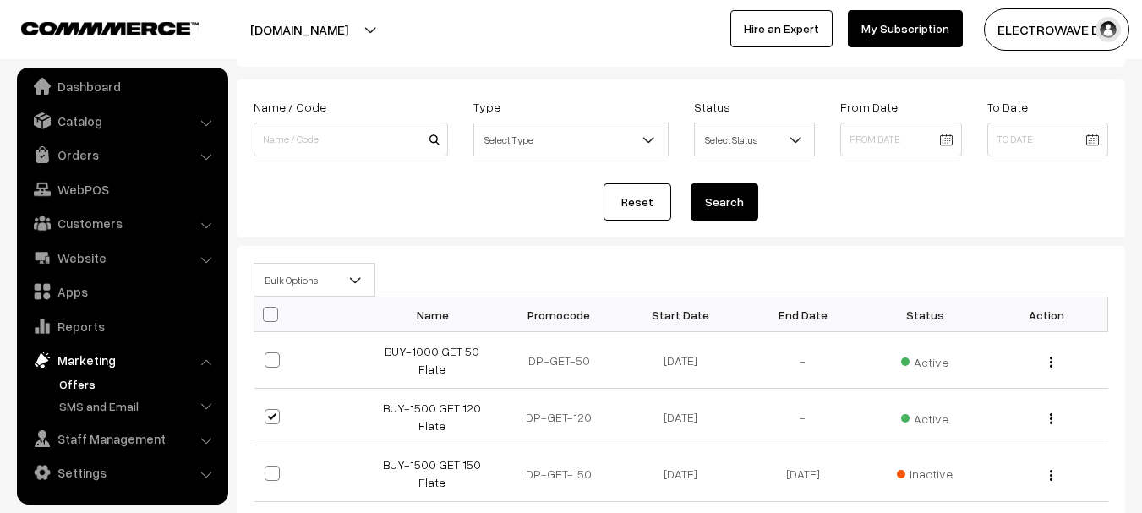
scroll to position [85, 0]
click at [1043, 366] on div "Edit" at bounding box center [1046, 362] width 101 height 18
click at [1052, 364] on button "button" at bounding box center [1051, 363] width 4 height 14
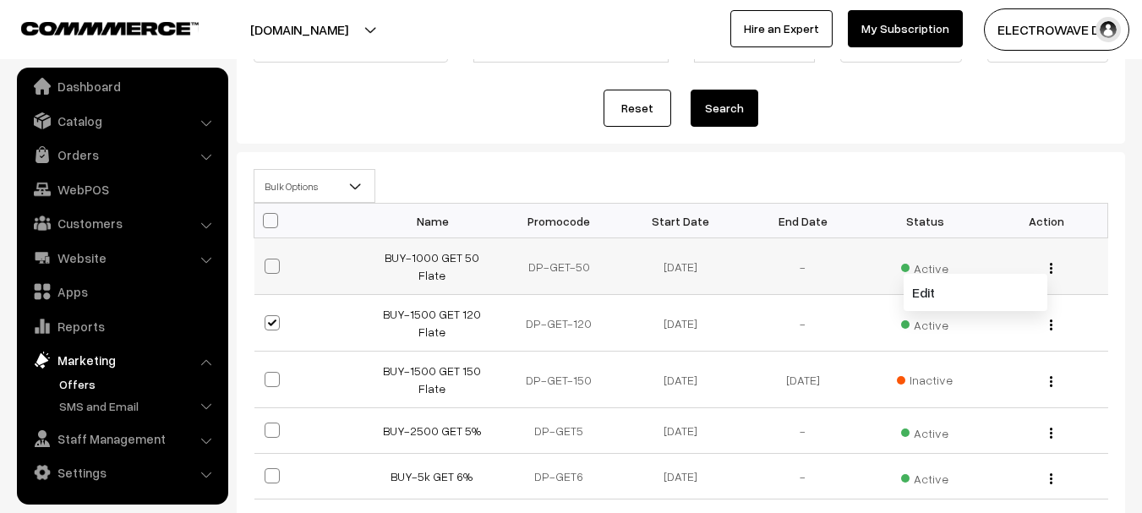
scroll to position [338, 0]
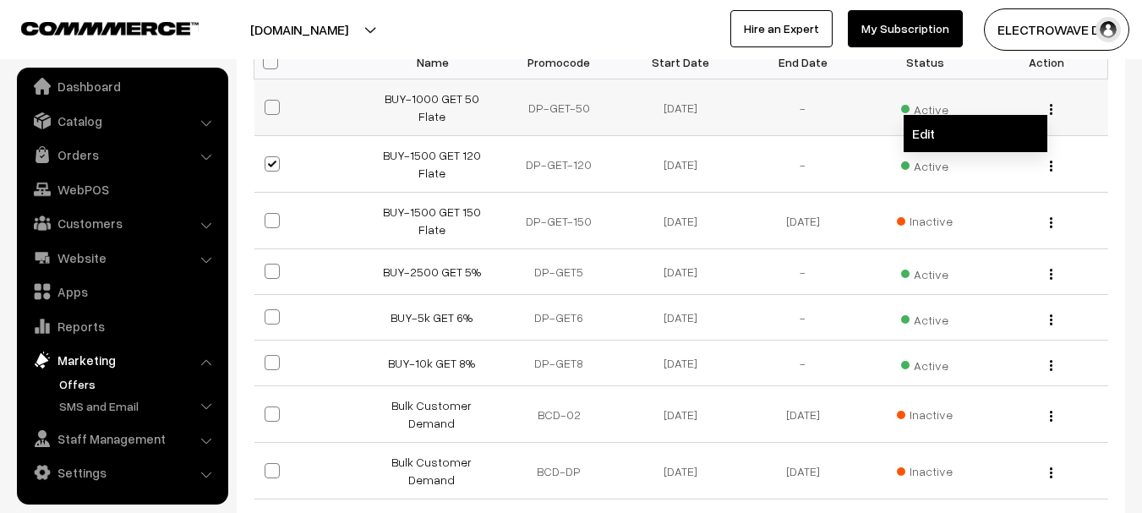
click at [930, 132] on link "Edit" at bounding box center [976, 133] width 144 height 37
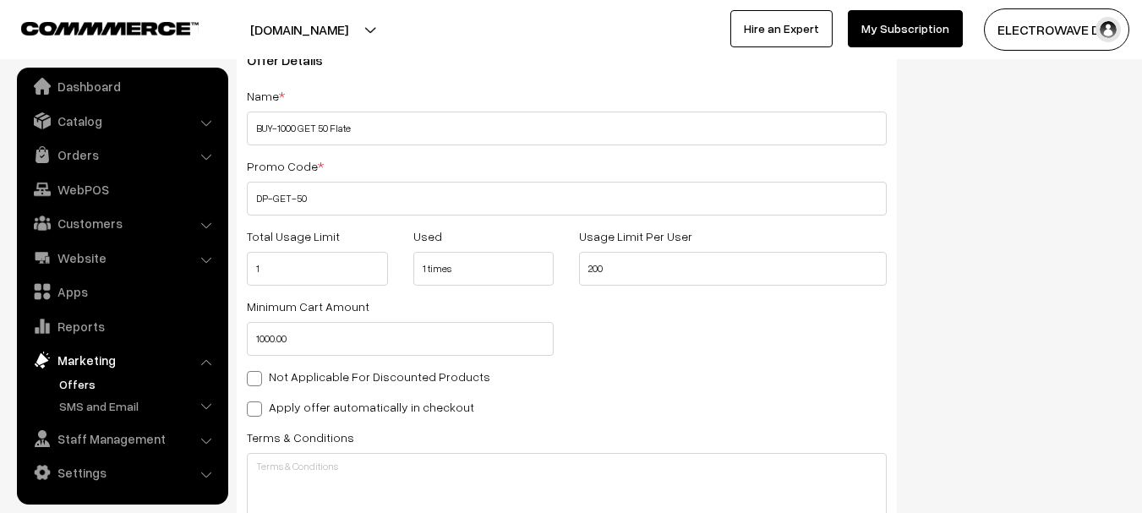
scroll to position [254, 0]
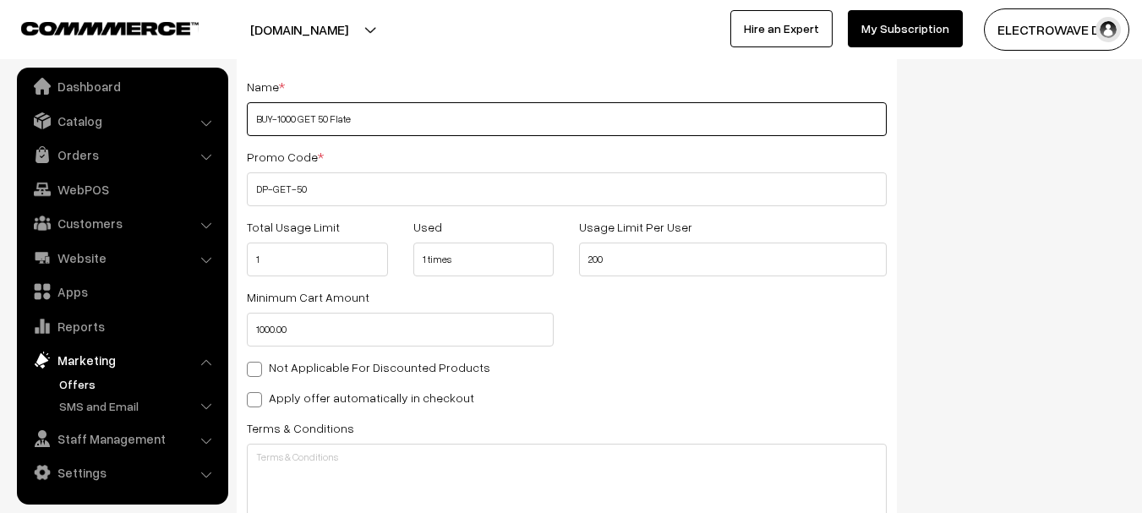
click at [353, 122] on input "BUY-1000 GET 50 Flate" at bounding box center [567, 119] width 640 height 34
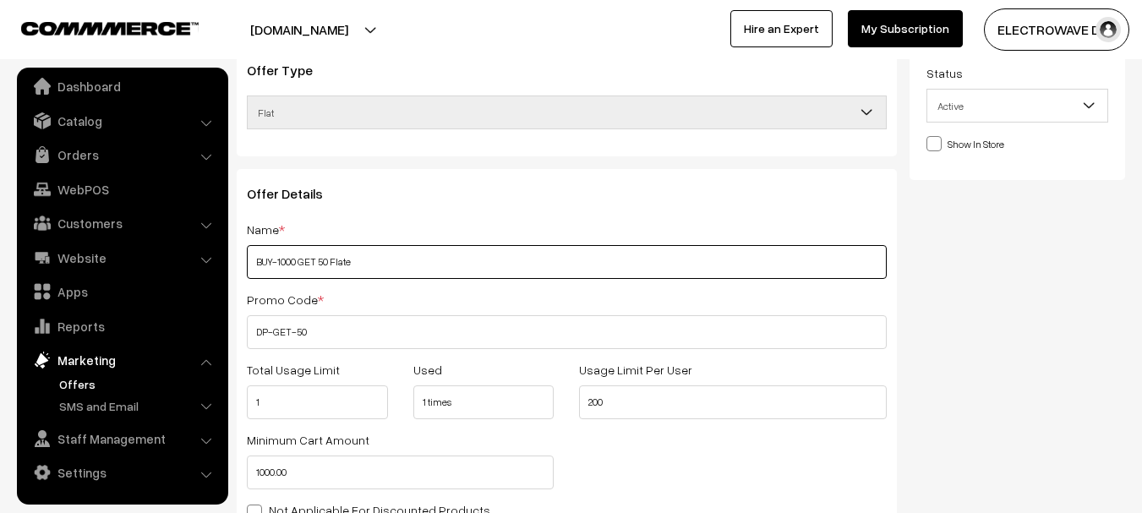
scroll to position [0, 0]
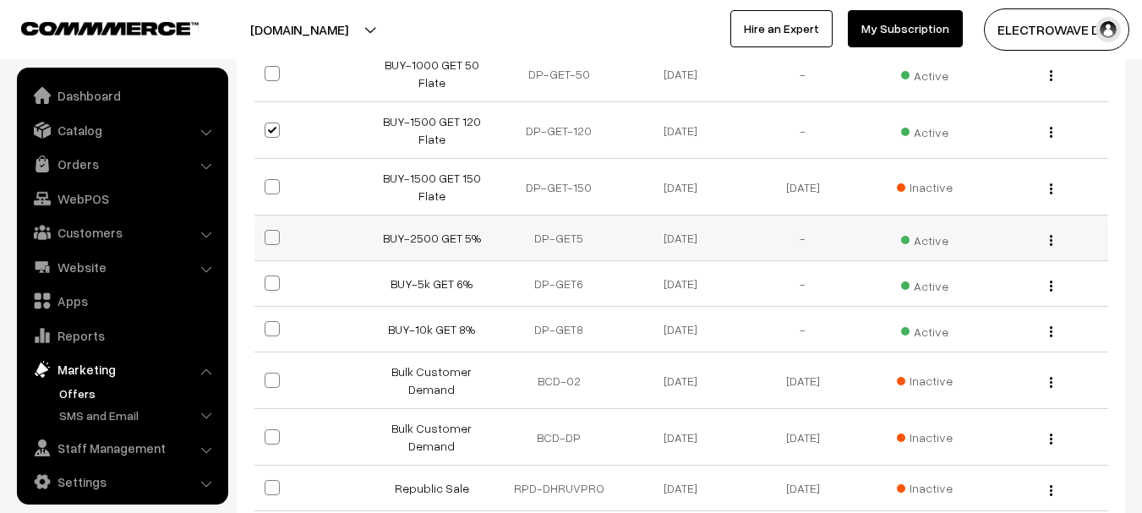
scroll to position [9, 0]
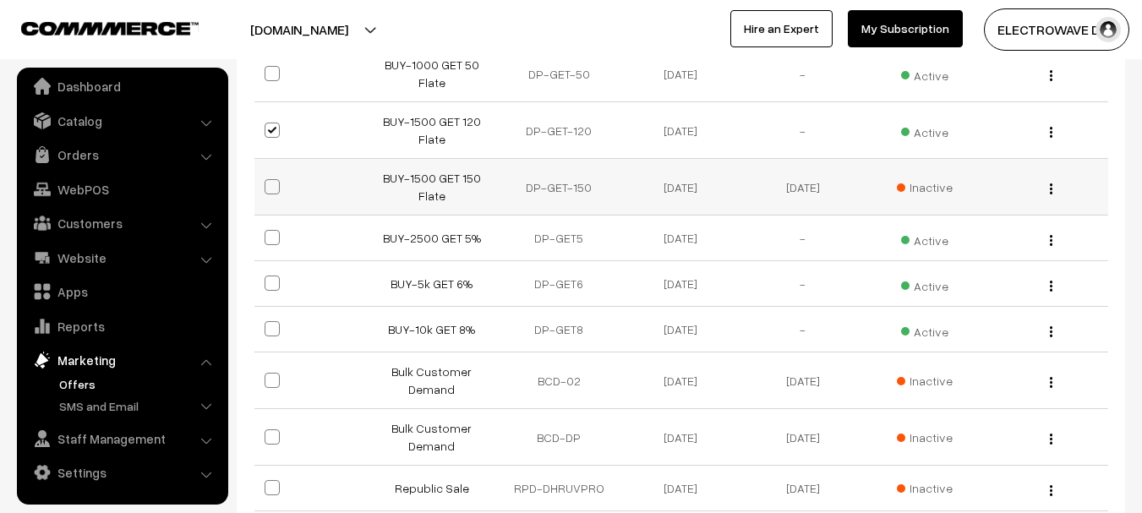
click at [1049, 194] on button "button" at bounding box center [1051, 189] width 4 height 14
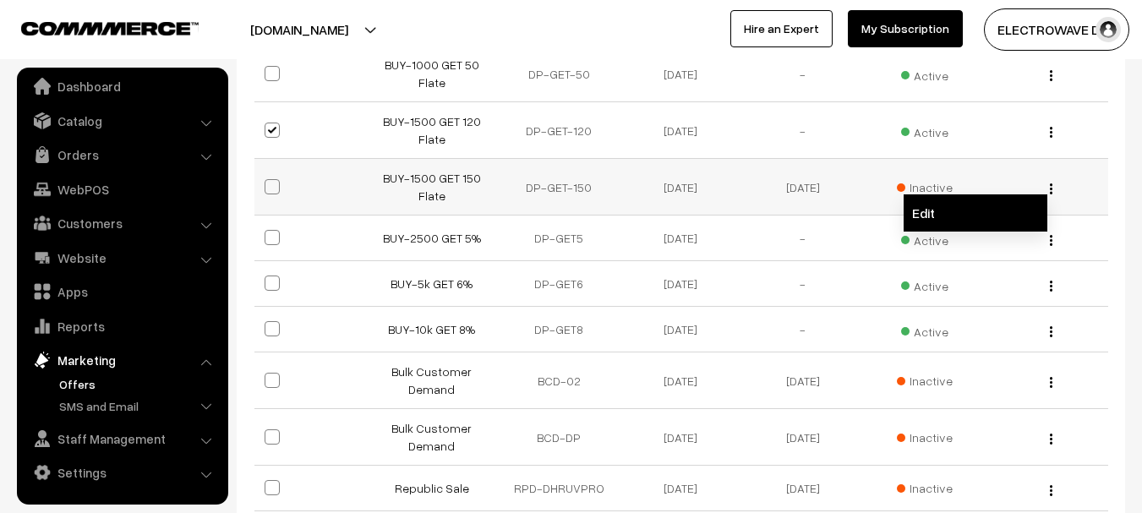
click at [954, 207] on link "Edit" at bounding box center [976, 212] width 144 height 37
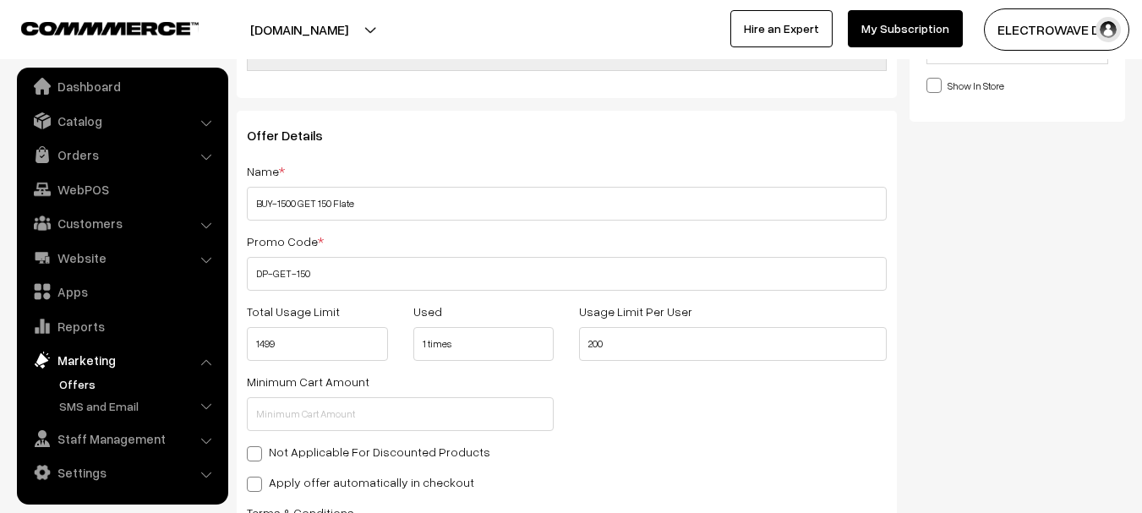
scroll to position [338, 0]
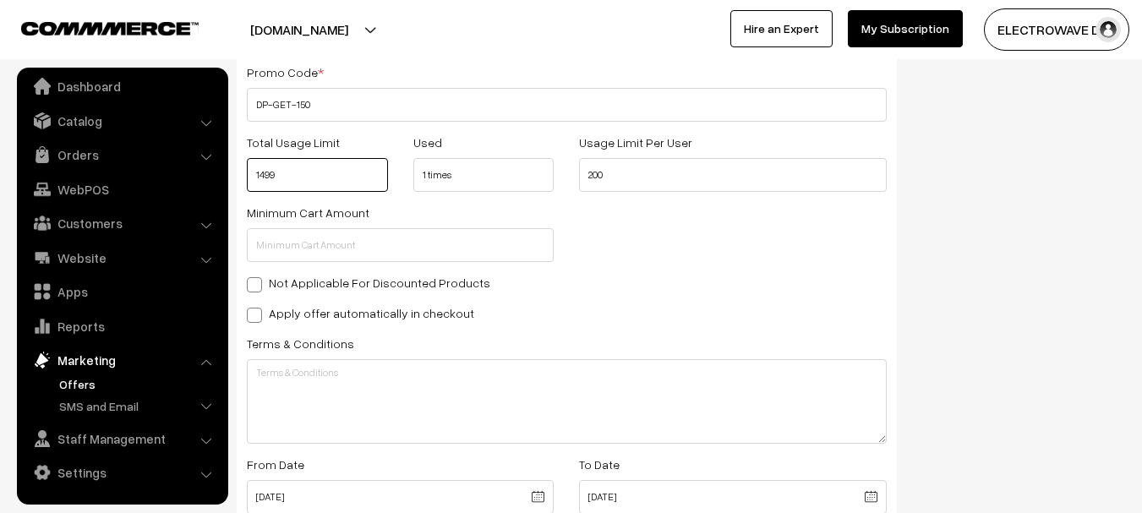
drag, startPoint x: 320, startPoint y: 175, endPoint x: 245, endPoint y: 175, distance: 75.2
click at [245, 175] on div "Total Usage Limit 1499" at bounding box center [317, 162] width 167 height 60
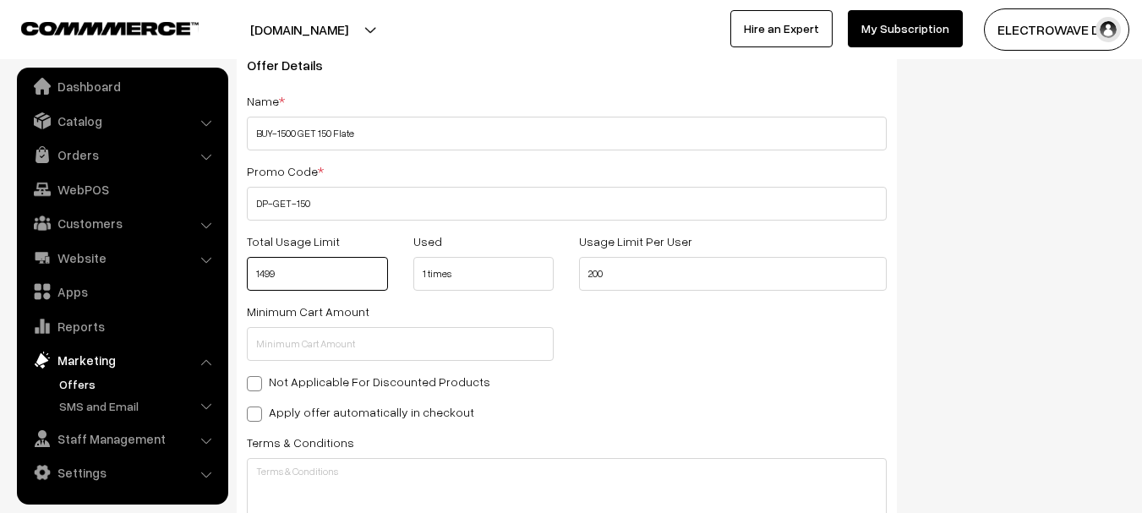
scroll to position [155, 0]
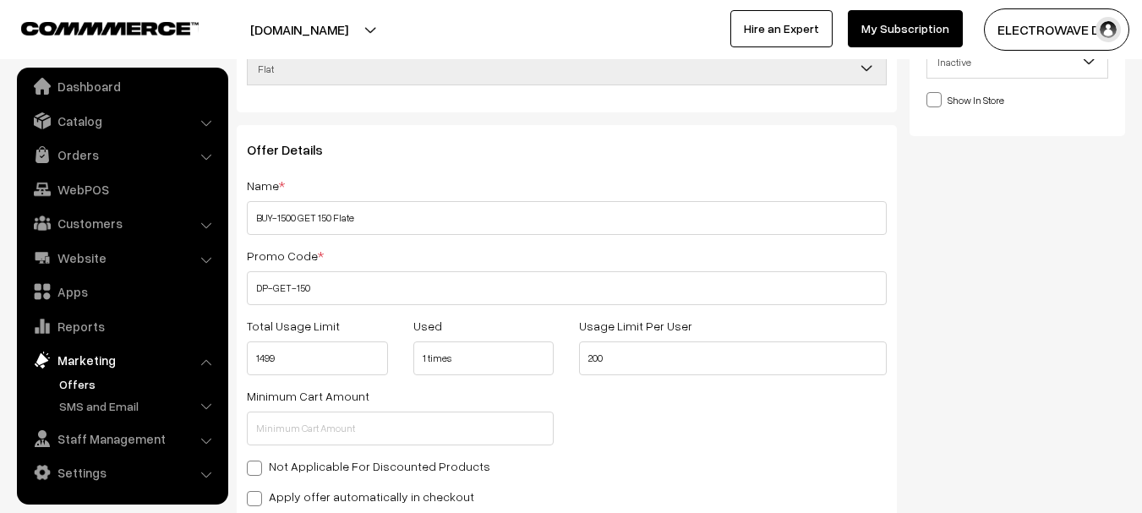
click at [79, 383] on link "Offers" at bounding box center [138, 384] width 167 height 18
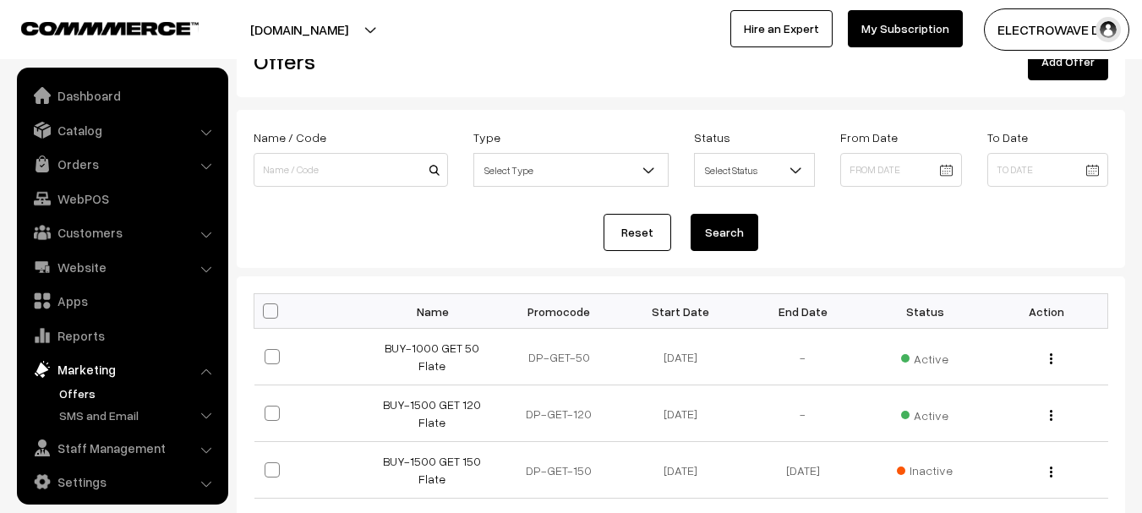
scroll to position [9, 0]
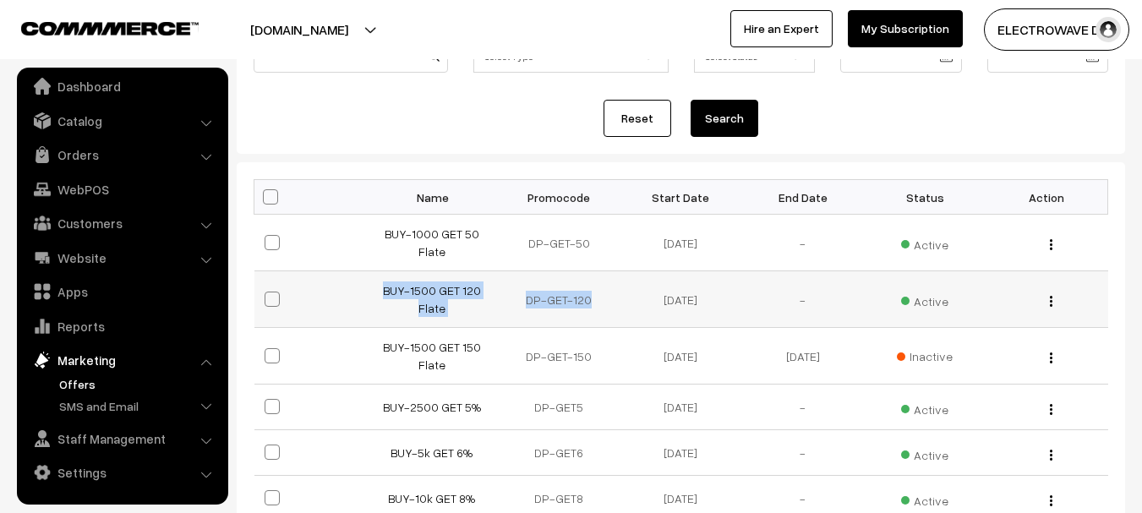
drag, startPoint x: 367, startPoint y: 292, endPoint x: 601, endPoint y: 311, distance: 234.9
click at [601, 311] on tr "BUY-1500 GET 120 Flate DP-GET-120 27-06-2025 - Active Edit" at bounding box center [681, 299] width 854 height 57
copy tr "BUY-1500 GET 120 Flate DP-GET-120"
click at [70, 159] on link "Orders" at bounding box center [121, 154] width 201 height 30
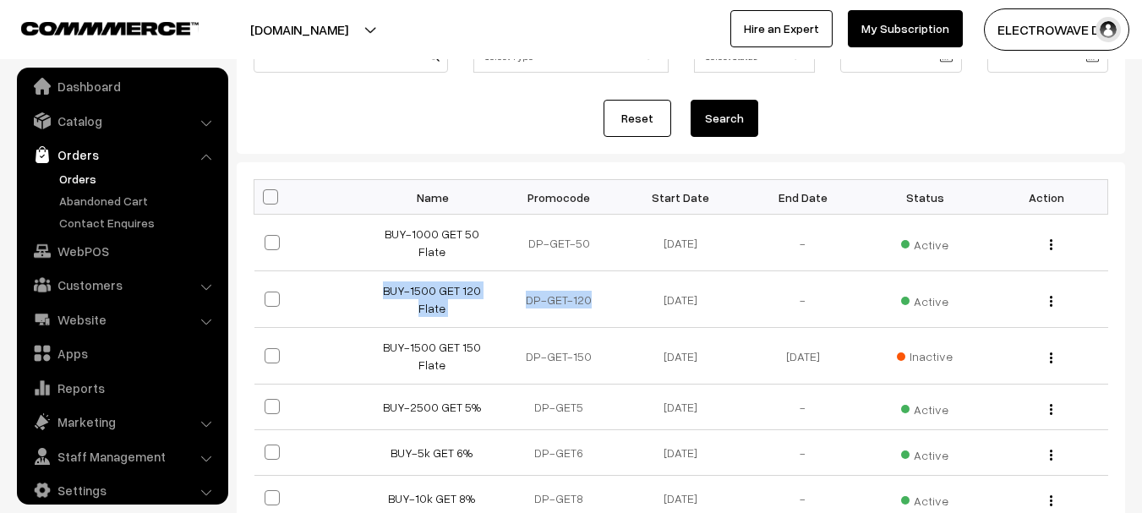
click at [70, 179] on link "Orders" at bounding box center [138, 179] width 167 height 18
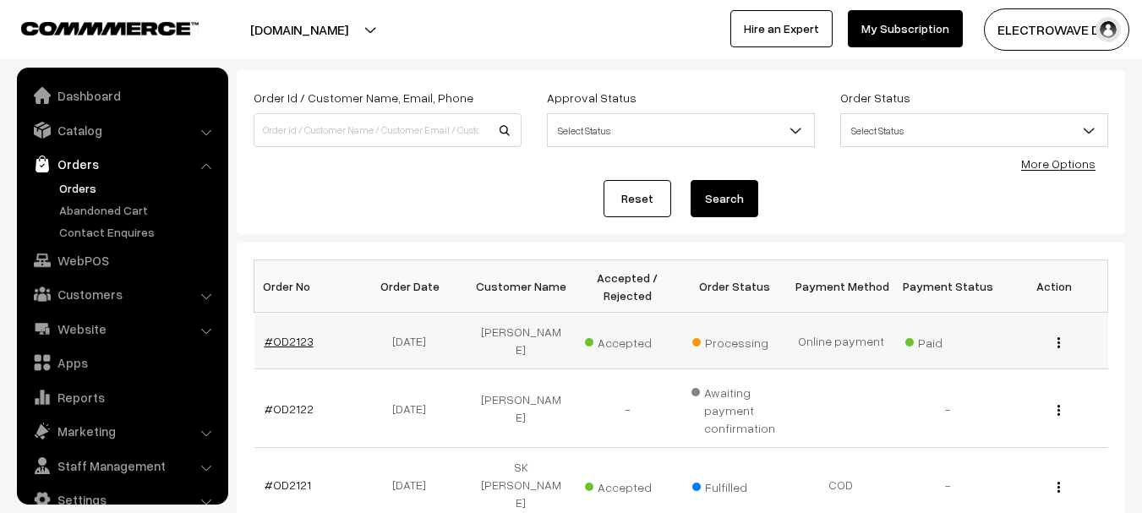
scroll to position [27, 0]
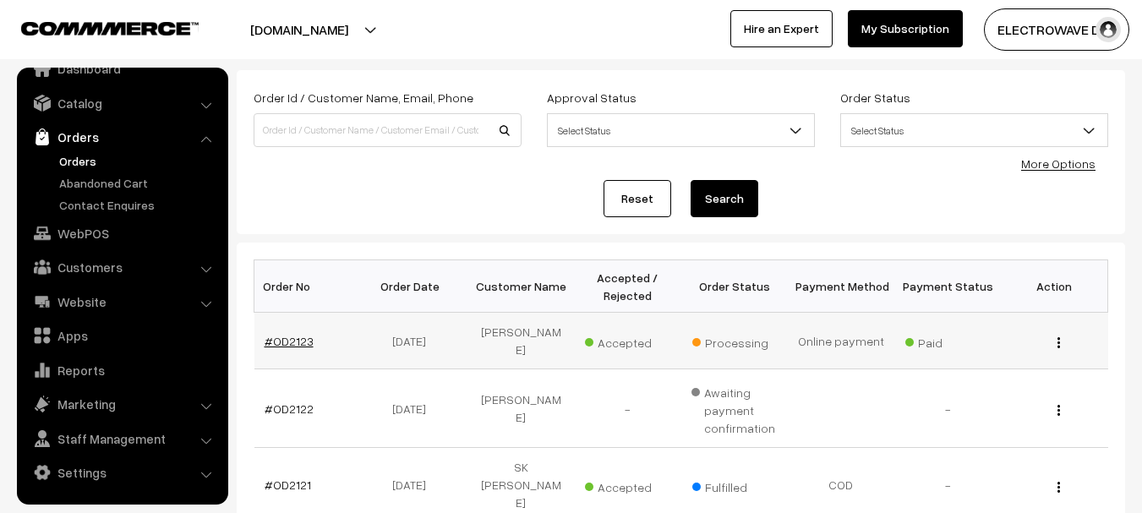
click at [292, 338] on link "#OD2123" at bounding box center [289, 341] width 49 height 14
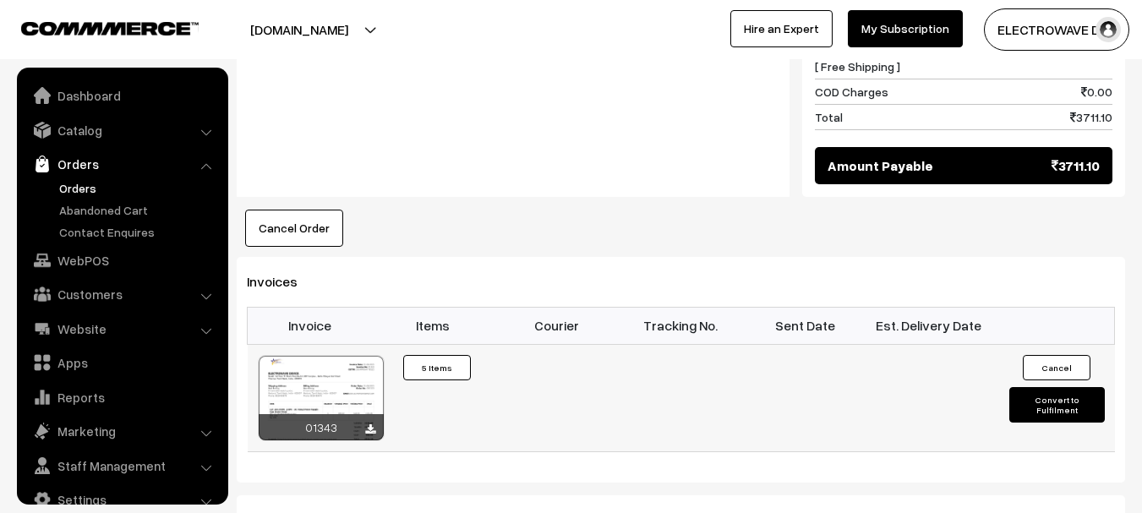
scroll to position [27, 0]
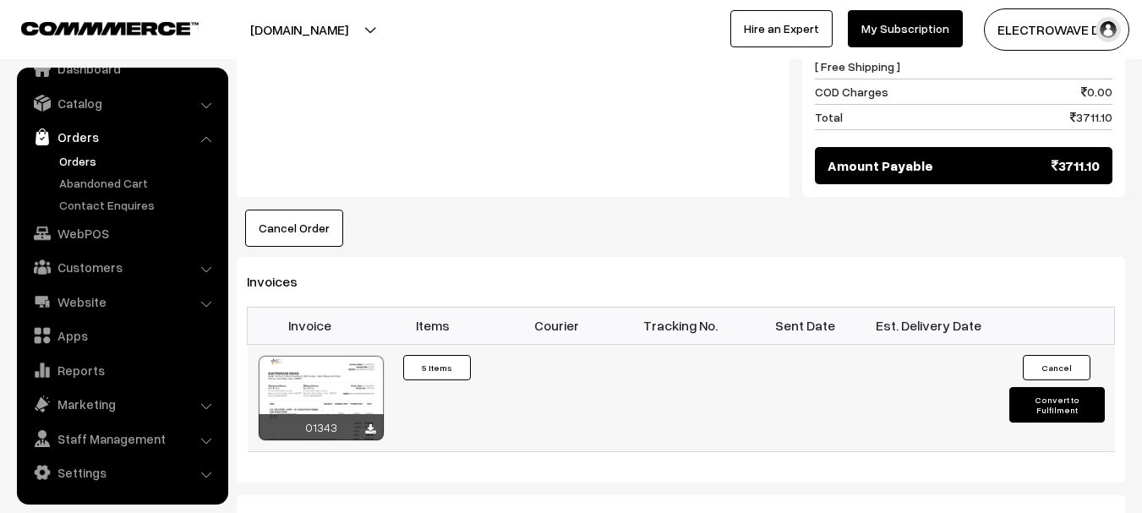
click at [347, 356] on div at bounding box center [321, 398] width 125 height 85
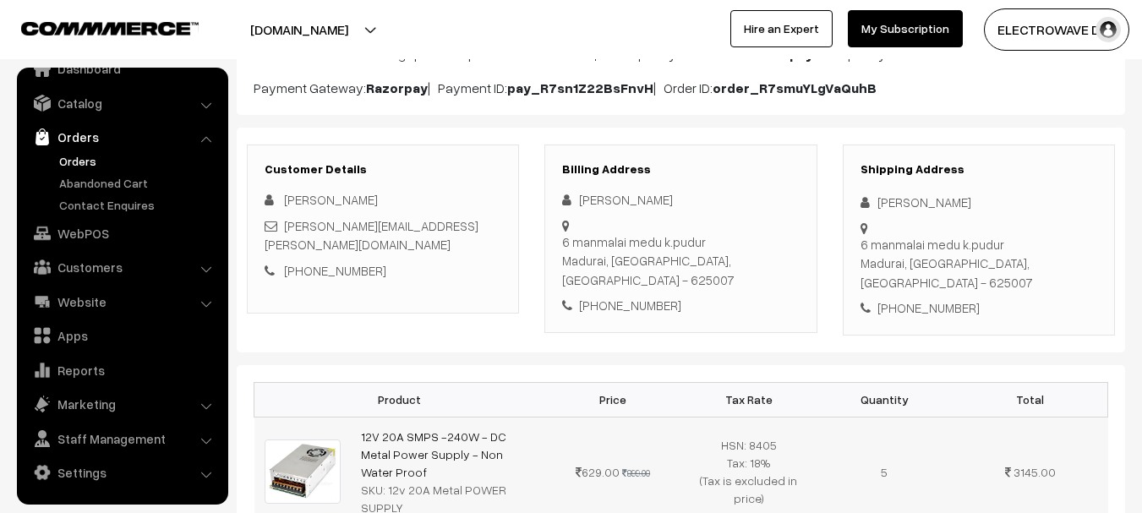
scroll to position [0, 0]
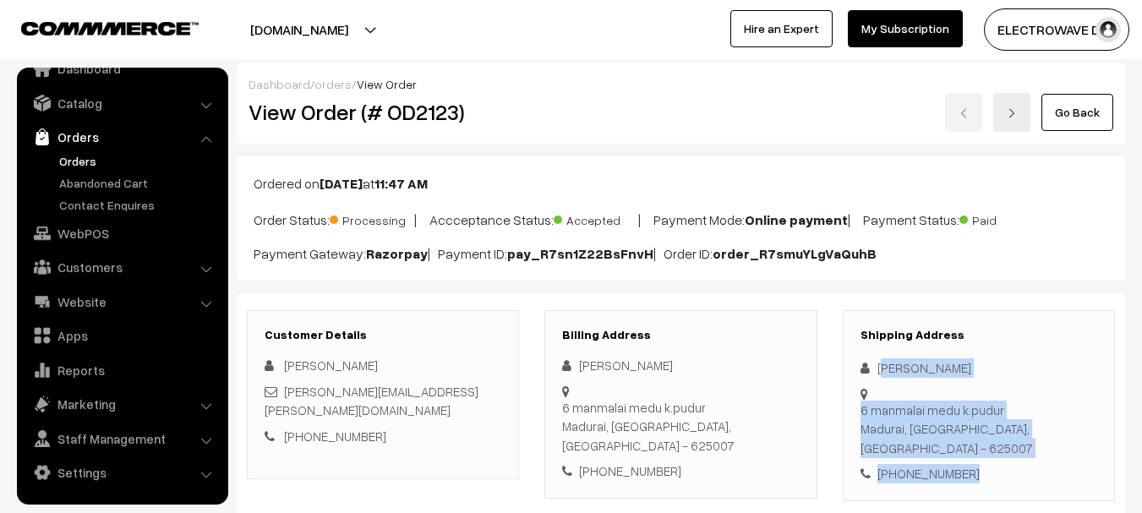
drag, startPoint x: 889, startPoint y: 379, endPoint x: 997, endPoint y: 461, distance: 135.1
click at [997, 461] on div "Shipping Address [PERSON_NAME] 6 manmalai medu k.pudur Madurai, [GEOGRAPHIC_DAT…" at bounding box center [979, 405] width 272 height 191
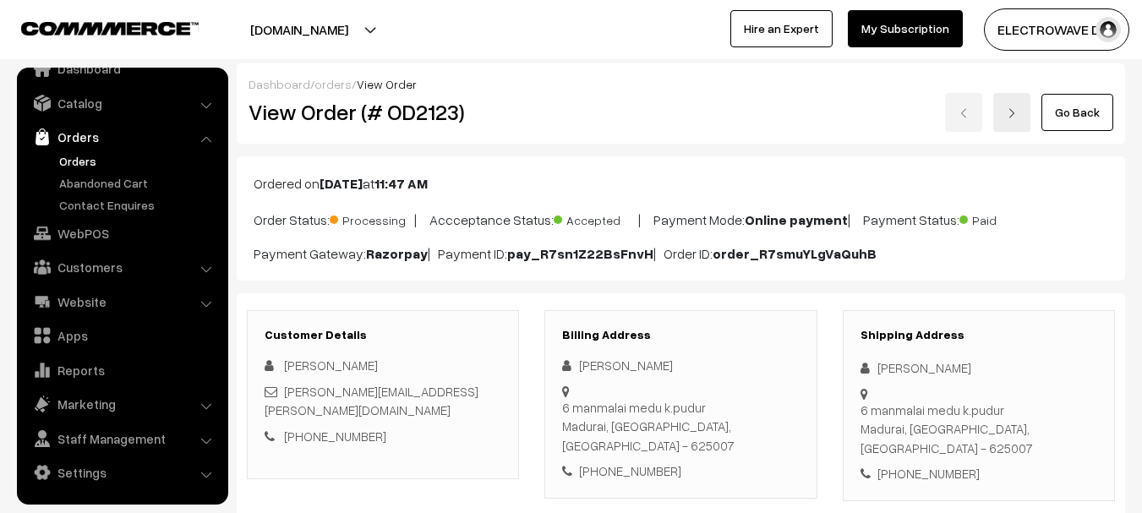
click at [861, 323] on div "Shipping Address [PERSON_NAME] 6 manmalai medu k.pudur Madurai, [GEOGRAPHIC_DAT…" at bounding box center [979, 405] width 272 height 191
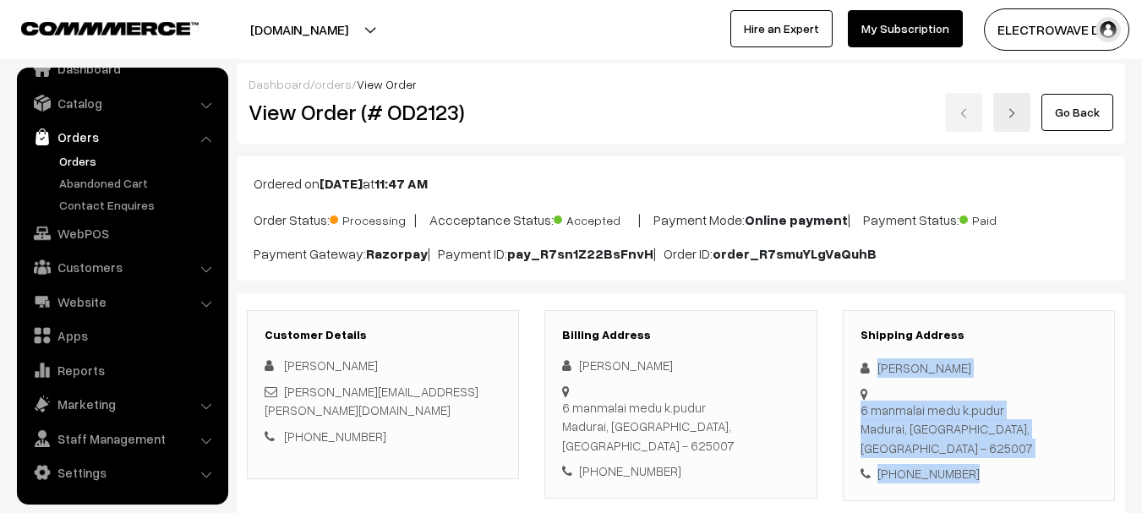
drag, startPoint x: 875, startPoint y: 358, endPoint x: 992, endPoint y: 442, distance: 144.1
click at [992, 442] on div "Shipping Address [PERSON_NAME] 6 manmalai medu k.pudur Madurai, [GEOGRAPHIC_DAT…" at bounding box center [979, 405] width 272 height 191
copy div "[PERSON_NAME] 6 manmalai medu k.[PERSON_NAME], [GEOGRAPHIC_DATA], [GEOGRAPHIC_D…"
click at [83, 154] on link "Orders" at bounding box center [138, 161] width 167 height 18
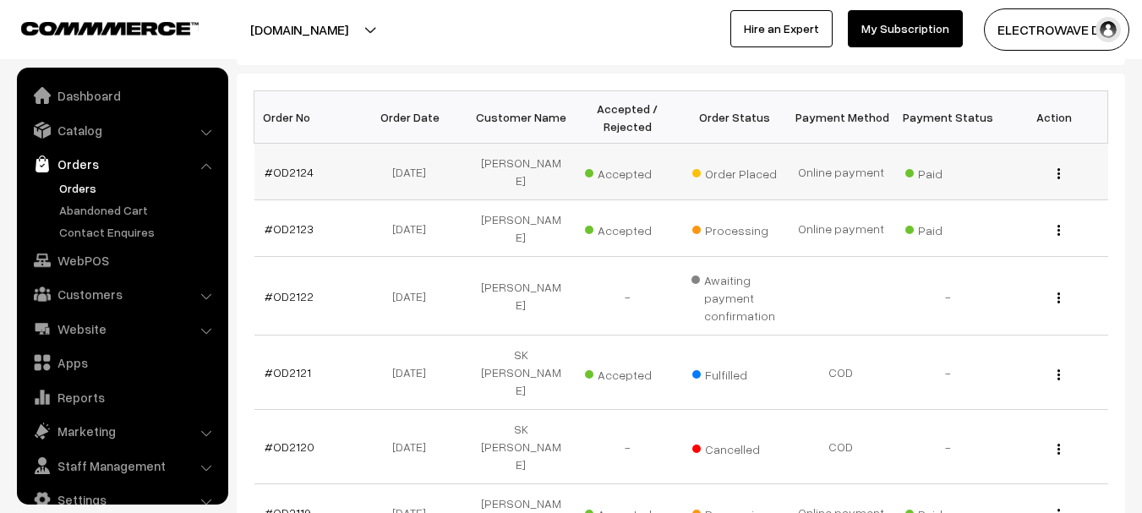
scroll to position [27, 0]
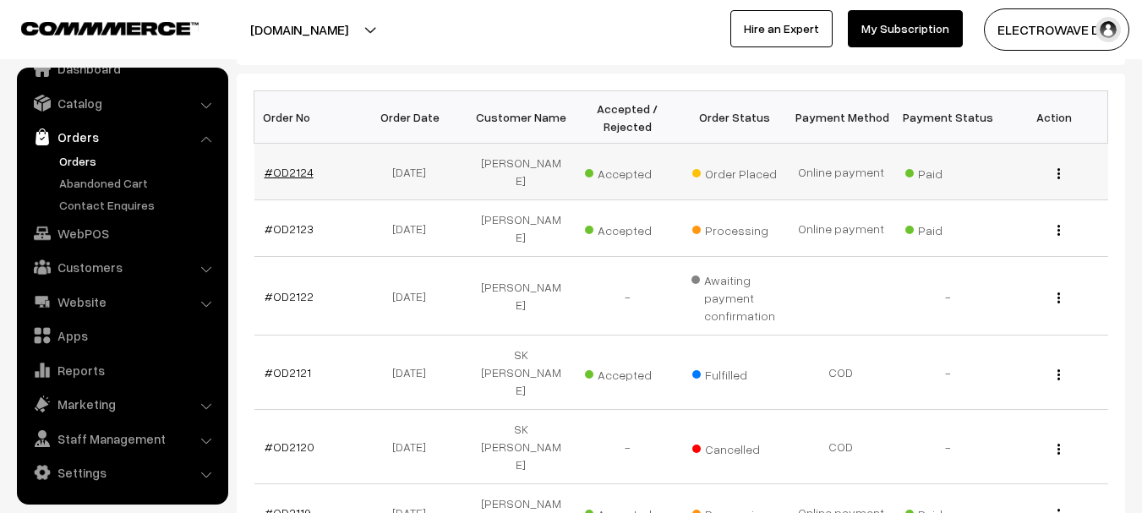
click at [291, 165] on link "#OD2124" at bounding box center [289, 172] width 49 height 14
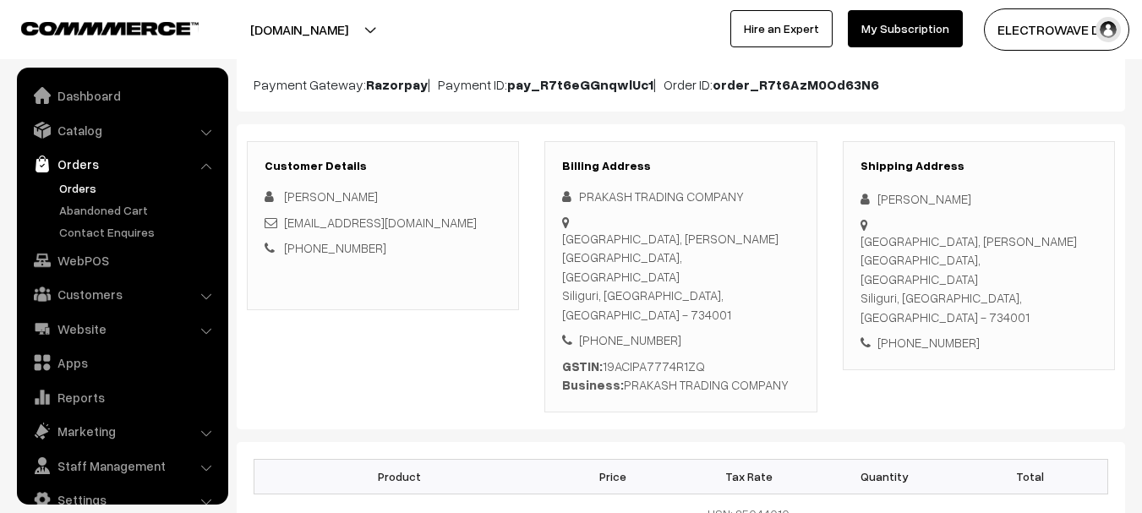
scroll to position [27, 0]
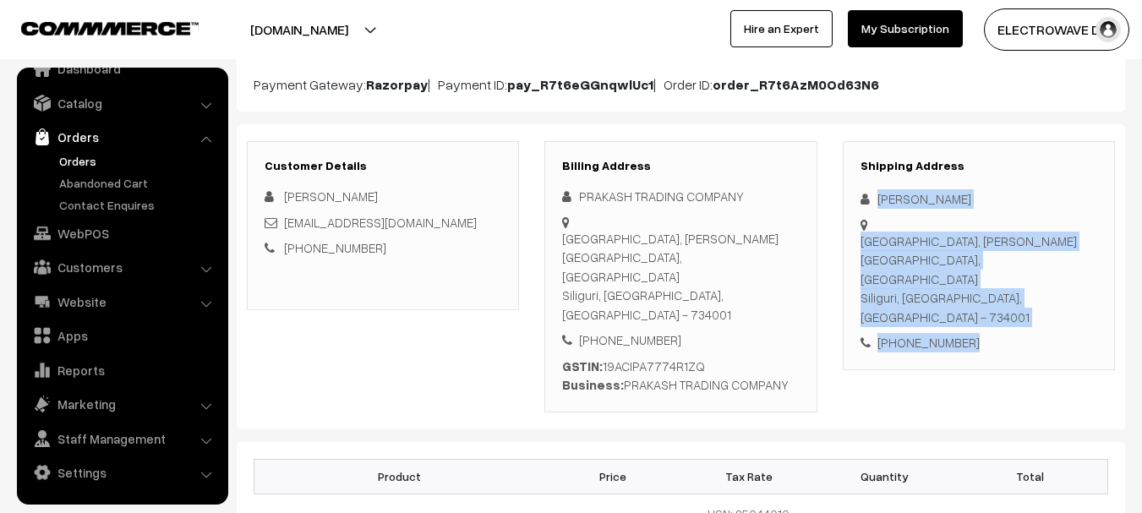
drag, startPoint x: 877, startPoint y: 202, endPoint x: 975, endPoint y: 307, distance: 143.0
click at [981, 313] on div "Shipping Address RABI AGARWAL SEVOKE ROAD, DENA BANK BUILDING, SEVOKE ROAD Sili…" at bounding box center [979, 255] width 272 height 229
copy div "RABI AGARWAL SEVOKE ROAD, DENA BANK BUILDING, SEVOKE ROAD Siliguri, West Bengal…"
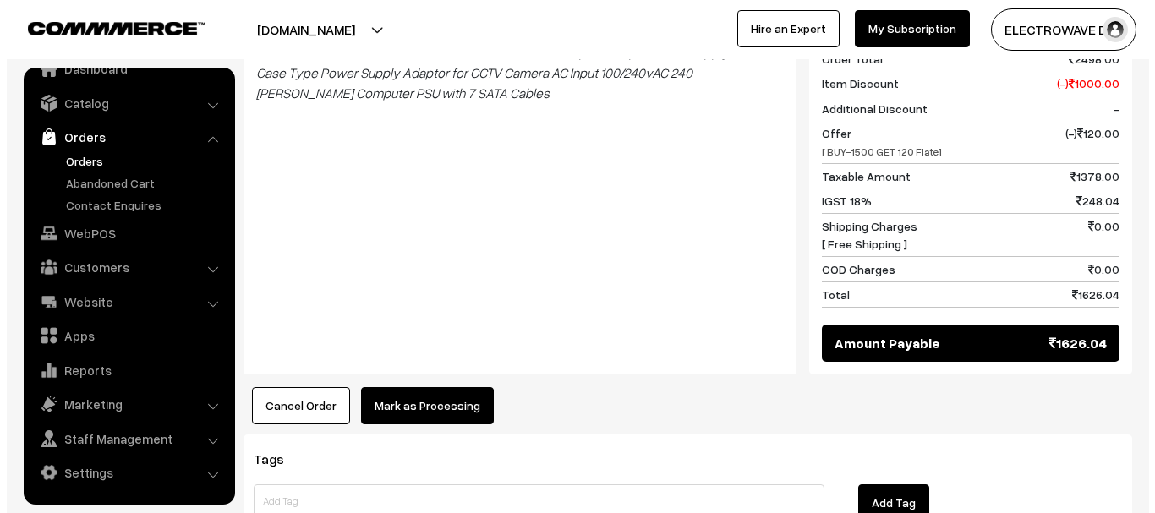
scroll to position [959, 0]
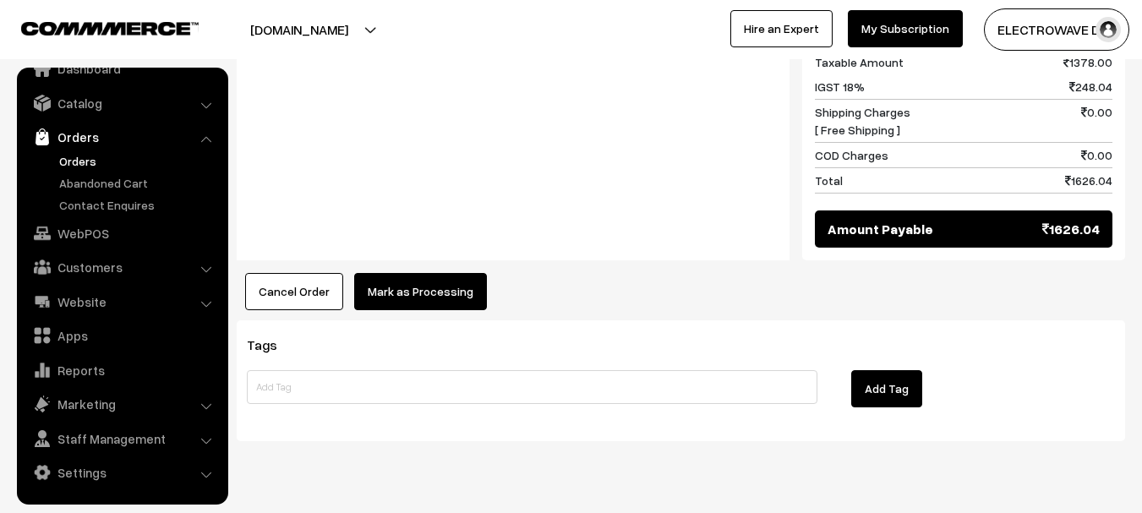
click at [412, 273] on button "Mark as Processing" at bounding box center [420, 291] width 133 height 37
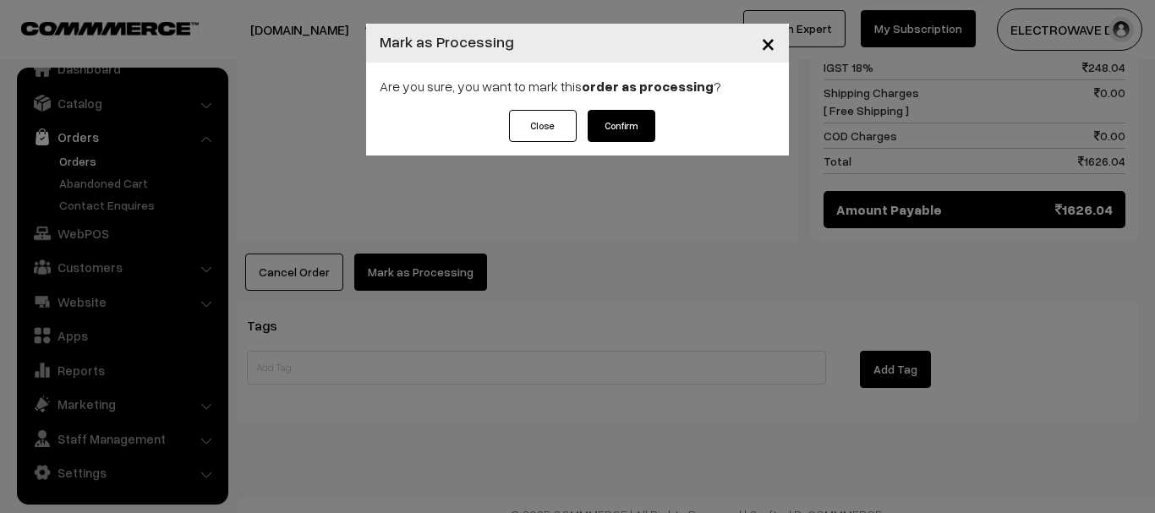
click at [615, 116] on button "Confirm" at bounding box center [622, 126] width 68 height 32
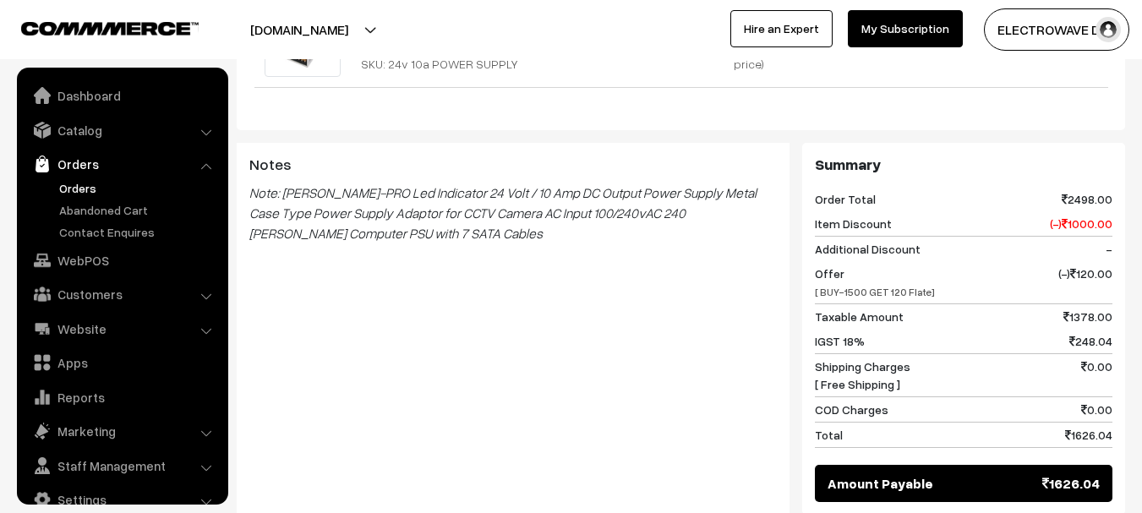
scroll to position [27, 0]
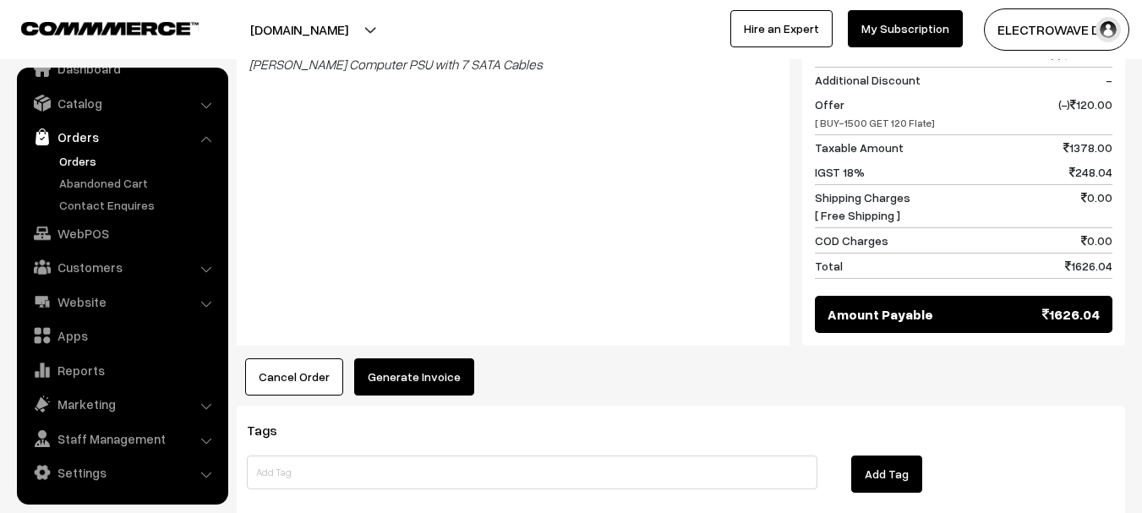
click at [440, 358] on button "Generate Invoice" at bounding box center [414, 376] width 120 height 37
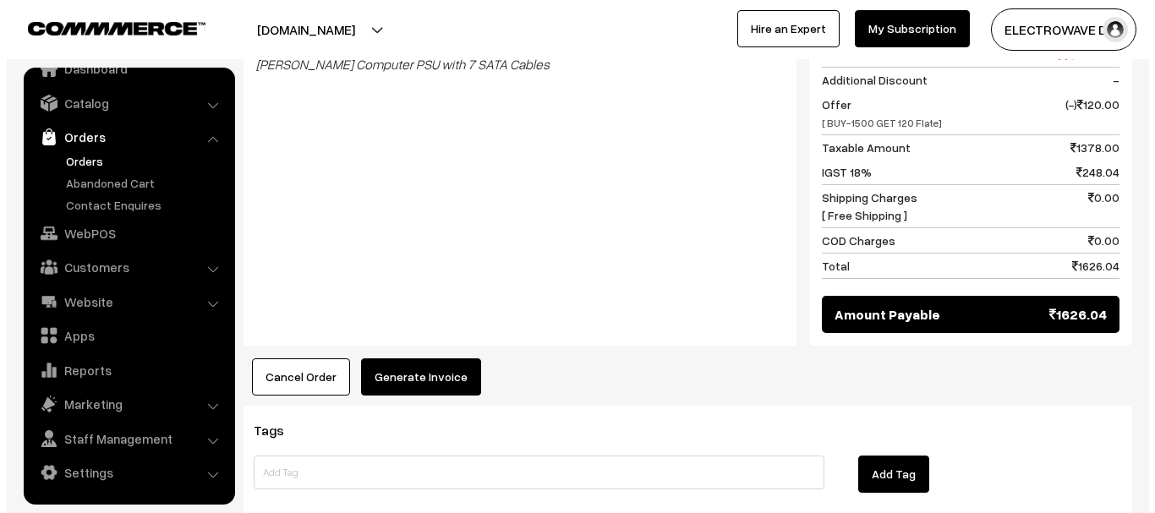
scroll to position [847, 0]
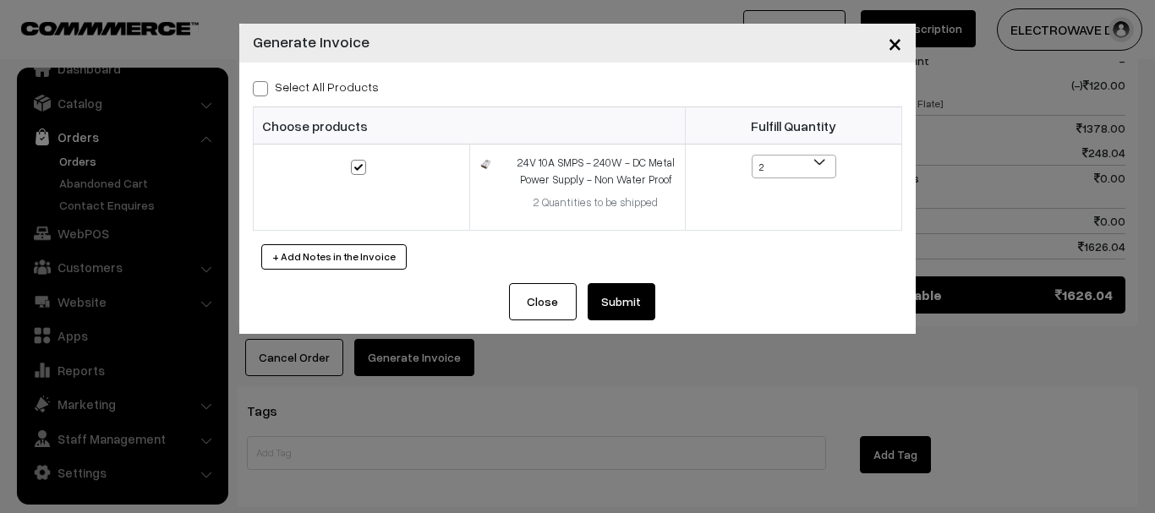
click at [615, 294] on button "Submit" at bounding box center [622, 301] width 68 height 37
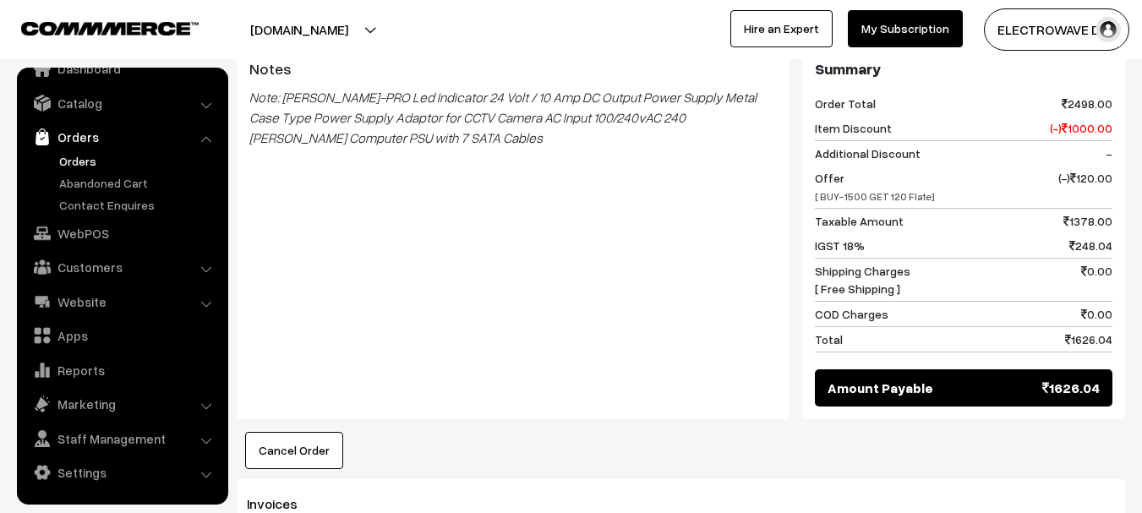
scroll to position [928, 0]
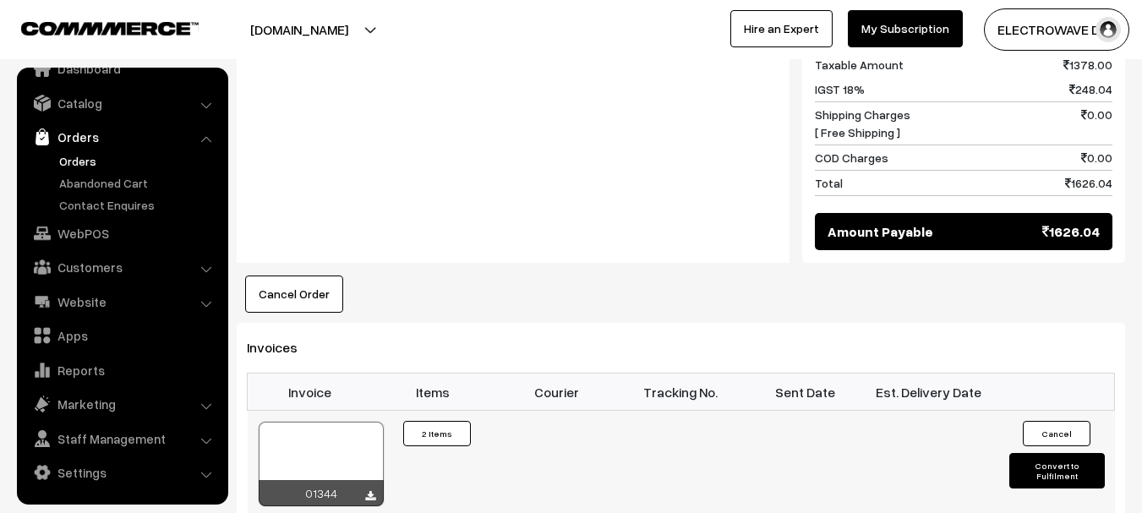
click at [359, 422] on div at bounding box center [321, 464] width 125 height 85
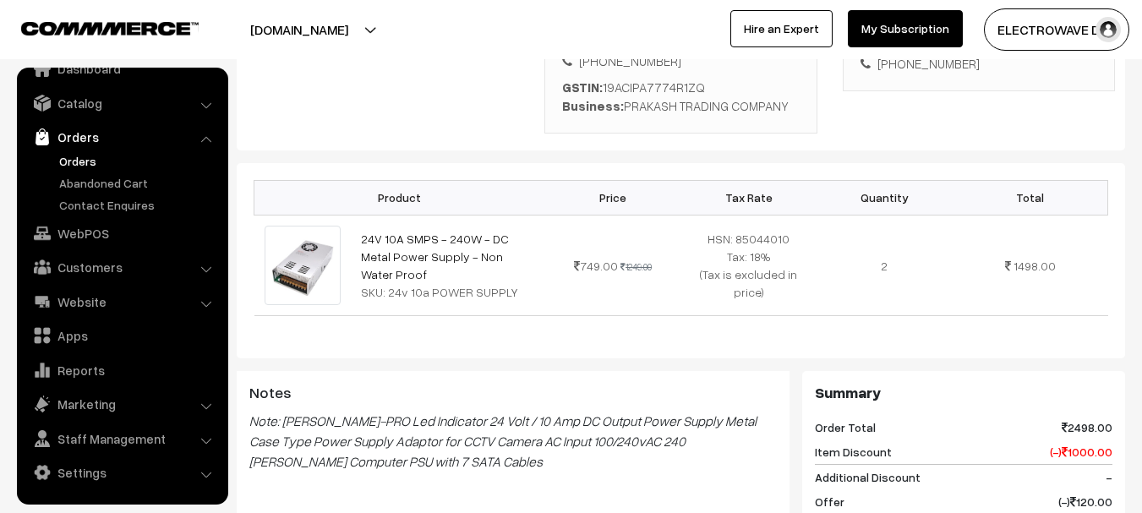
scroll to position [336, 0]
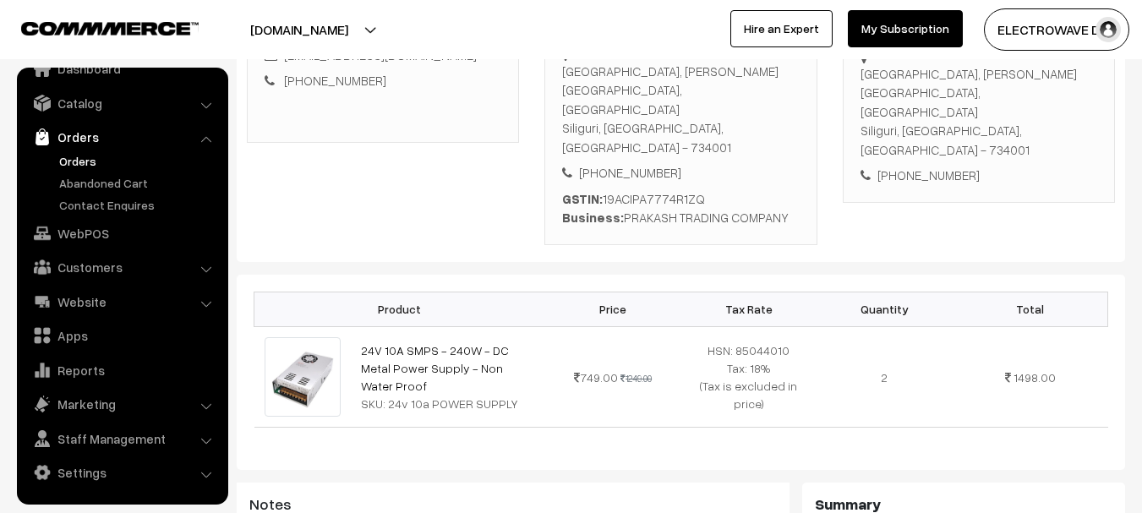
click at [1020, 114] on div "[GEOGRAPHIC_DATA], [PERSON_NAME][GEOGRAPHIC_DATA], [GEOGRAPHIC_DATA], [GEOGRAPH…" at bounding box center [979, 112] width 237 height 96
click at [1020, 114] on div "SEVOKE ROAD, DENA BANK BUILDING, SEVOKE ROAD Siliguri, West Bengal, India - 734…" at bounding box center [979, 112] width 237 height 96
copy div "734001"
click at [80, 164] on link "Orders" at bounding box center [138, 161] width 167 height 18
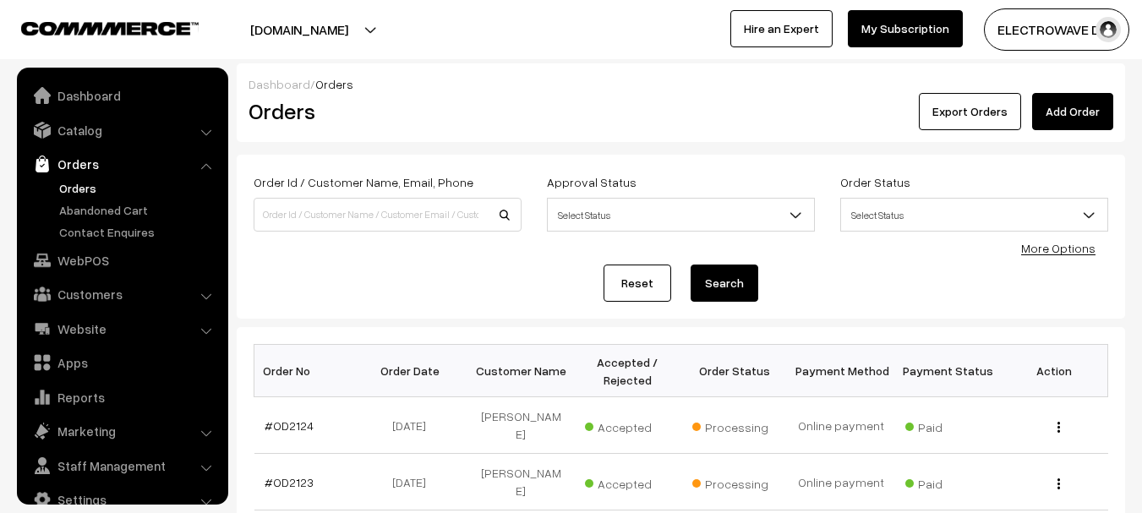
scroll to position [27, 0]
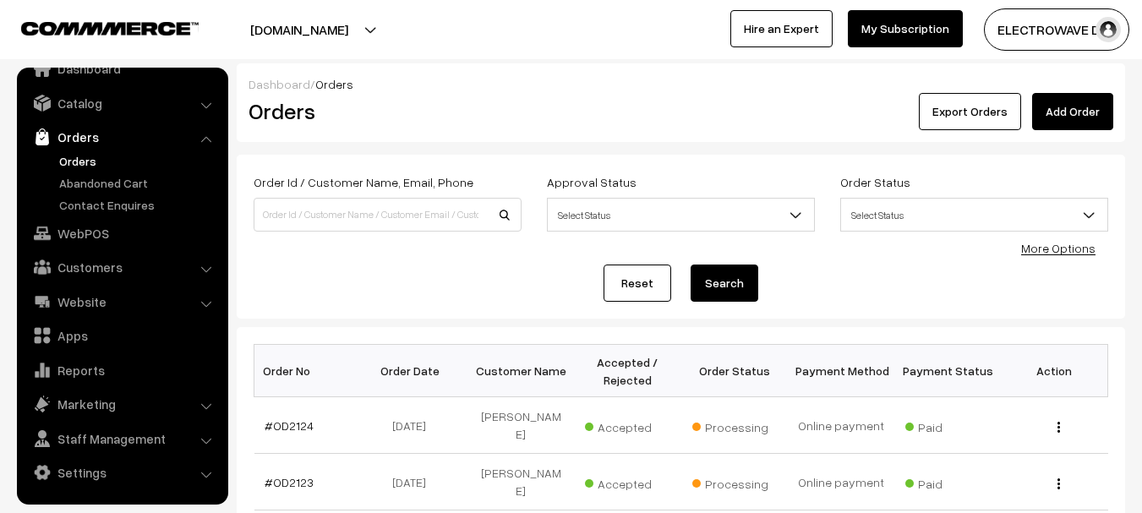
click at [353, 195] on div "Order Id / Customer Name, Email, Phone" at bounding box center [388, 202] width 268 height 60
click at [338, 224] on input at bounding box center [388, 215] width 268 height 34
paste input "OD1960"
type input "OD1960"
click at [691, 265] on button "Search" at bounding box center [725, 283] width 68 height 37
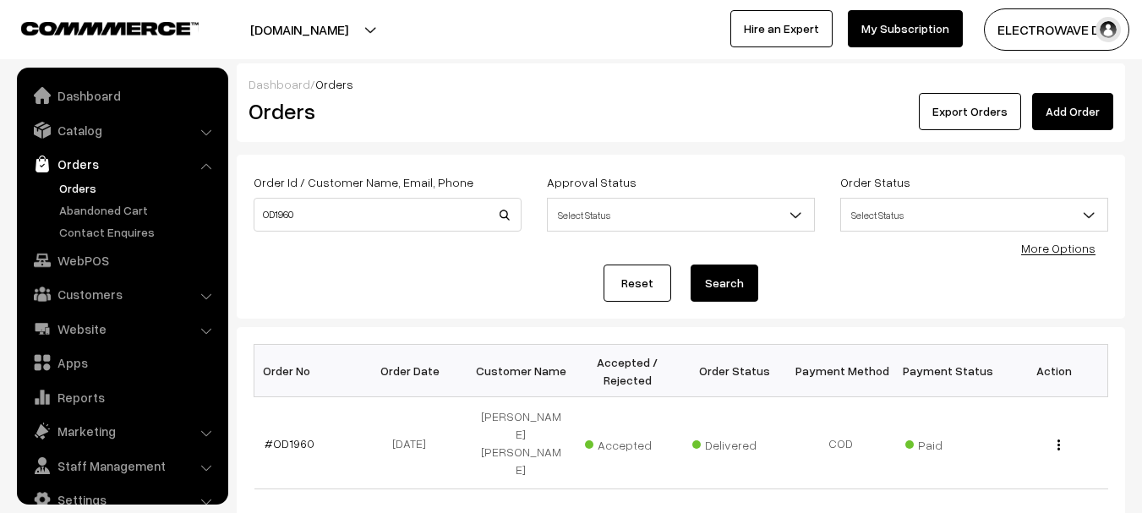
scroll to position [27, 0]
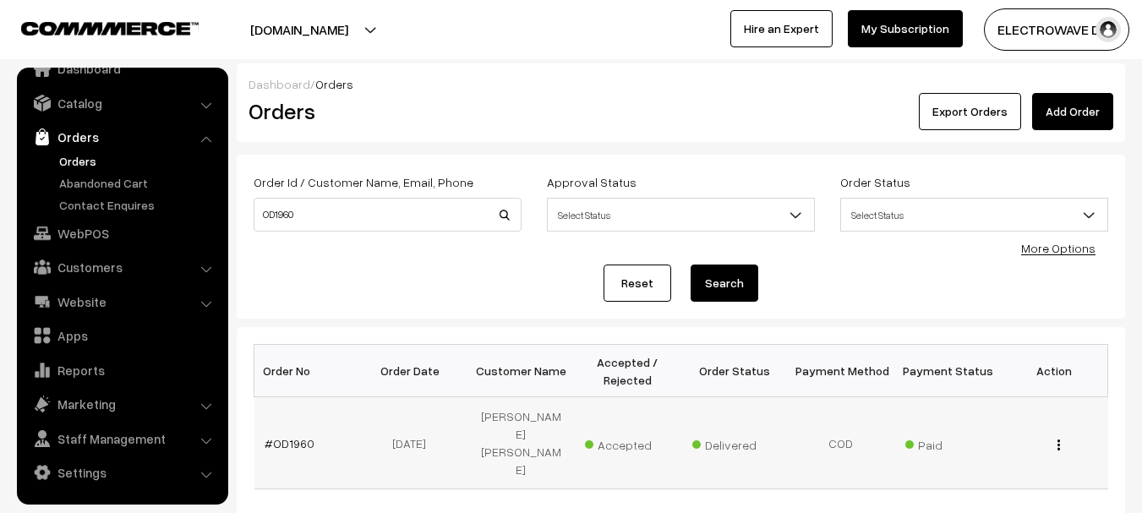
click at [289, 415] on td "#OD1960" at bounding box center [307, 443] width 107 height 92
click at [283, 436] on link "#OD1960" at bounding box center [290, 443] width 50 height 14
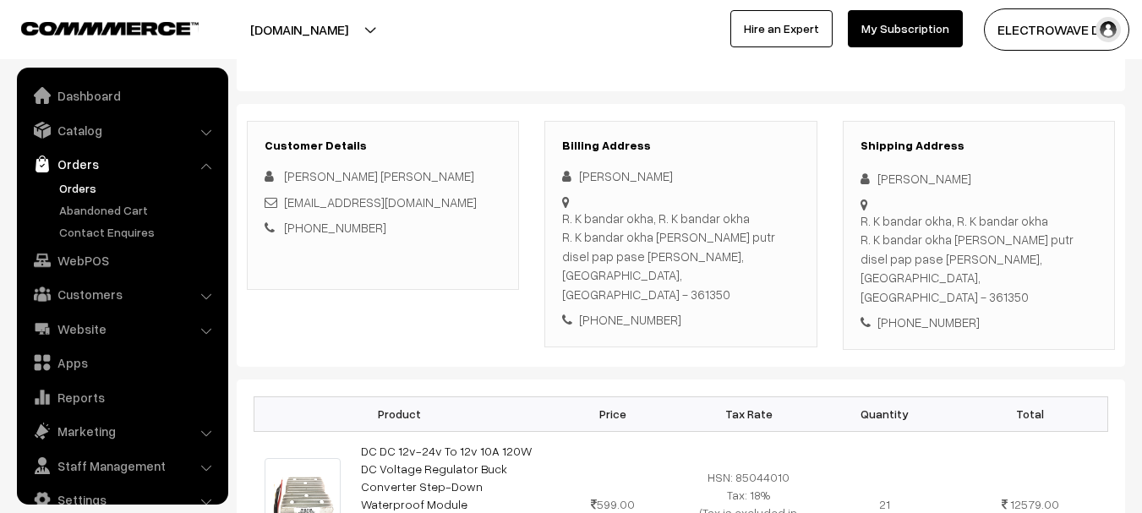
scroll to position [27, 0]
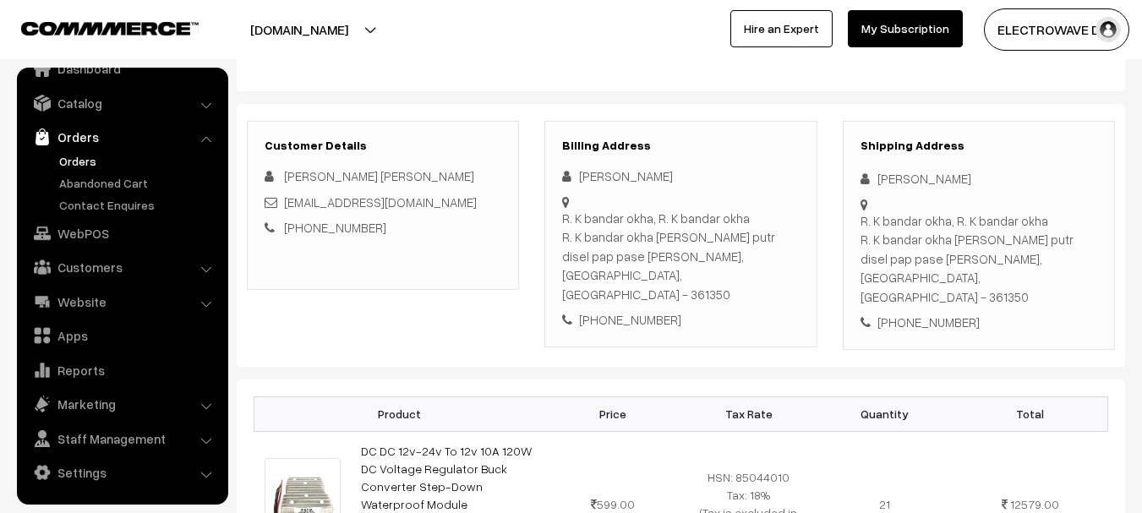
click at [897, 183] on div "[PERSON_NAME]" at bounding box center [979, 178] width 237 height 19
copy div "Vahid"
click at [931, 178] on div "Vahid Amreliya" at bounding box center [979, 178] width 237 height 19
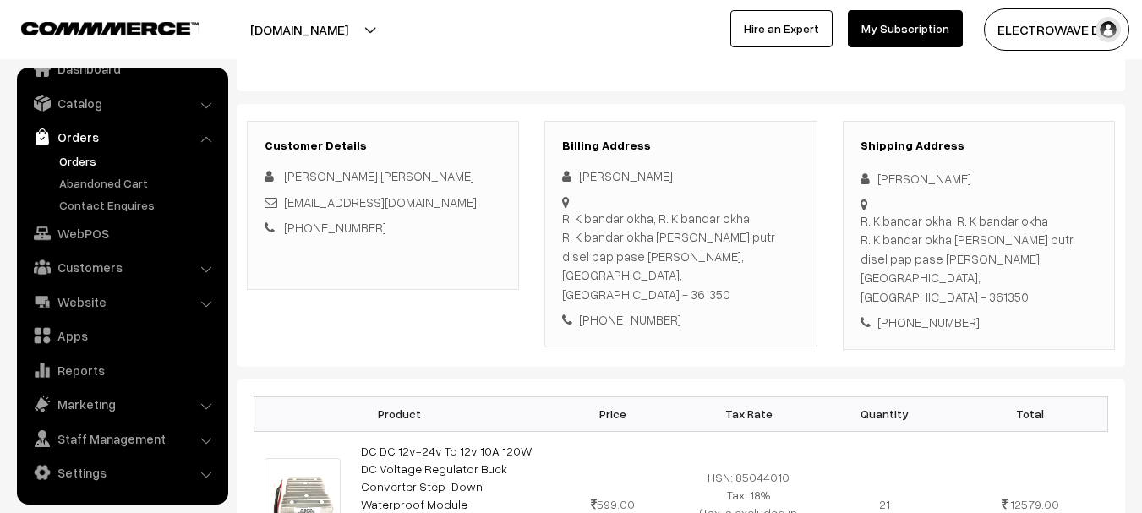
copy div "Amreliya"
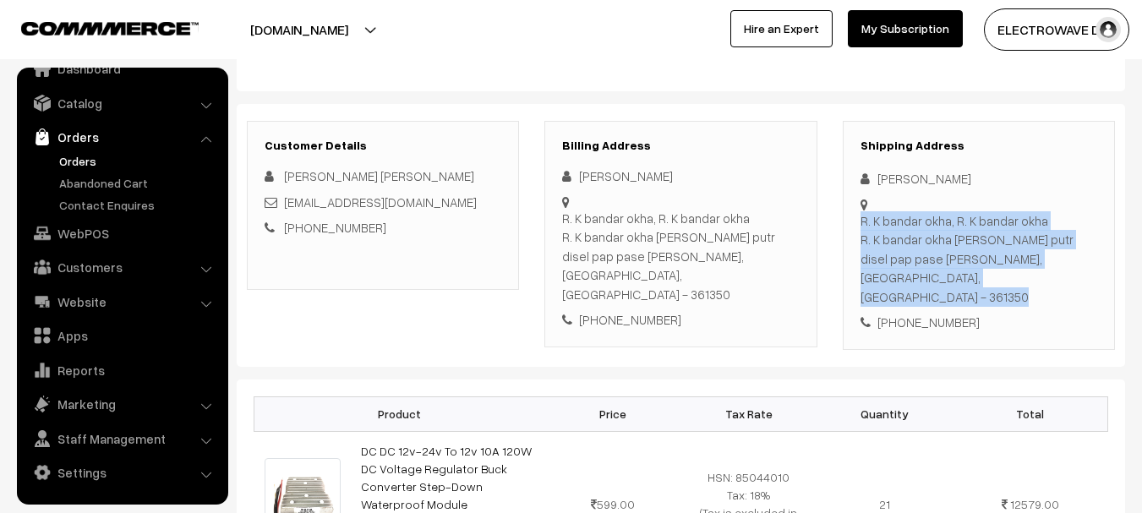
drag, startPoint x: 856, startPoint y: 227, endPoint x: 1072, endPoint y: 218, distance: 215.8
click at [1080, 220] on div "Shipping Address Vahid Amreliya R. K bandar okha, R. K bandar okha R. K bandar …" at bounding box center [979, 235] width 272 height 229
drag, startPoint x: 1072, startPoint y: 218, endPoint x: 1057, endPoint y: 214, distance: 15.8
click at [1069, 216] on div "R. K bandar okha, R. K bandar okha R. K bandar okha pavan putr disel pap pase k…" at bounding box center [979, 259] width 237 height 96
click at [1052, 214] on div "R. K bandar okha, R. K bandar okha R. K bandar okha pavan putr disel pap pase k…" at bounding box center [979, 259] width 237 height 96
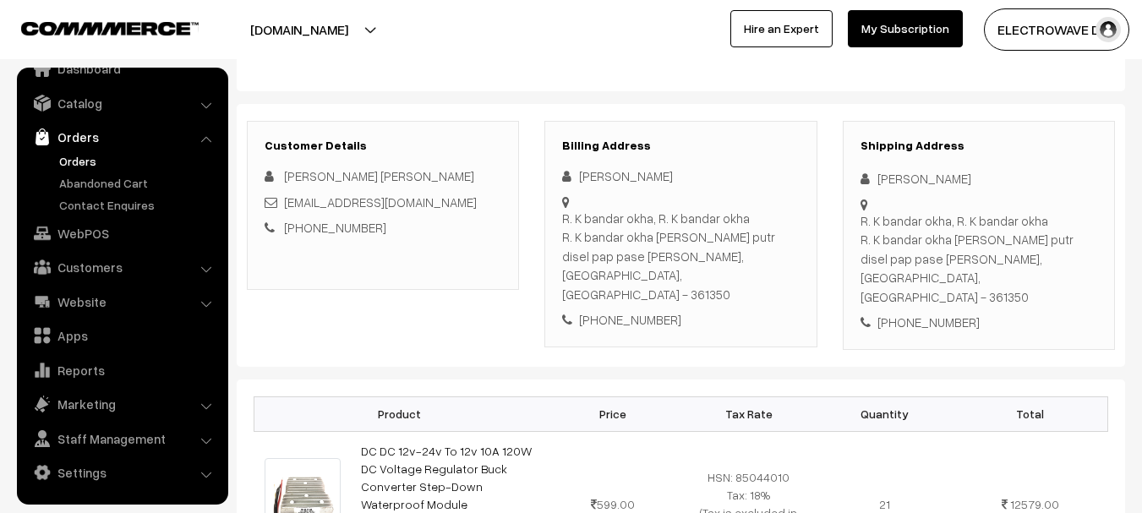
copy div "R. K bandar okha, R. K bandar okha R. K bandar okha pavan putr disel pap pase k…"
copy div "R. K bandar okha, R. K bandar okha"
drag, startPoint x: 860, startPoint y: 219, endPoint x: 1043, endPoint y: 224, distance: 183.5
click at [1043, 224] on div "R. K bandar okha, R. K bandar okha R. K bandar okha pavan putr disel pap pase k…" at bounding box center [979, 259] width 237 height 96
drag, startPoint x: 946, startPoint y: 258, endPoint x: 867, endPoint y: 244, distance: 79.8
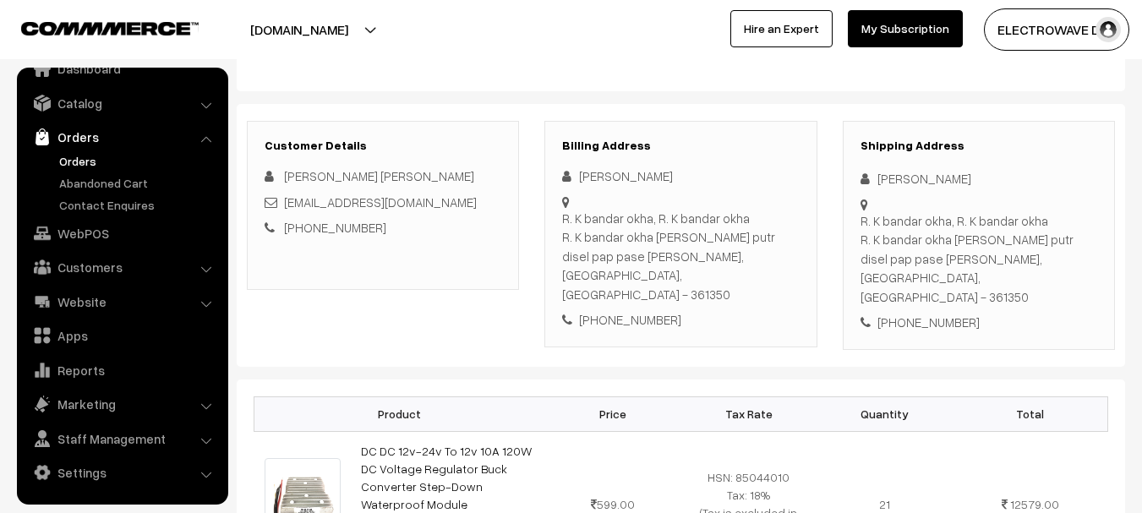
click at [945, 258] on div "R. K bandar okha, R. K bandar okha R. K bandar okha pavan putr disel pap pase k…" at bounding box center [979, 259] width 237 height 96
copy div "R. K bandar okha pavan putr disel pap pase"
drag, startPoint x: 860, startPoint y: 238, endPoint x: 1085, endPoint y: 235, distance: 224.9
click at [1084, 238] on div "R. K bandar okha, R. K bandar okha R. K bandar okha pavan putr disel pap pase k…" at bounding box center [979, 259] width 237 height 96
copy div "kismat betry, Gujarat, India - 361350"
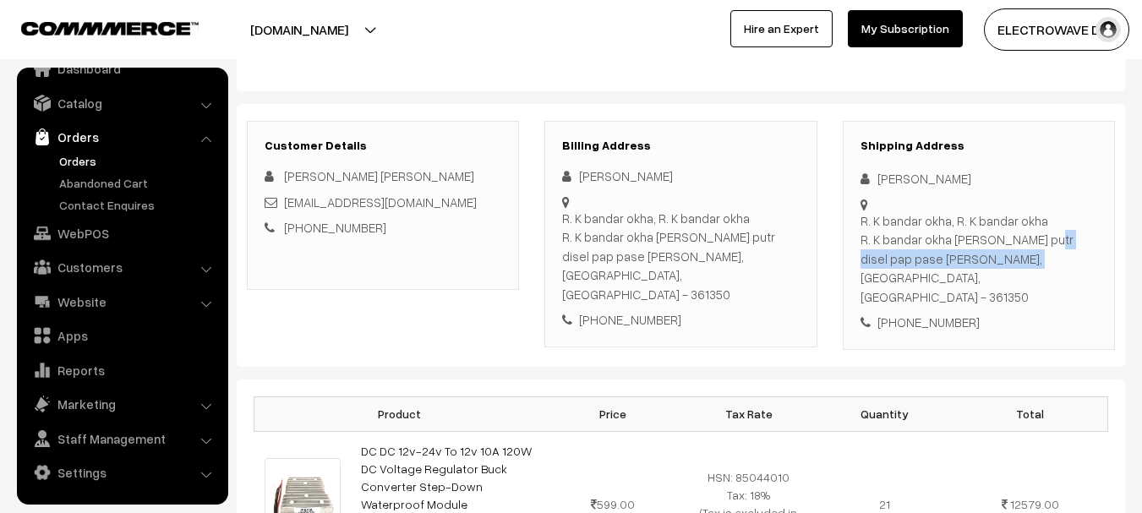
drag, startPoint x: 863, startPoint y: 260, endPoint x: 1051, endPoint y: 260, distance: 187.7
click at [1051, 260] on div "R. K bandar okha, R. K bandar okha R. K bandar okha pavan putr disel pap pase k…" at bounding box center [979, 259] width 237 height 96
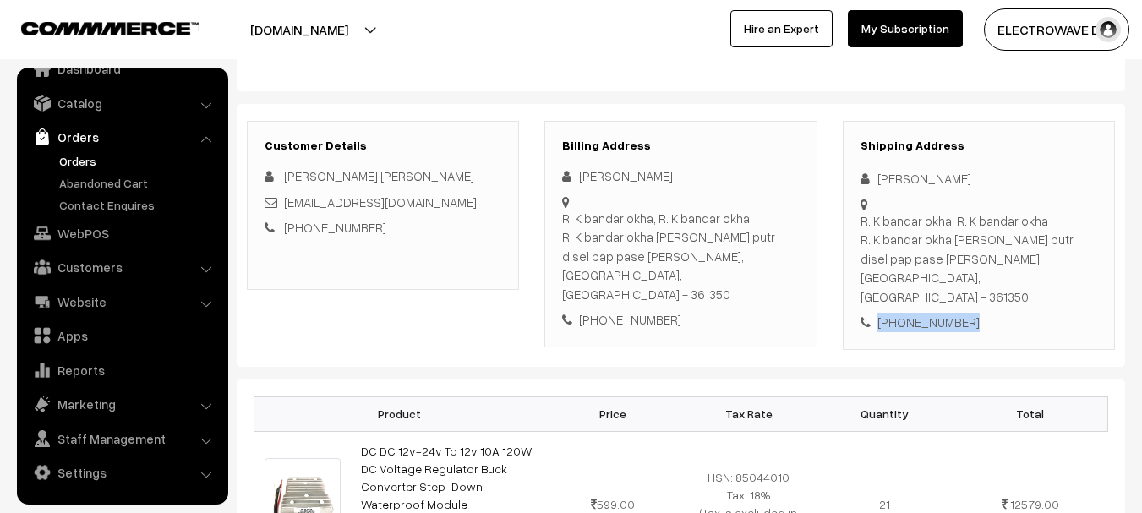
copy div "+91 7043701728"
drag, startPoint x: 967, startPoint y: 278, endPoint x: 865, endPoint y: 299, distance: 104.4
click at [865, 299] on div "Shipping Address Vahid Amreliya R. K bandar okha, R. K bandar okha R. K bandar …" at bounding box center [979, 235] width 272 height 229
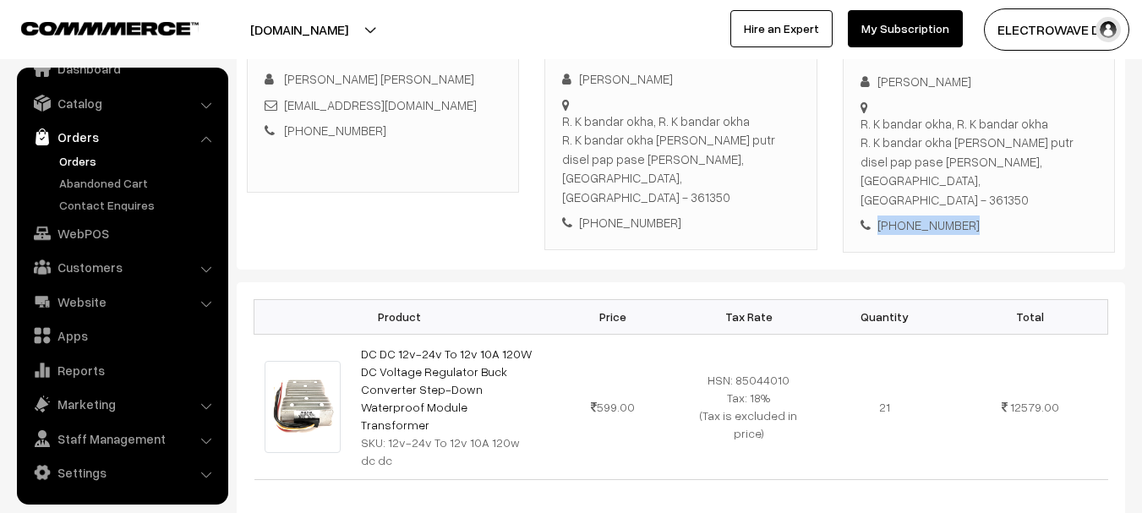
scroll to position [85, 0]
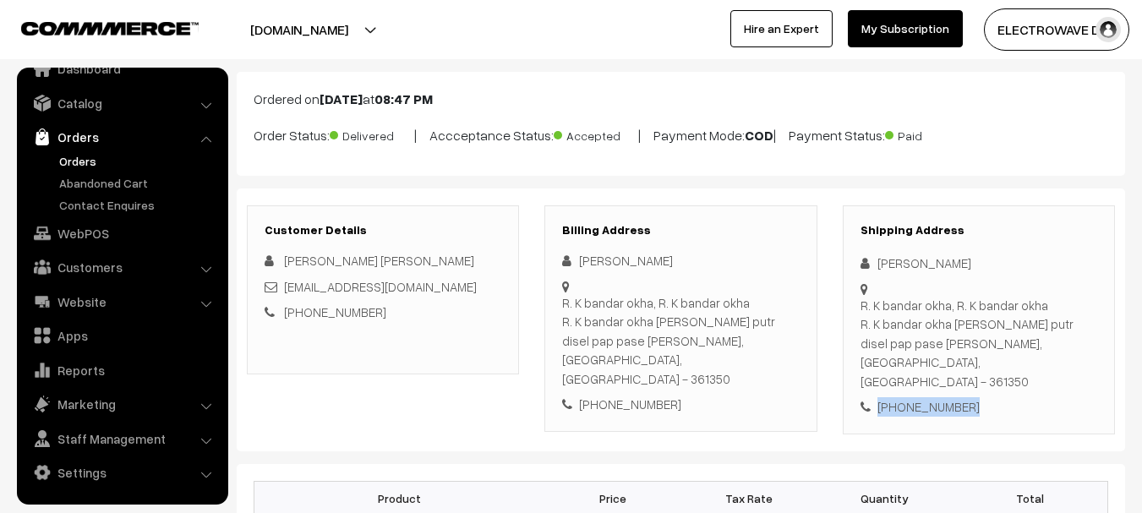
click at [97, 163] on link "Orders" at bounding box center [138, 161] width 167 height 18
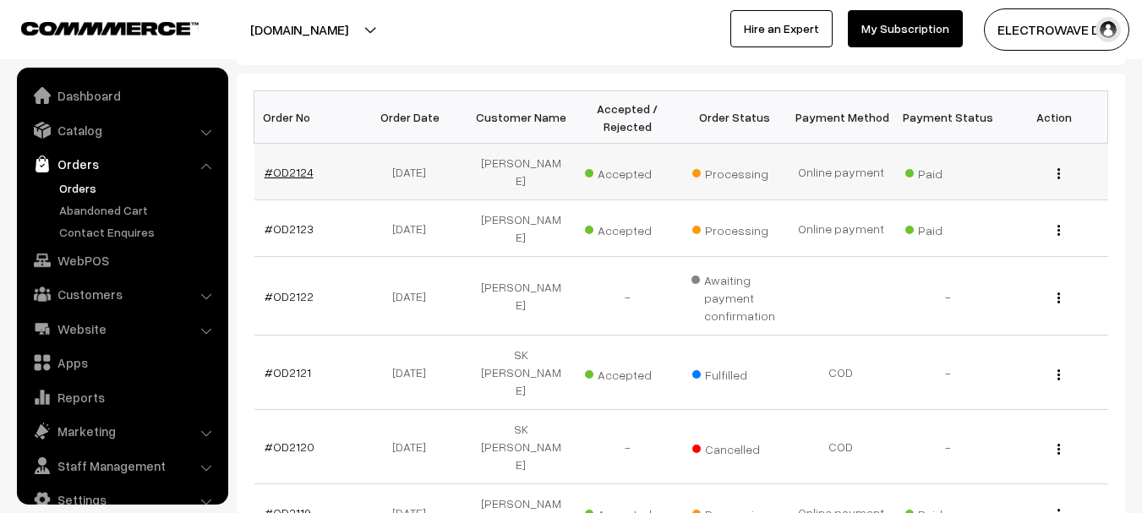
scroll to position [27, 0]
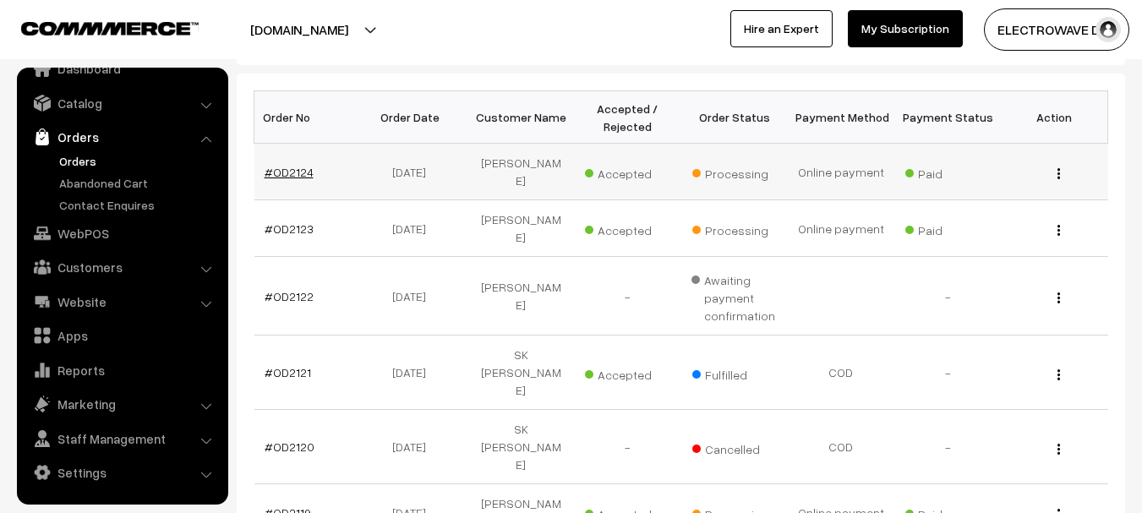
click at [303, 165] on link "#OD2124" at bounding box center [289, 172] width 49 height 14
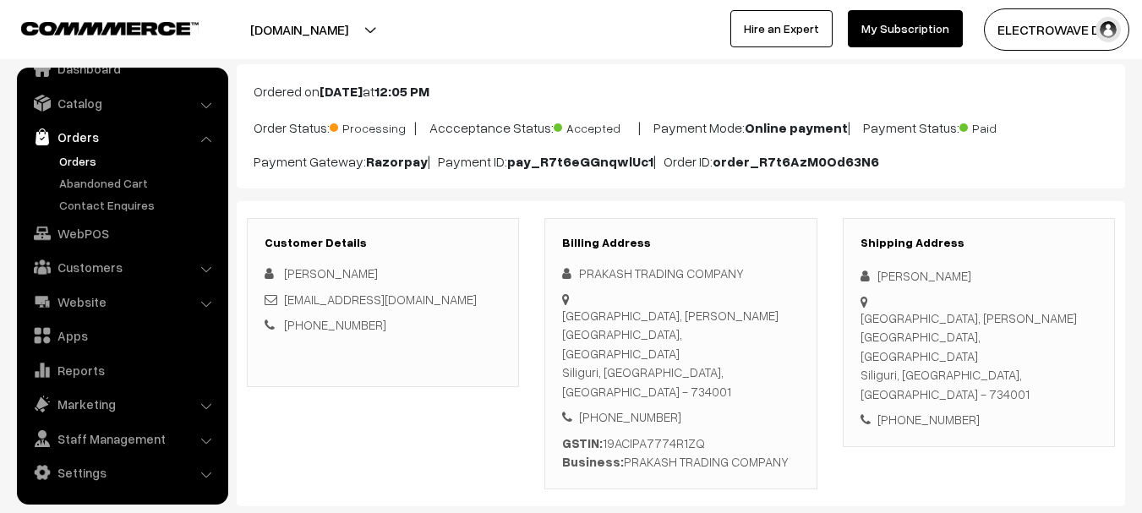
scroll to position [169, 0]
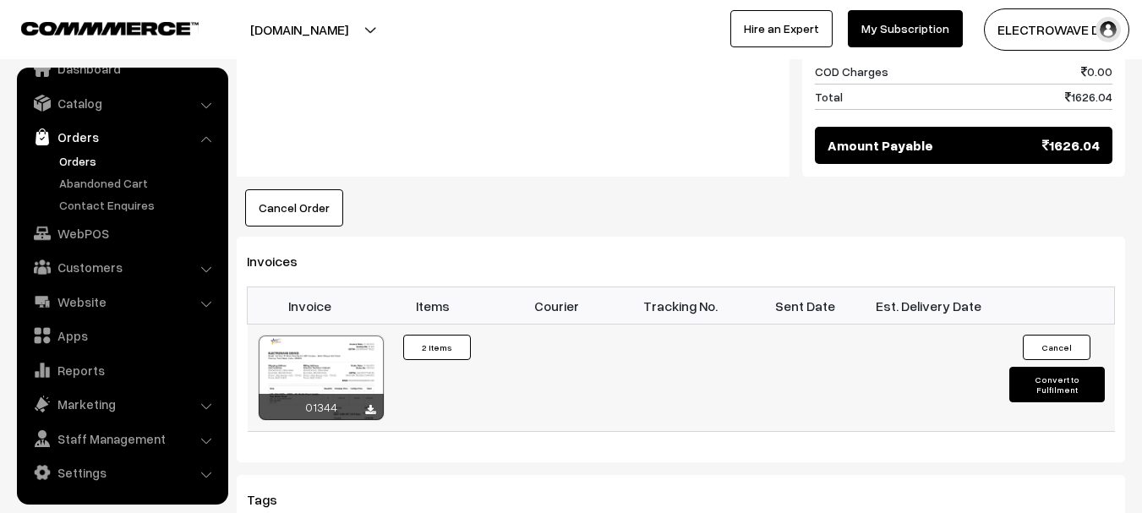
click at [1033, 367] on button "Convert to Fulfilment" at bounding box center [1057, 385] width 96 height 36
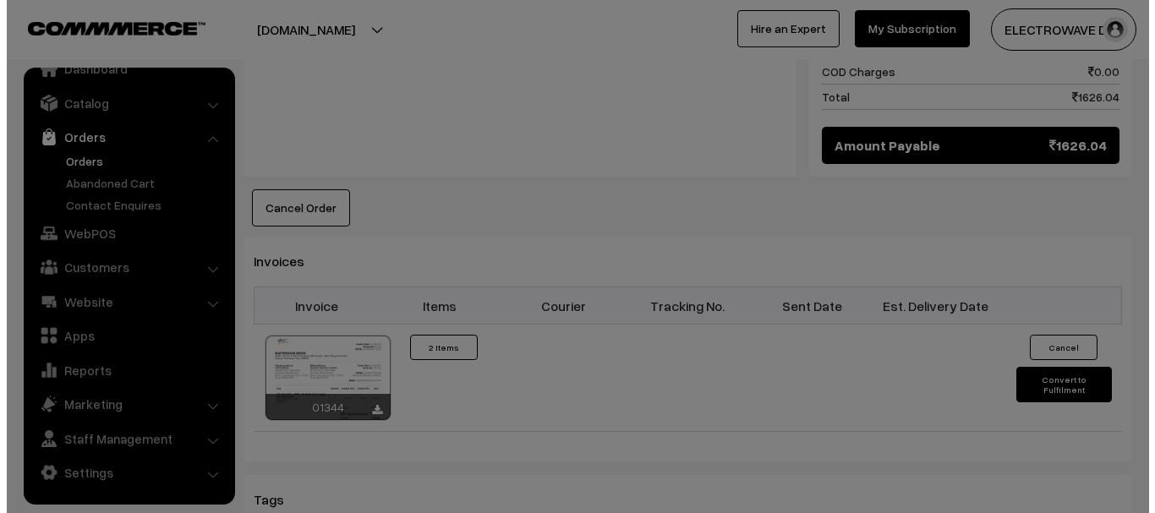
scroll to position [1016, 0]
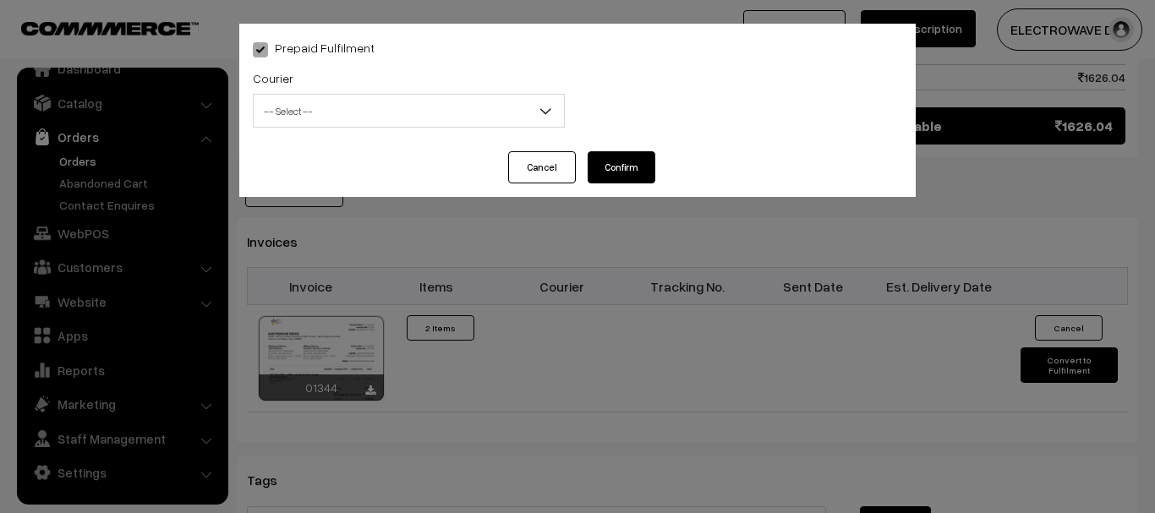
click at [346, 108] on span "-- Select --" at bounding box center [409, 111] width 310 height 30
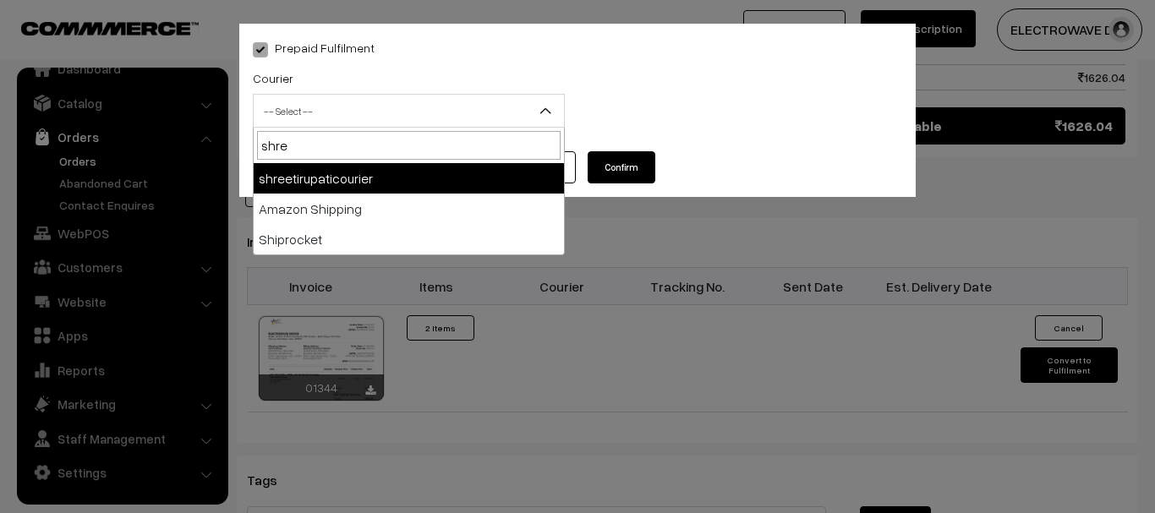
type input "shree"
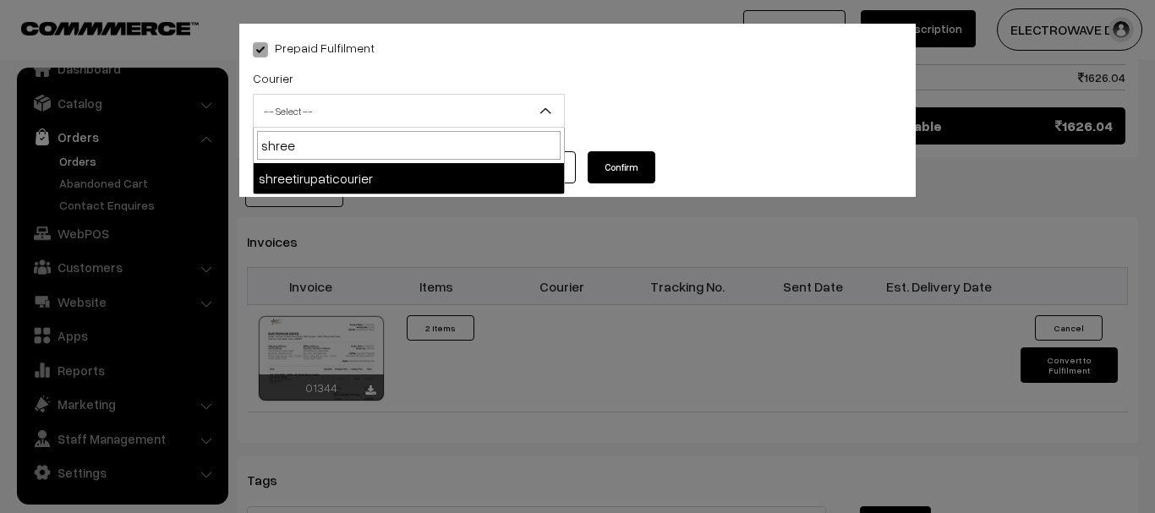
select select "8"
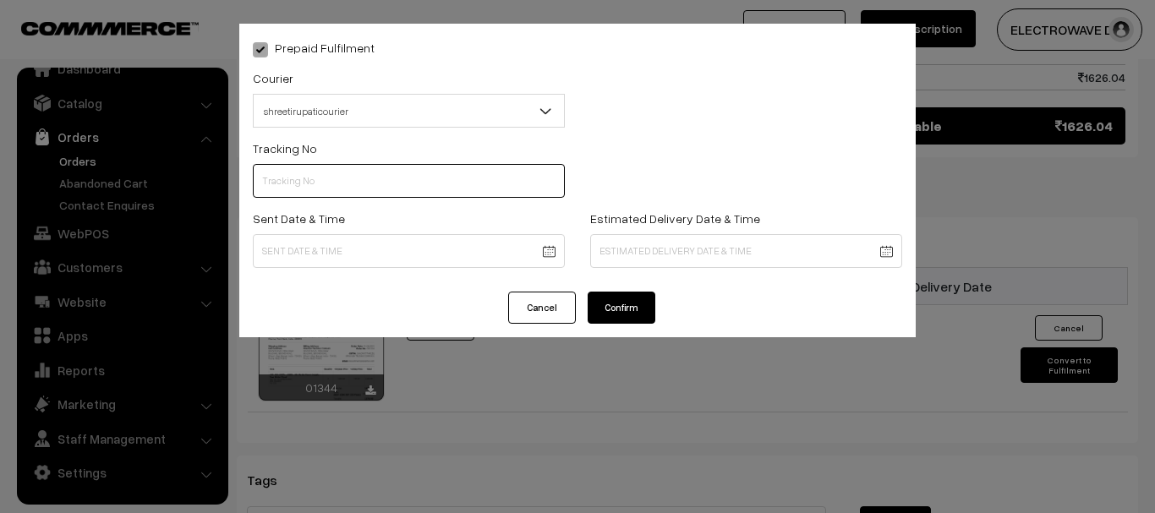
click at [298, 182] on input "text" at bounding box center [409, 181] width 312 height 34
type input "374800045730"
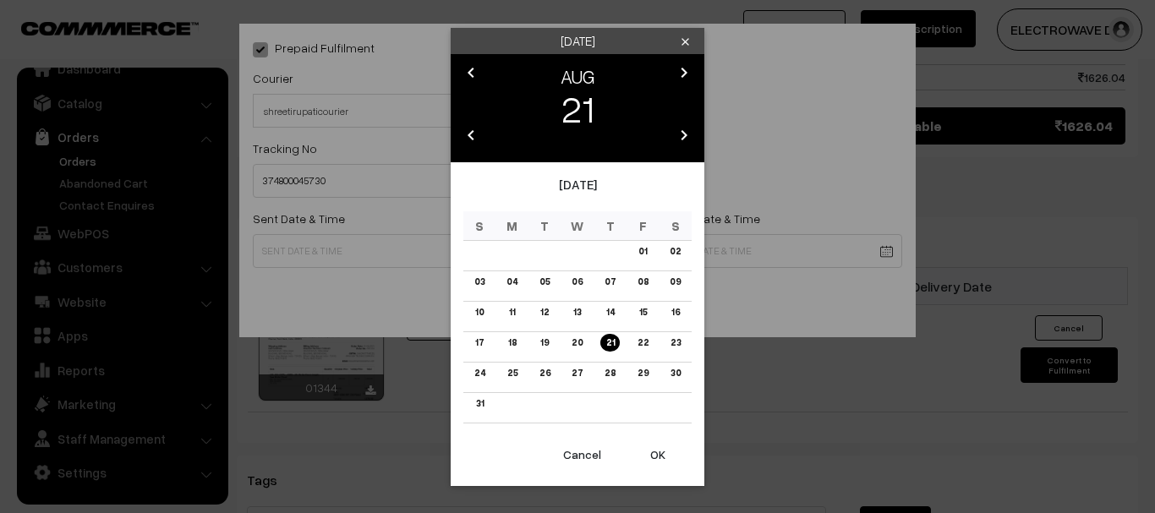
click at [659, 449] on button "OK" at bounding box center [658, 454] width 68 height 37
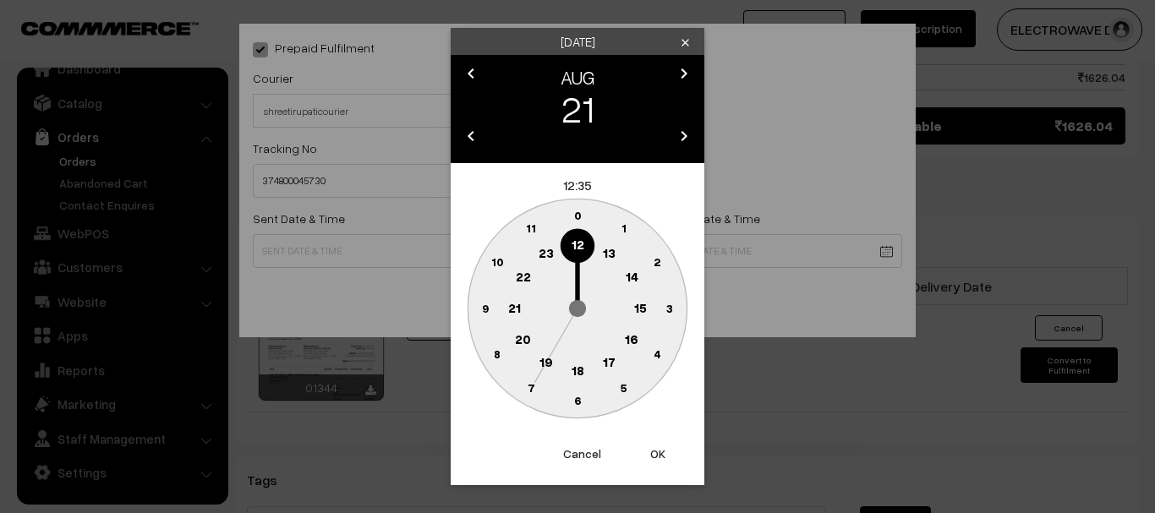
click at [659, 449] on button "OK" at bounding box center [658, 453] width 68 height 37
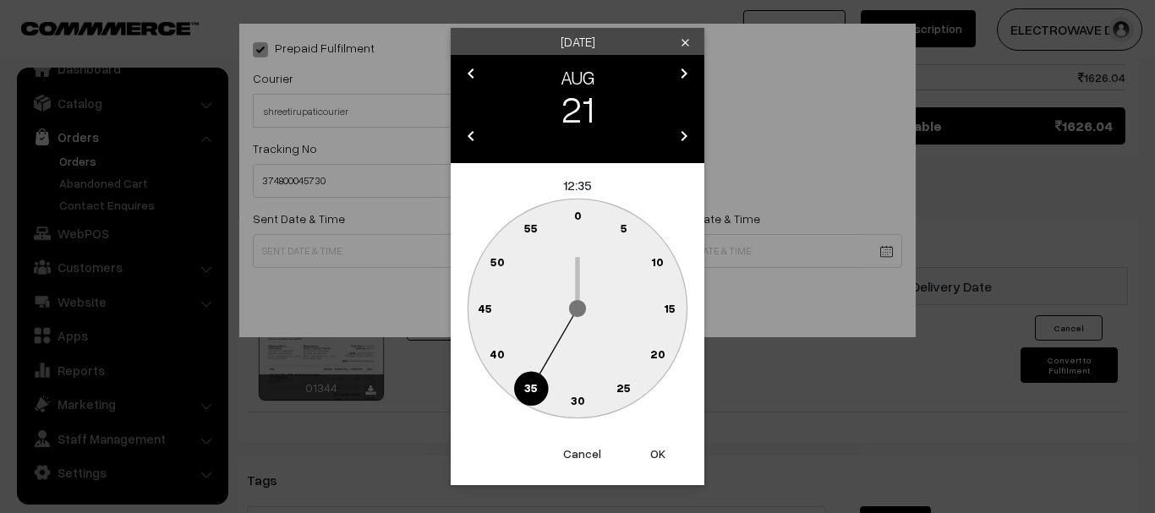
click at [659, 449] on button "OK" at bounding box center [658, 453] width 68 height 37
type input "[DATE] 12:35"
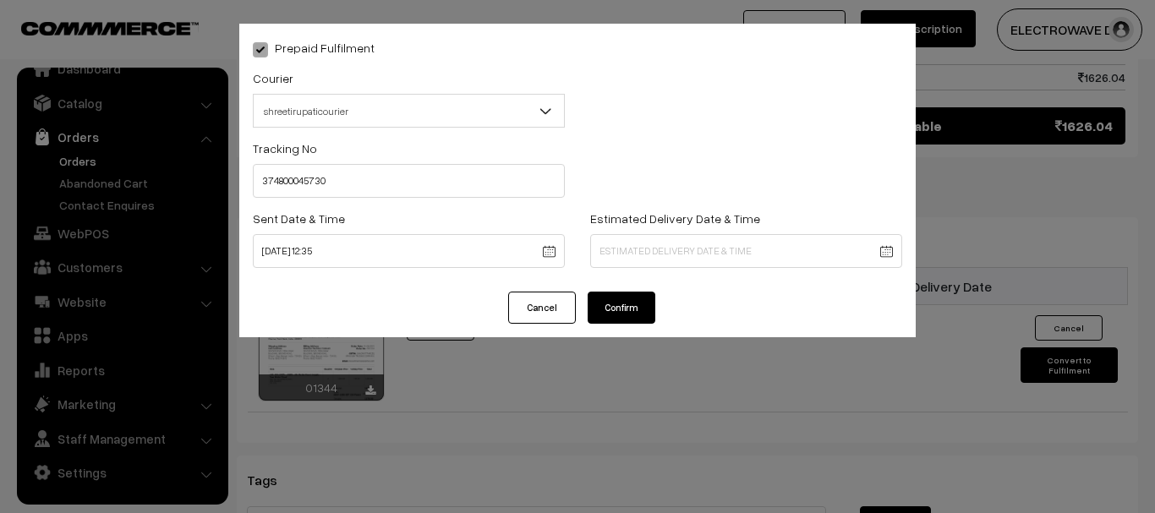
drag, startPoint x: 709, startPoint y: 228, endPoint x: 708, endPoint y: 238, distance: 10.3
click at [711, 230] on div "Estimated Delivery Date & Time" at bounding box center [746, 238] width 312 height 60
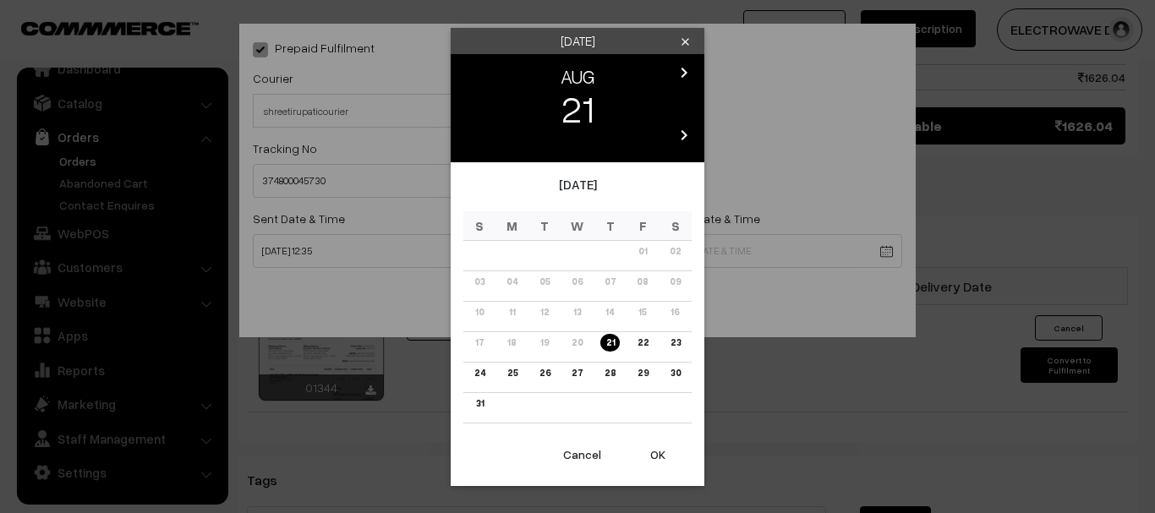
click at [516, 372] on link "25" at bounding box center [512, 373] width 20 height 18
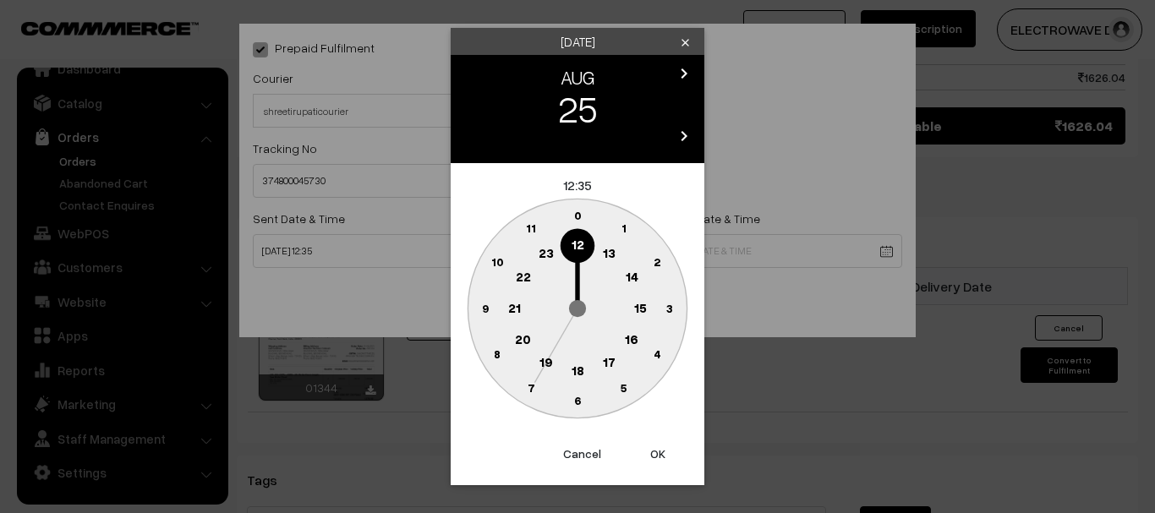
click at [650, 451] on button "OK" at bounding box center [658, 453] width 68 height 37
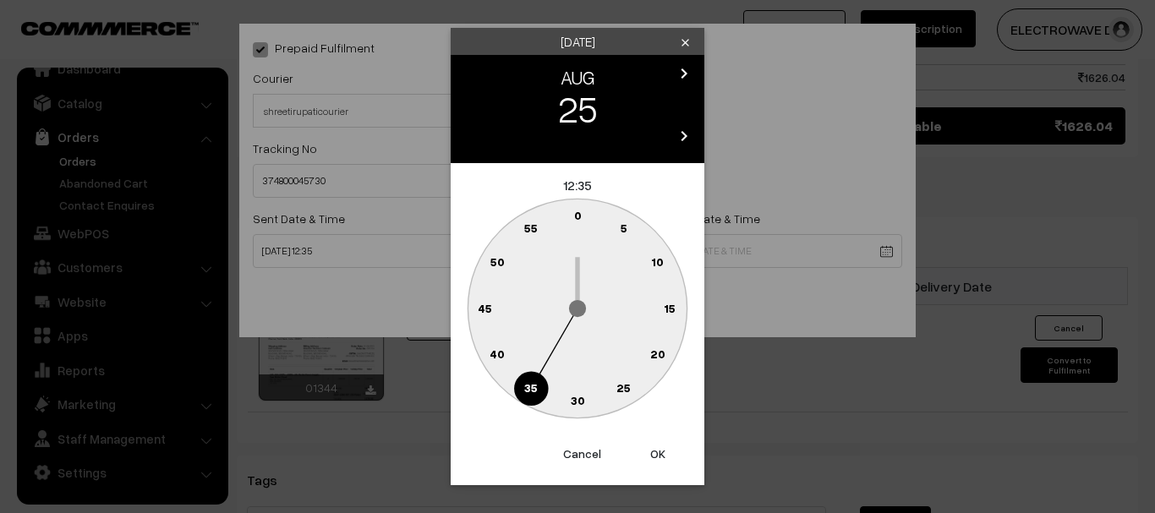
click at [650, 451] on button "OK" at bounding box center [658, 453] width 68 height 37
type input "25-08-2025 12:35"
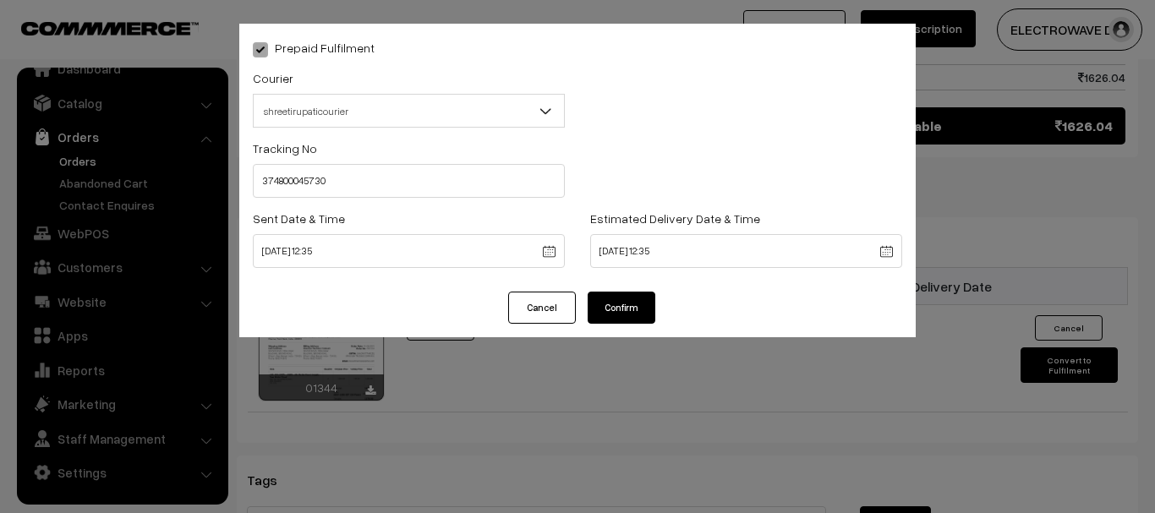
click at [621, 298] on button "Confirm" at bounding box center [622, 308] width 68 height 32
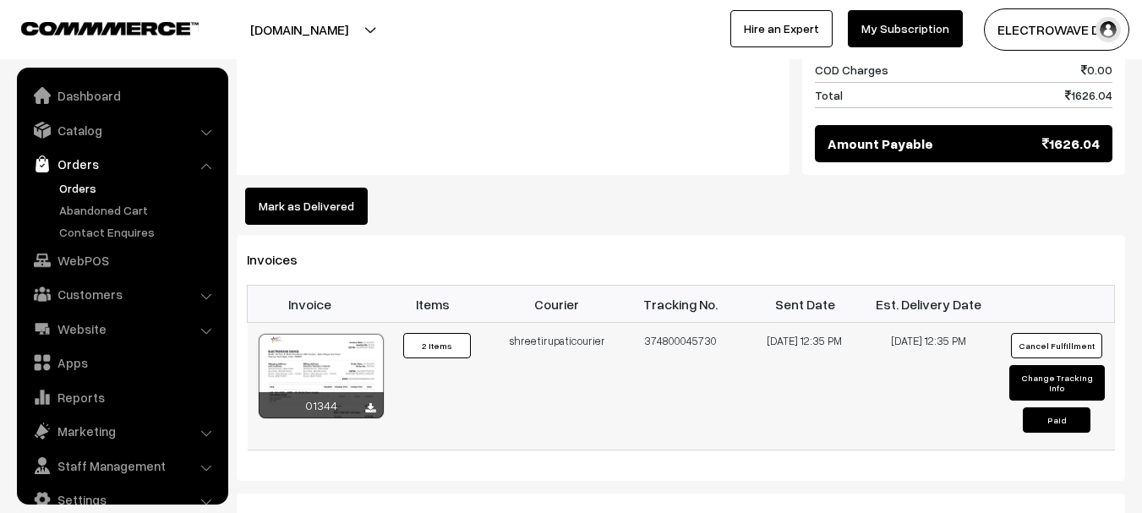
scroll to position [27, 0]
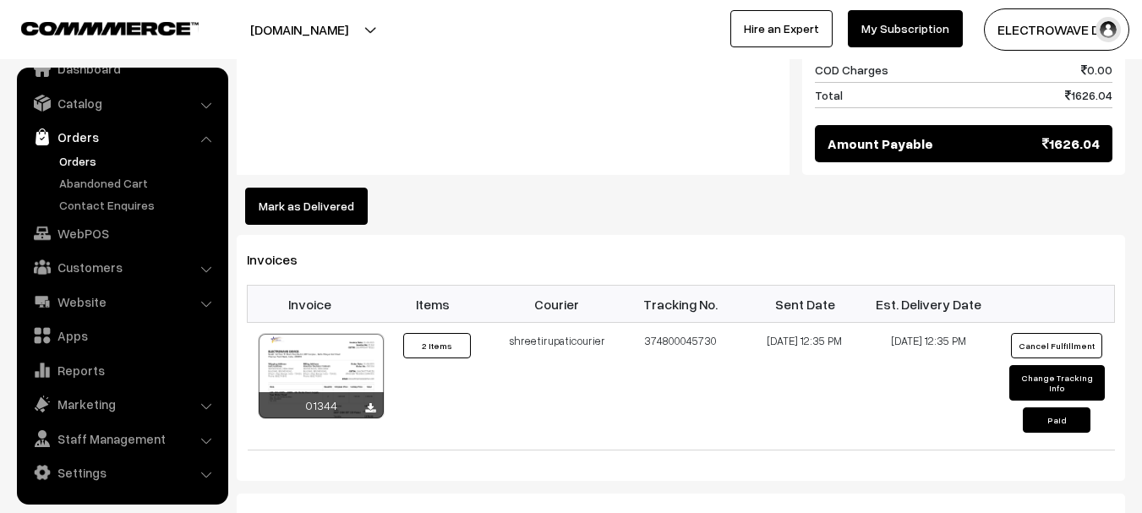
click at [90, 157] on link "Orders" at bounding box center [138, 161] width 167 height 18
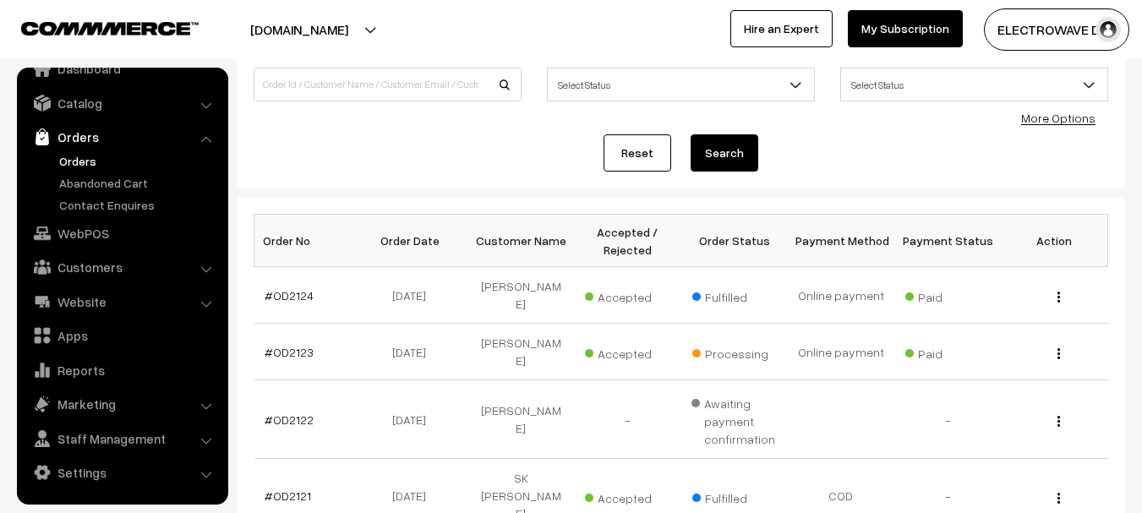
scroll to position [254, 0]
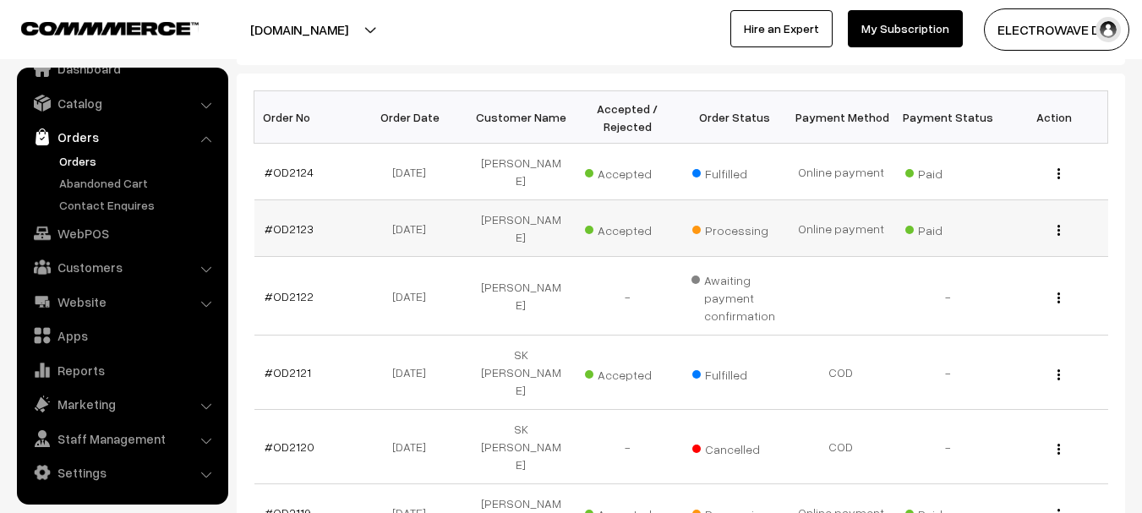
click at [294, 200] on td "#OD2123" at bounding box center [307, 228] width 107 height 57
click at [293, 221] on link "#OD2123" at bounding box center [289, 228] width 49 height 14
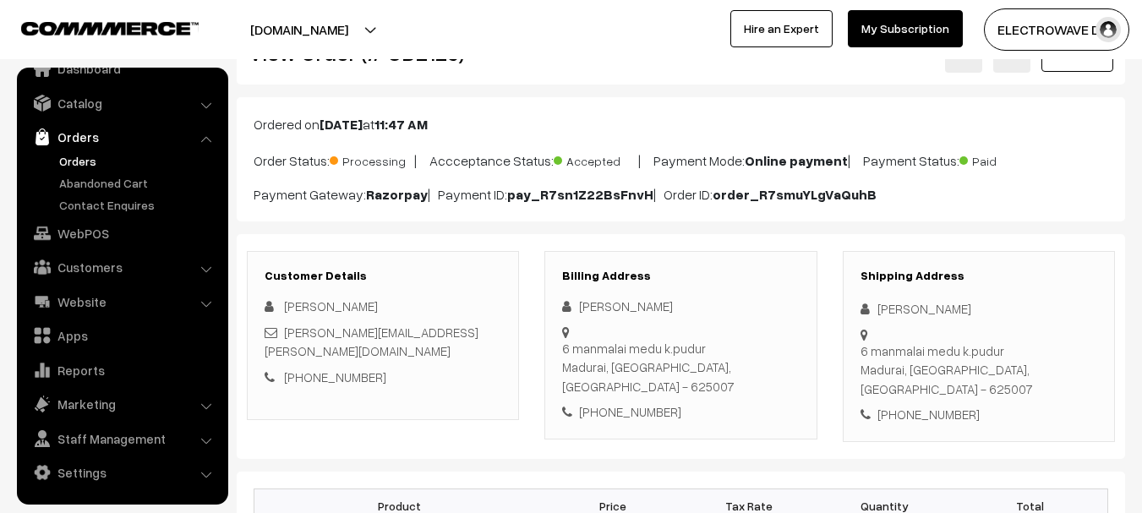
scroll to position [85, 0]
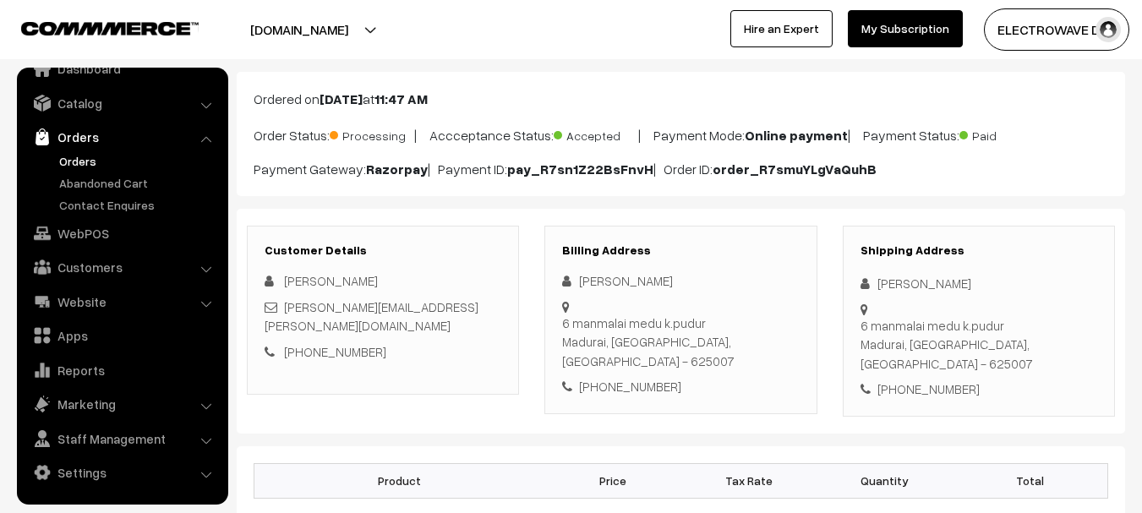
click at [1042, 335] on div "6 manmalai medu k.pudur Madurai, Tamil Nadu, India - 625007" at bounding box center [979, 344] width 237 height 57
copy div "625007"
drag, startPoint x: 897, startPoint y: 290, endPoint x: 890, endPoint y: 284, distance: 9.0
click at [894, 288] on div "[PERSON_NAME]" at bounding box center [979, 283] width 237 height 19
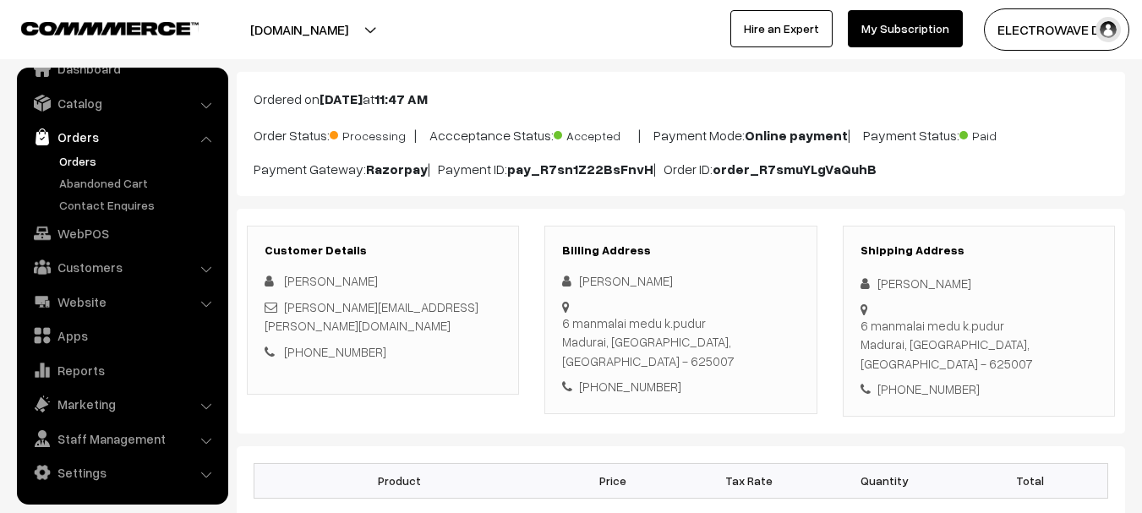
click at [868, 276] on div "[PERSON_NAME]" at bounding box center [979, 283] width 237 height 19
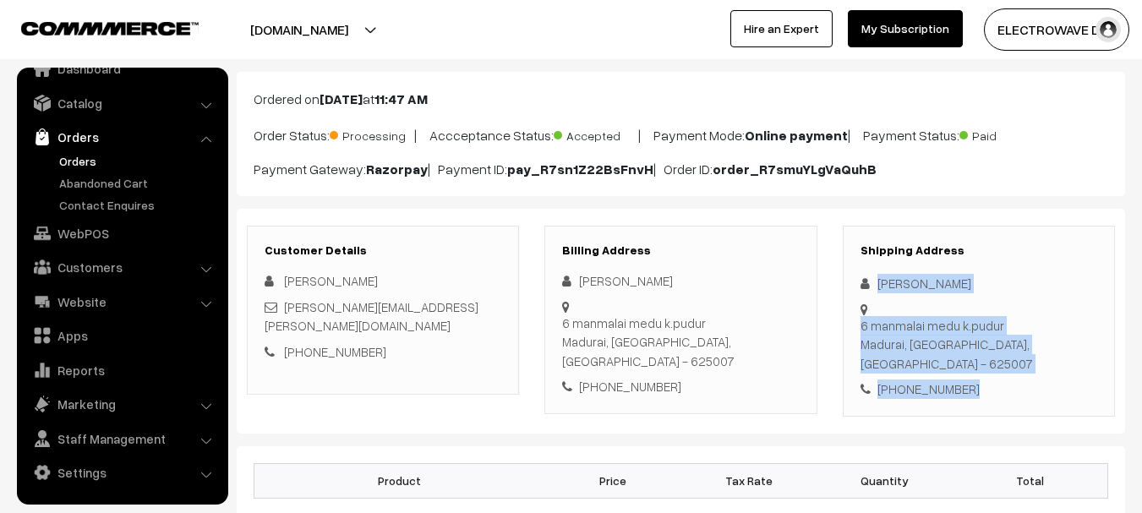
drag, startPoint x: 870, startPoint y: 276, endPoint x: 1027, endPoint y: 371, distance: 184.0
click at [1027, 371] on div "Shipping Address Alex Antony 6 manmalai medu k.pudur Madurai, Tamil Nadu, India…" at bounding box center [979, 321] width 272 height 191
copy div "Alex Antony 6 manmalai medu k.pudur Madurai, Tamil Nadu, India - 625007 +91 962…"
click at [79, 165] on link "Orders" at bounding box center [138, 161] width 167 height 18
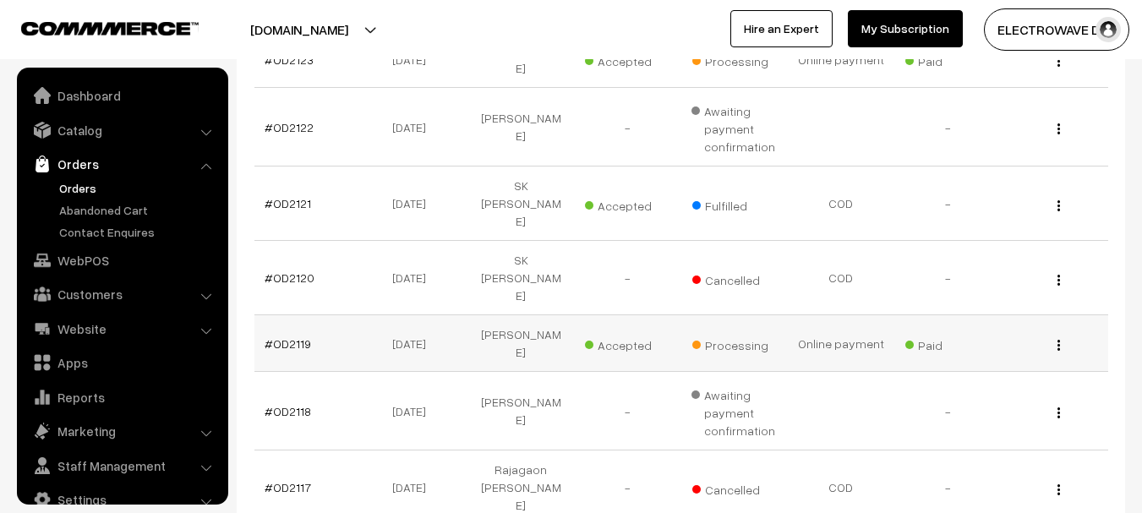
scroll to position [27, 0]
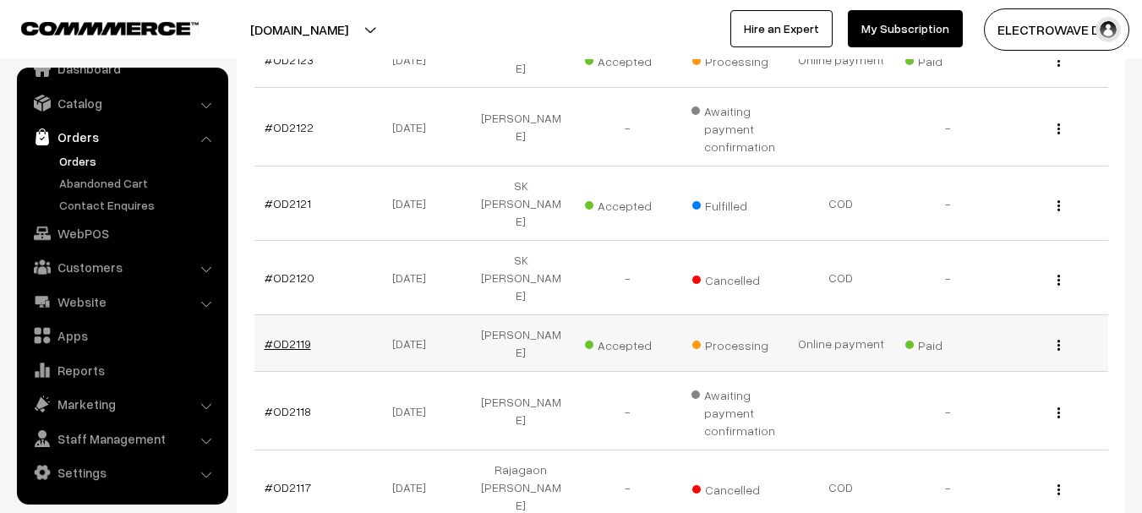
click at [287, 336] on link "#OD2119" at bounding box center [288, 343] width 46 height 14
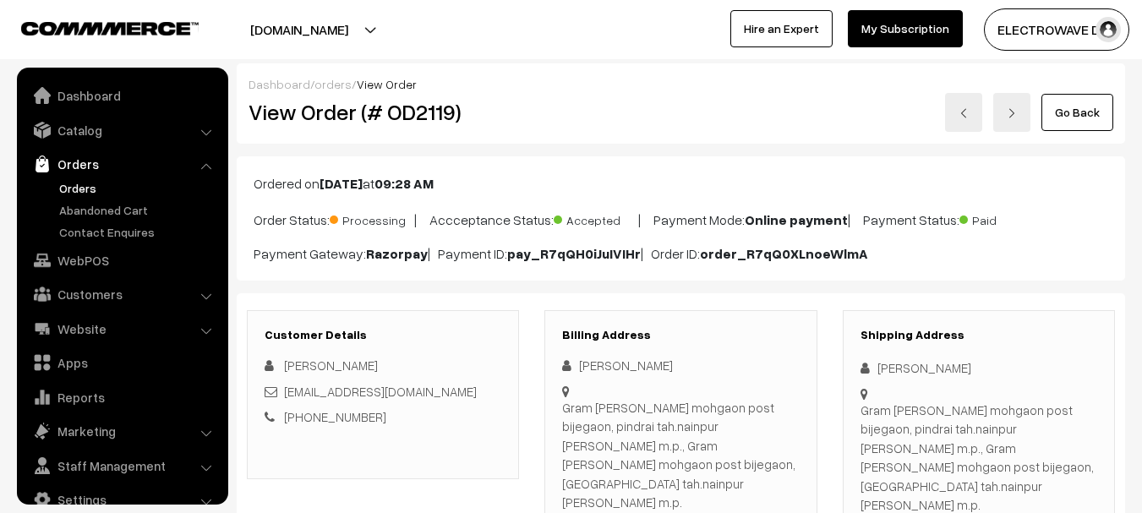
scroll to position [27, 0]
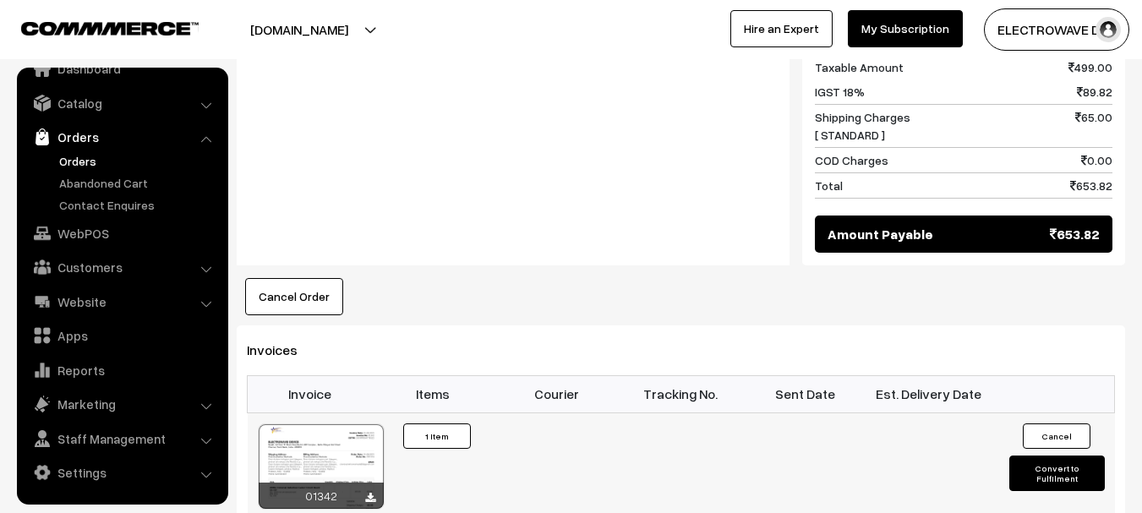
click at [1046, 456] on button "Convert to Fulfilment" at bounding box center [1057, 474] width 96 height 36
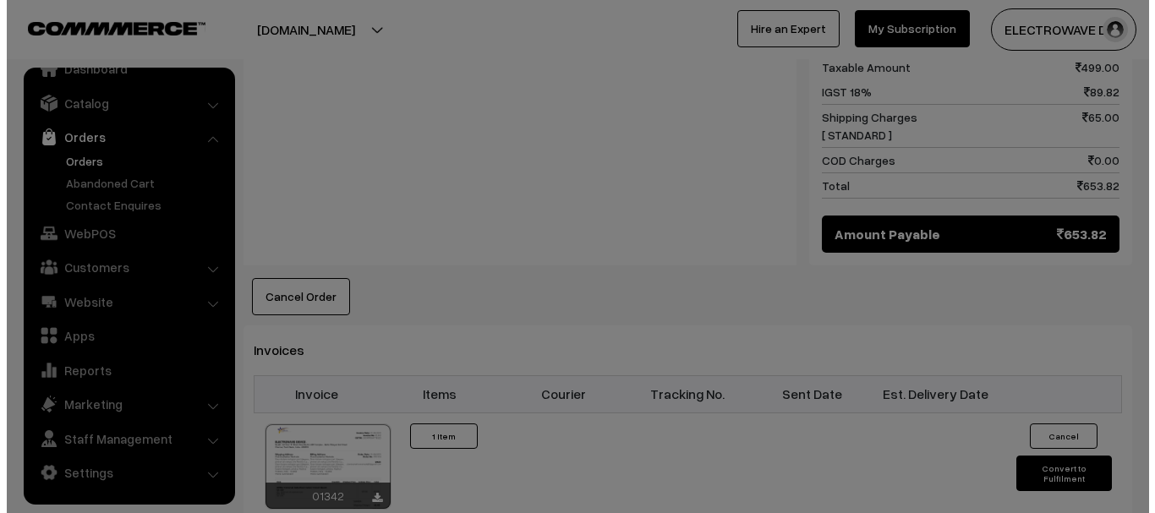
scroll to position [932, 0]
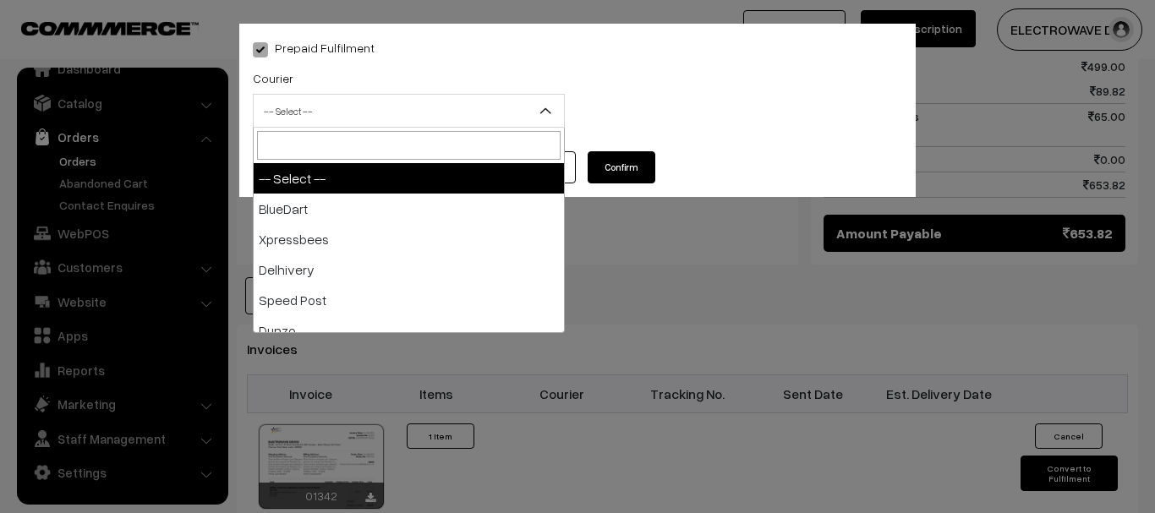
click at [448, 108] on span "-- Select --" at bounding box center [409, 111] width 310 height 30
type input "i"
type input "po"
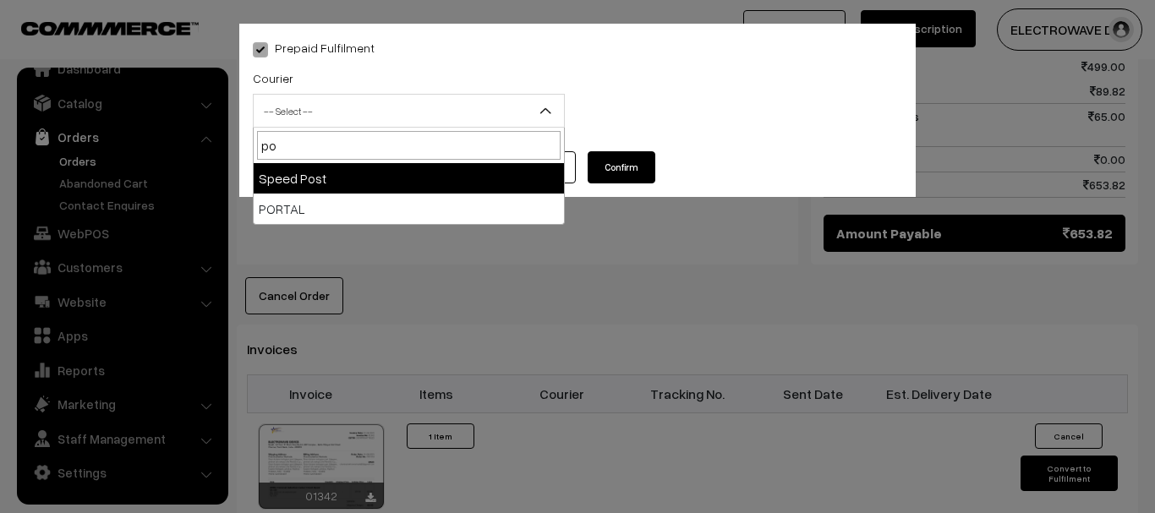
select select "5"
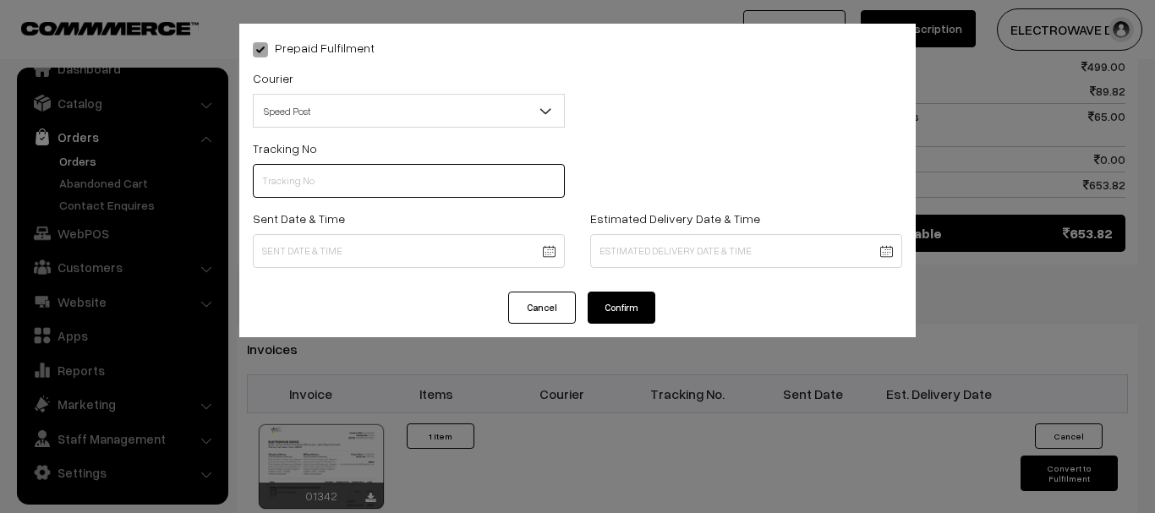
click at [434, 175] on input "text" at bounding box center [409, 181] width 312 height 34
type input "CT239143310IN"
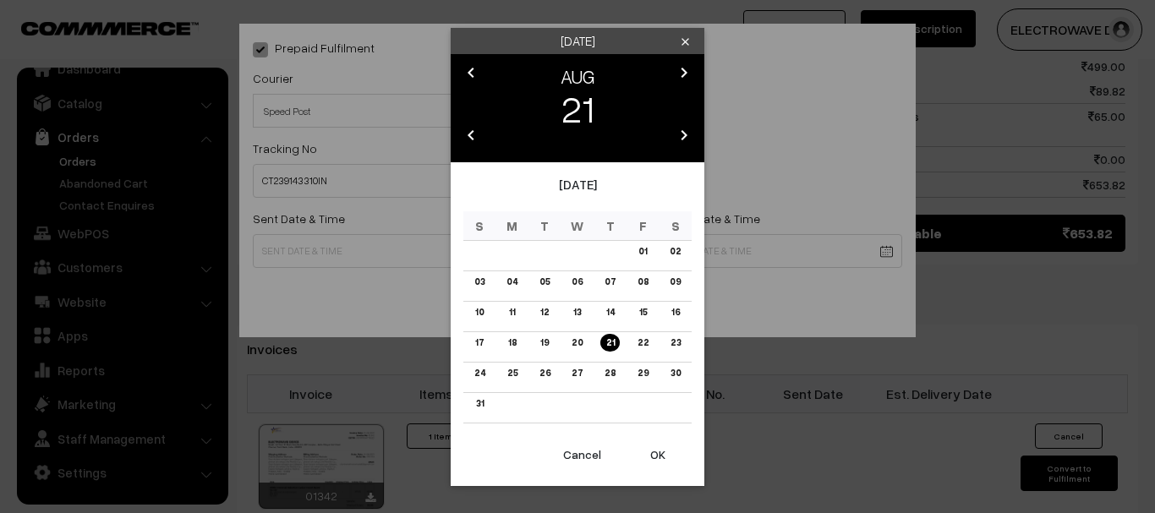
click at [659, 466] on button "OK" at bounding box center [658, 454] width 68 height 37
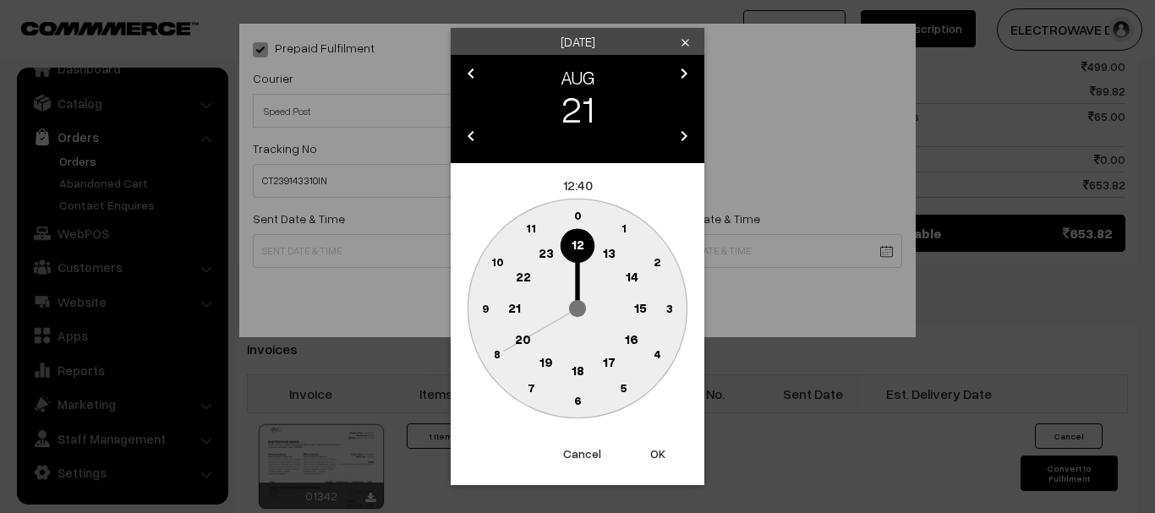
click at [659, 466] on button "OK" at bounding box center [658, 453] width 68 height 37
drag, startPoint x: 659, startPoint y: 466, endPoint x: 656, endPoint y: 426, distance: 39.9
click at [659, 465] on button "OK" at bounding box center [658, 453] width 68 height 37
type input "21-08-2025 12:40"
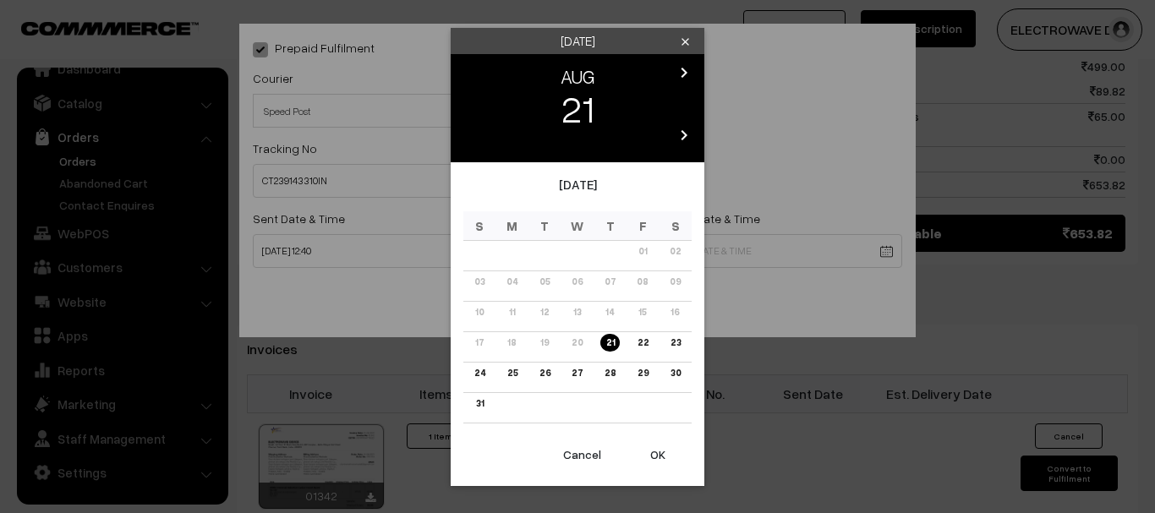
click at [664, 247] on body "Thank you for showing interest. Our team will call you shortly. Close dhruvpro.…" at bounding box center [577, 23] width 1155 height 1911
click at [515, 369] on link "25" at bounding box center [512, 373] width 20 height 18
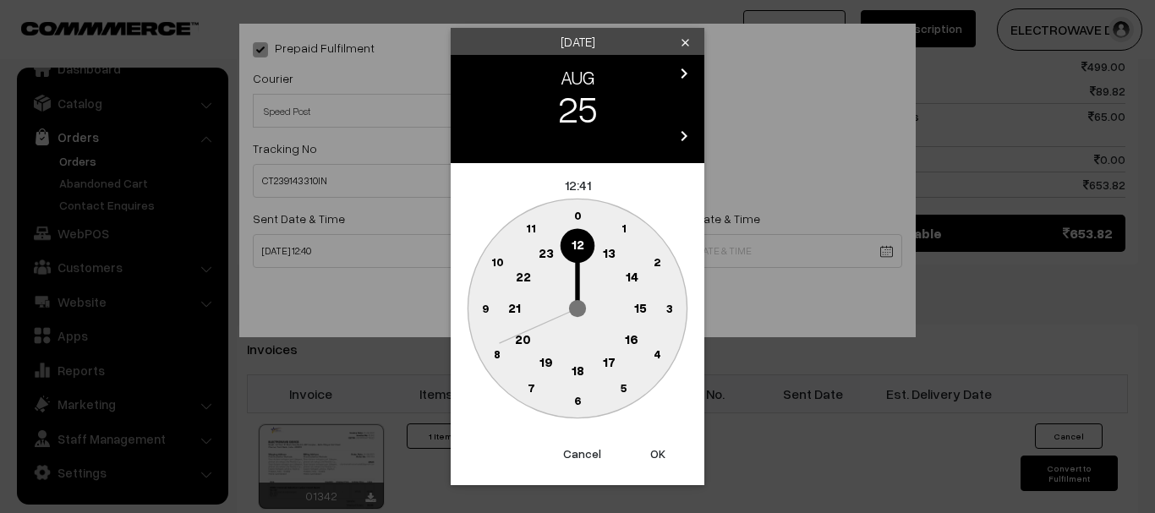
click at [665, 456] on button "OK" at bounding box center [658, 453] width 68 height 37
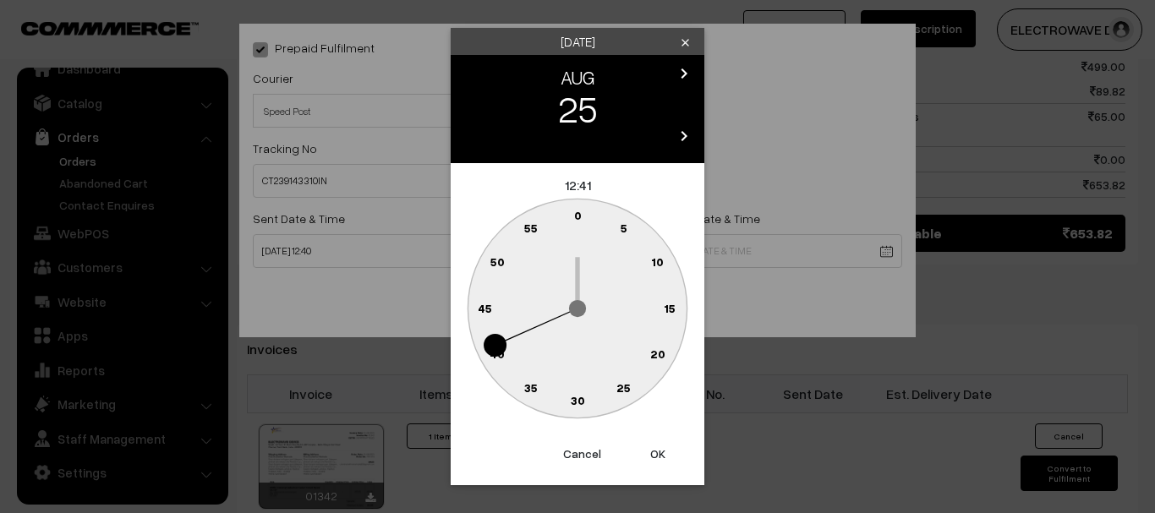
click at [665, 456] on button "OK" at bounding box center [658, 453] width 68 height 37
type input "25-08-2025 12:41"
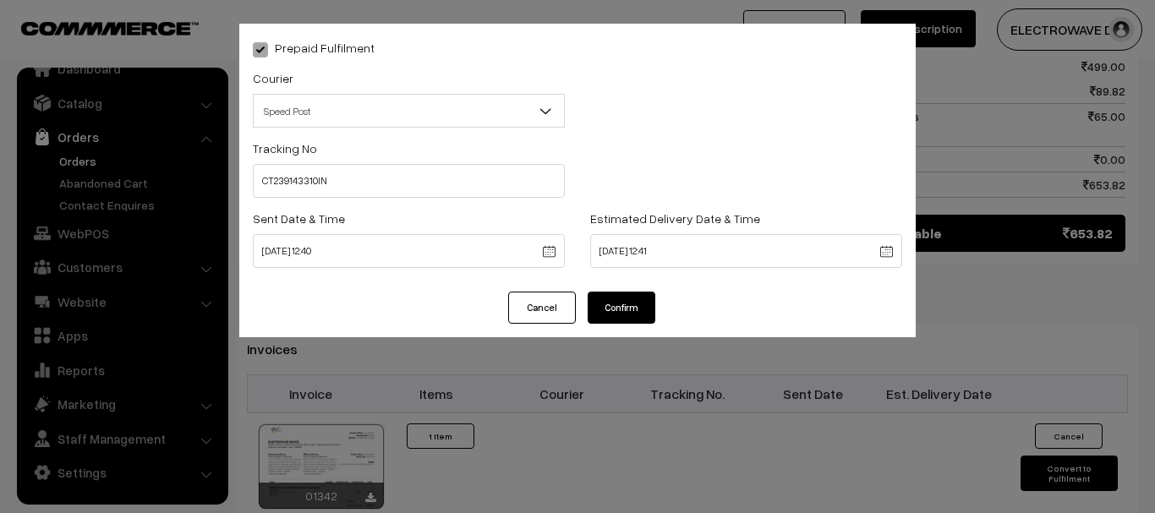
click at [622, 287] on div "Prepaid Fulfilment Courier -- Select -- BlueDart Xpressbees Delhivery Speed Pos…" at bounding box center [577, 158] width 676 height 268
click at [624, 309] on button "Confirm" at bounding box center [622, 308] width 68 height 32
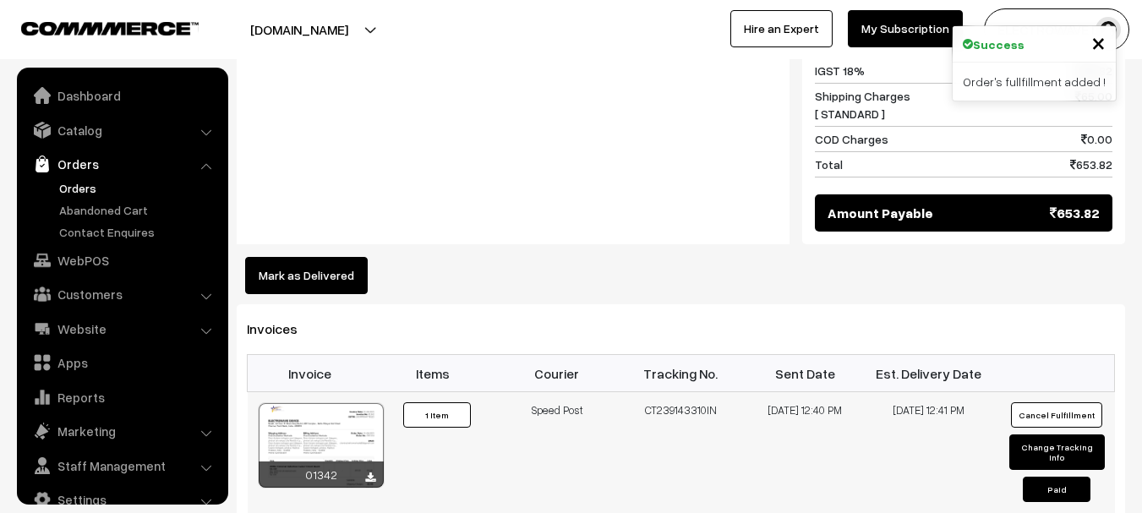
scroll to position [27, 0]
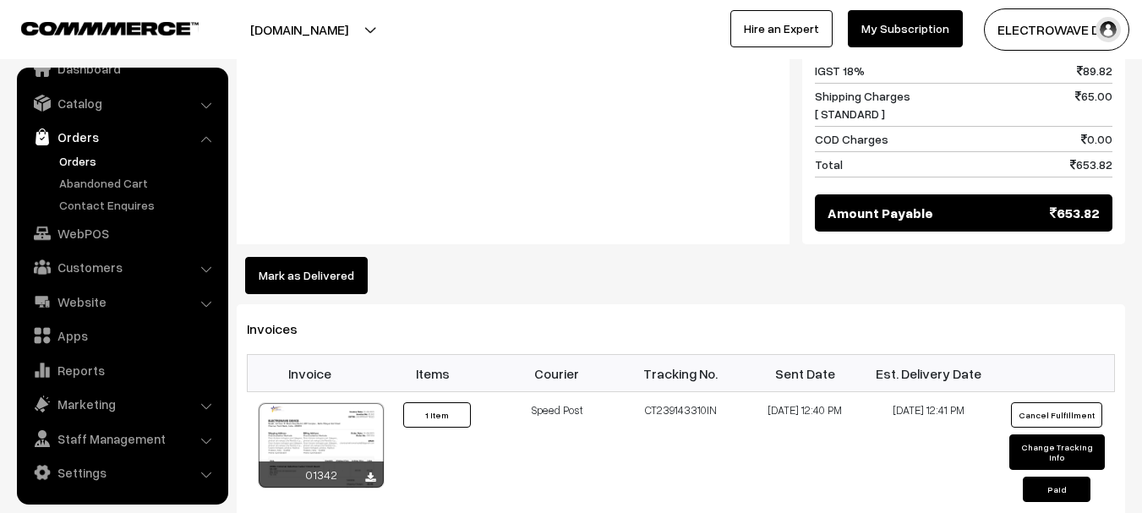
click at [94, 165] on link "Orders" at bounding box center [138, 161] width 167 height 18
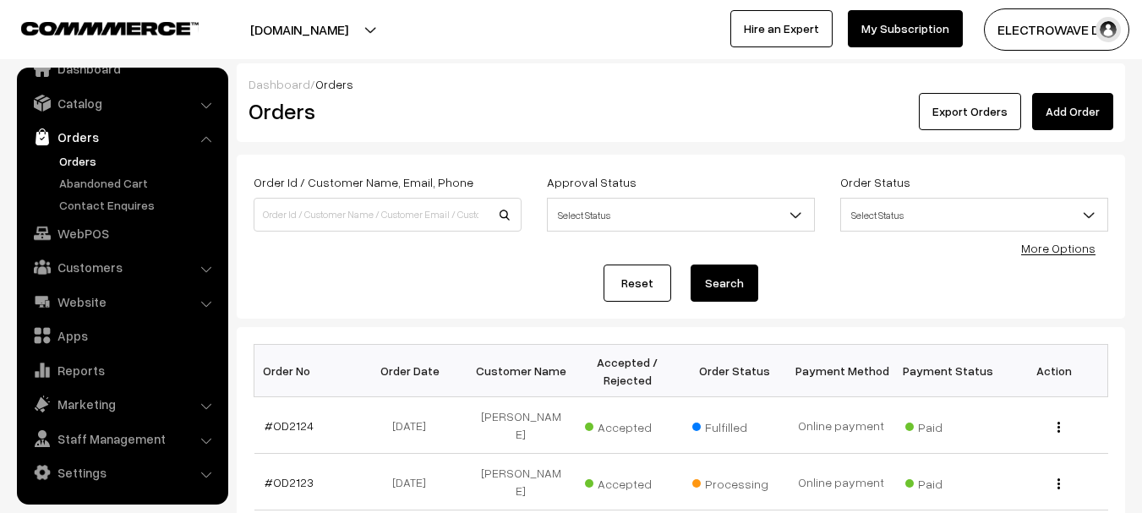
drag, startPoint x: 358, startPoint y: 30, endPoint x: 344, endPoint y: 62, distance: 34.4
click at [358, 32] on button "[DOMAIN_NAME]" at bounding box center [299, 29] width 216 height 42
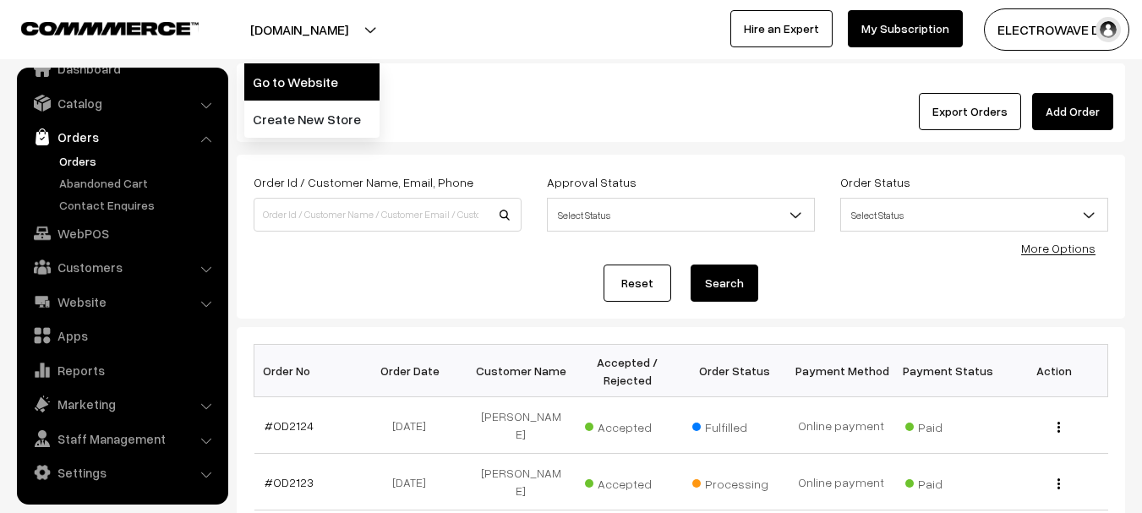
click at [339, 81] on link "Go to Website" at bounding box center [311, 81] width 135 height 37
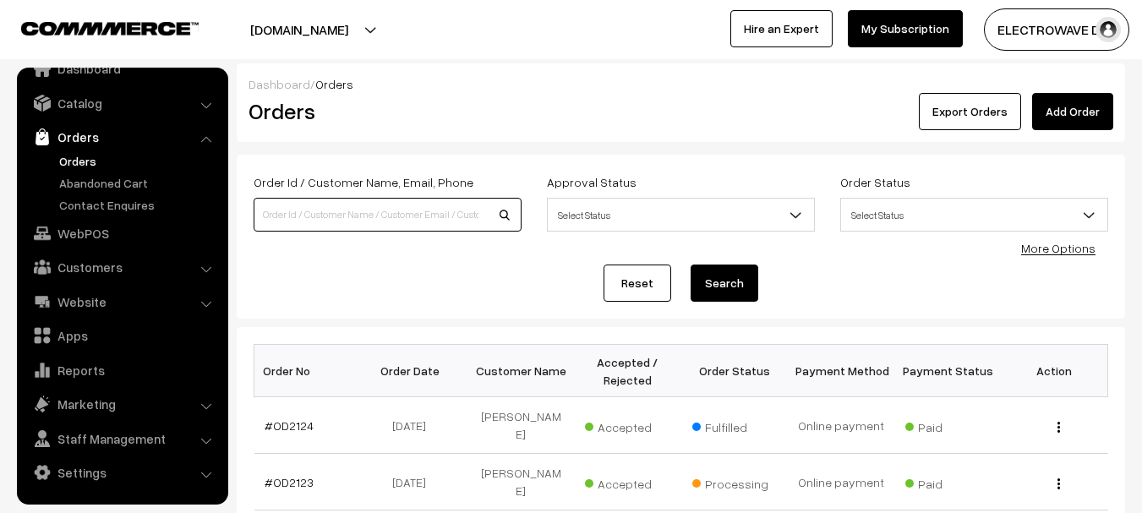
click at [318, 217] on input at bounding box center [388, 215] width 268 height 34
paste input "od211"
type input "od211"
click at [691, 265] on button "Search" at bounding box center [725, 283] width 68 height 37
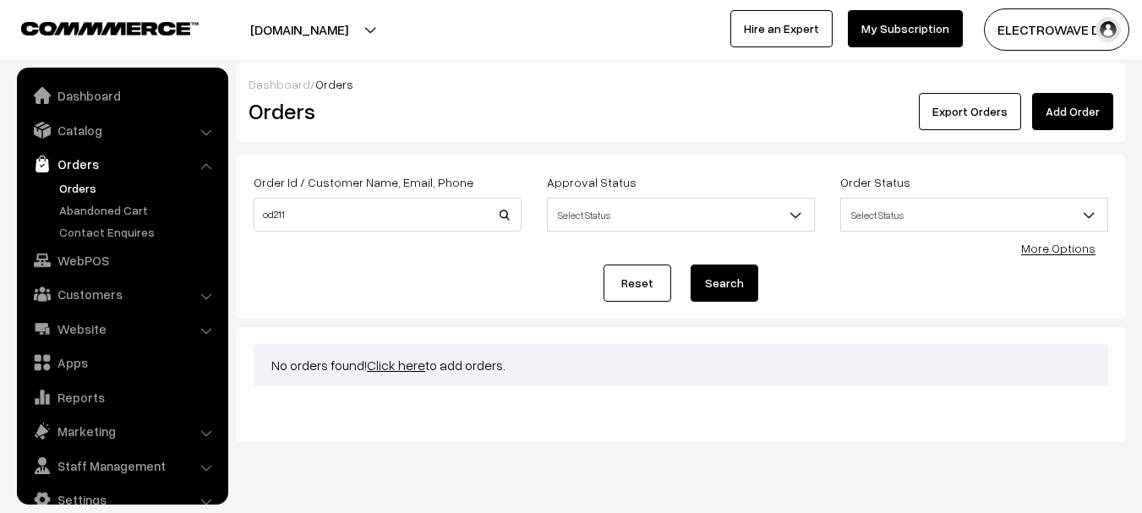
scroll to position [27, 0]
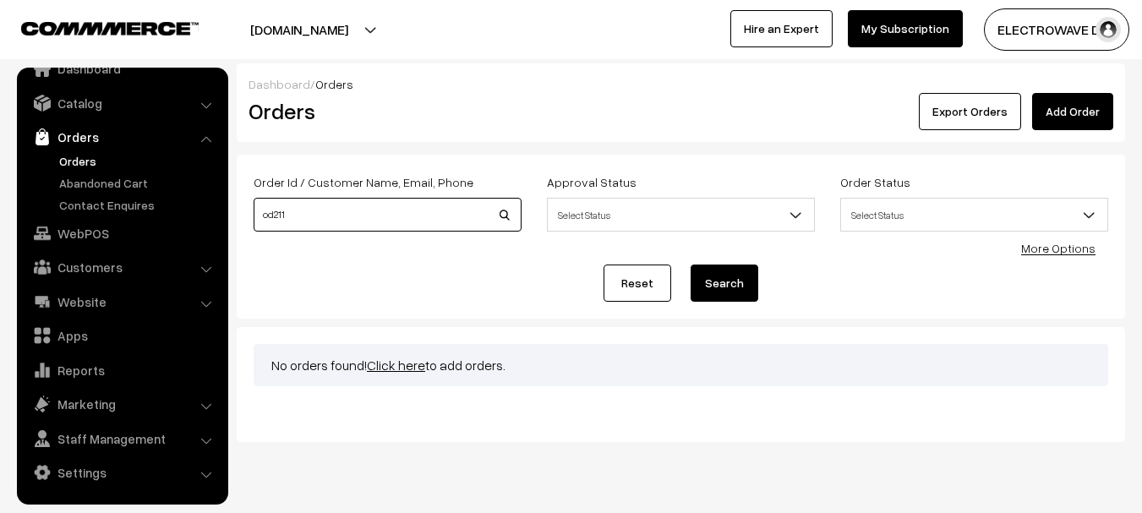
drag, startPoint x: 309, startPoint y: 217, endPoint x: 243, endPoint y: 223, distance: 67.0
click at [243, 223] on div "Order Id / Customer Name, Email, Phone od211" at bounding box center [387, 207] width 293 height 70
type input "OD0211"
click at [691, 265] on button "Search" at bounding box center [725, 283] width 68 height 37
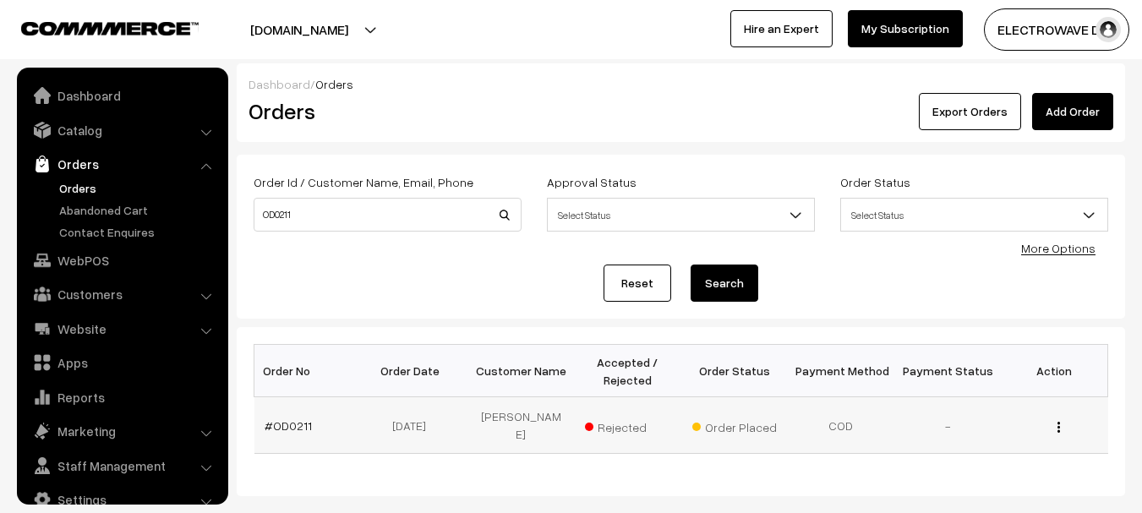
scroll to position [27, 0]
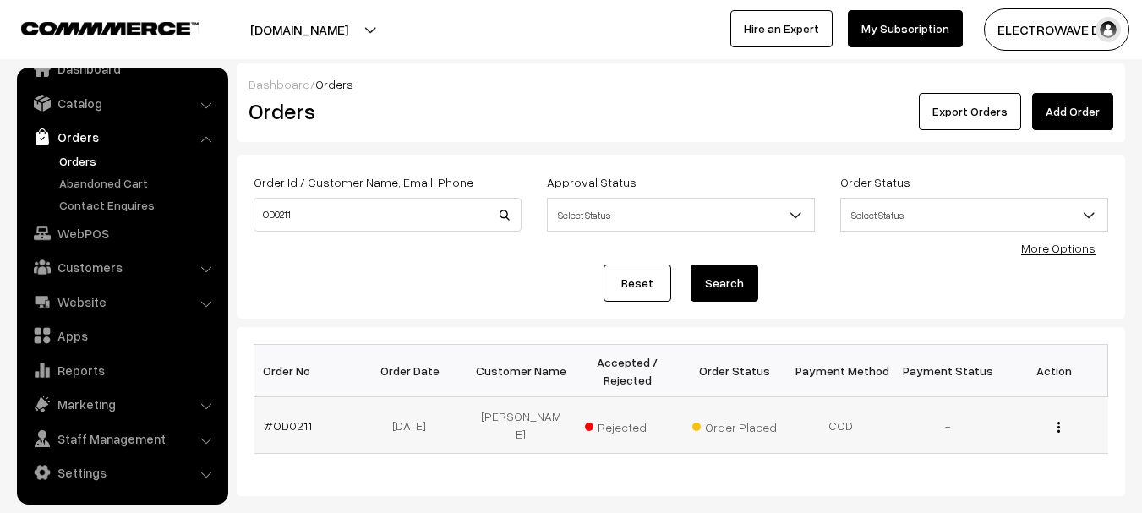
click at [282, 426] on td "#OD0211" at bounding box center [307, 425] width 107 height 57
click at [288, 420] on link "#OD0211" at bounding box center [288, 425] width 47 height 14
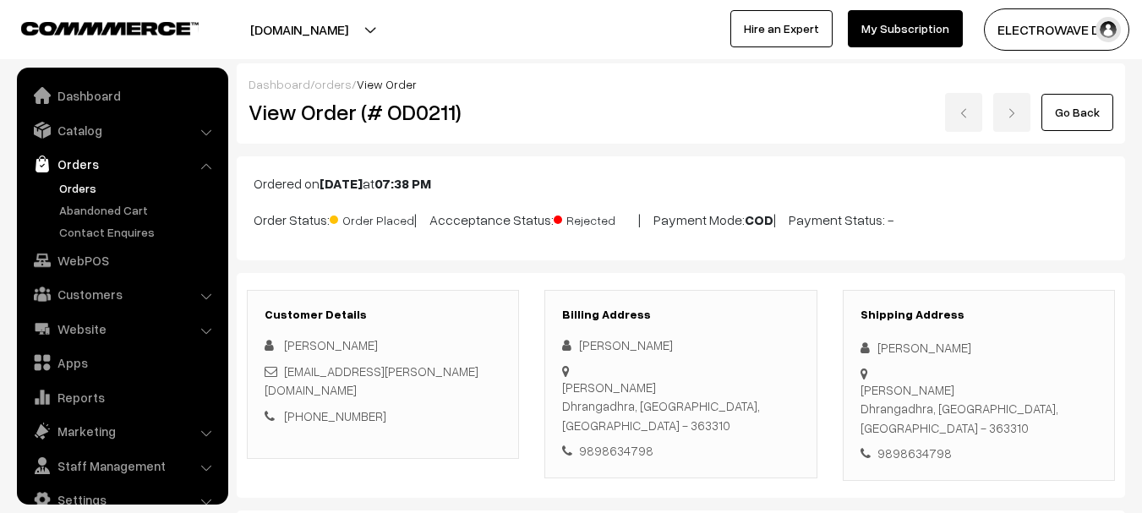
scroll to position [27, 0]
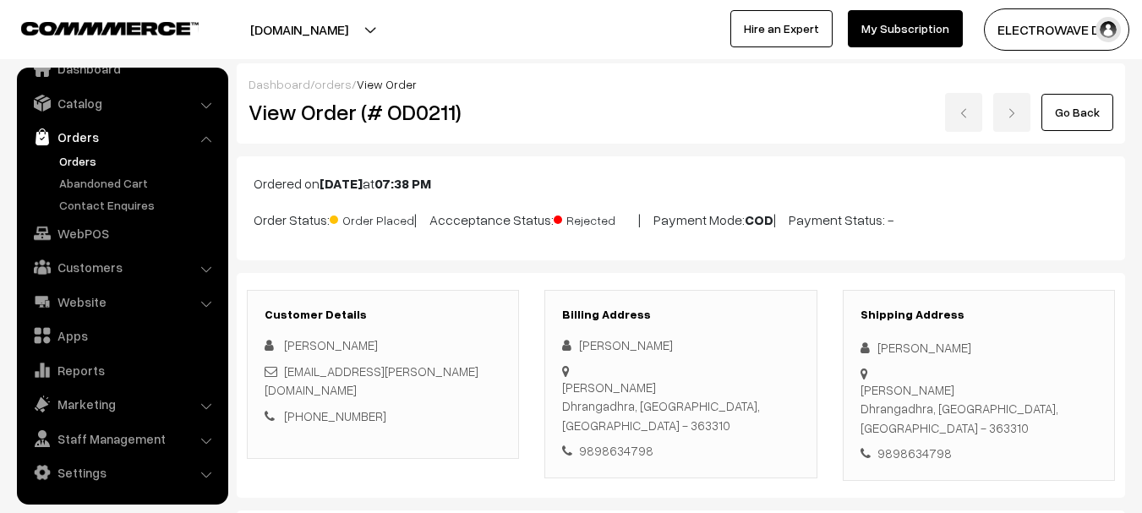
click at [63, 157] on link "Orders" at bounding box center [138, 161] width 167 height 18
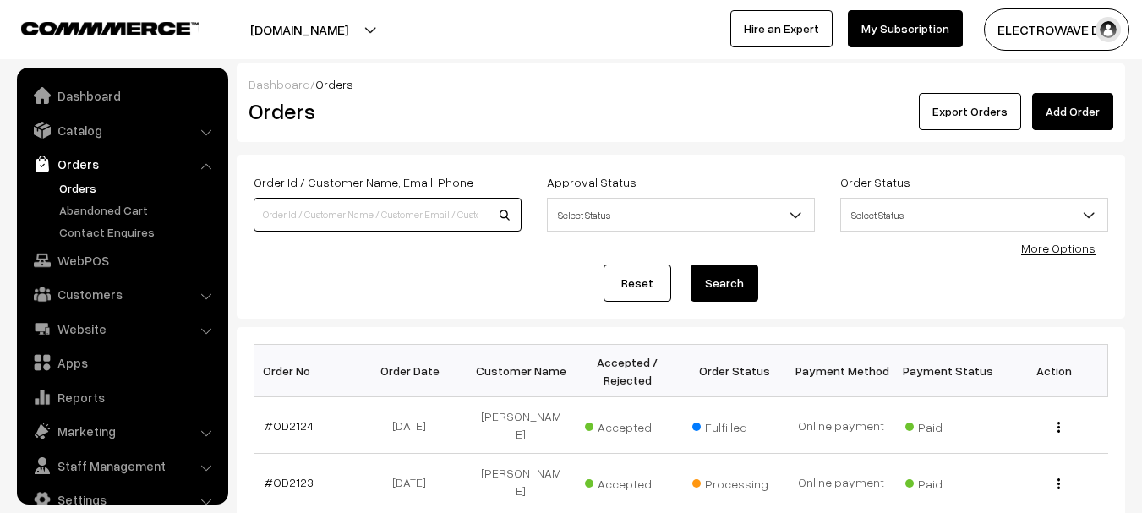
drag, startPoint x: 0, startPoint y: 0, endPoint x: 344, endPoint y: 210, distance: 402.9
click at [351, 210] on input at bounding box center [388, 215] width 268 height 34
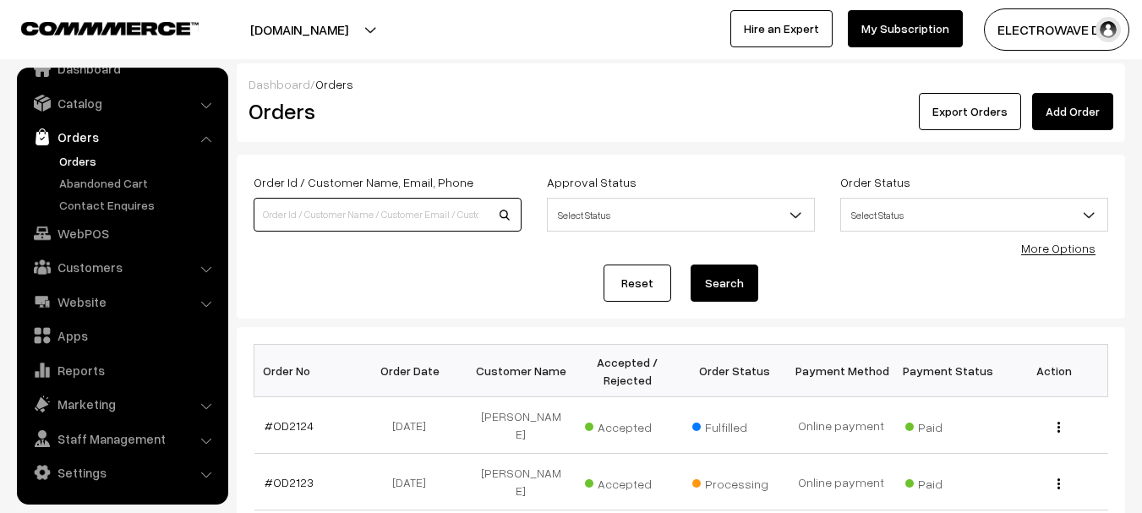
paste input "od211"
type input "od2011"
click at [691, 265] on button "Search" at bounding box center [725, 283] width 68 height 37
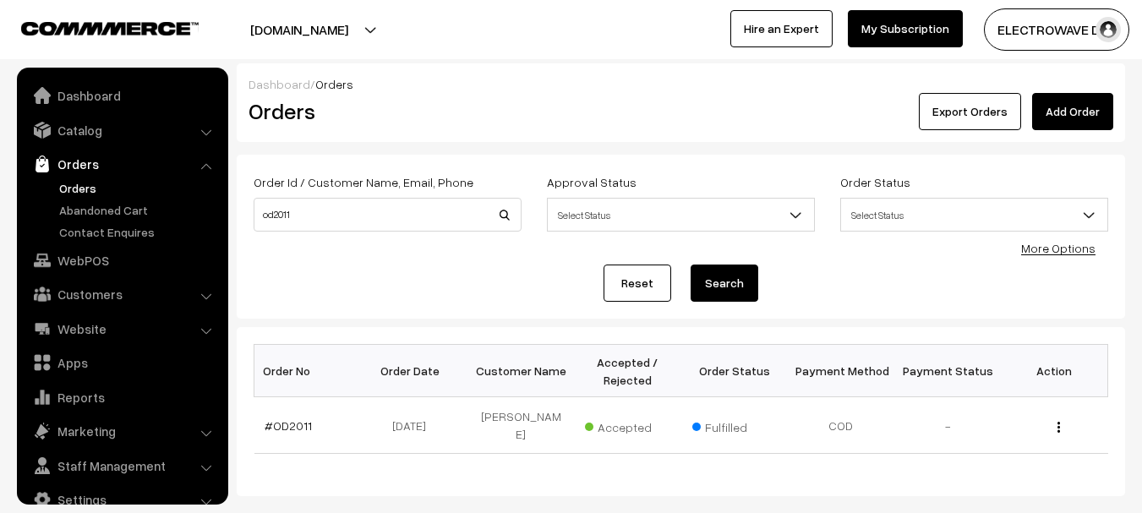
scroll to position [27, 0]
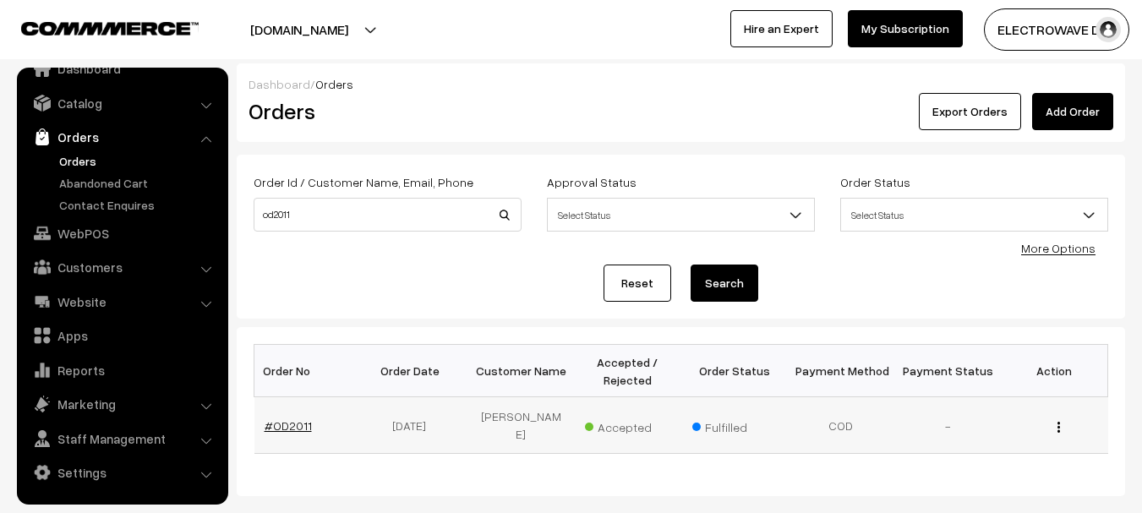
click at [292, 421] on link "#OD2011" at bounding box center [288, 425] width 47 height 14
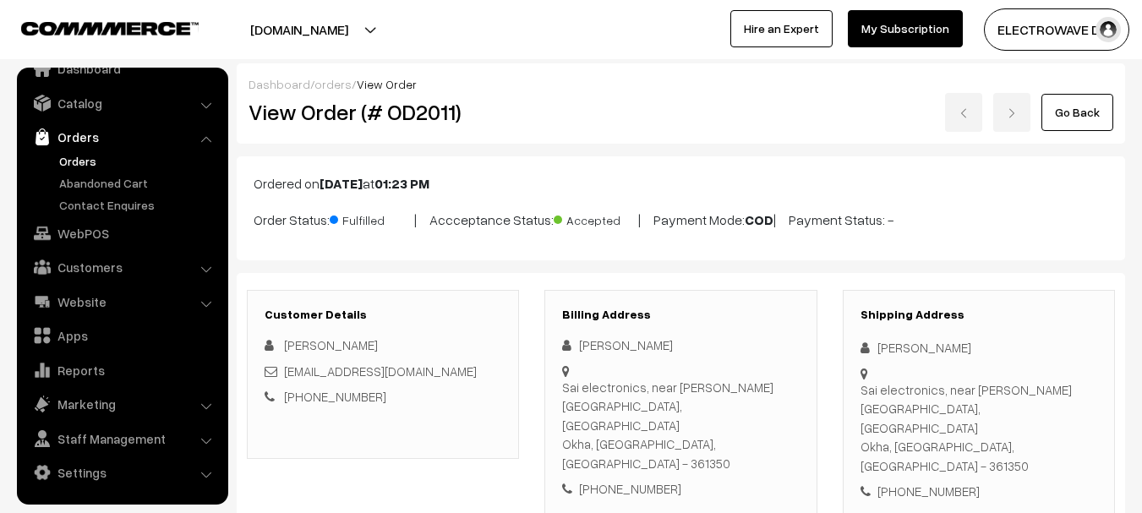
click at [84, 161] on link "Orders" at bounding box center [138, 161] width 167 height 18
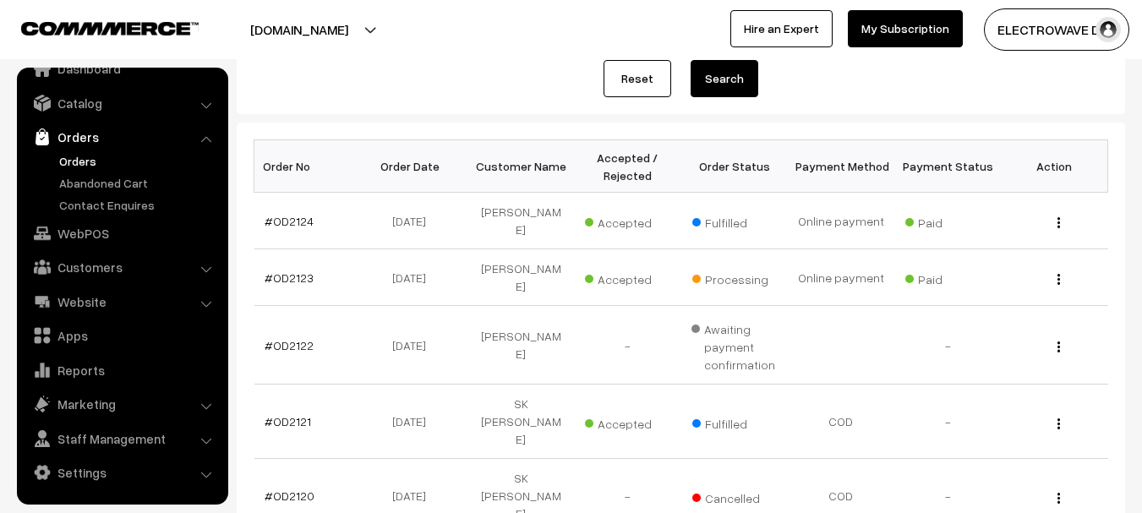
scroll to position [203, 0]
click at [85, 160] on link "Orders" at bounding box center [138, 161] width 167 height 18
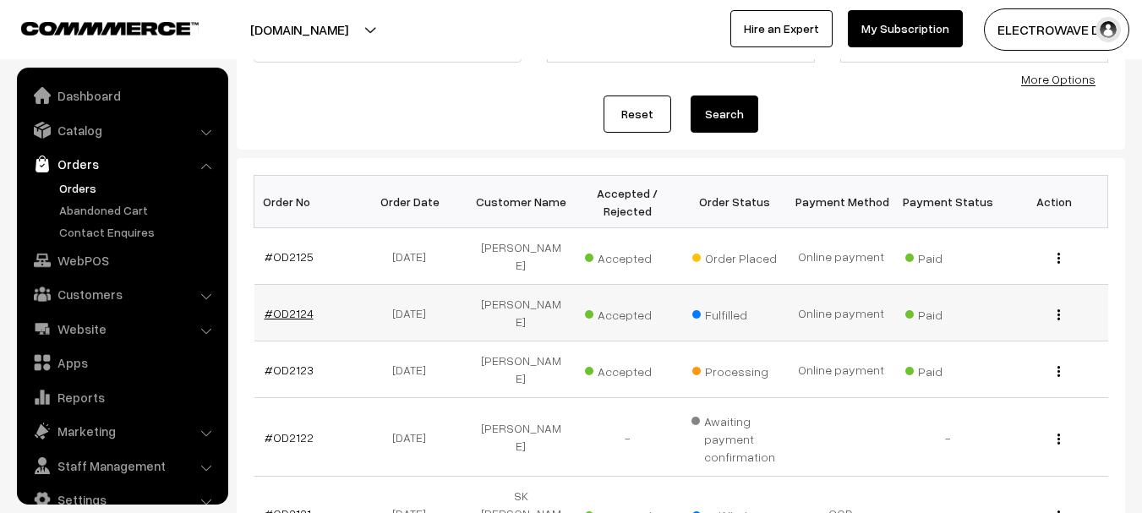
scroll to position [27, 0]
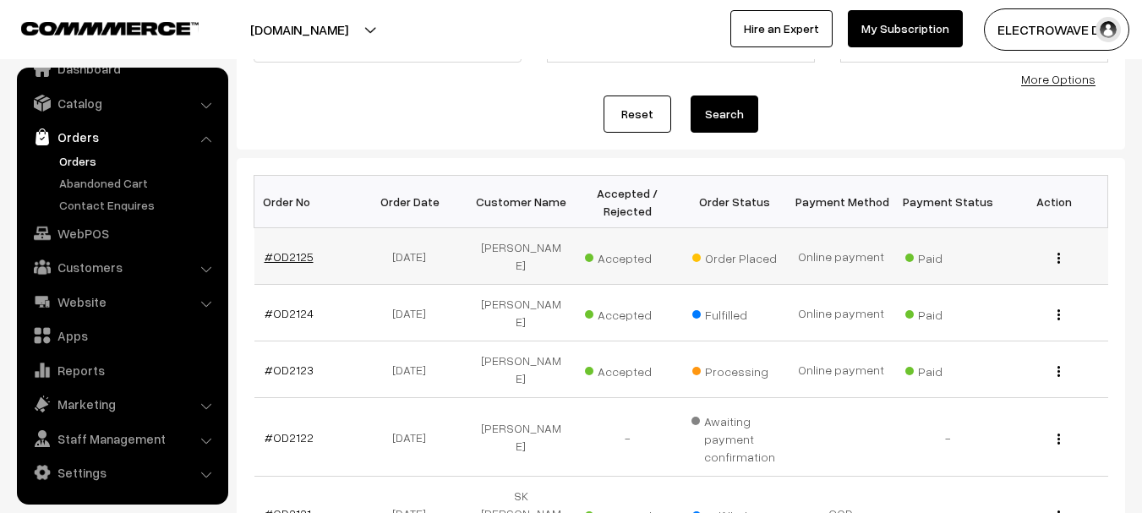
click at [287, 250] on link "#OD2125" at bounding box center [289, 256] width 49 height 14
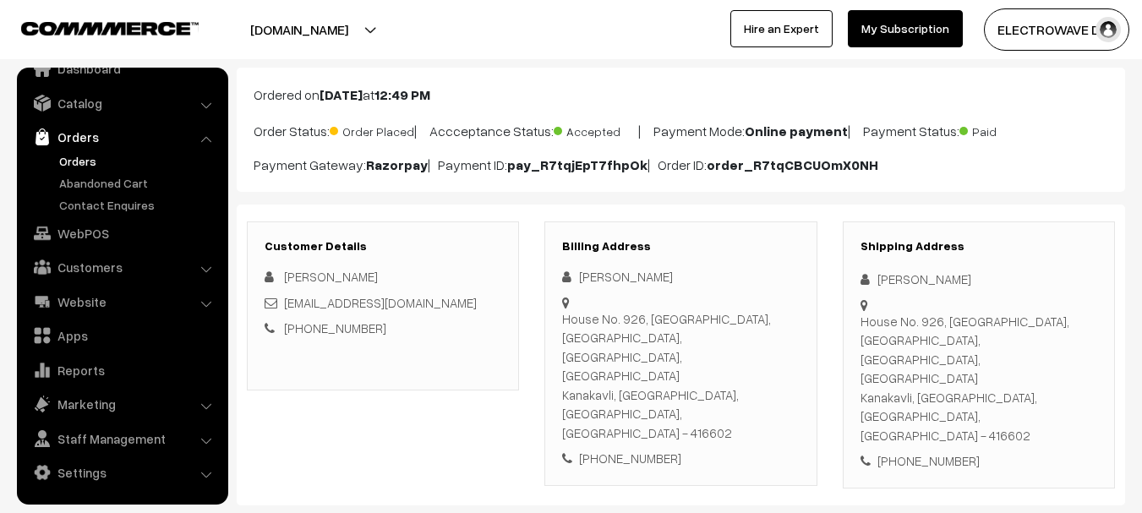
scroll to position [85, 0]
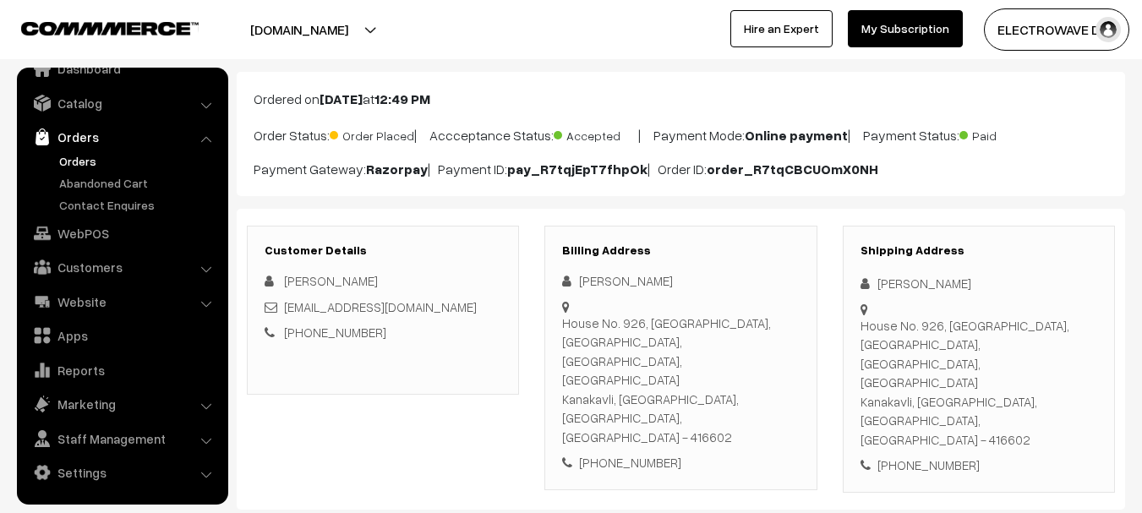
click at [887, 379] on div "House No. 926, Sapale Bag, Apratimnagar, Dongrewadi, Janavali Kanakavli, Sindhu…" at bounding box center [979, 383] width 237 height 134
copy div "416602"
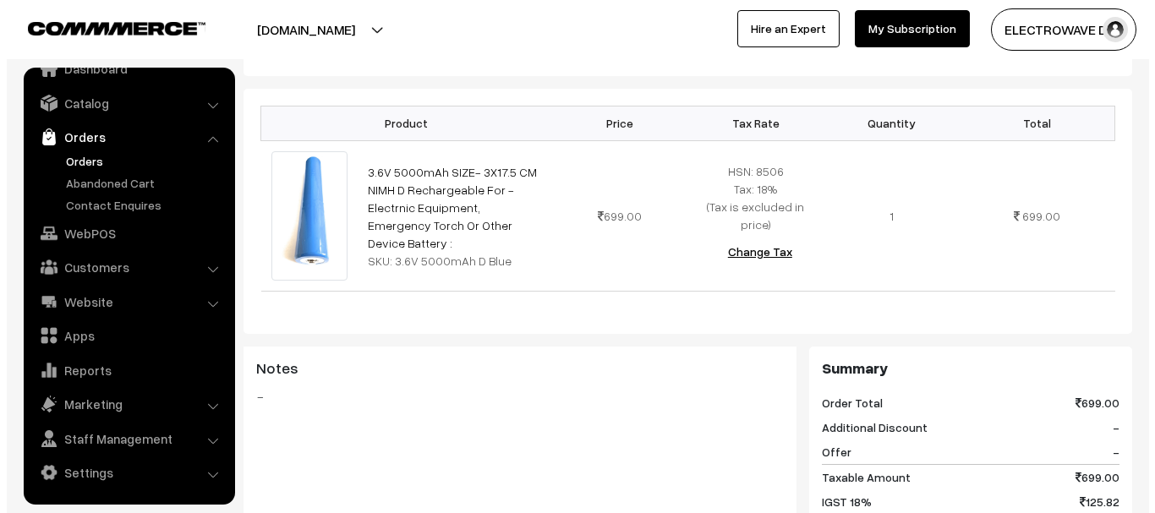
scroll to position [676, 0]
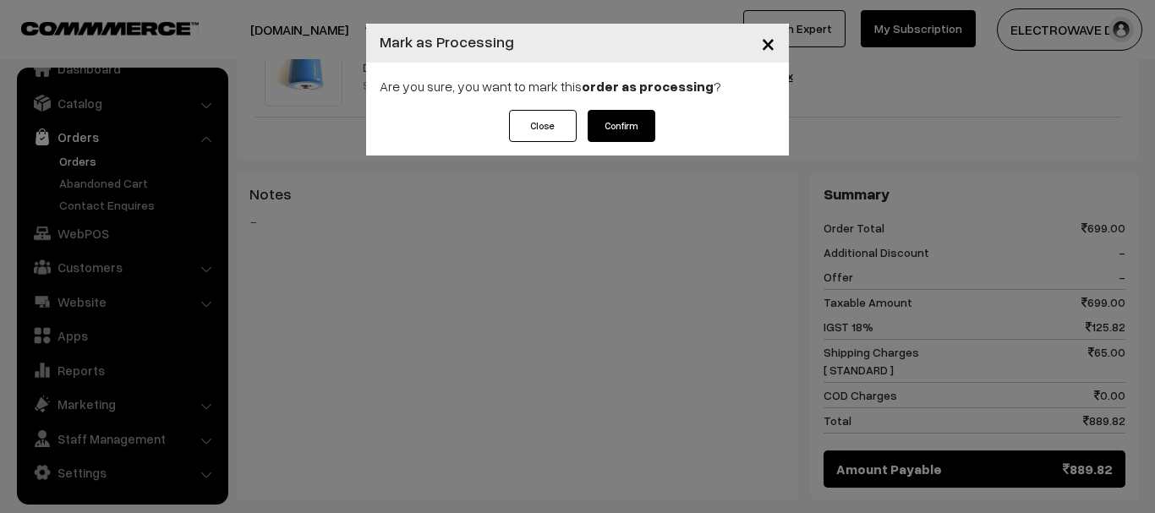
click at [626, 114] on button "Confirm" at bounding box center [622, 126] width 68 height 32
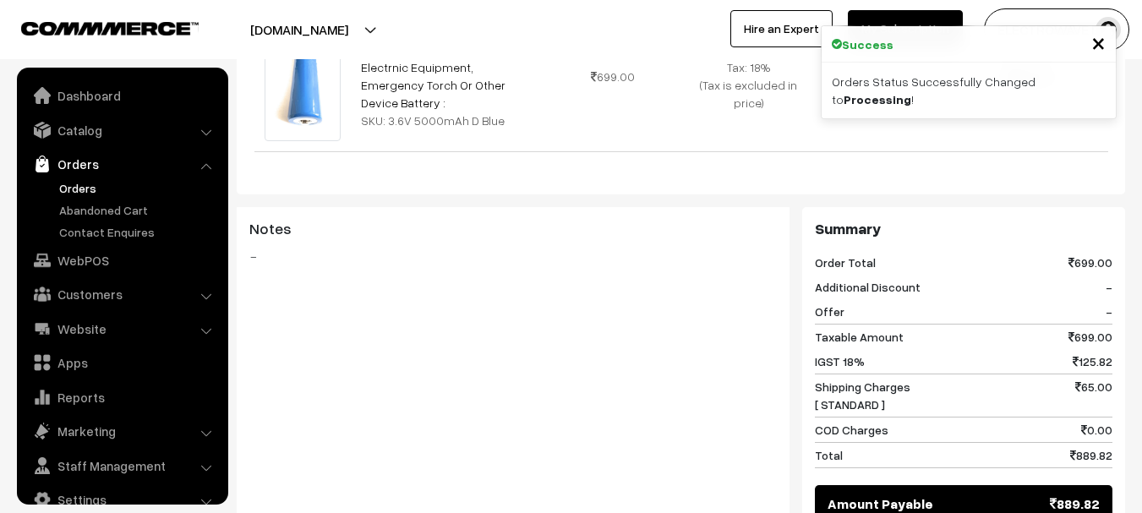
scroll to position [27, 0]
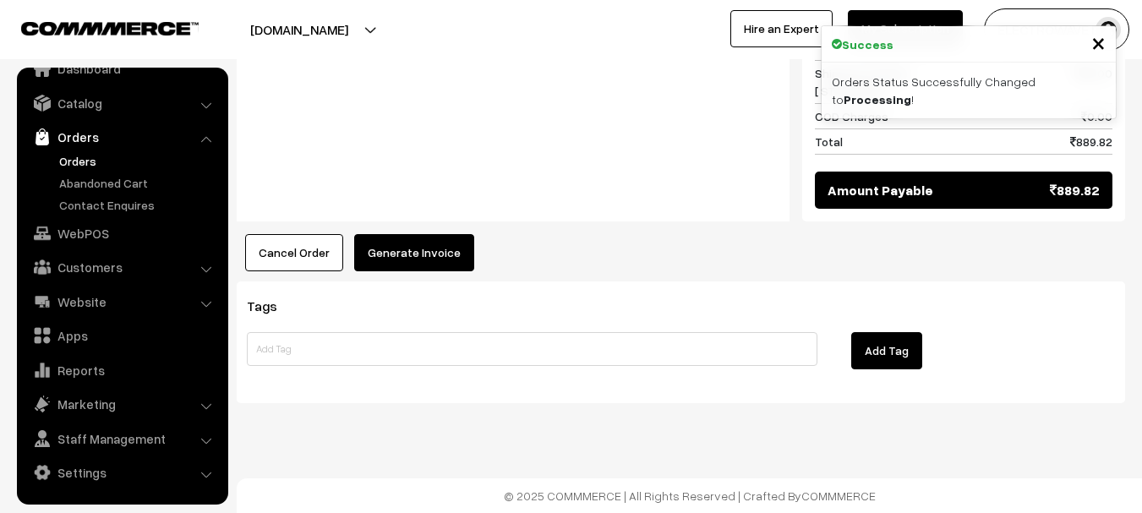
click at [435, 259] on button "Generate Invoice" at bounding box center [414, 252] width 120 height 37
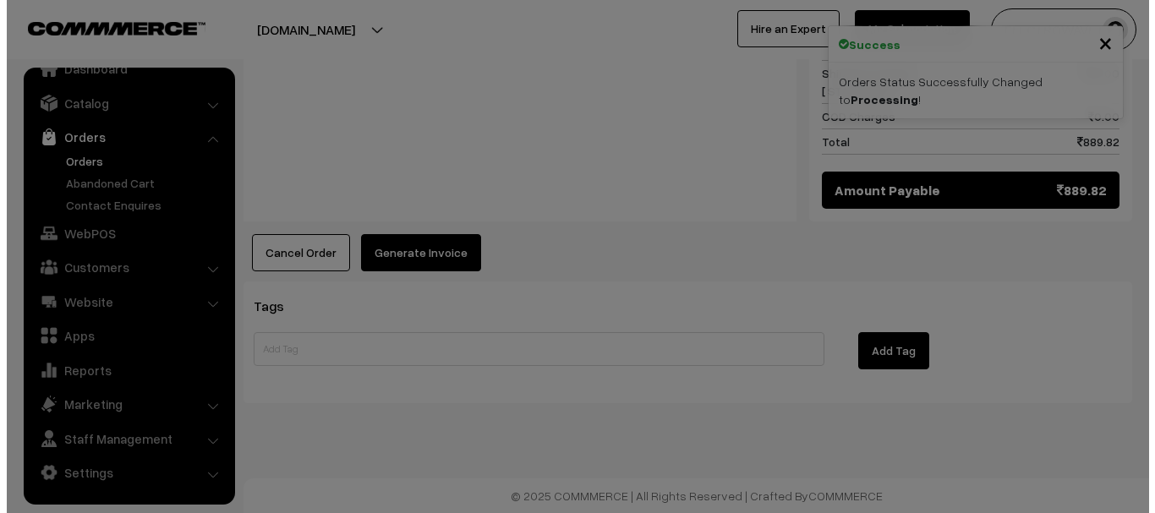
scroll to position [917, 0]
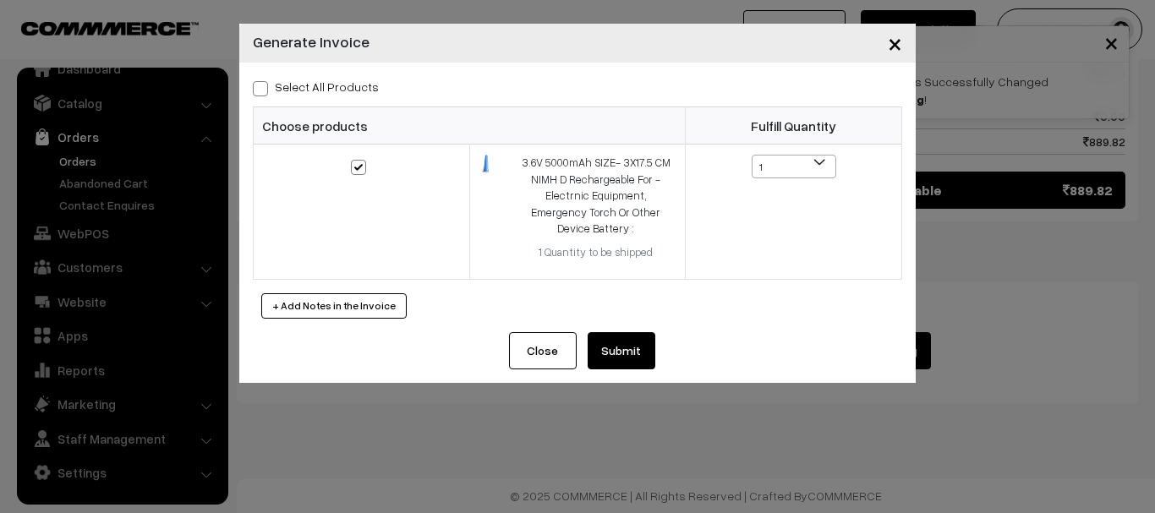
click at [606, 334] on button "Submit" at bounding box center [622, 350] width 68 height 37
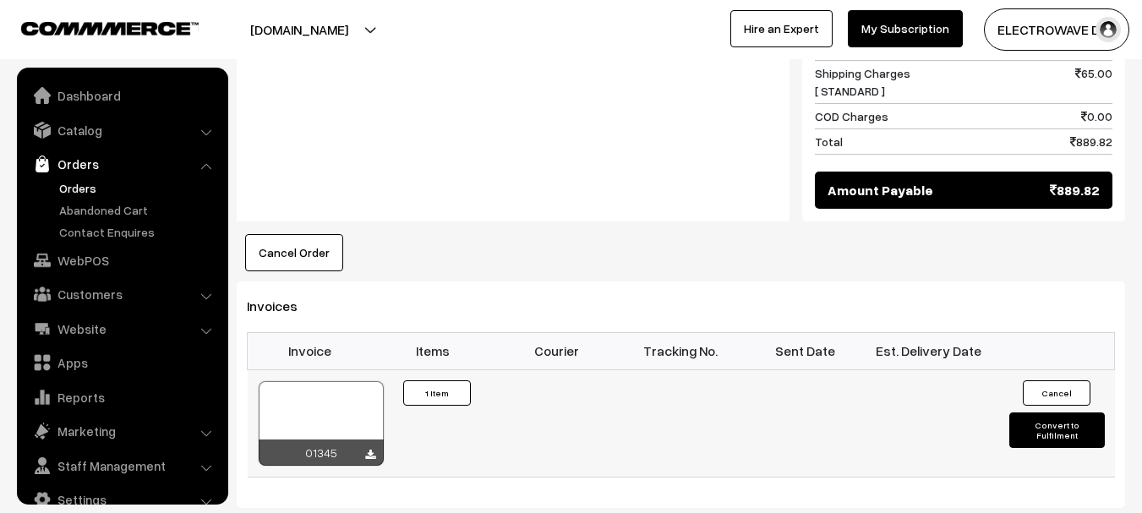
scroll to position [27, 0]
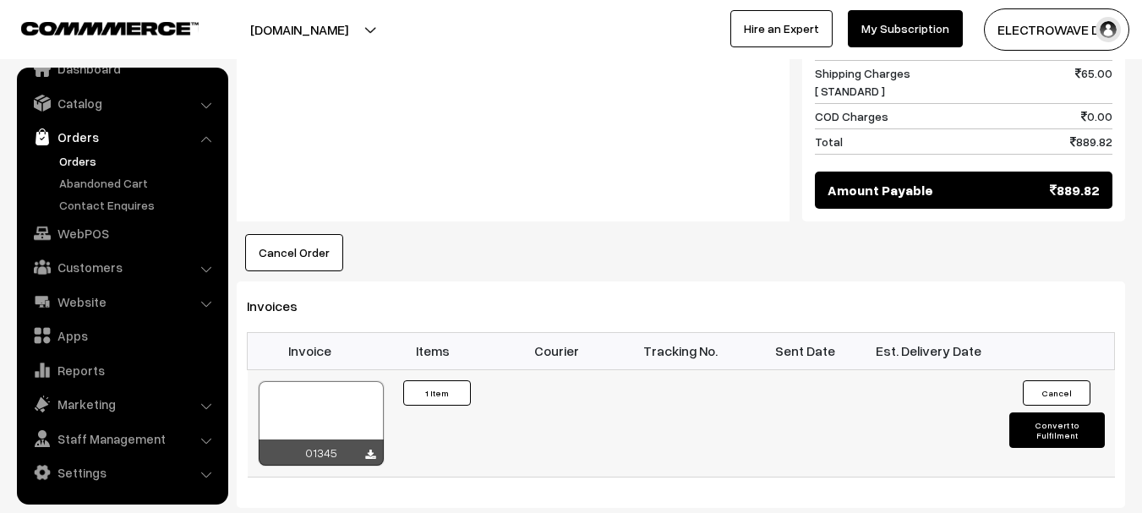
click at [275, 412] on div at bounding box center [321, 423] width 125 height 85
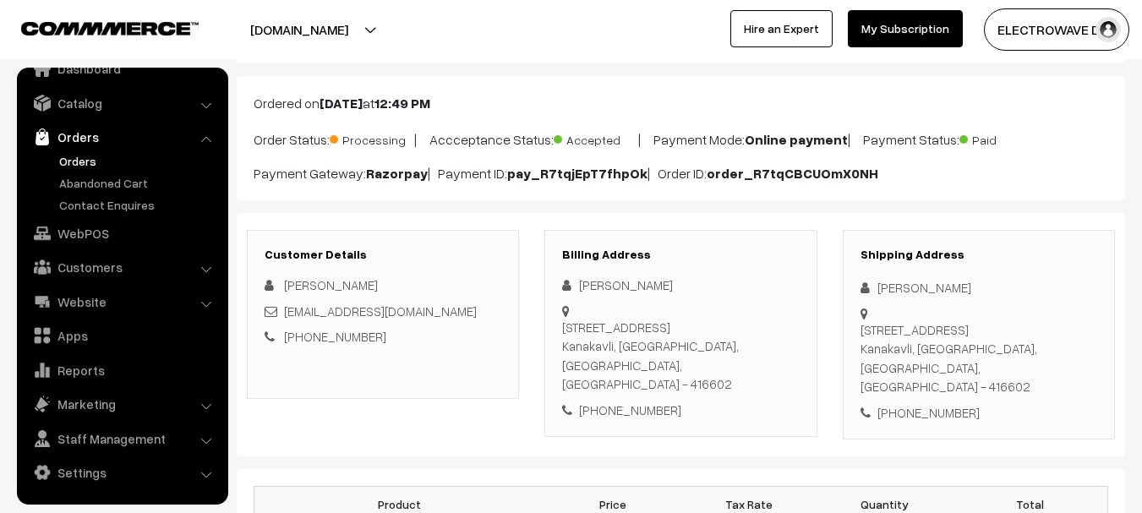
scroll to position [169, 0]
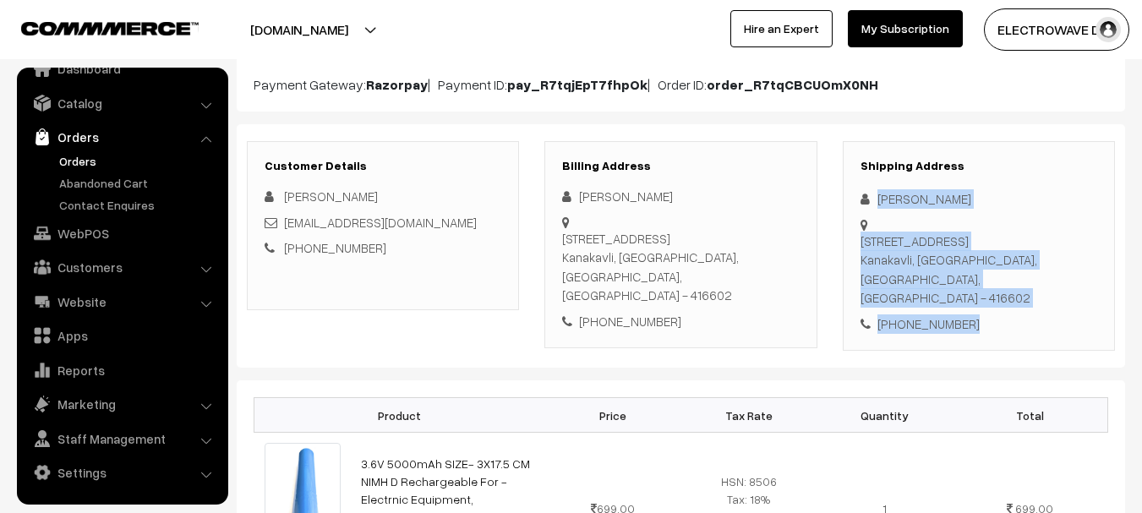
copy div "[PERSON_NAME][STREET_ADDRESS] - 416602 [PHONE_NUMBER]"
drag, startPoint x: 879, startPoint y: 190, endPoint x: 991, endPoint y: 342, distance: 188.7
click at [991, 342] on div "Shipping Address [PERSON_NAME] [STREET_ADDRESS] [PHONE_NUMBER]" at bounding box center [979, 246] width 272 height 210
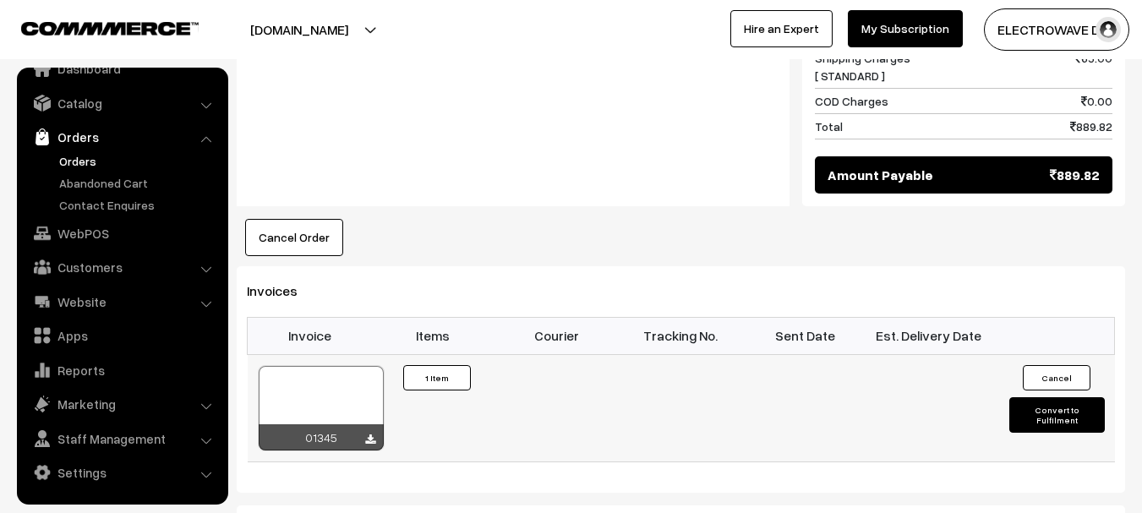
click at [1044, 411] on button "Convert to Fulfilment" at bounding box center [1057, 415] width 96 height 36
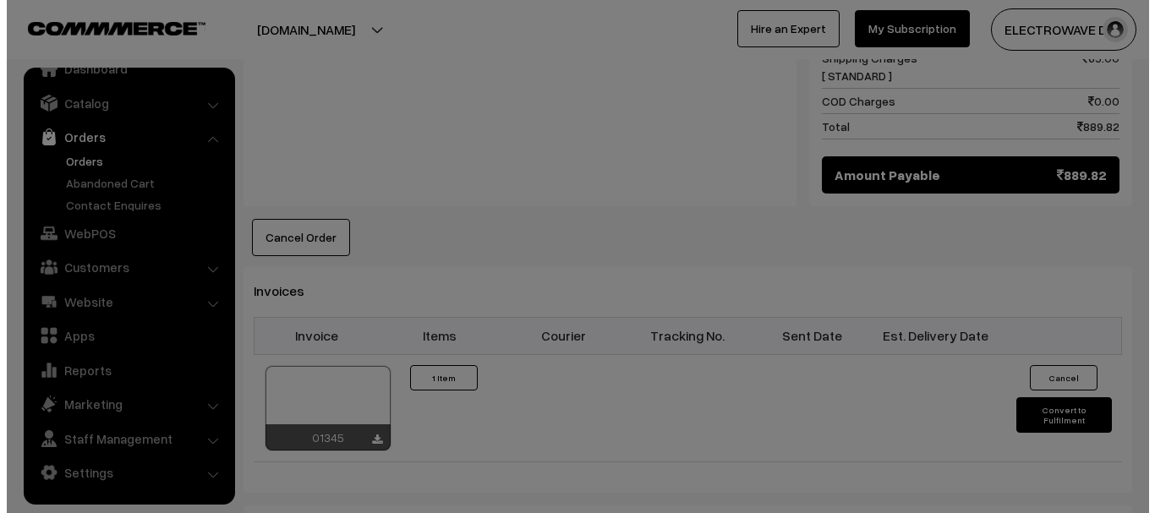
scroll to position [932, 0]
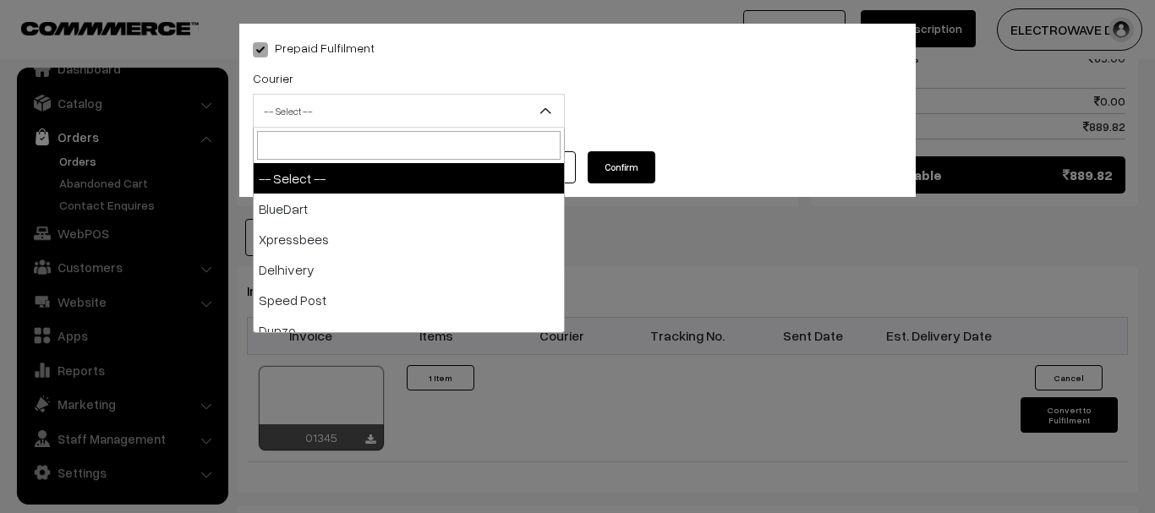
drag, startPoint x: 408, startPoint y: 123, endPoint x: 403, endPoint y: 109, distance: 14.4
click at [405, 112] on span "-- Select --" at bounding box center [409, 111] width 310 height 30
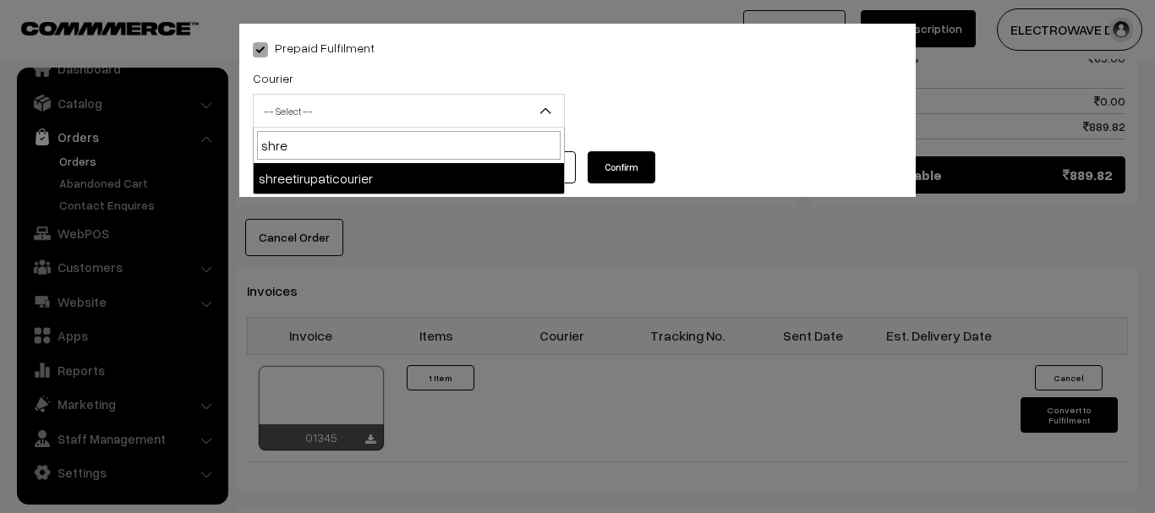
type input "shree"
select select "8"
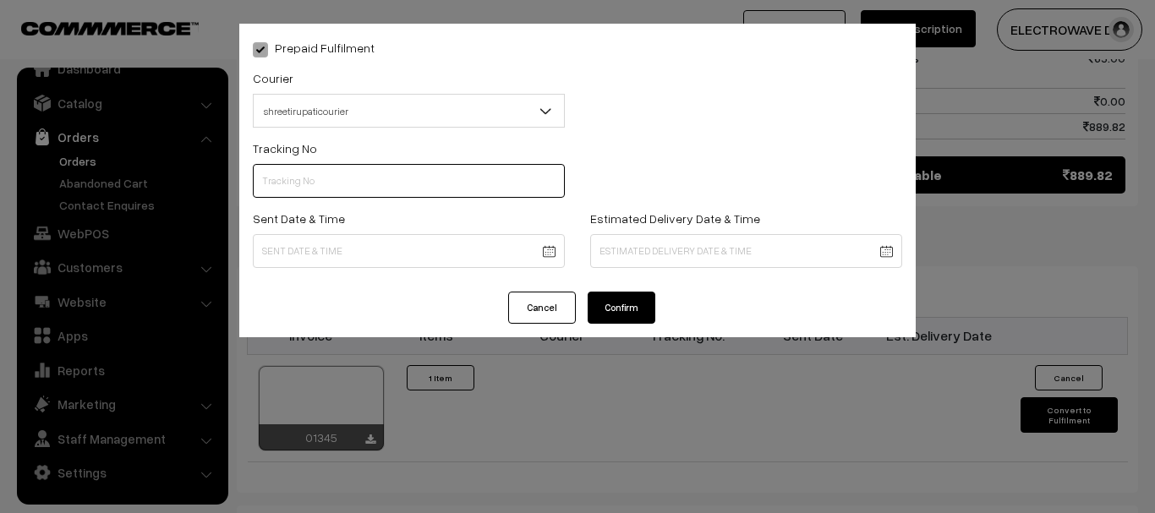
click at [422, 172] on input "text" at bounding box center [409, 181] width 312 height 34
type input "374800045729"
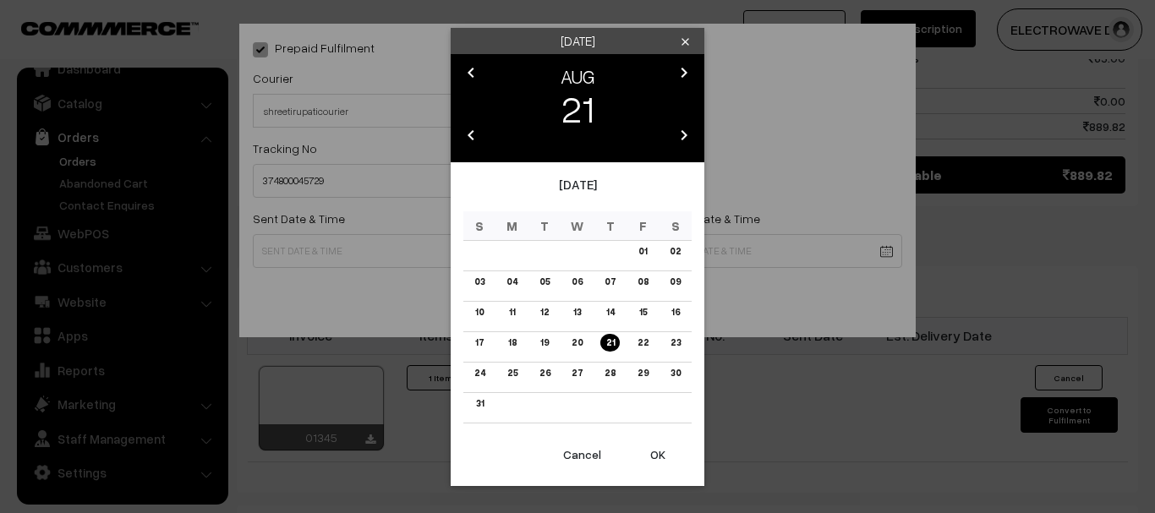
click at [655, 445] on button "OK" at bounding box center [658, 454] width 68 height 37
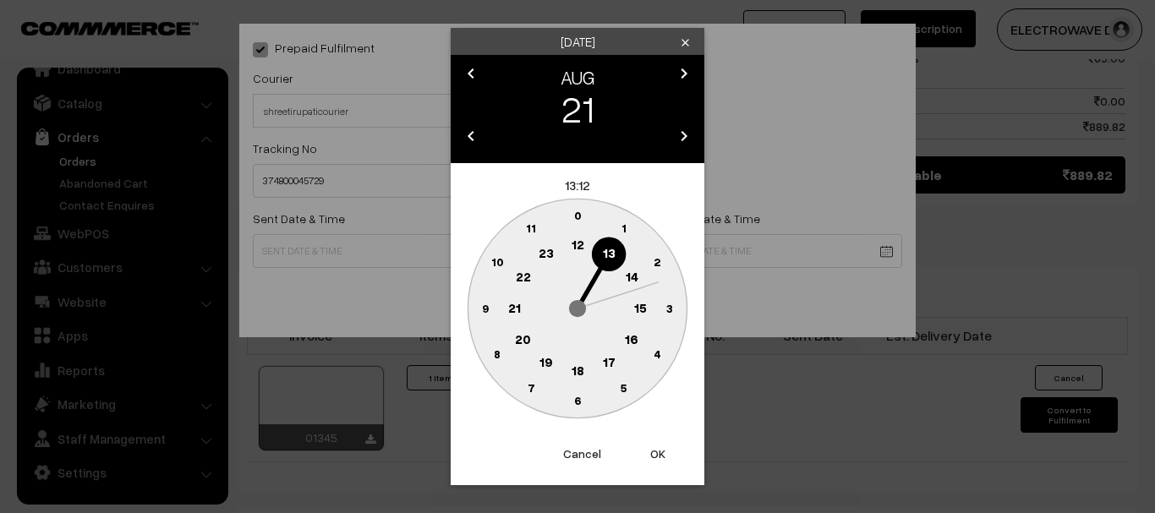
click at [657, 452] on button "OK" at bounding box center [658, 453] width 68 height 37
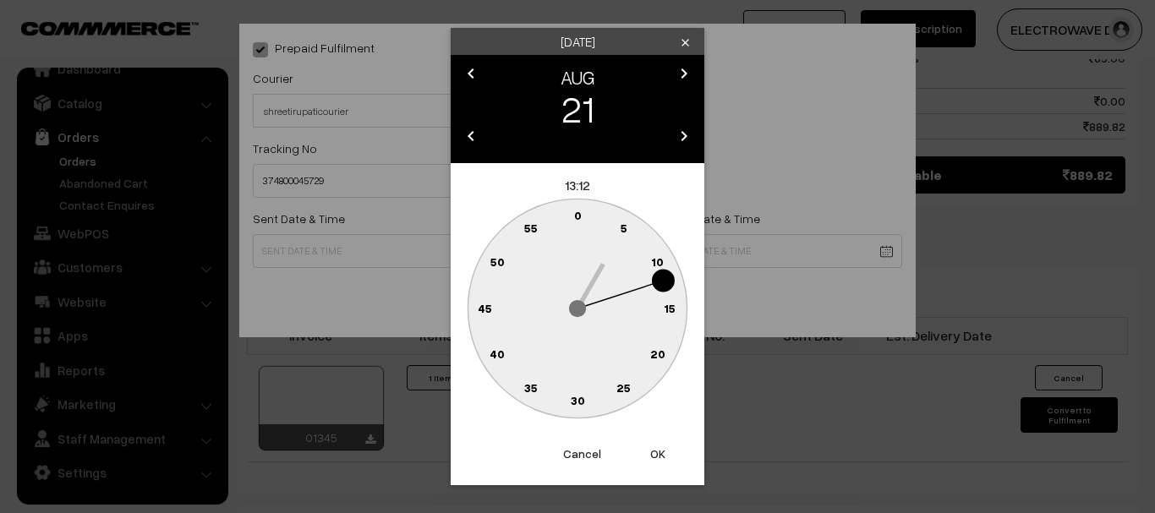
click at [658, 452] on button "OK" at bounding box center [658, 453] width 68 height 37
type input "[DATE] 13:12"
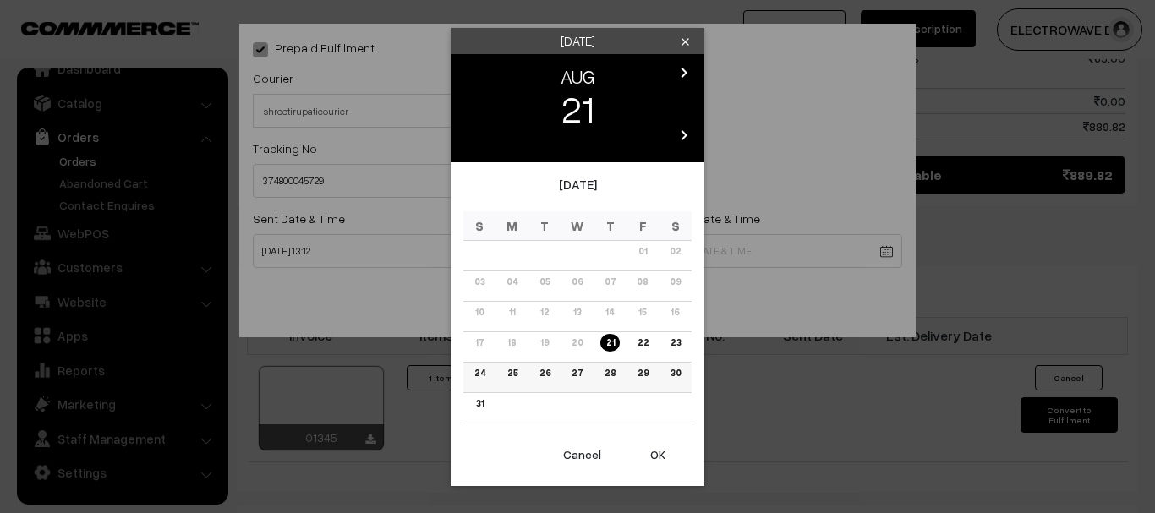
click at [510, 372] on link "25" at bounding box center [512, 373] width 20 height 18
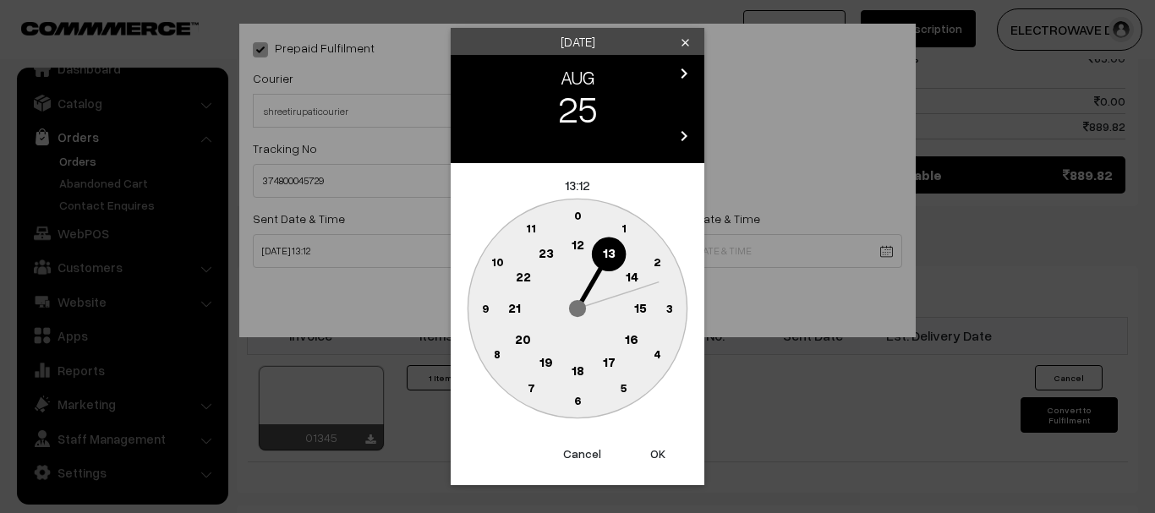
click at [681, 458] on button "OK" at bounding box center [658, 453] width 68 height 37
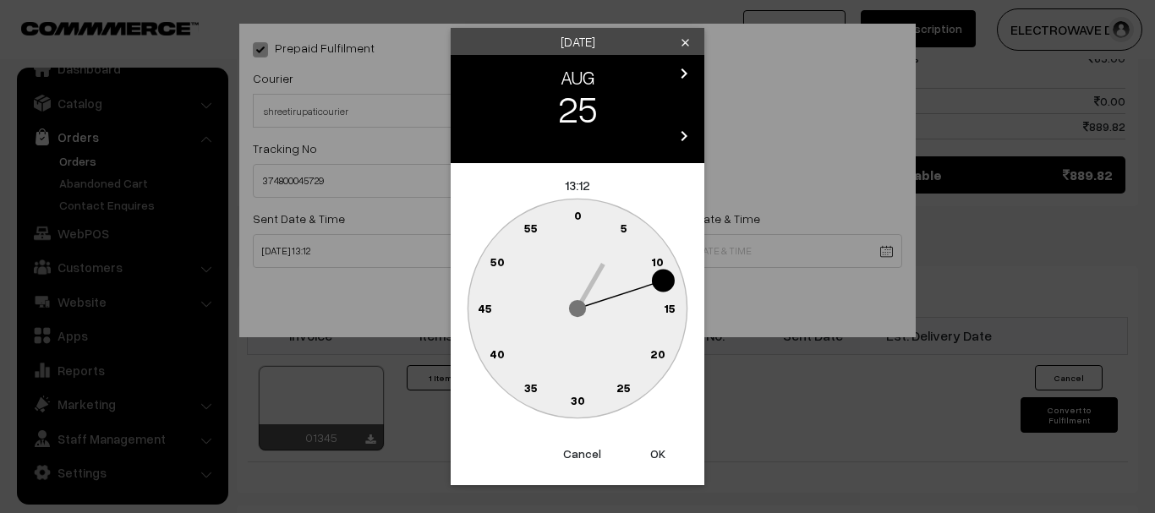
click at [680, 458] on button "OK" at bounding box center [658, 453] width 68 height 37
type input "[DATE] 13:12"
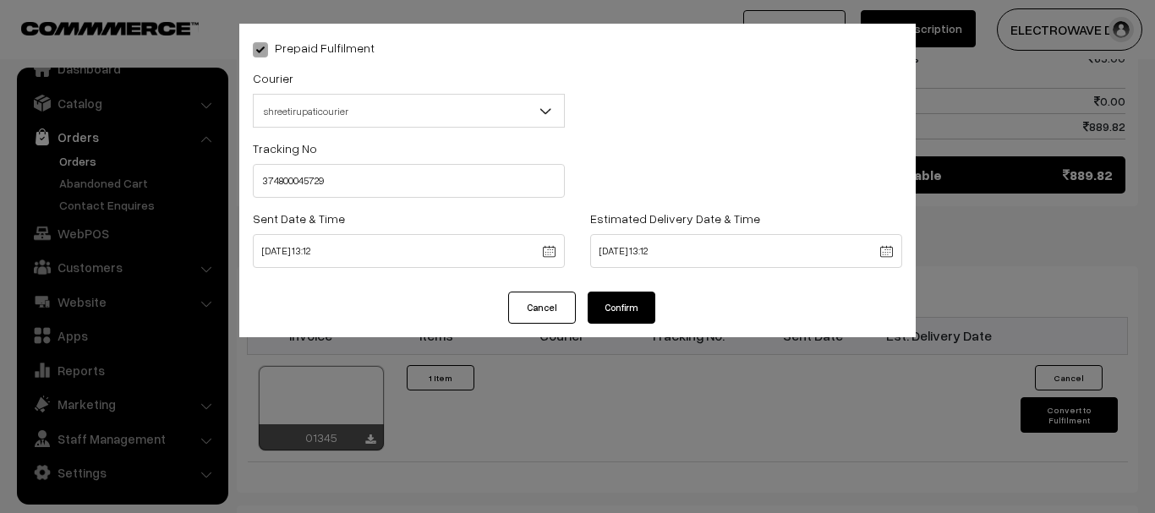
click at [631, 312] on button "Confirm" at bounding box center [622, 308] width 68 height 32
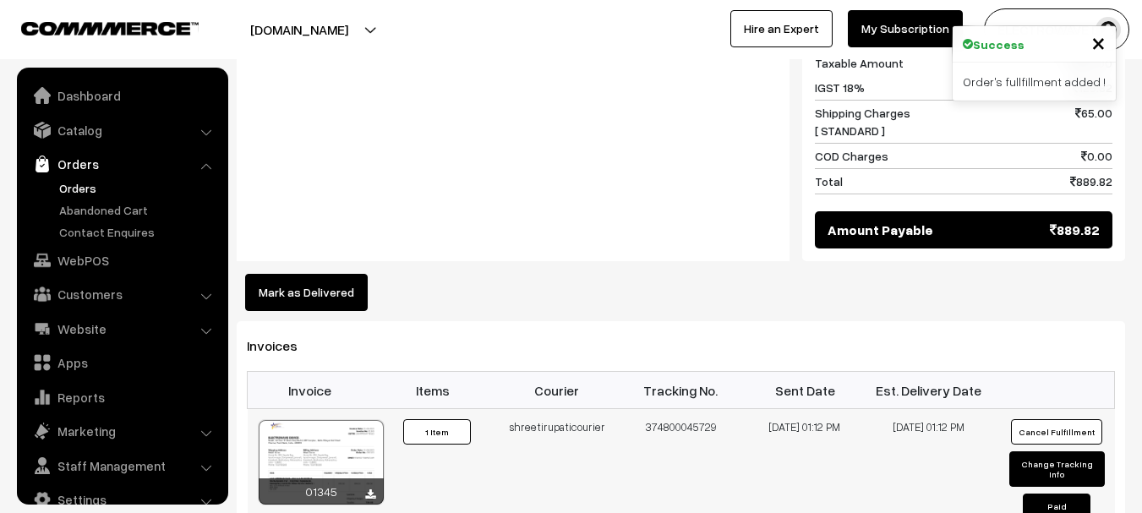
scroll to position [27, 0]
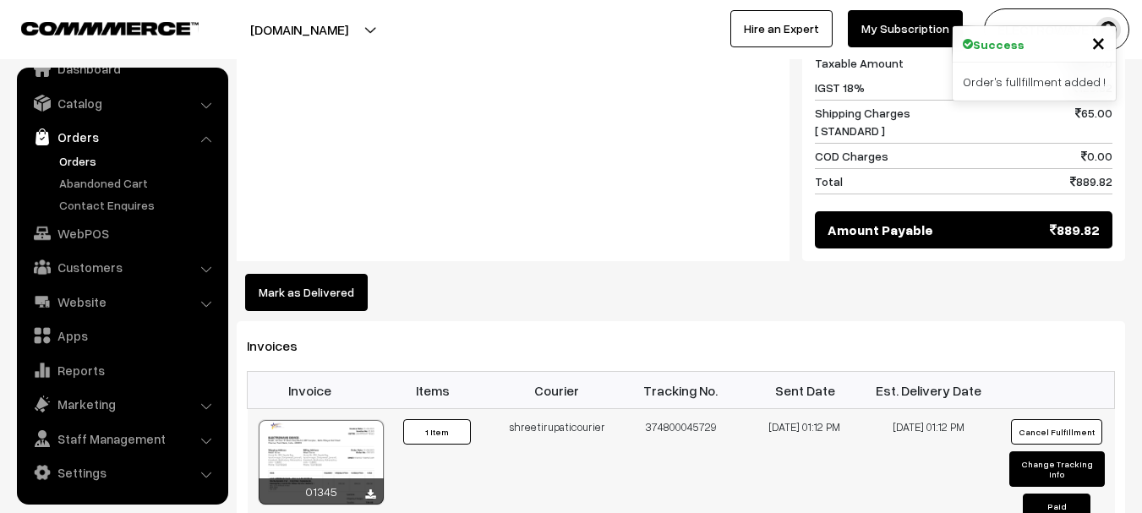
click at [314, 420] on div at bounding box center [321, 462] width 125 height 85
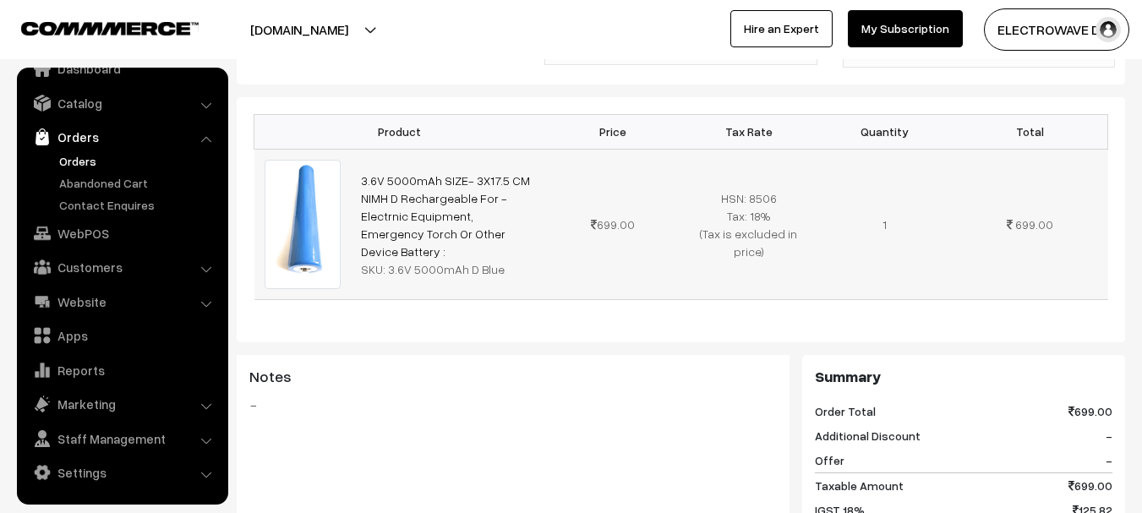
scroll to position [341, 0]
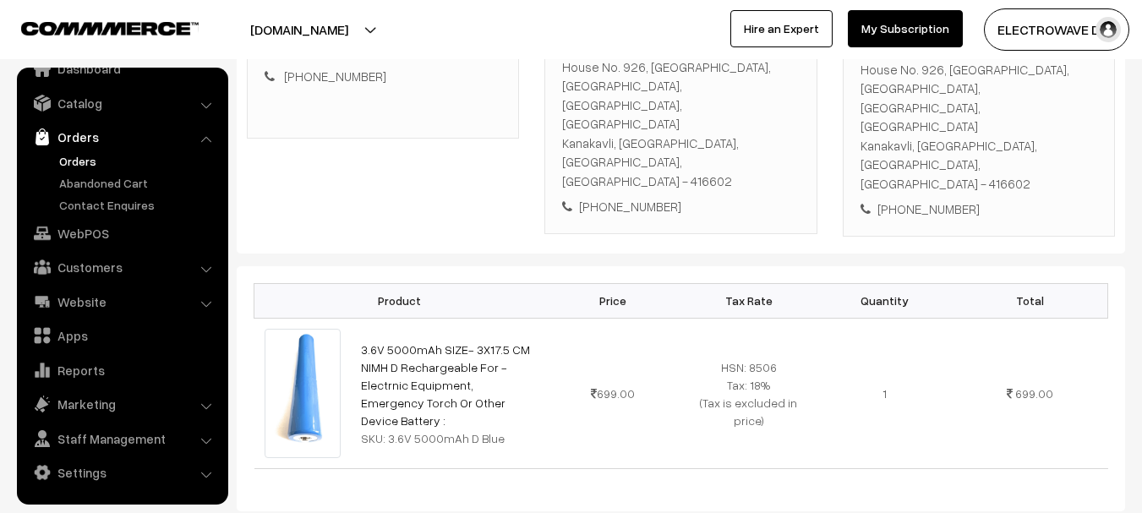
click at [888, 129] on div "House No. 926, Sapale Bag, Apratimnagar, Dongrewadi, Janavali Kanakavli, Sindhu…" at bounding box center [979, 127] width 237 height 134
copy div "416602"
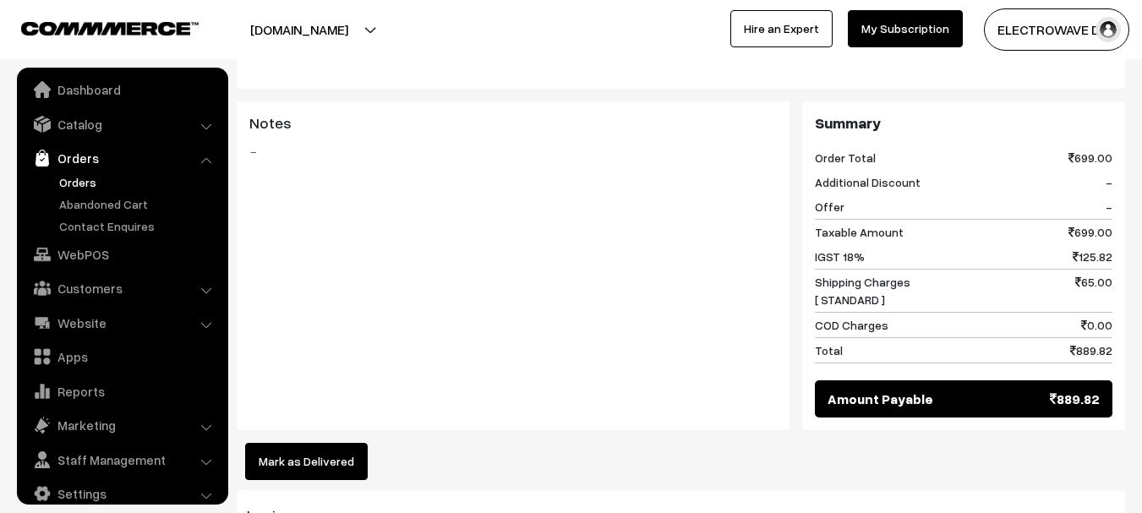
scroll to position [0, 0]
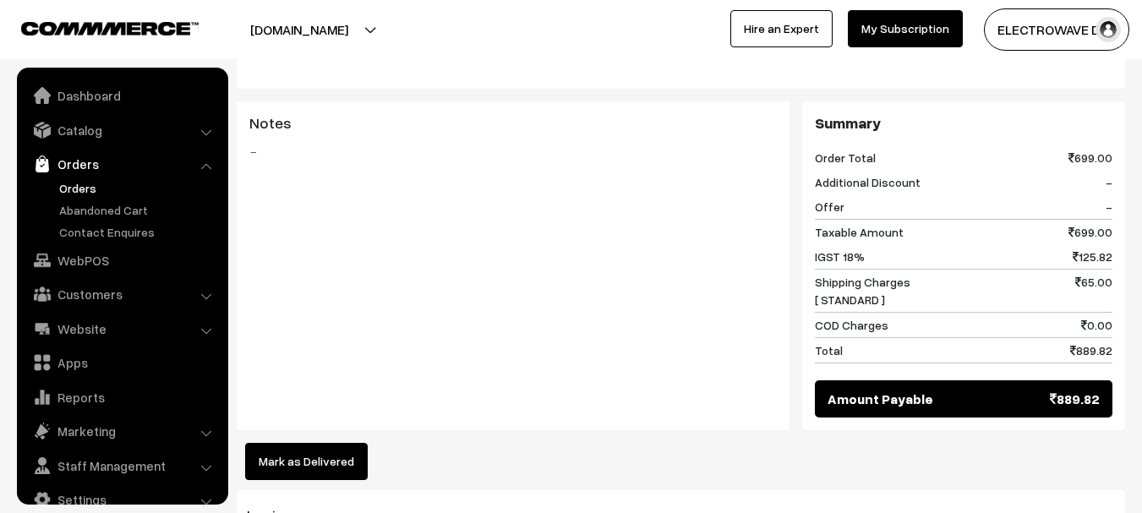
click at [80, 183] on link "Orders" at bounding box center [138, 188] width 167 height 18
